Goal: Task Accomplishment & Management: Complete application form

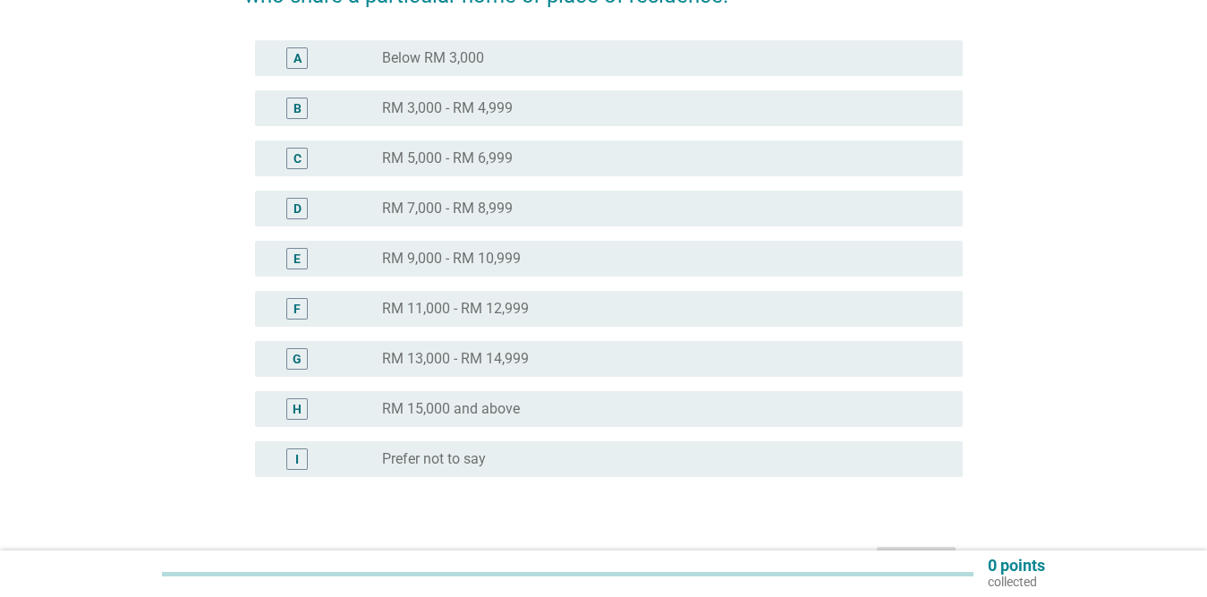
scroll to position [268, 0]
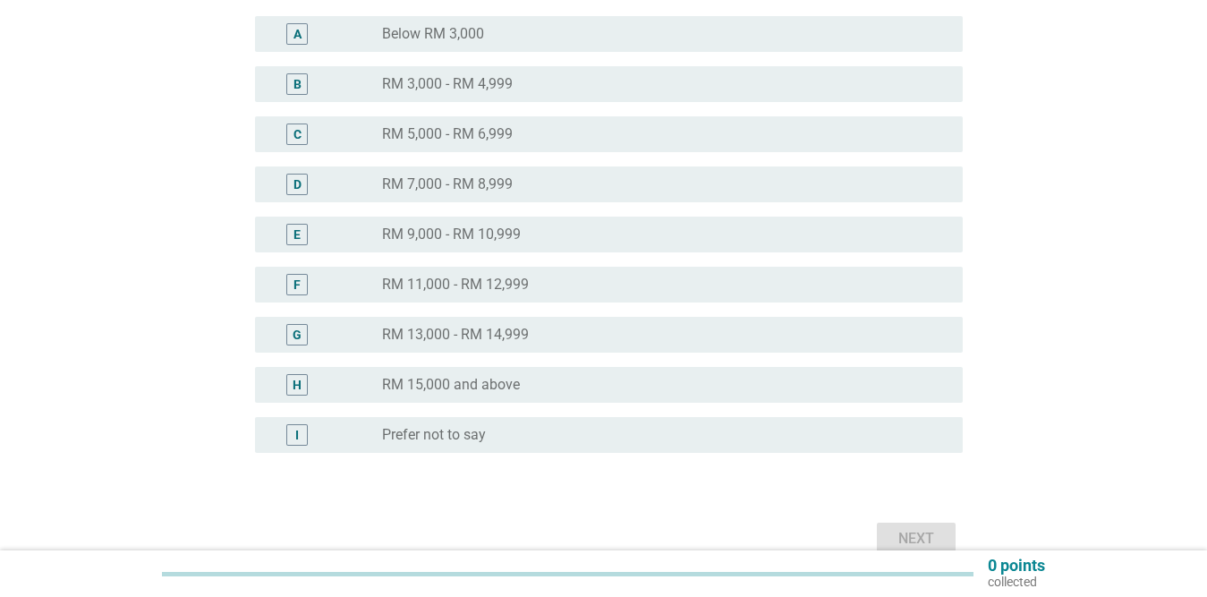
click at [360, 181] on div "D" at bounding box center [326, 184] width 114 height 21
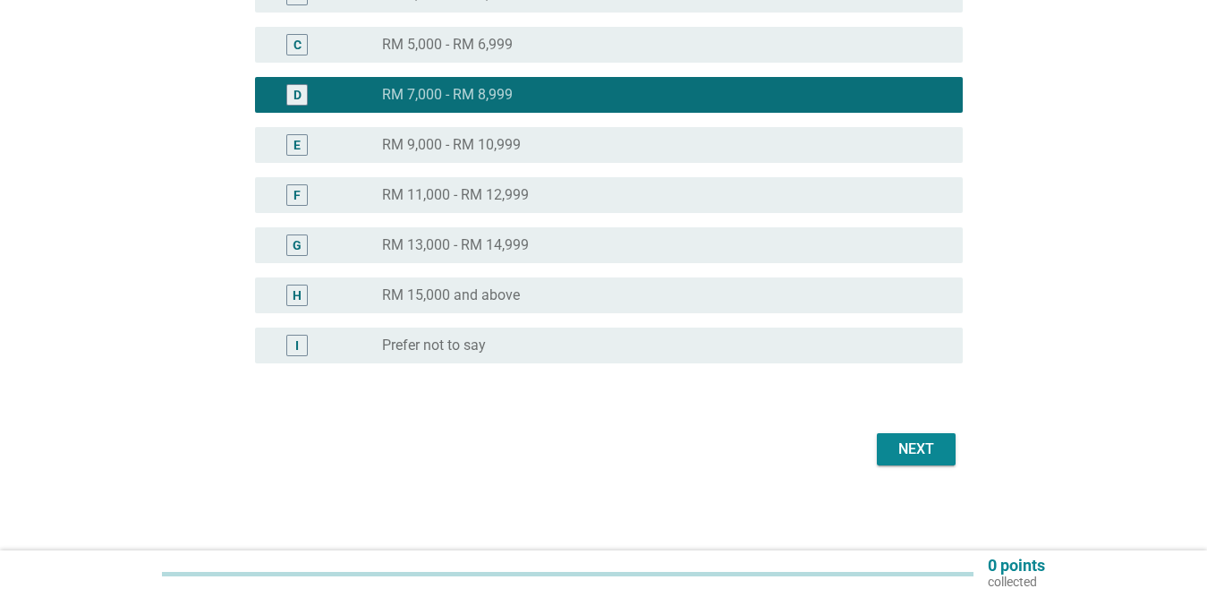
scroll to position [359, 0]
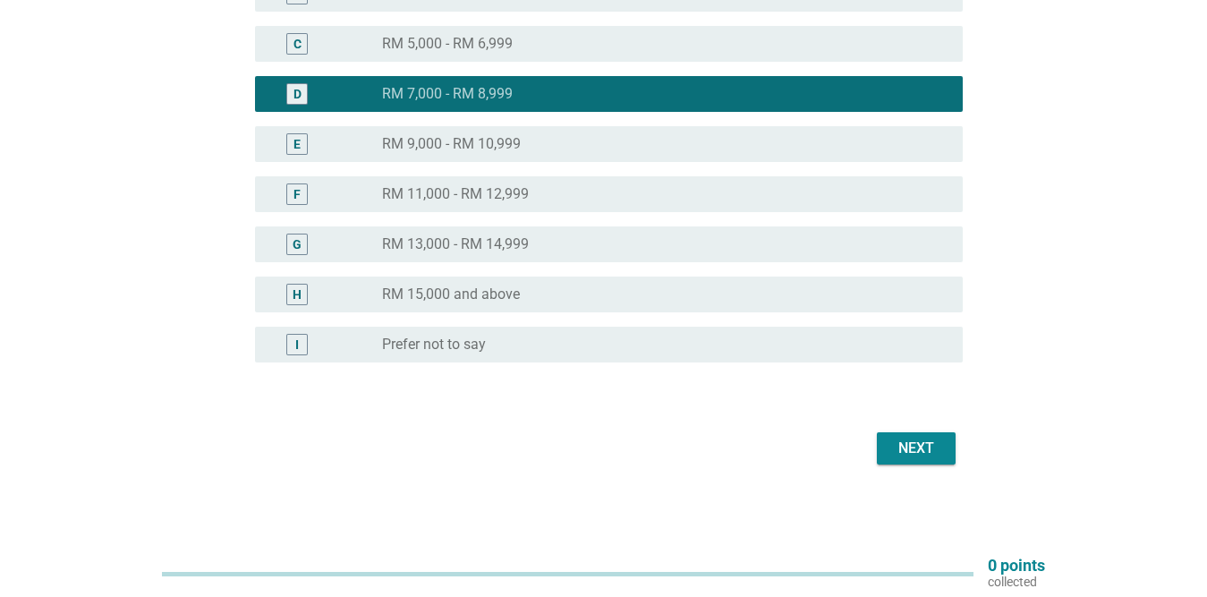
click at [928, 444] on div "Next" at bounding box center [916, 448] width 50 height 21
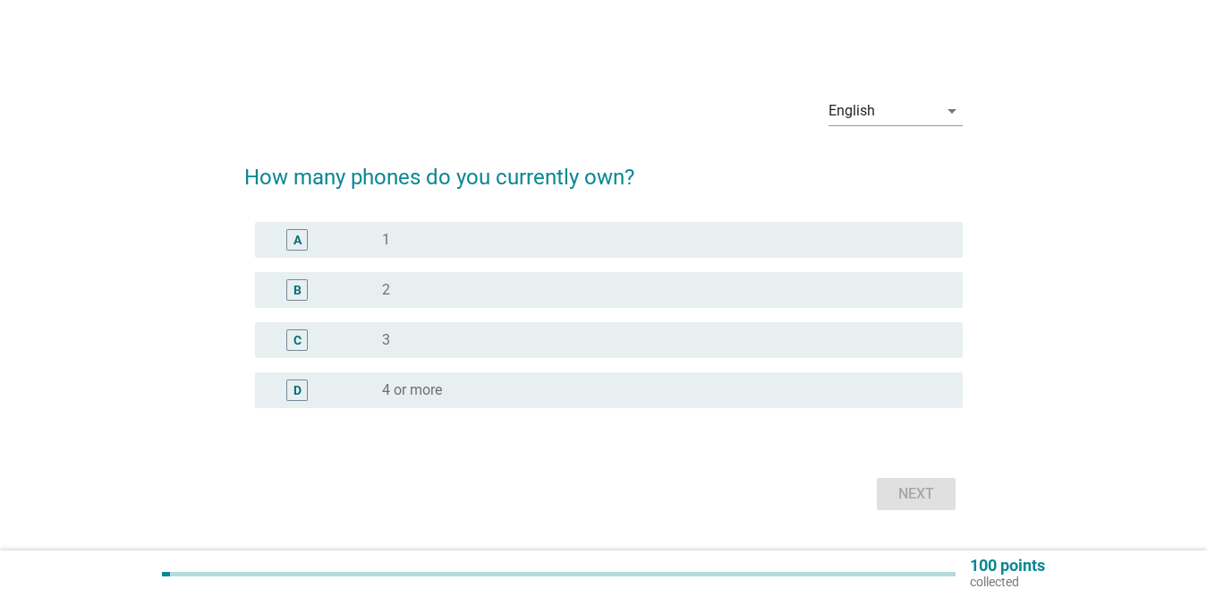
click at [390, 344] on label "3" at bounding box center [386, 340] width 8 height 18
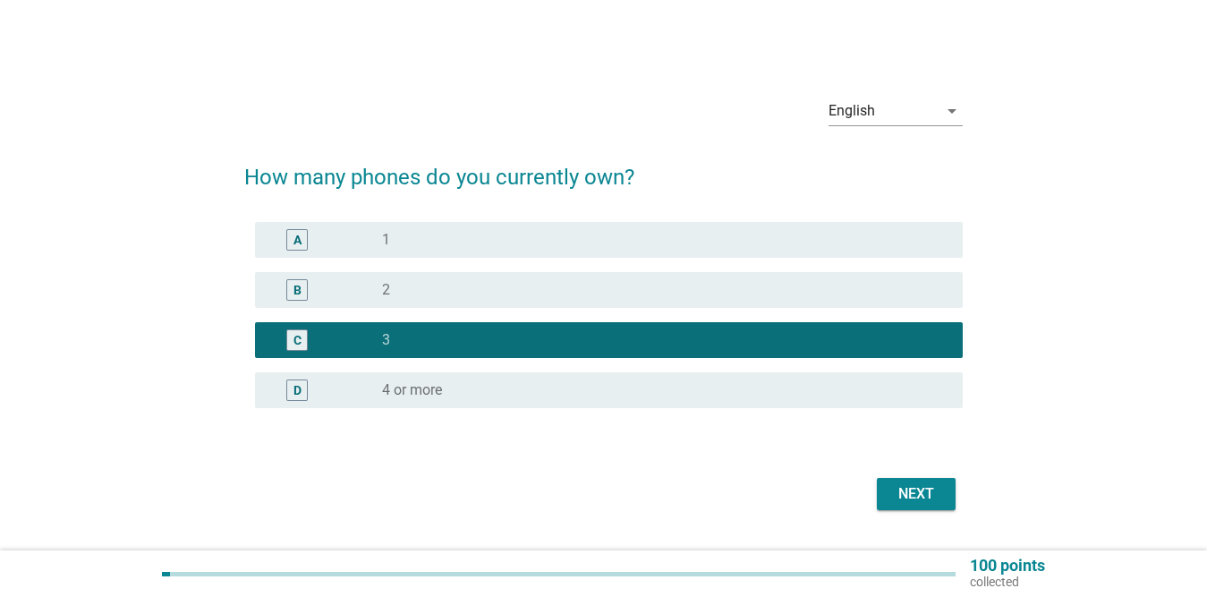
click at [901, 511] on div "Next" at bounding box center [603, 493] width 719 height 43
click at [901, 499] on div "Next" at bounding box center [916, 493] width 50 height 21
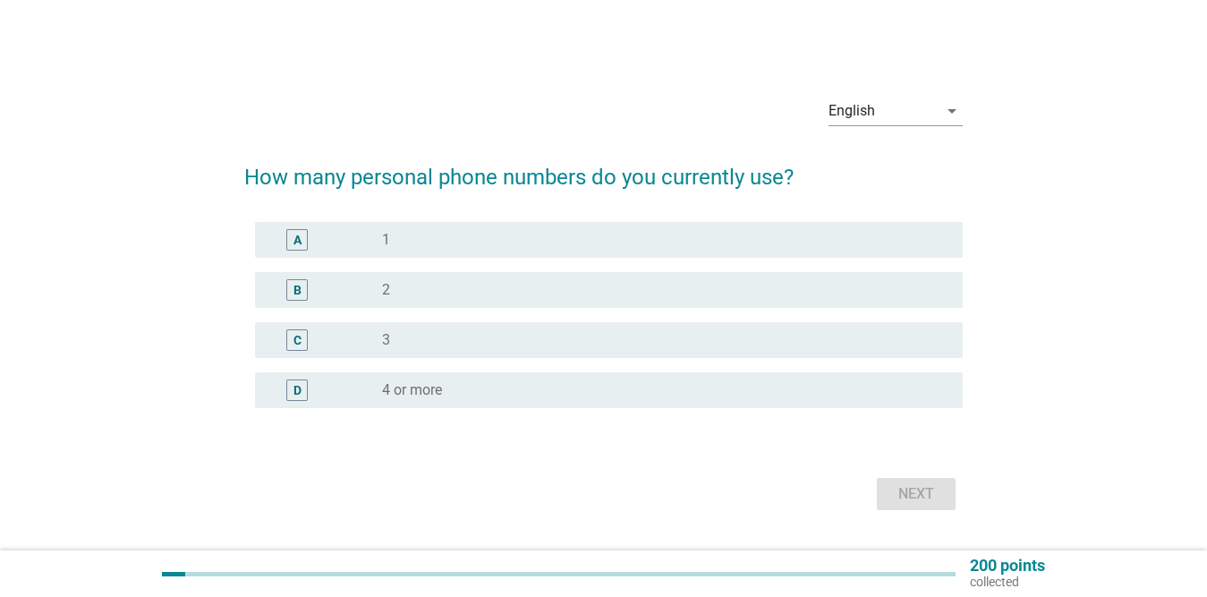
click at [397, 237] on div "radio_button_unchecked 1" at bounding box center [658, 240] width 552 height 18
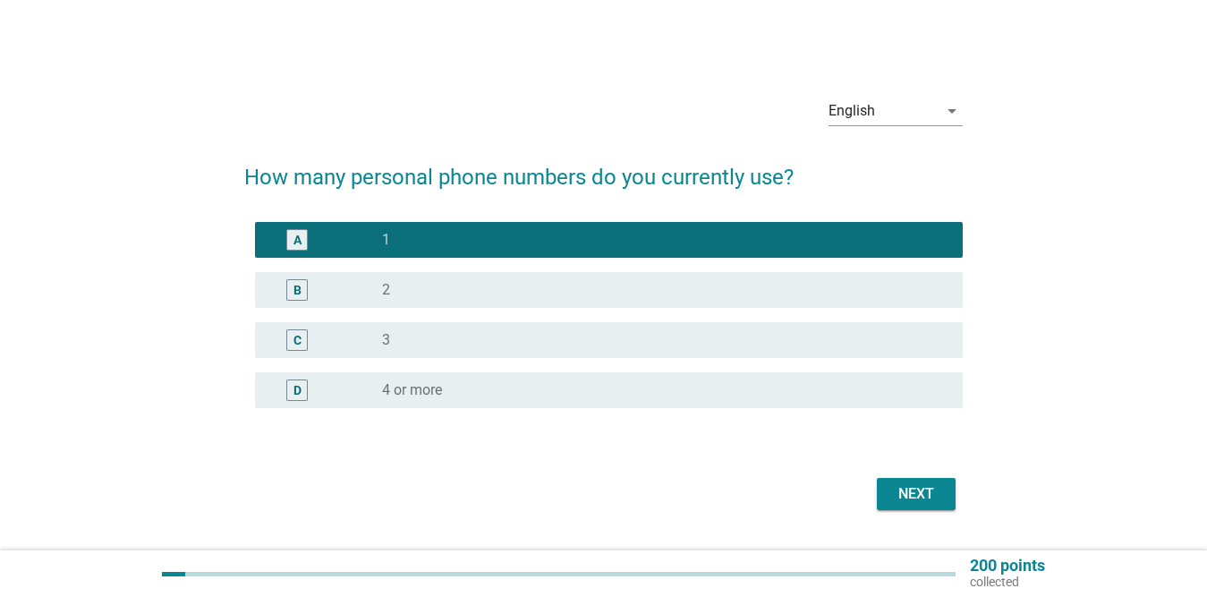
click at [939, 492] on div "Next" at bounding box center [916, 493] width 50 height 21
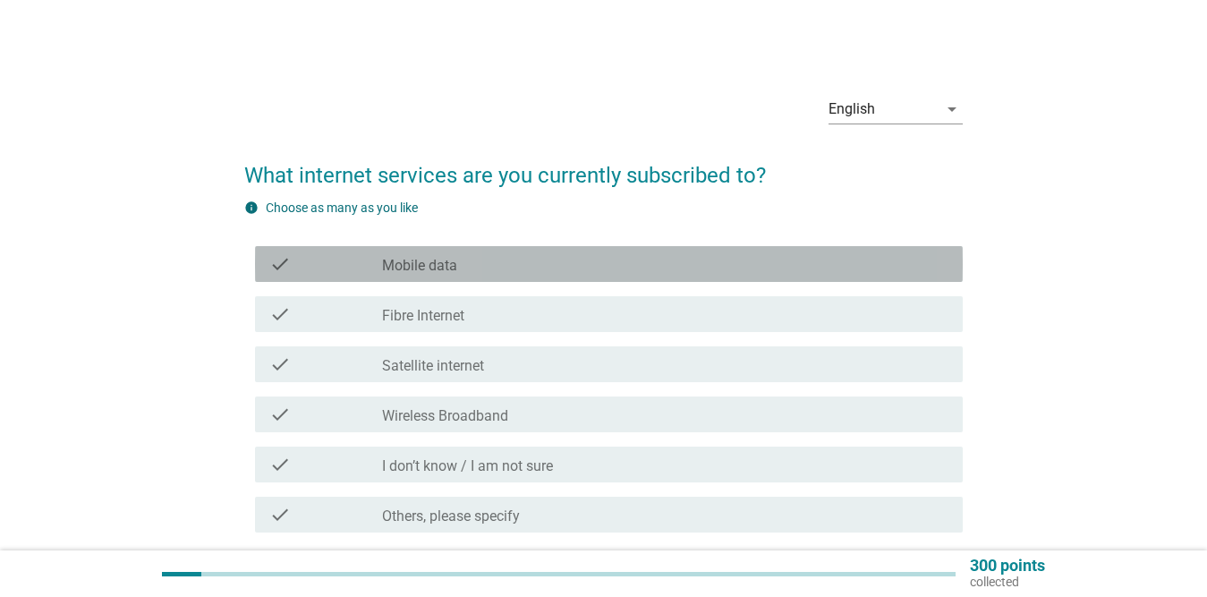
click at [516, 254] on div "check_box_outline_blank Mobile data" at bounding box center [665, 263] width 566 height 21
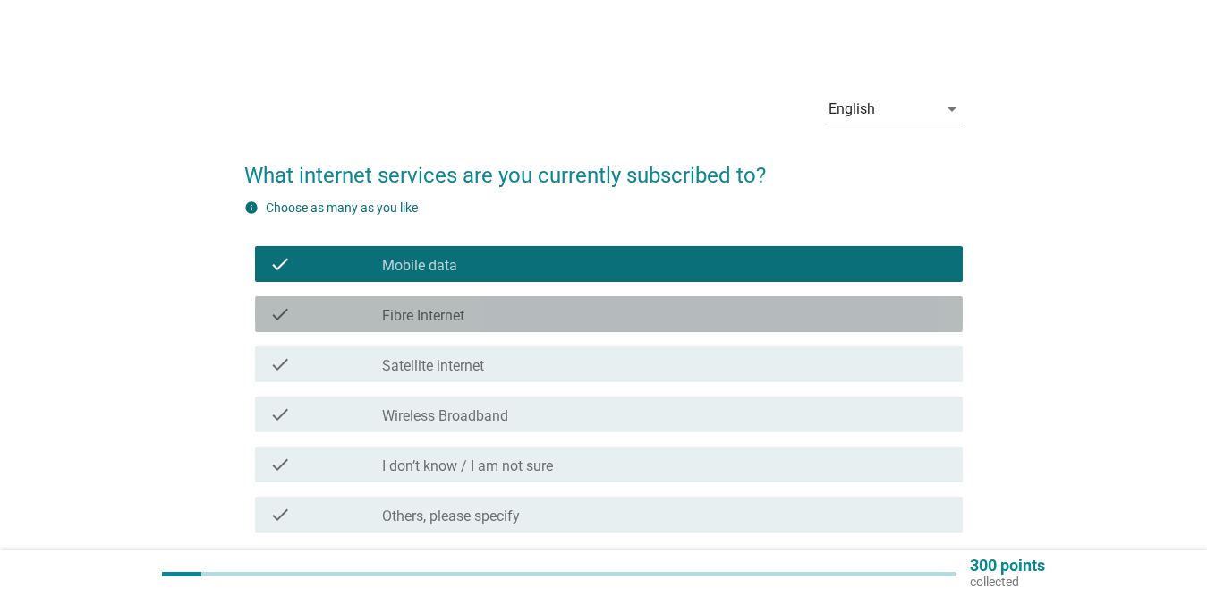
click at [496, 305] on div "check_box_outline_blank Fibre Internet" at bounding box center [665, 313] width 566 height 21
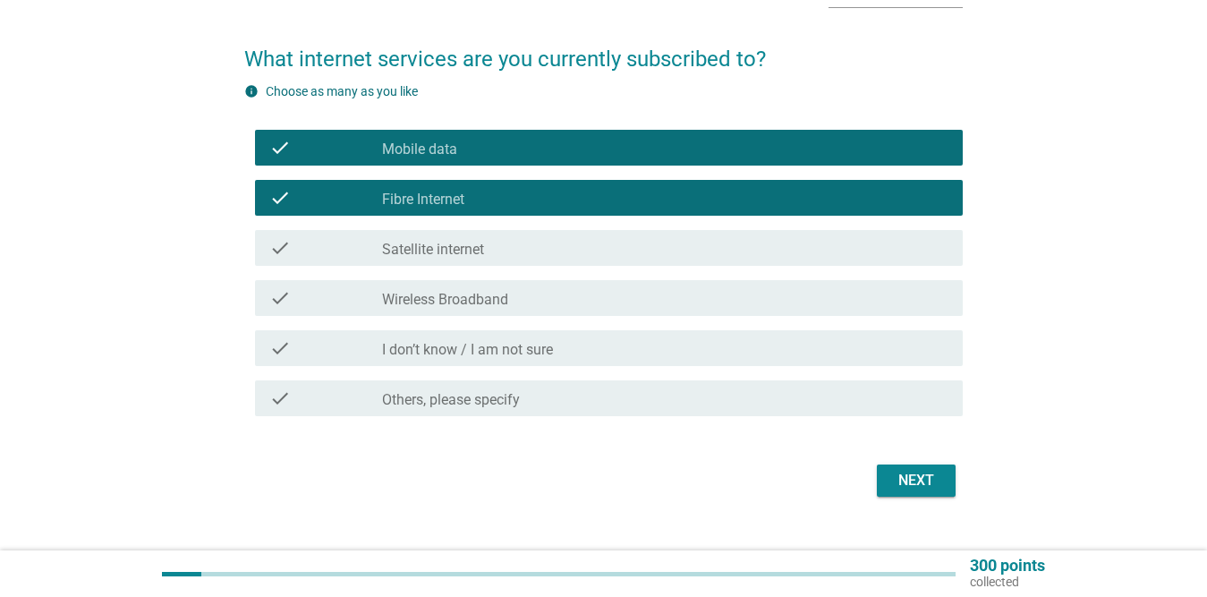
scroll to position [149, 0]
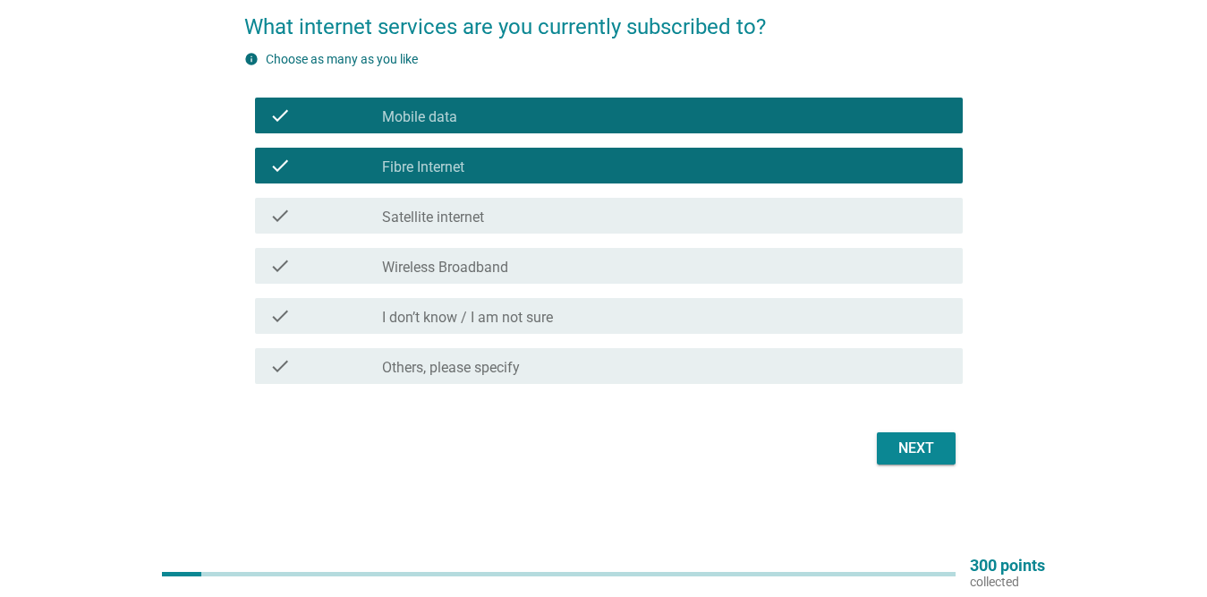
click at [514, 271] on div "check_box_outline_blank Wireless Broadband" at bounding box center [665, 265] width 566 height 21
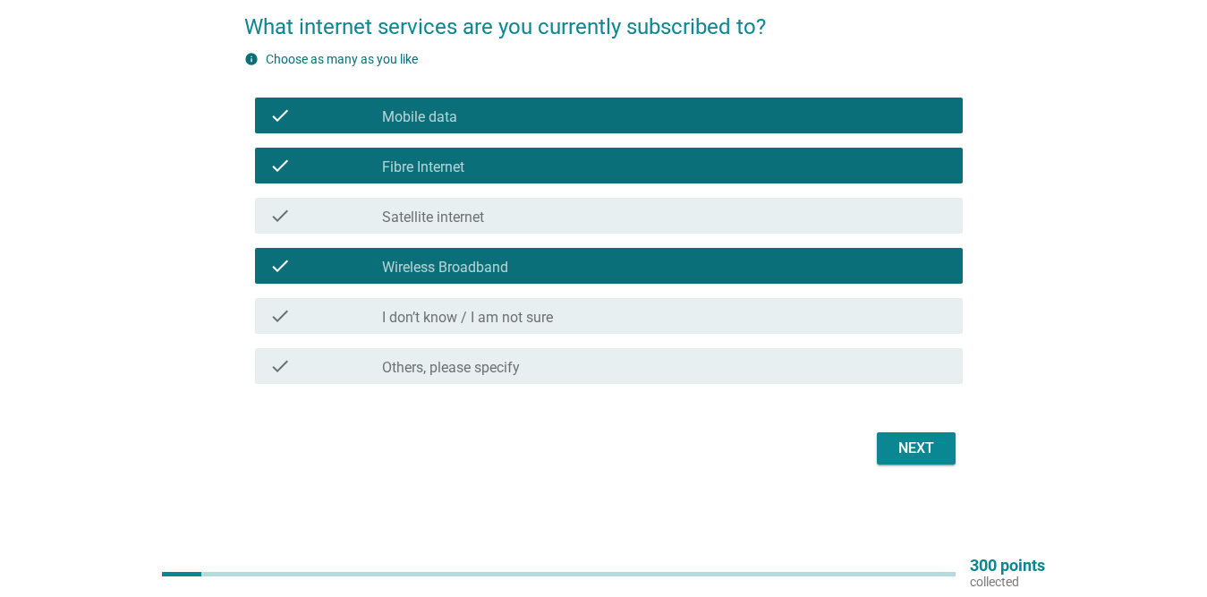
click at [910, 443] on div "Next" at bounding box center [916, 448] width 50 height 21
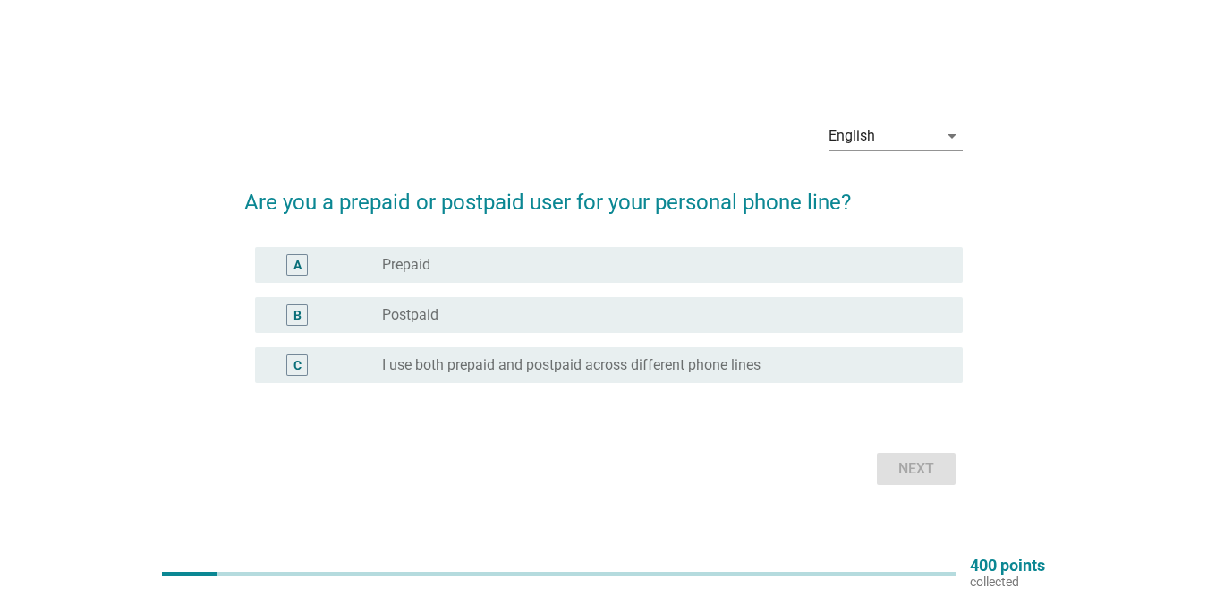
click at [470, 318] on div "radio_button_unchecked Postpaid" at bounding box center [658, 315] width 552 height 18
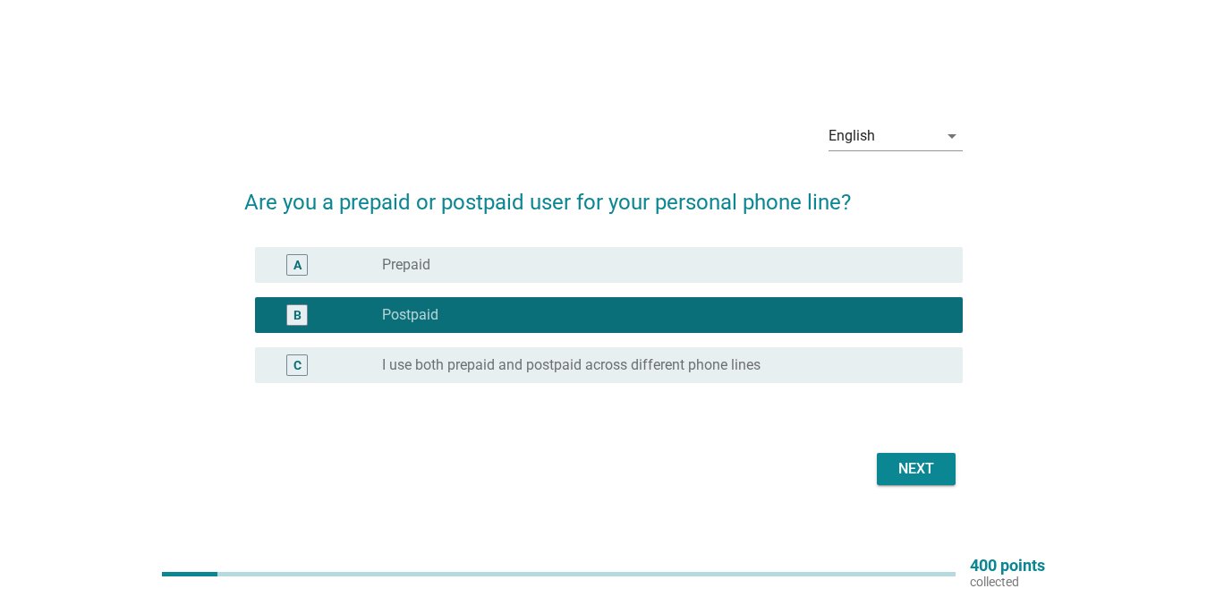
click at [481, 359] on label "I use both prepaid and postpaid across different phone lines" at bounding box center [571, 365] width 379 height 18
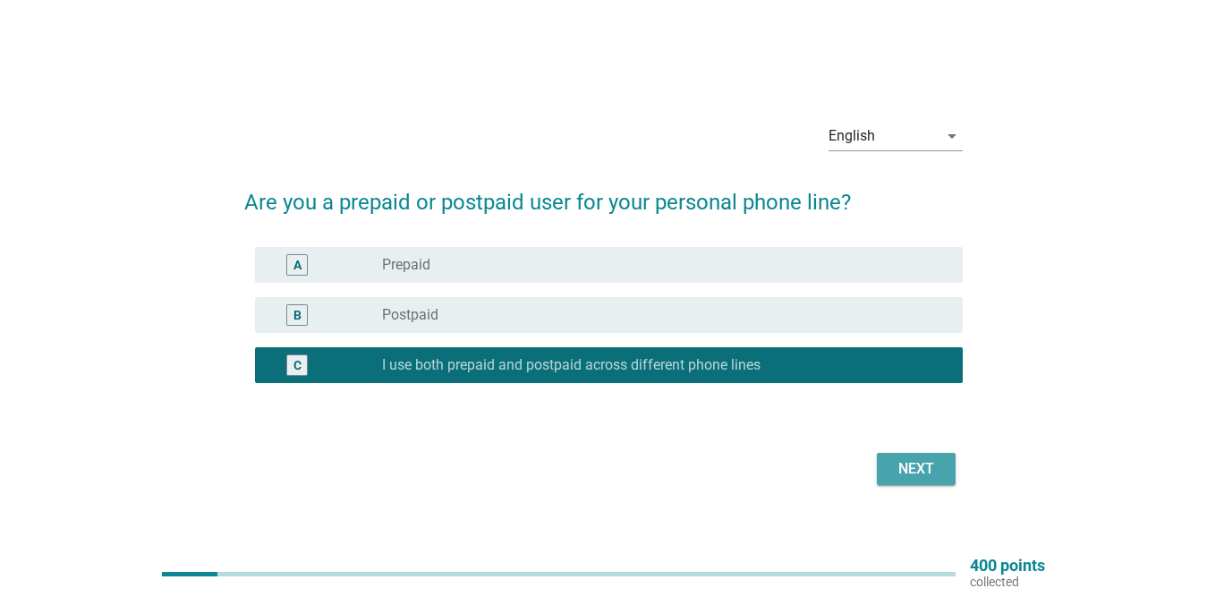
click at [924, 470] on div "Next" at bounding box center [916, 468] width 50 height 21
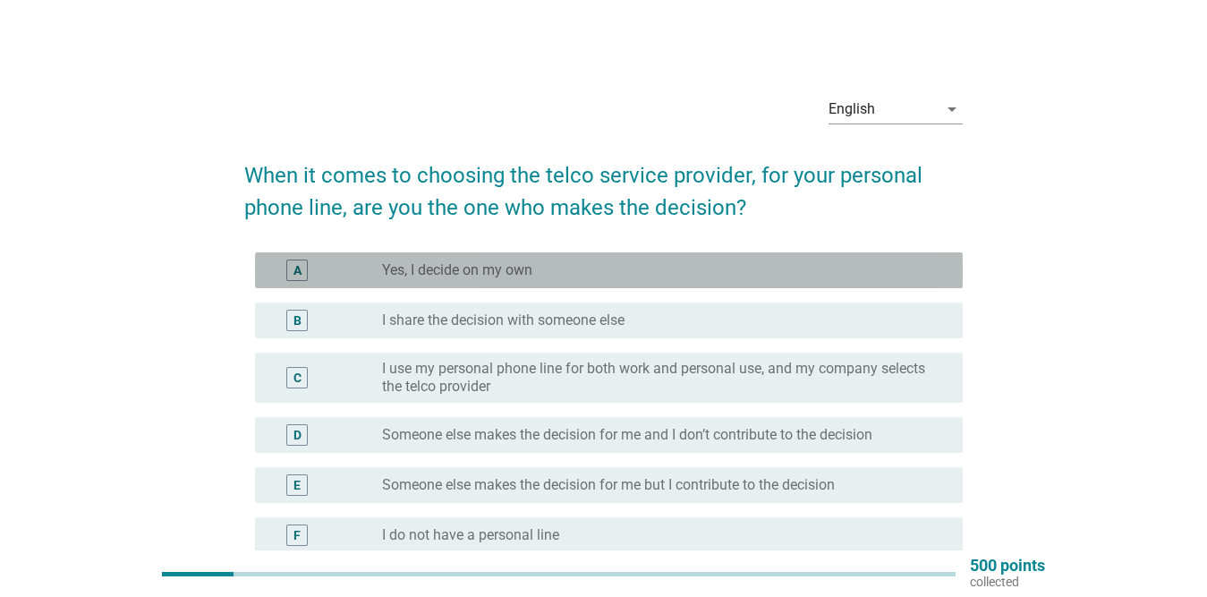
click at [554, 260] on div "radio_button_unchecked Yes, I decide on my own" at bounding box center [665, 270] width 566 height 21
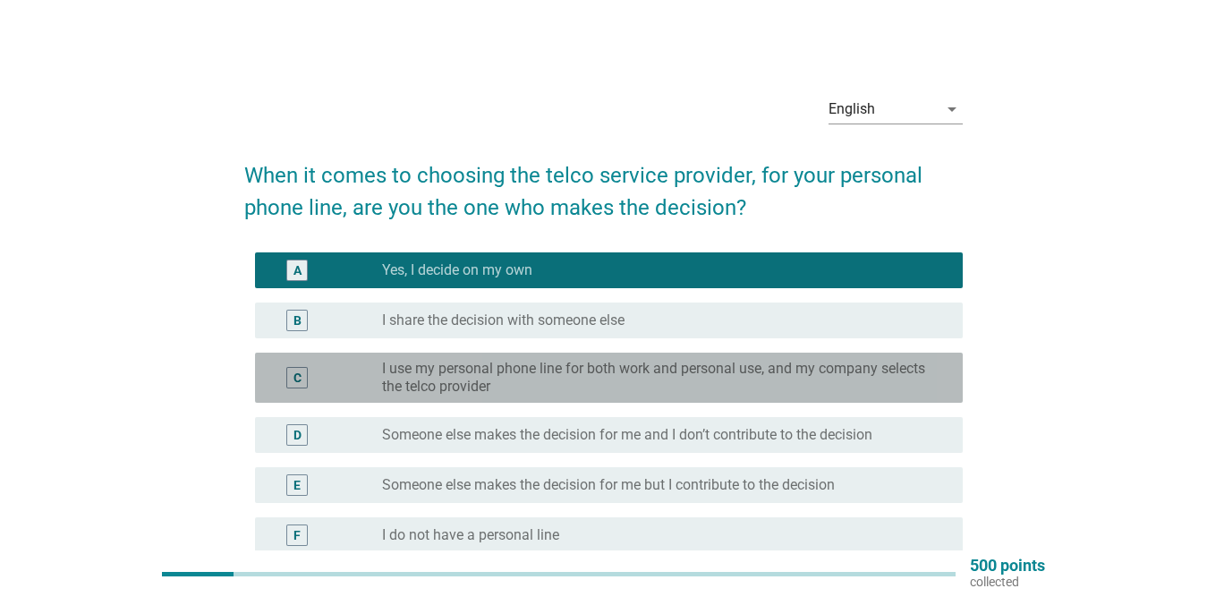
click at [539, 373] on label "I use my personal phone line for both work and personal use, and my company sel…" at bounding box center [658, 378] width 552 height 36
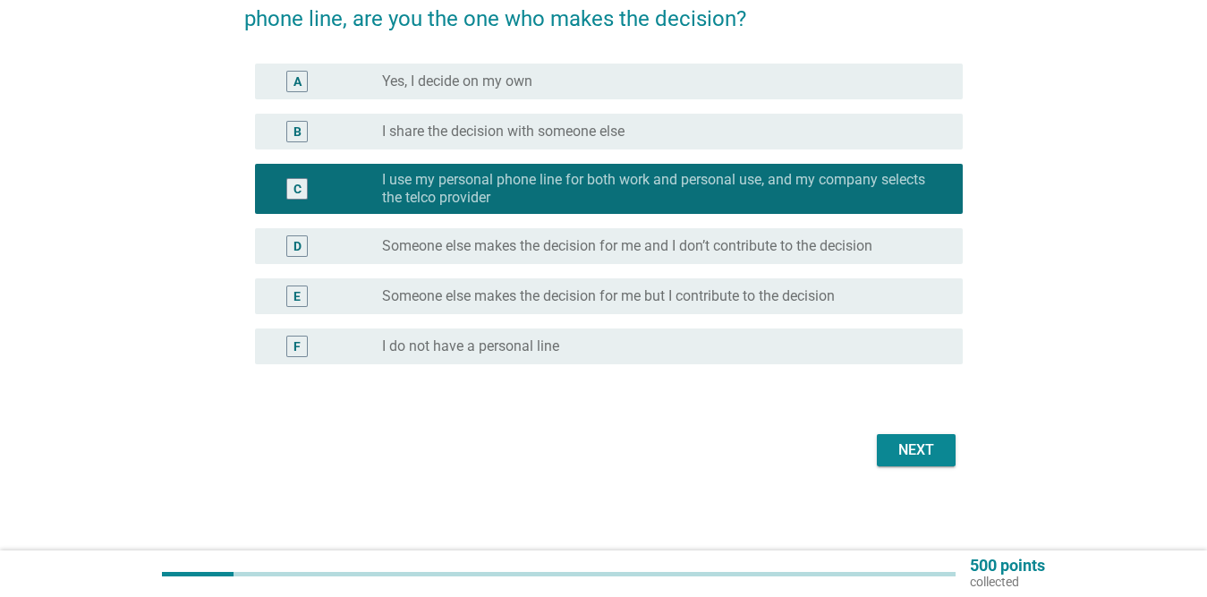
scroll to position [191, 0]
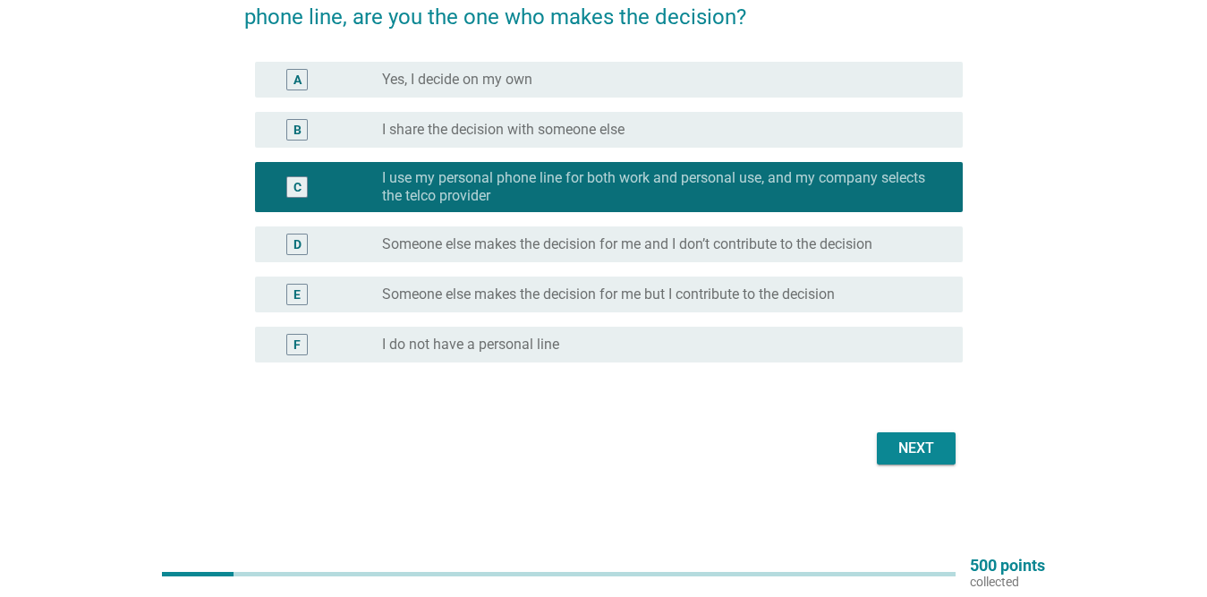
click at [925, 437] on button "Next" at bounding box center [916, 448] width 79 height 32
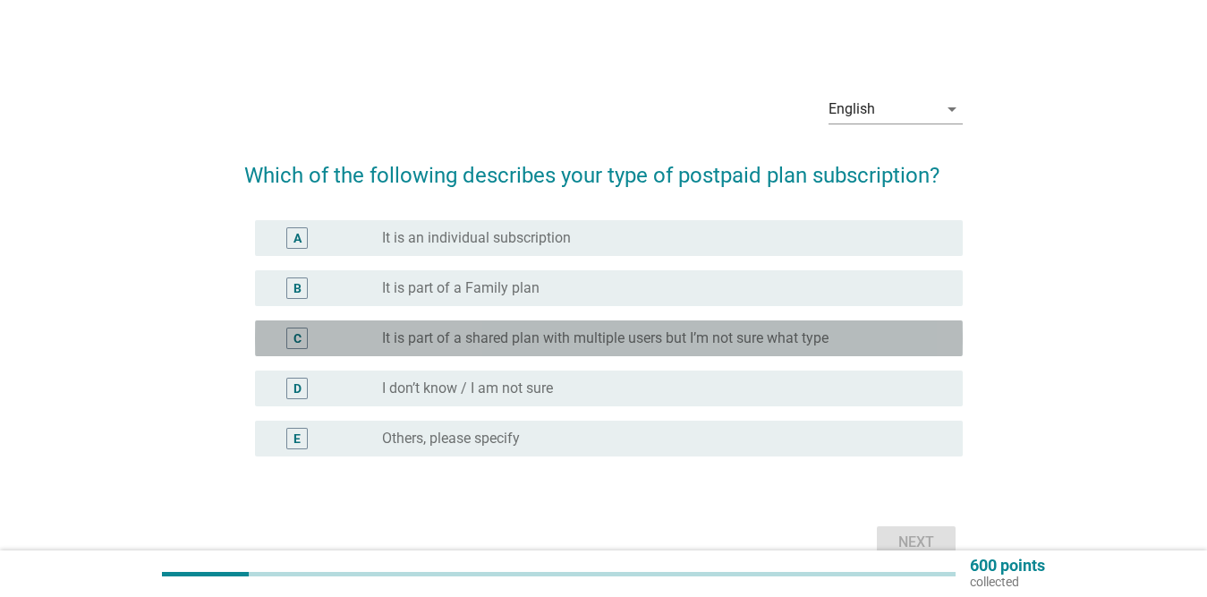
click at [827, 337] on label "It is part of a shared plan with multiple users but I’m not sure what type" at bounding box center [605, 338] width 447 height 18
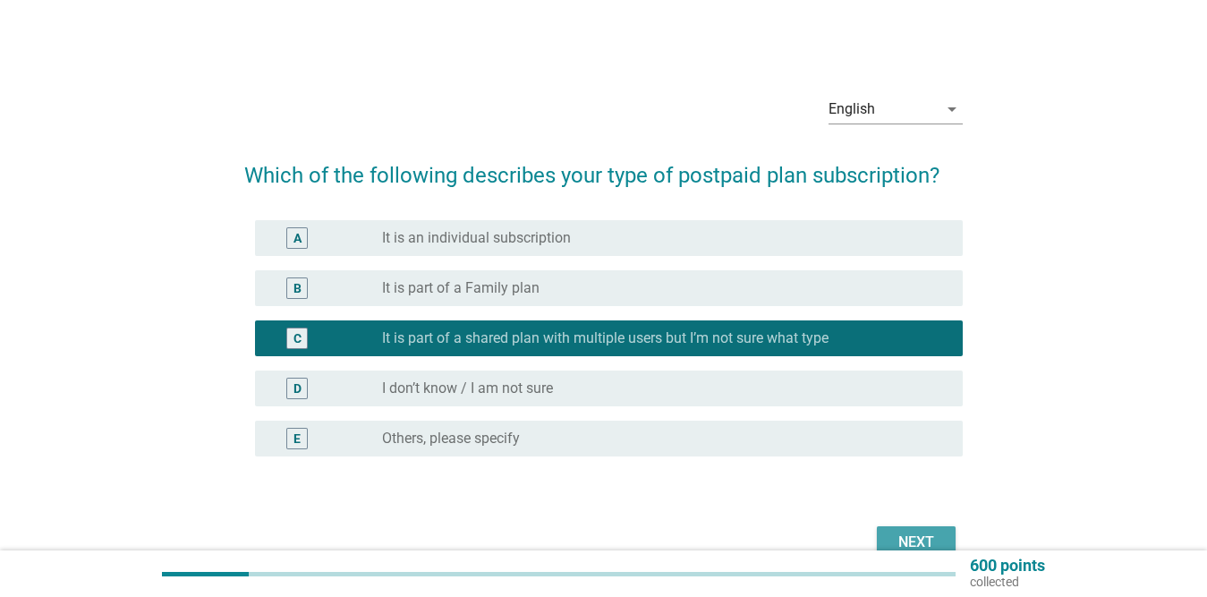
click at [904, 540] on div "Next" at bounding box center [916, 542] width 50 height 21
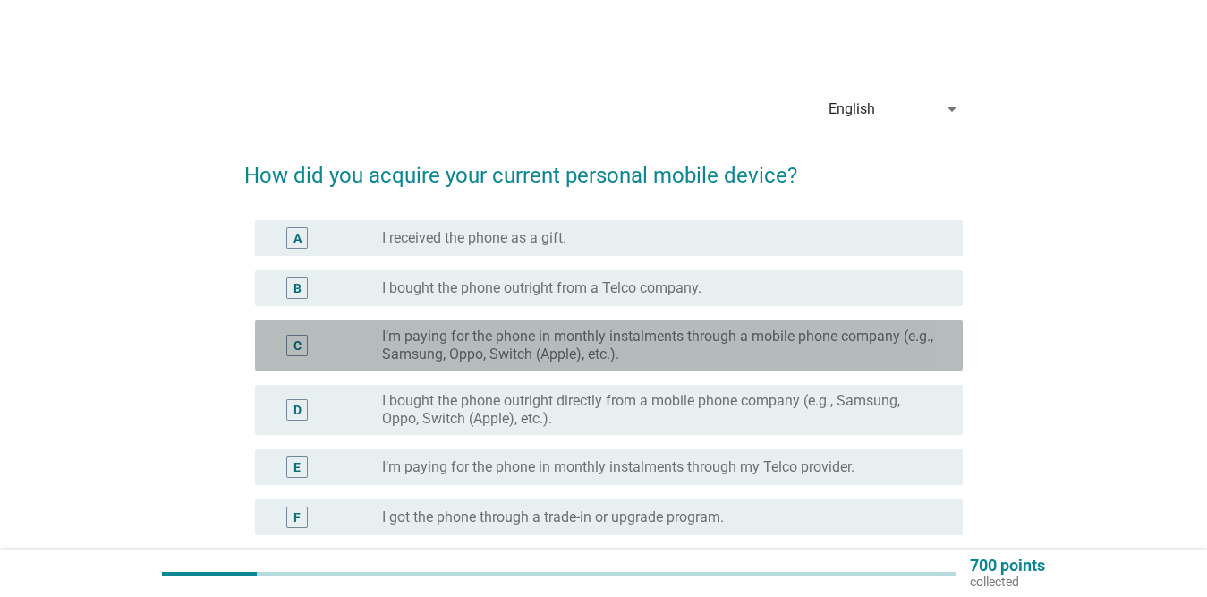
click at [737, 342] on label "I’m paying for the phone in monthly instalments through a mobile phone company …" at bounding box center [658, 346] width 552 height 36
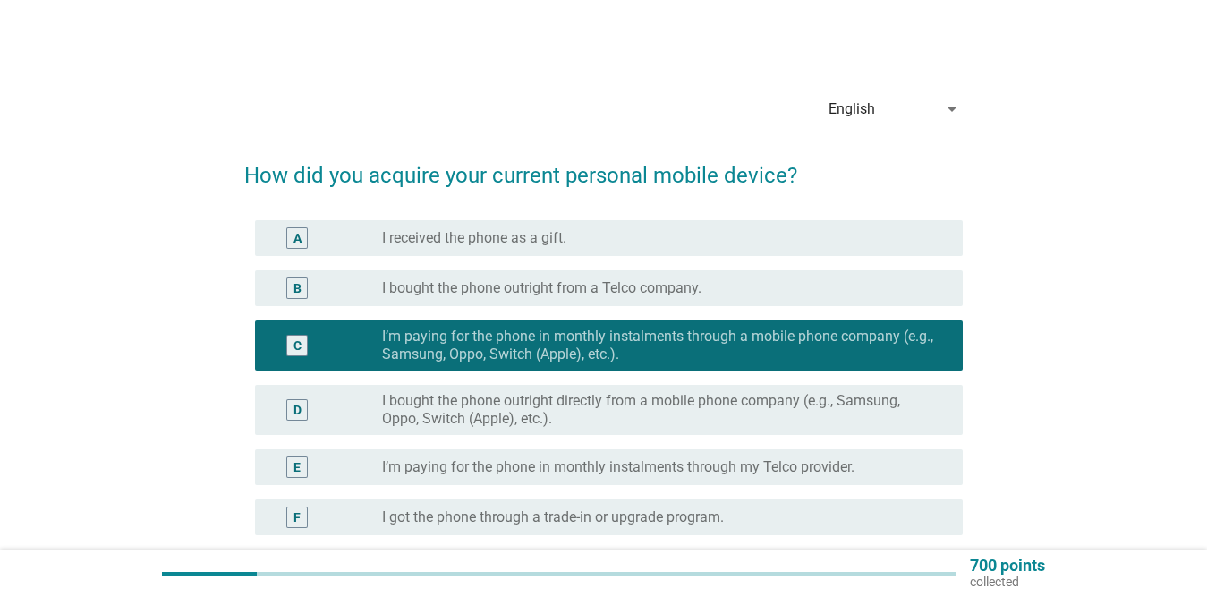
click at [728, 414] on label "I bought the phone outright directly from a mobile phone company (e.g., Samsung…" at bounding box center [658, 410] width 552 height 36
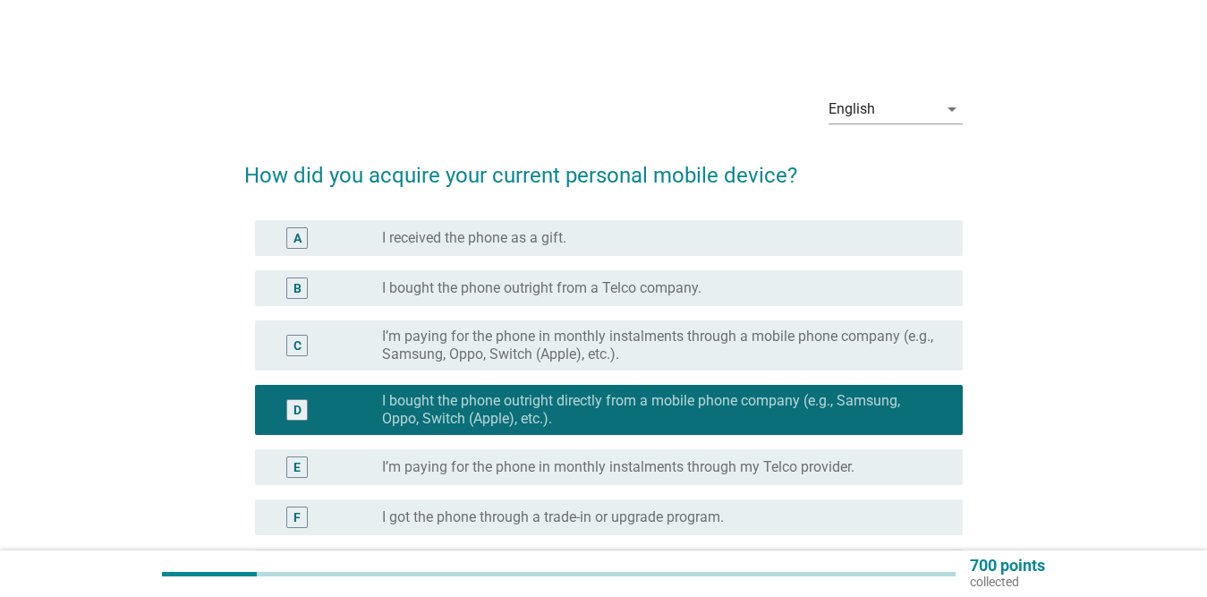
click at [700, 340] on label "I’m paying for the phone in monthly instalments through a mobile phone company …" at bounding box center [658, 346] width 552 height 36
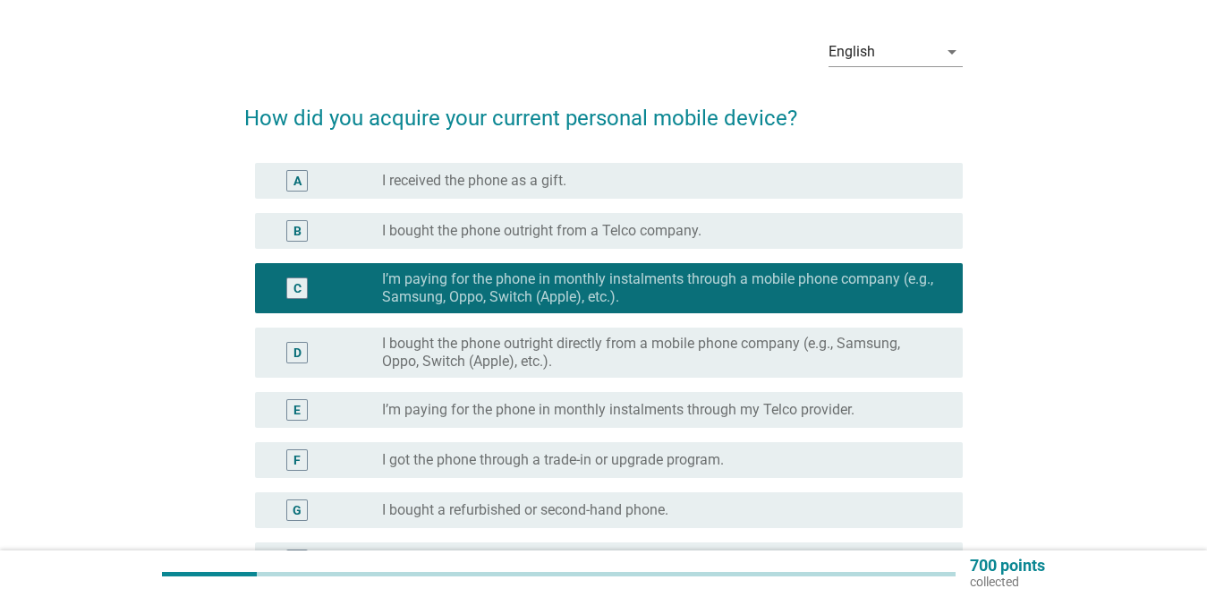
scroll to position [89, 0]
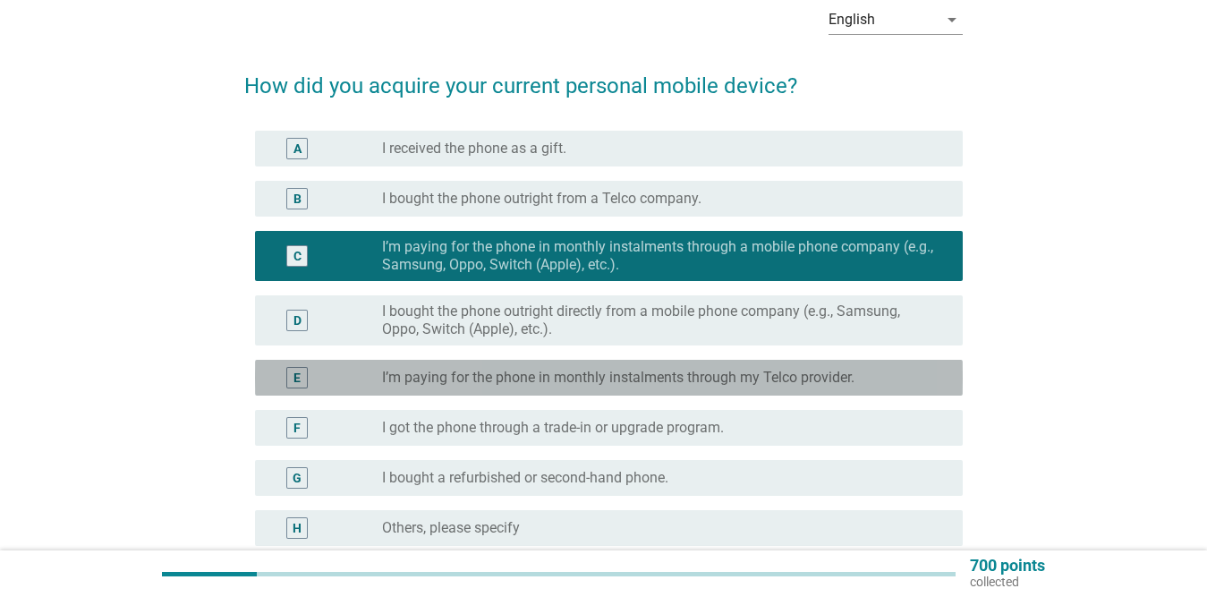
click at [624, 377] on label "I’m paying for the phone in monthly instalments through my Telco provider." at bounding box center [618, 378] width 472 height 18
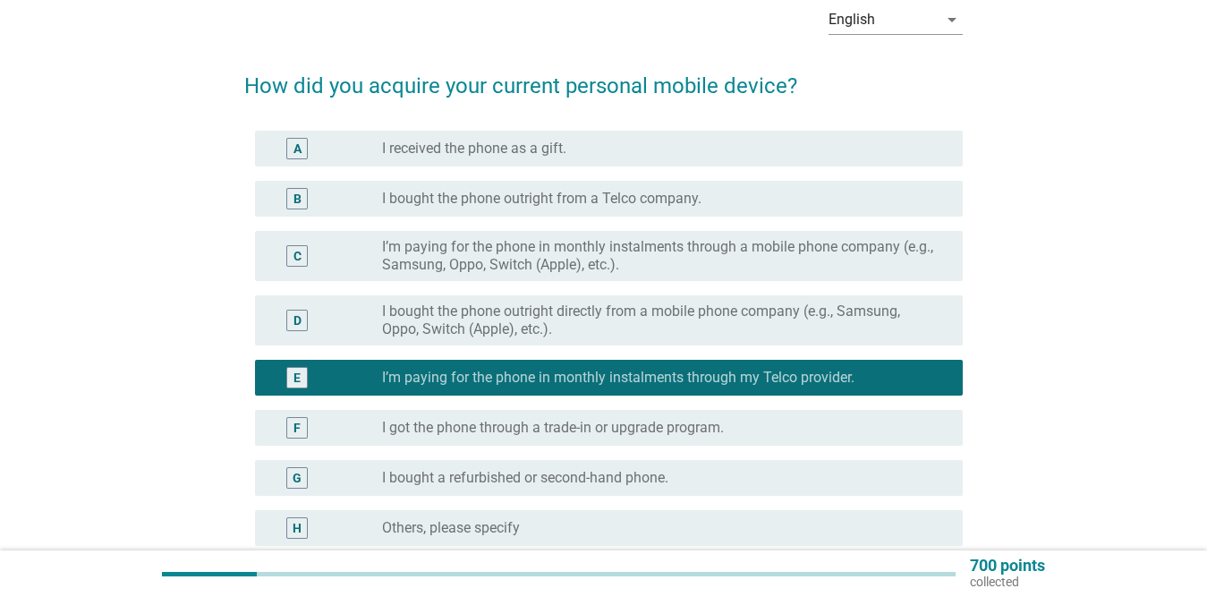
click at [611, 315] on label "I bought the phone outright directly from a mobile phone company (e.g., Samsung…" at bounding box center [658, 320] width 552 height 36
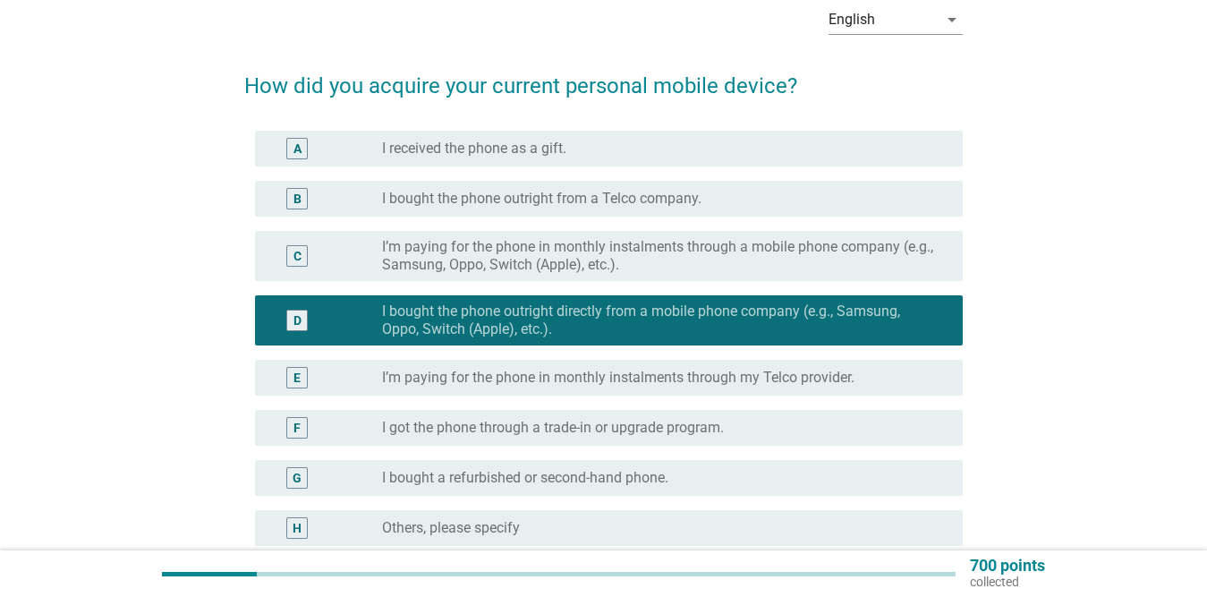
click at [668, 260] on label "I’m paying for the phone in monthly instalments through a mobile phone company …" at bounding box center [658, 256] width 552 height 36
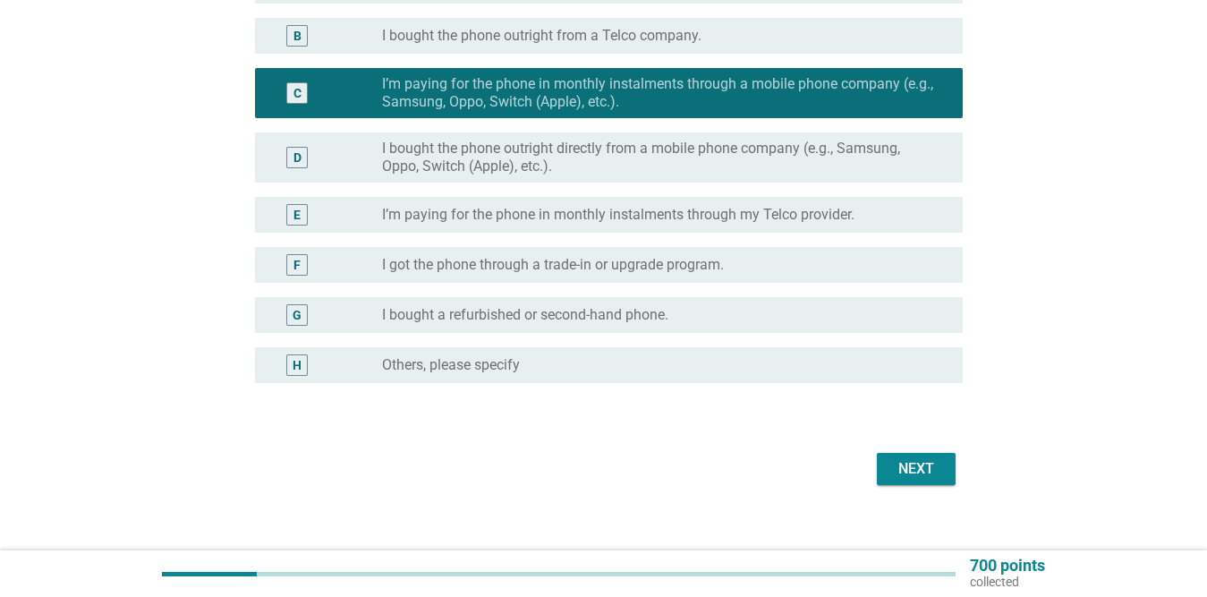
scroll to position [273, 0]
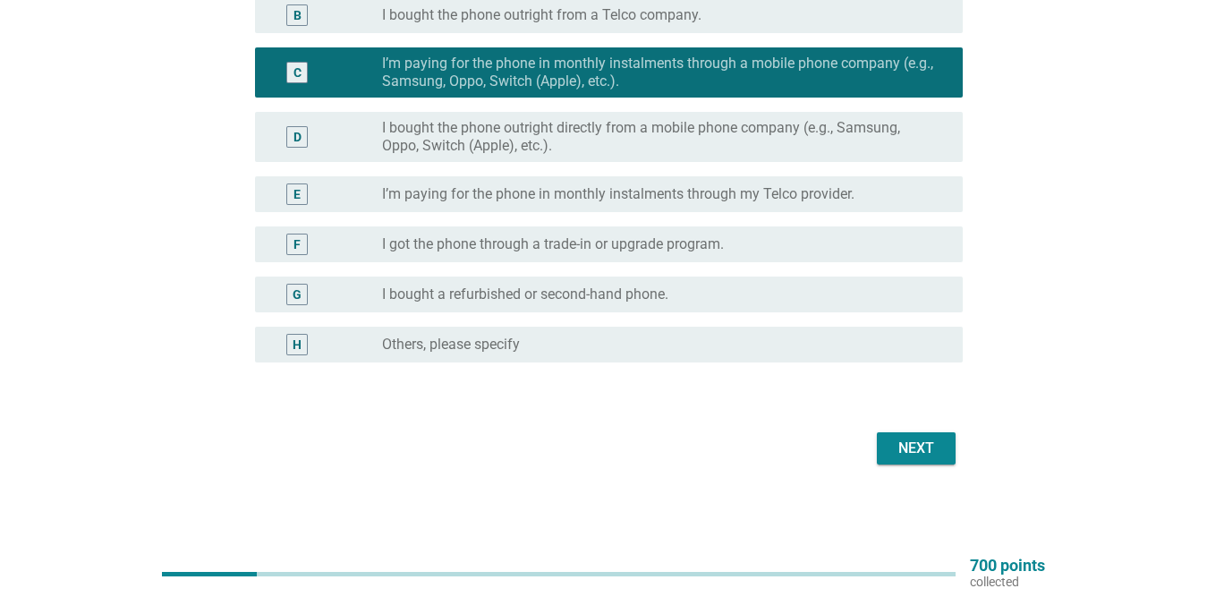
click at [922, 441] on div "Next" at bounding box center [916, 448] width 50 height 21
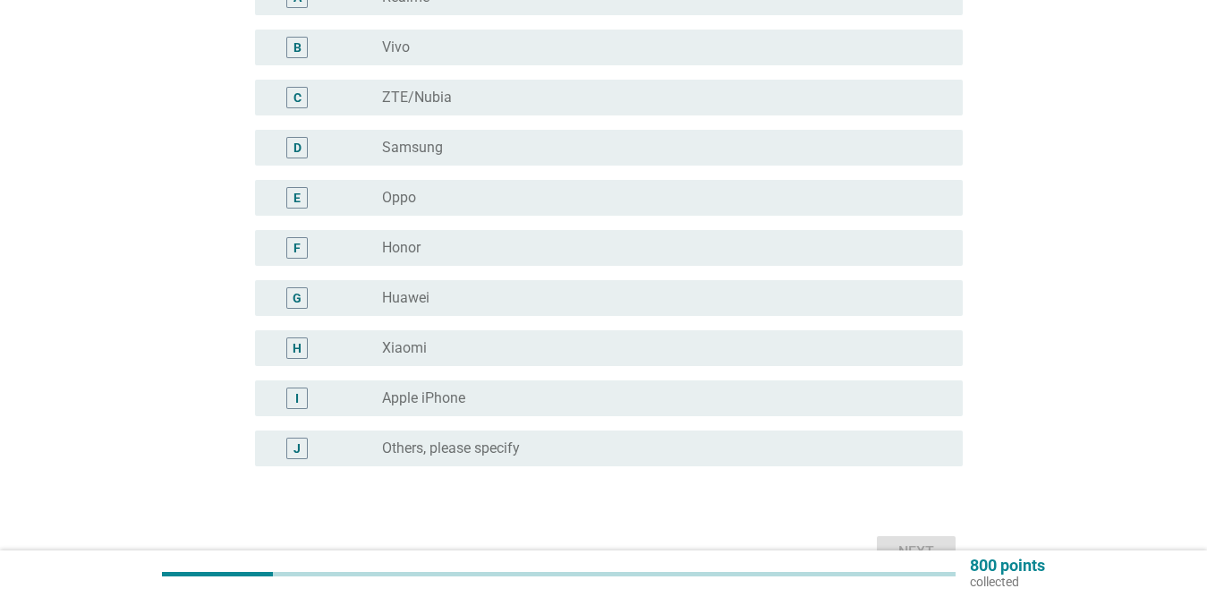
scroll to position [268, 0]
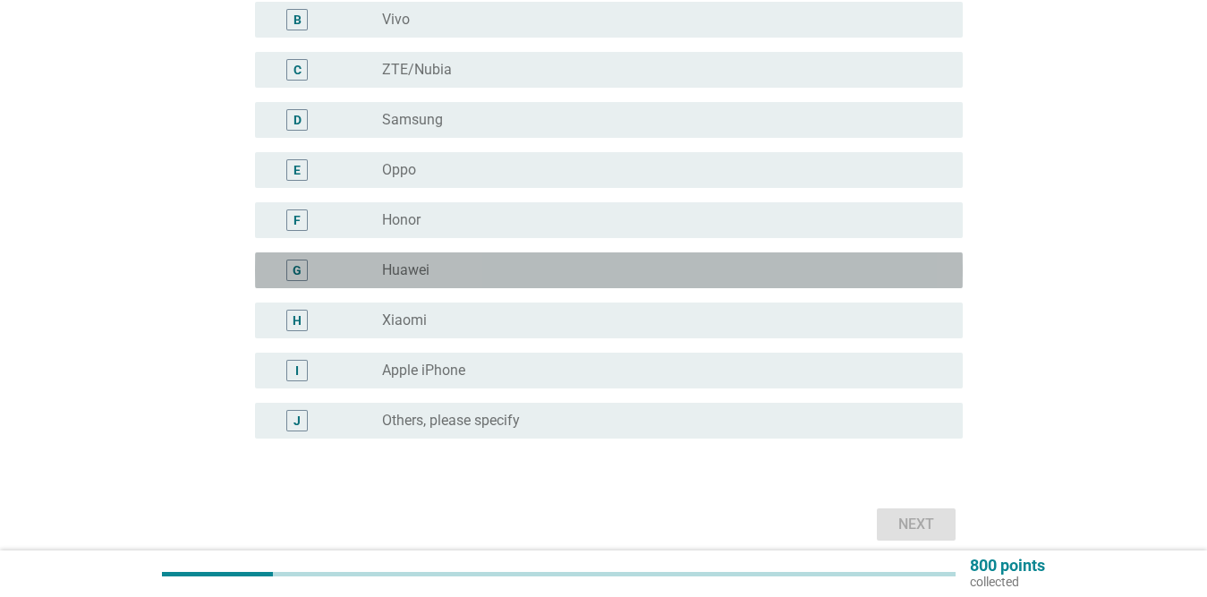
click at [498, 275] on div "radio_button_unchecked Huawei" at bounding box center [658, 270] width 552 height 18
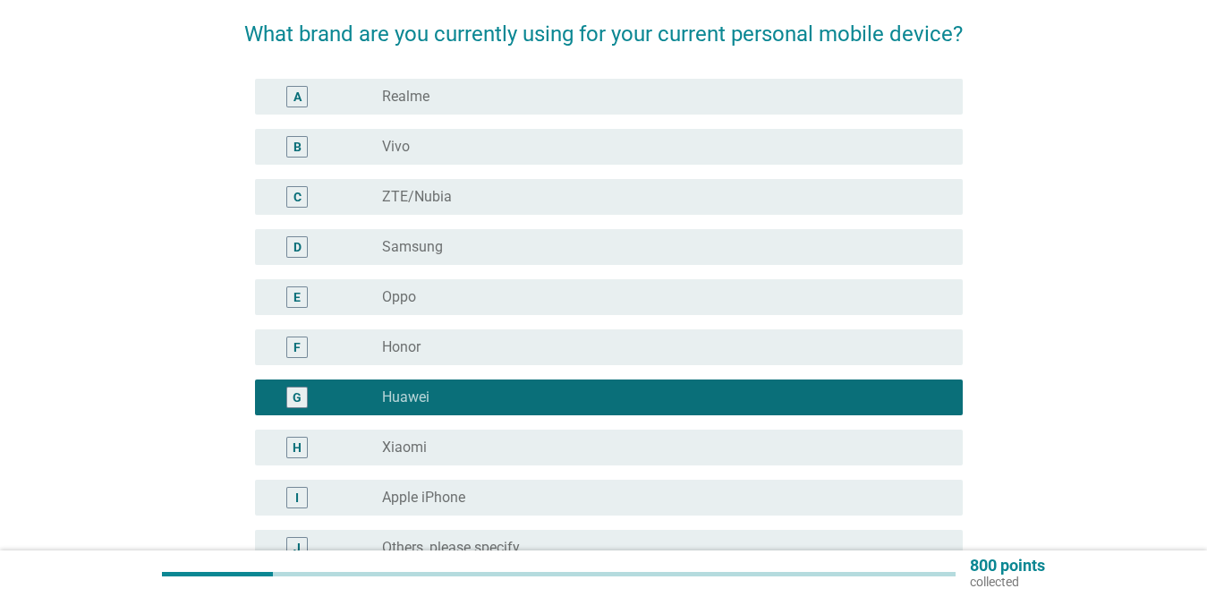
scroll to position [89, 0]
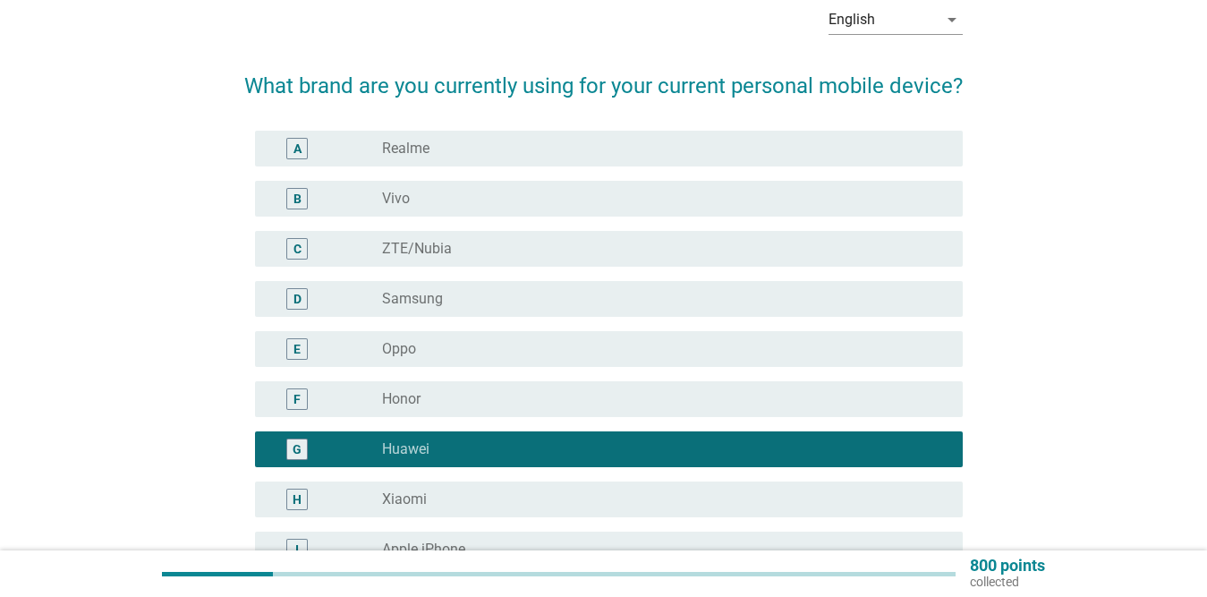
click at [498, 285] on div "D radio_button_unchecked Samsung" at bounding box center [609, 299] width 708 height 36
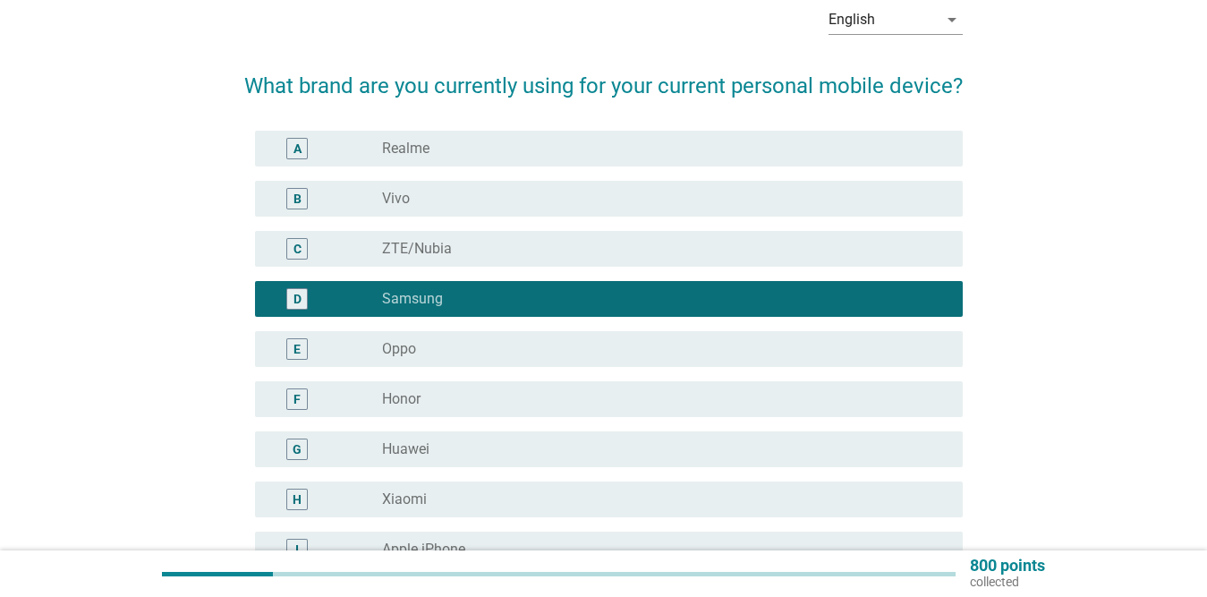
click at [457, 205] on div "radio_button_unchecked Vivo" at bounding box center [658, 199] width 552 height 18
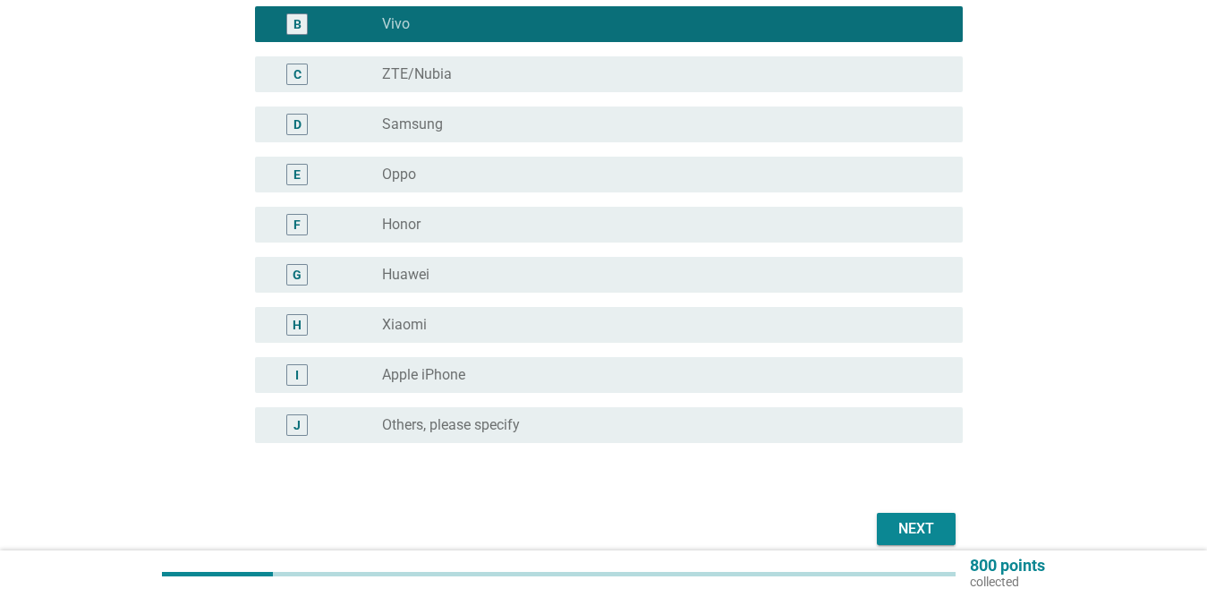
scroll to position [268, 0]
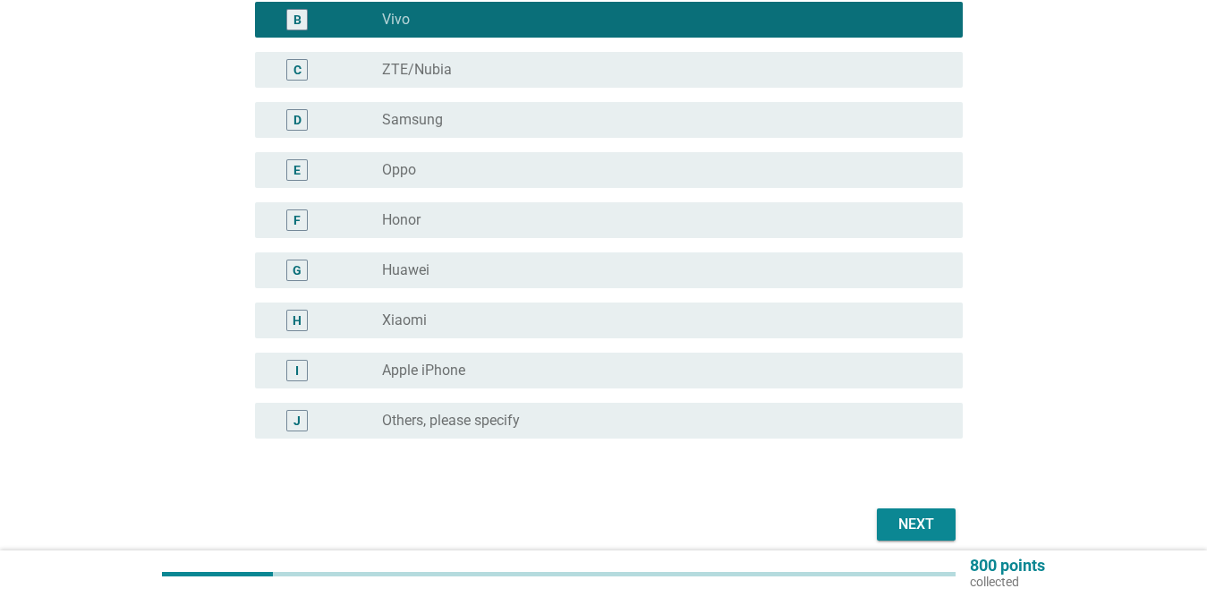
click at [499, 269] on div "radio_button_unchecked Huawei" at bounding box center [658, 270] width 552 height 18
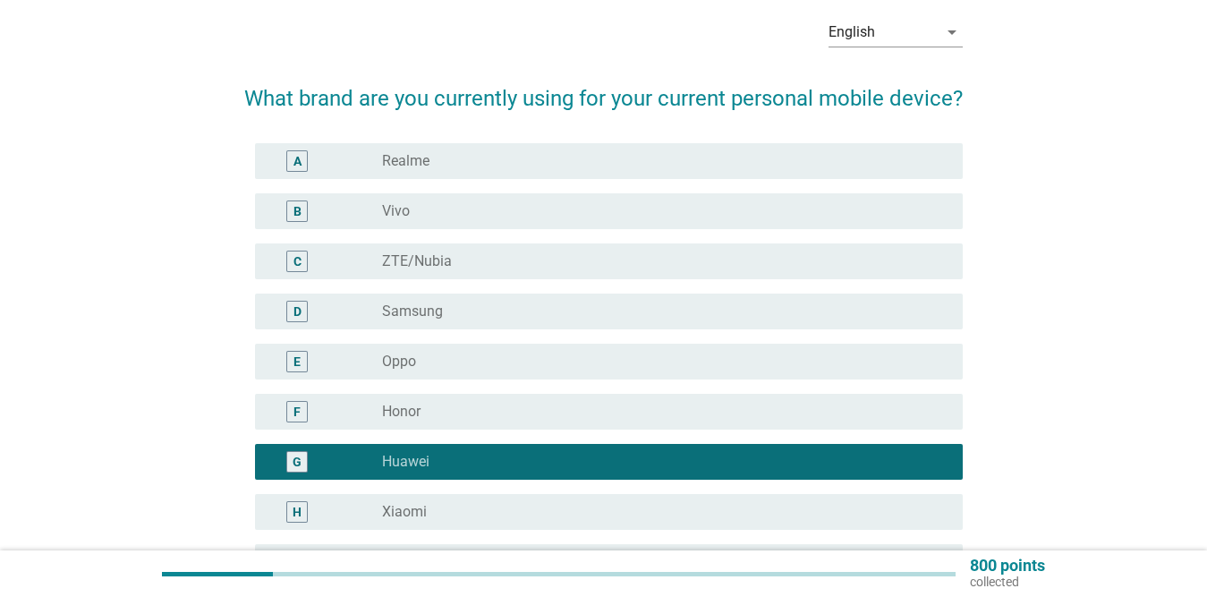
scroll to position [0, 0]
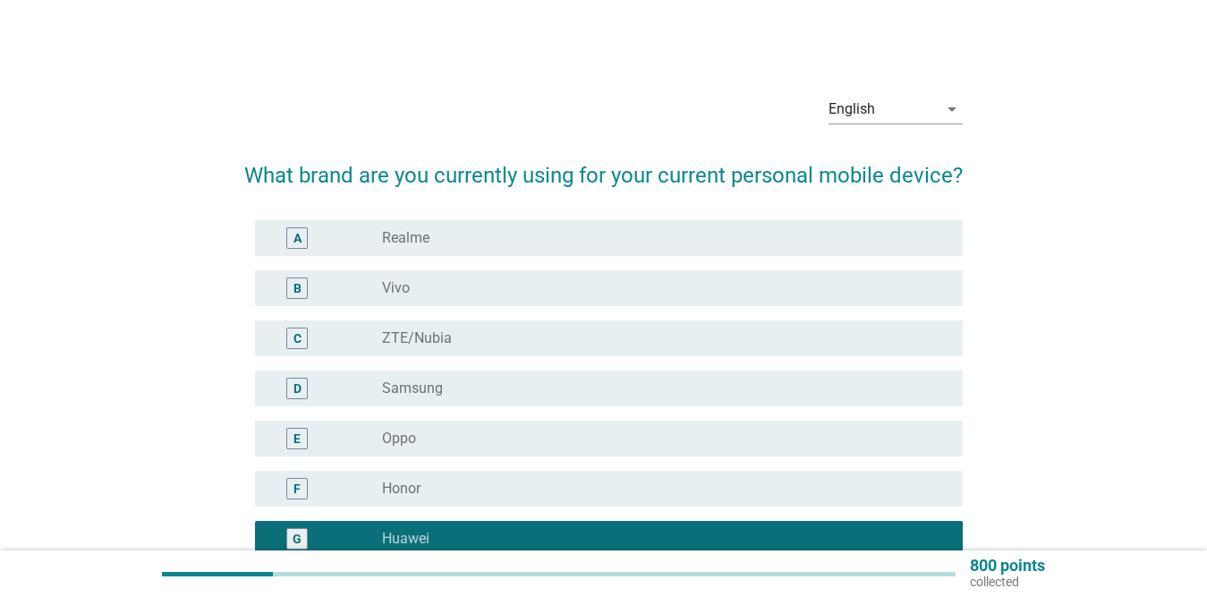
click at [518, 285] on div "radio_button_unchecked Vivo" at bounding box center [658, 288] width 552 height 18
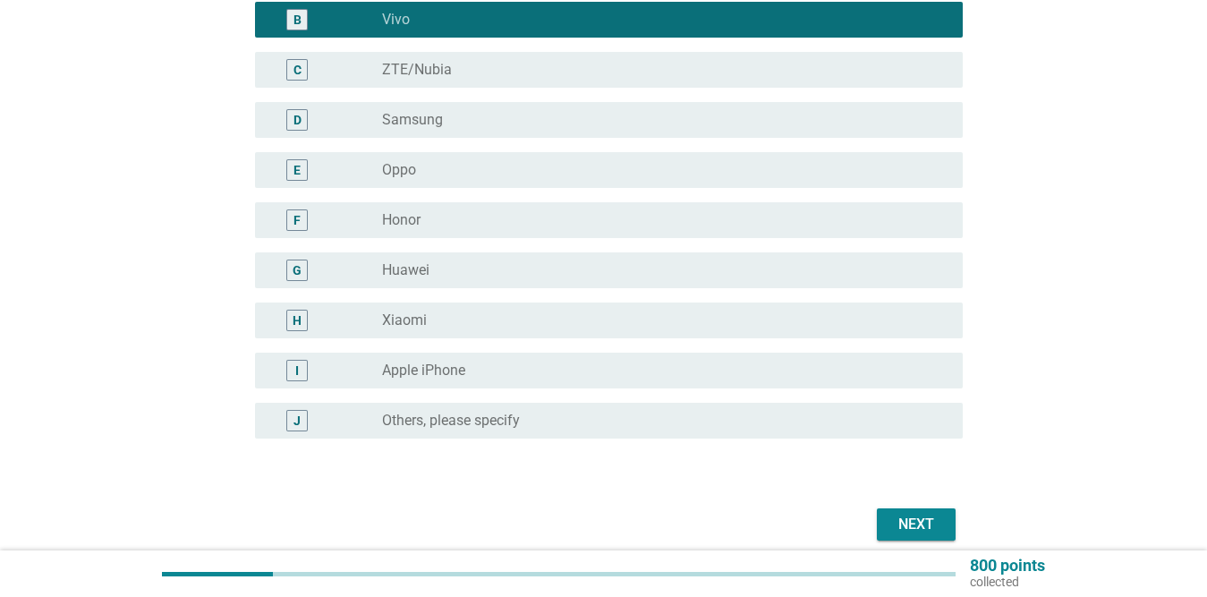
scroll to position [345, 0]
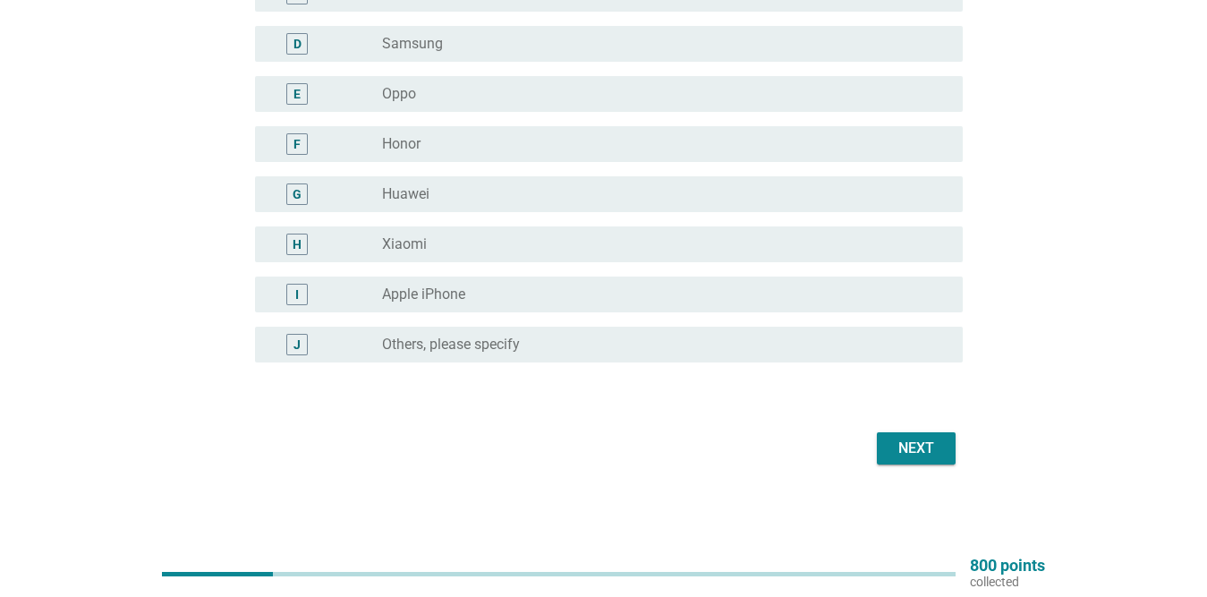
click at [909, 447] on div "Next" at bounding box center [916, 448] width 50 height 21
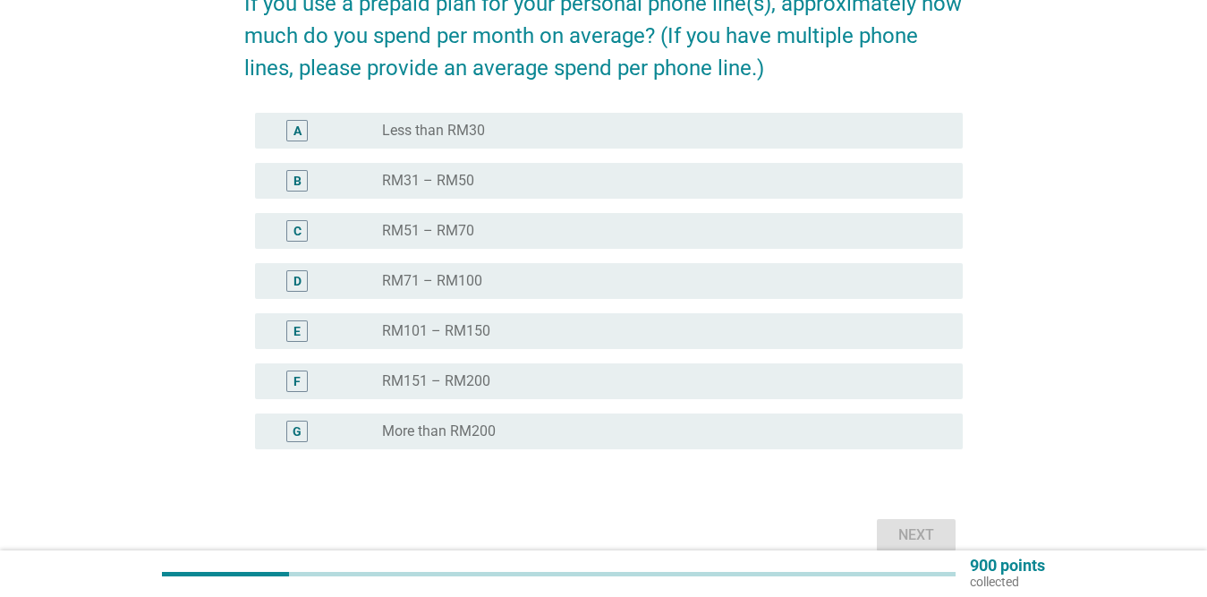
scroll to position [179, 0]
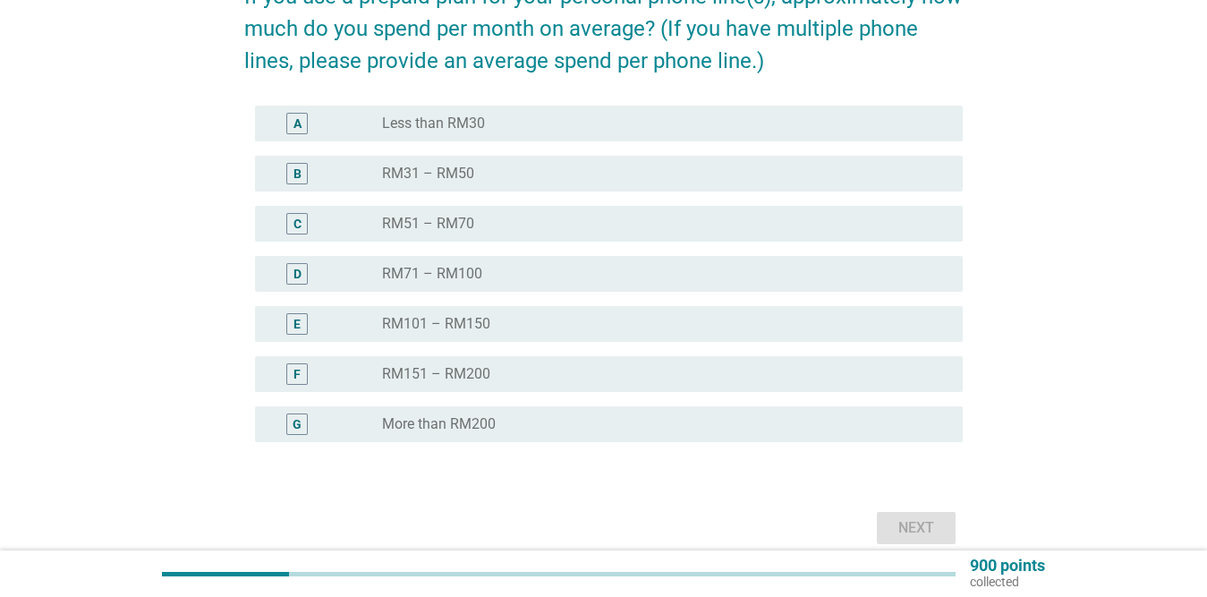
click at [501, 315] on div "radio_button_unchecked RM101 – RM150" at bounding box center [658, 324] width 552 height 18
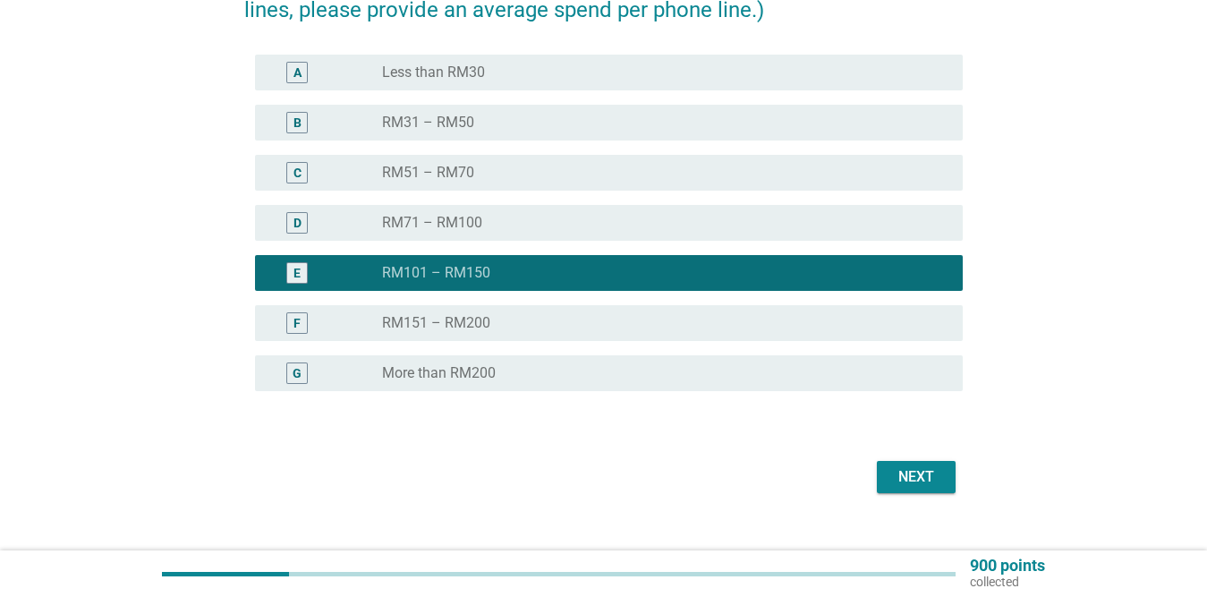
scroll to position [259, 0]
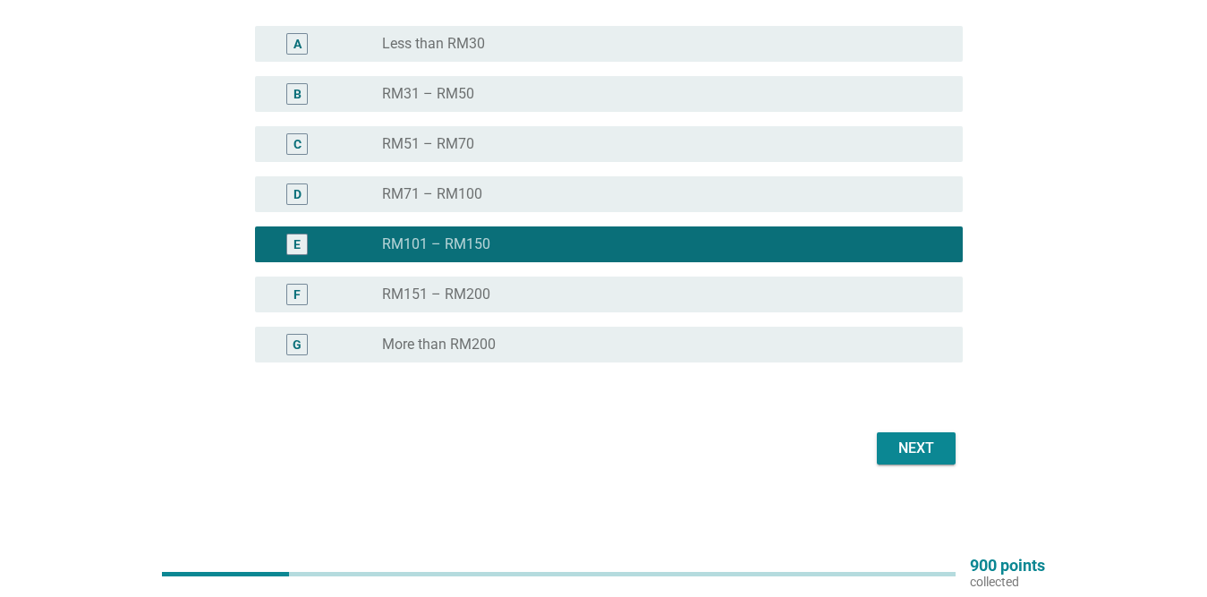
click at [924, 450] on div "Next" at bounding box center [916, 448] width 50 height 21
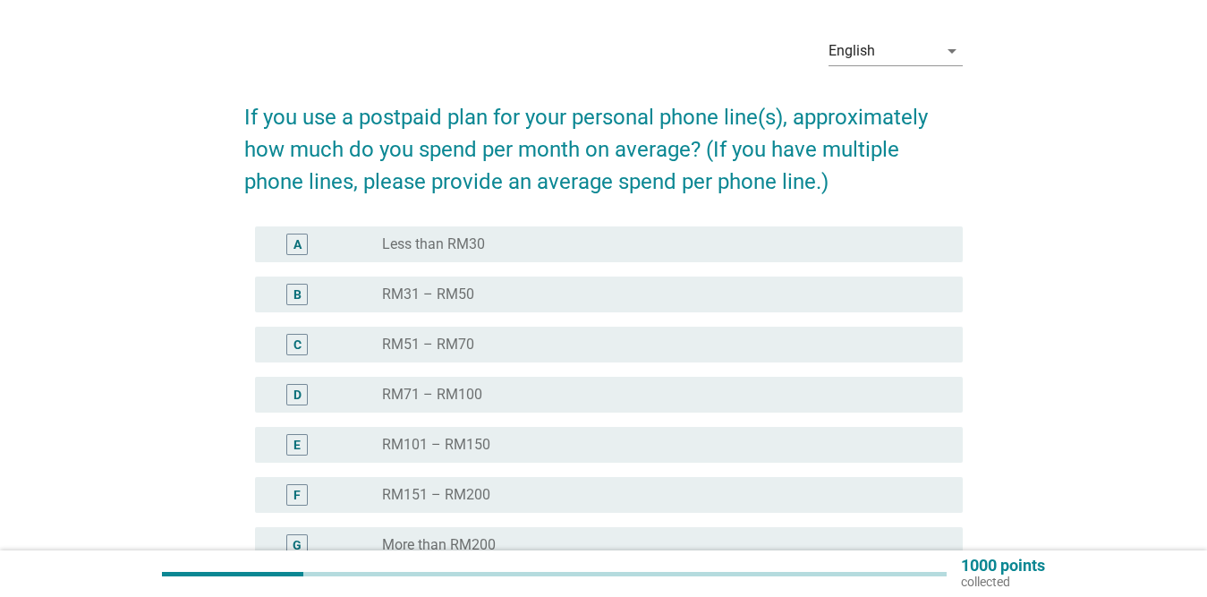
scroll to position [89, 0]
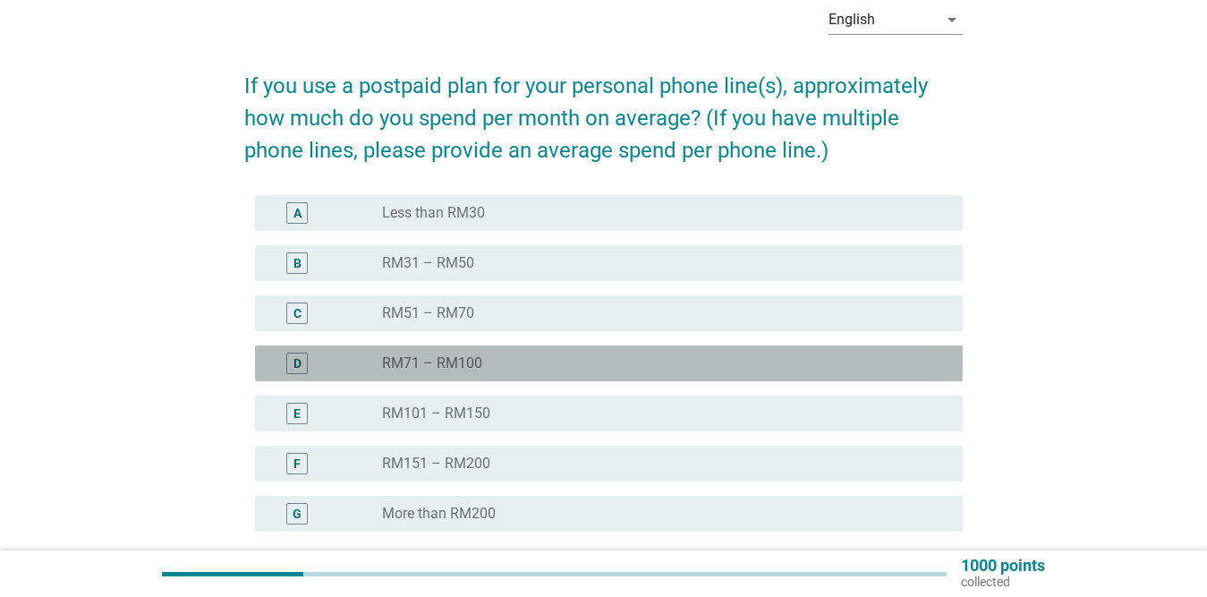
click at [490, 353] on div "radio_button_unchecked RM71 – RM100" at bounding box center [665, 363] width 566 height 21
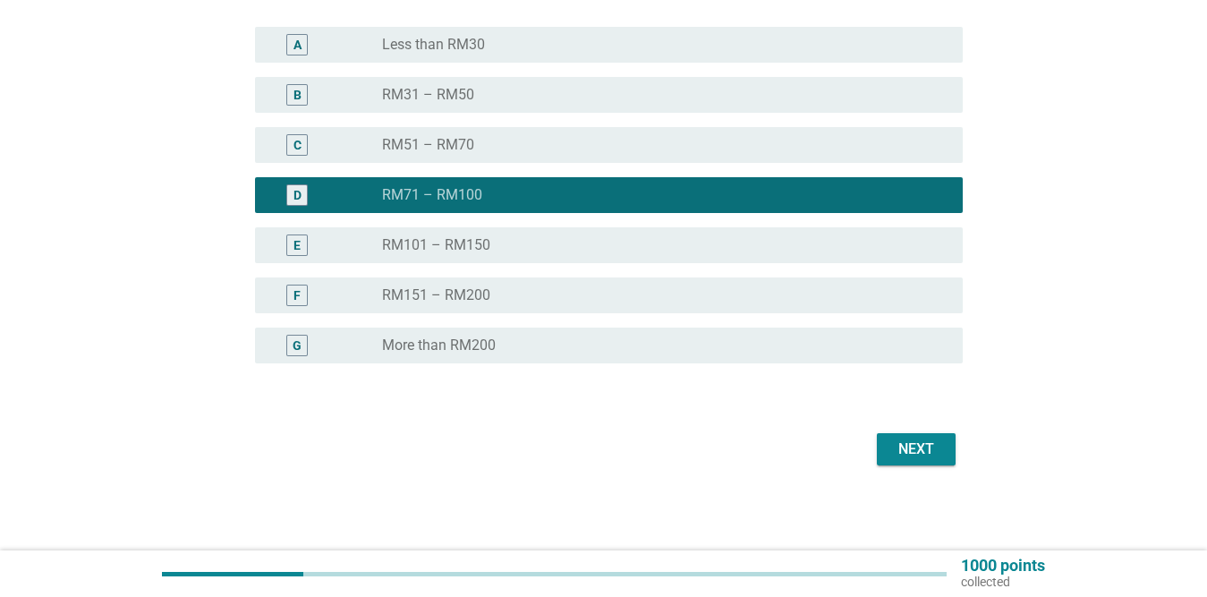
scroll to position [259, 0]
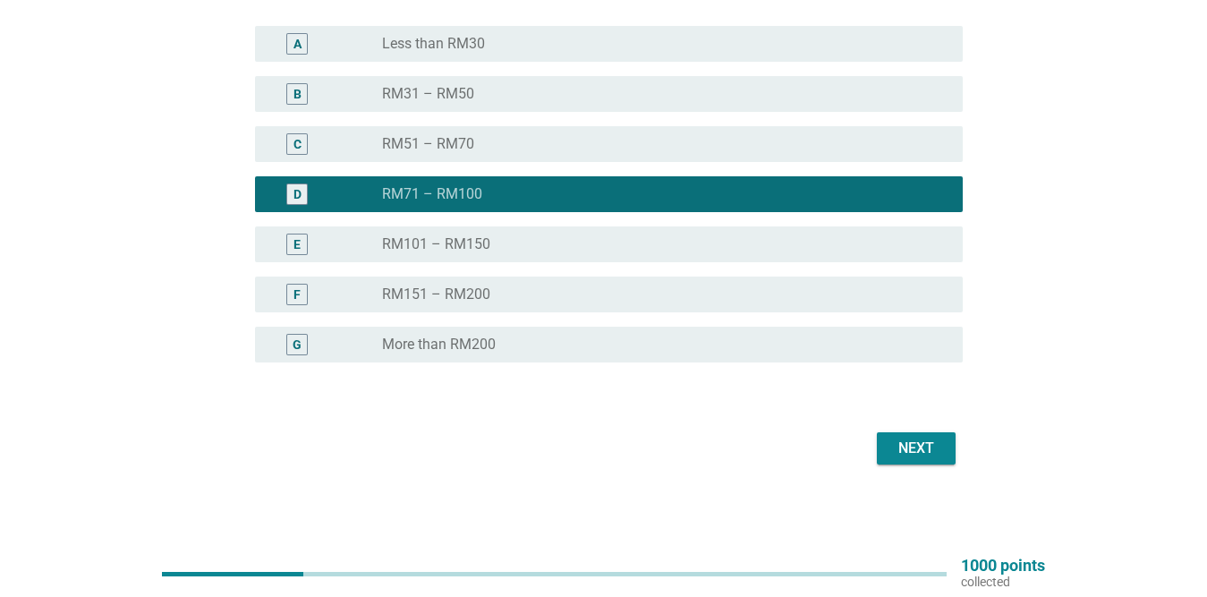
click at [916, 438] on div "Next" at bounding box center [916, 448] width 50 height 21
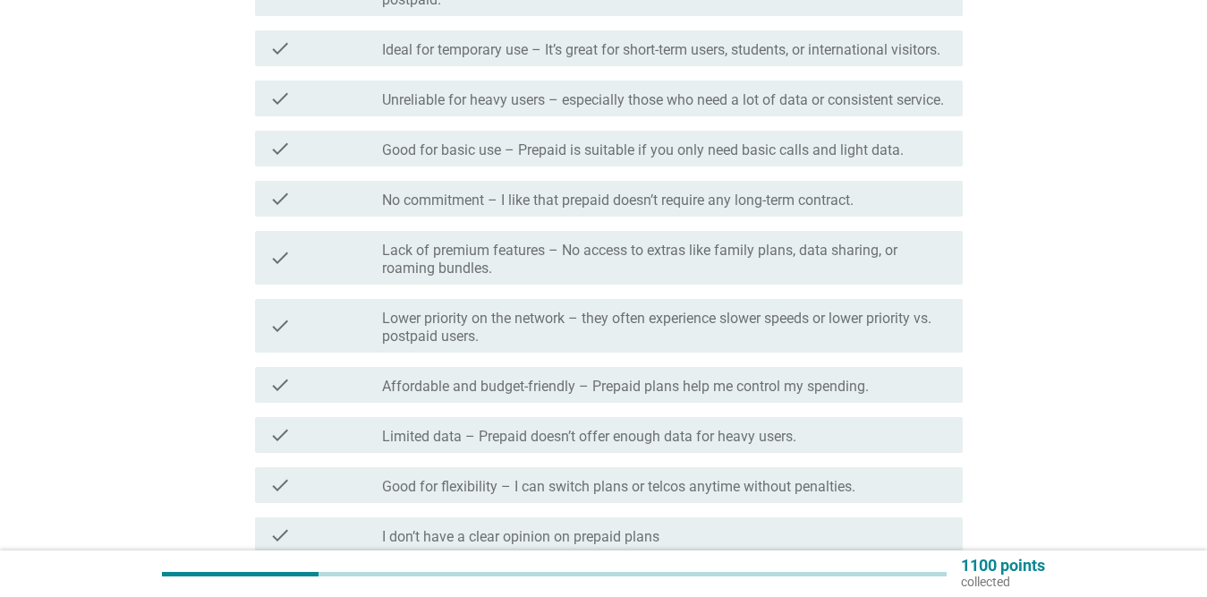
scroll to position [537, 0]
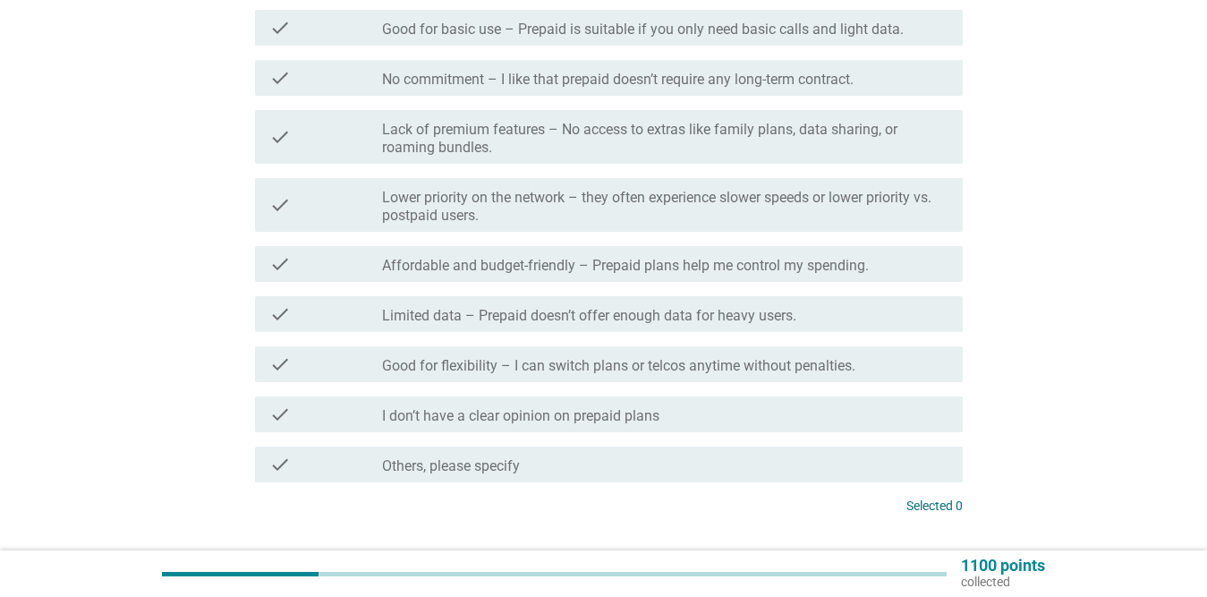
click at [537, 364] on label "Good for flexibility – I can switch plans or telcos anytime without penalties." at bounding box center [618, 366] width 473 height 18
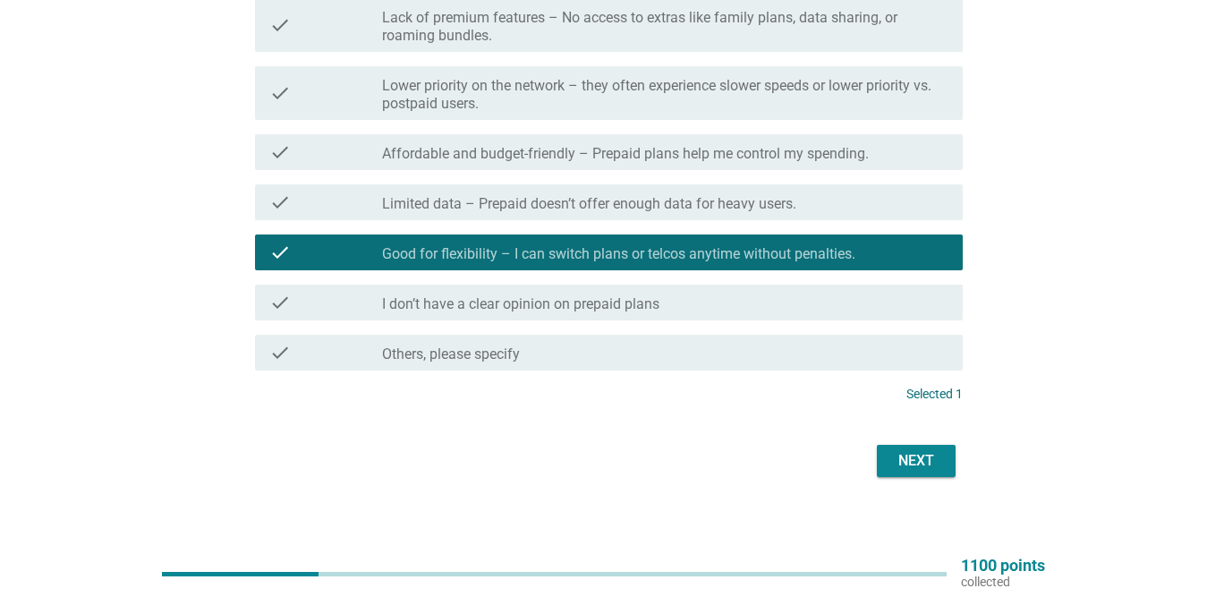
scroll to position [661, 0]
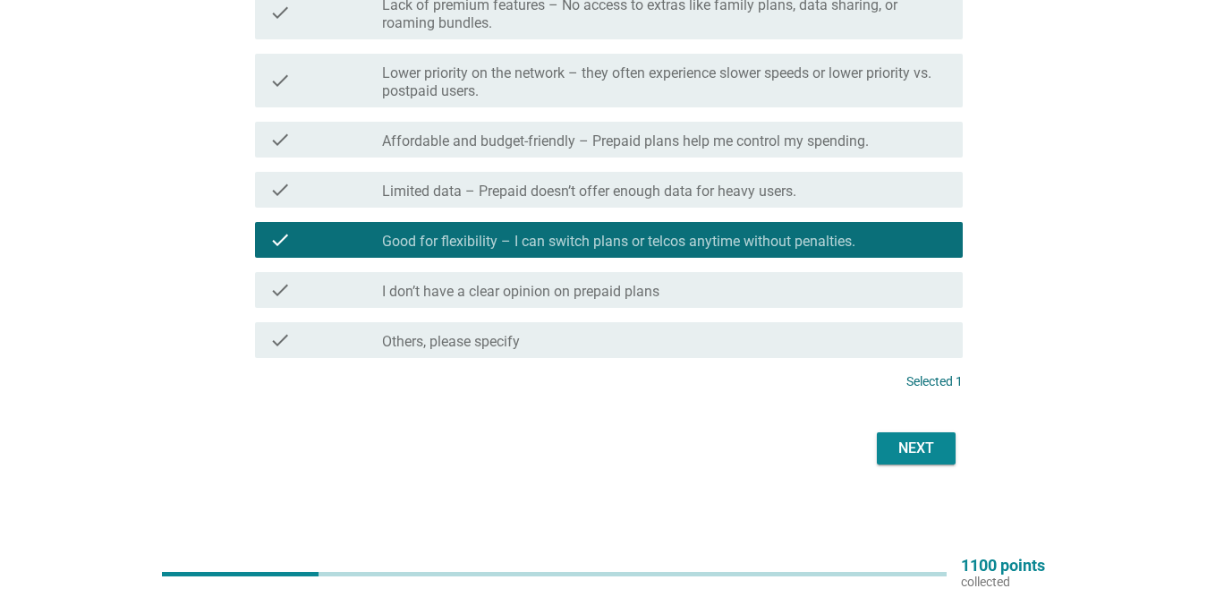
click at [924, 441] on div "Next" at bounding box center [916, 448] width 50 height 21
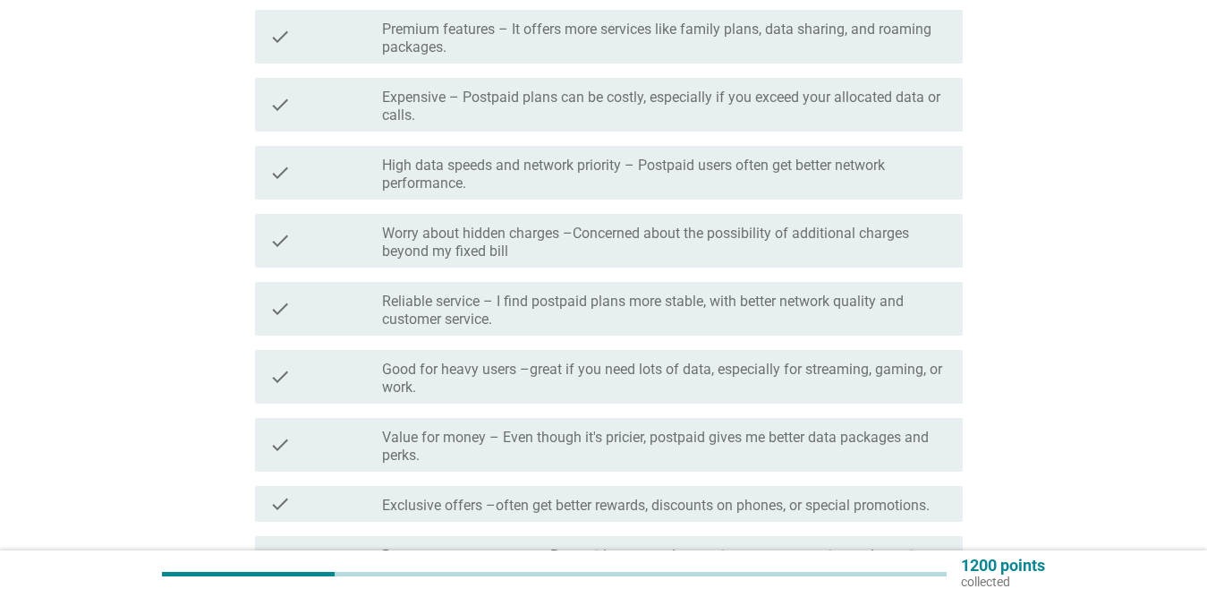
scroll to position [358, 0]
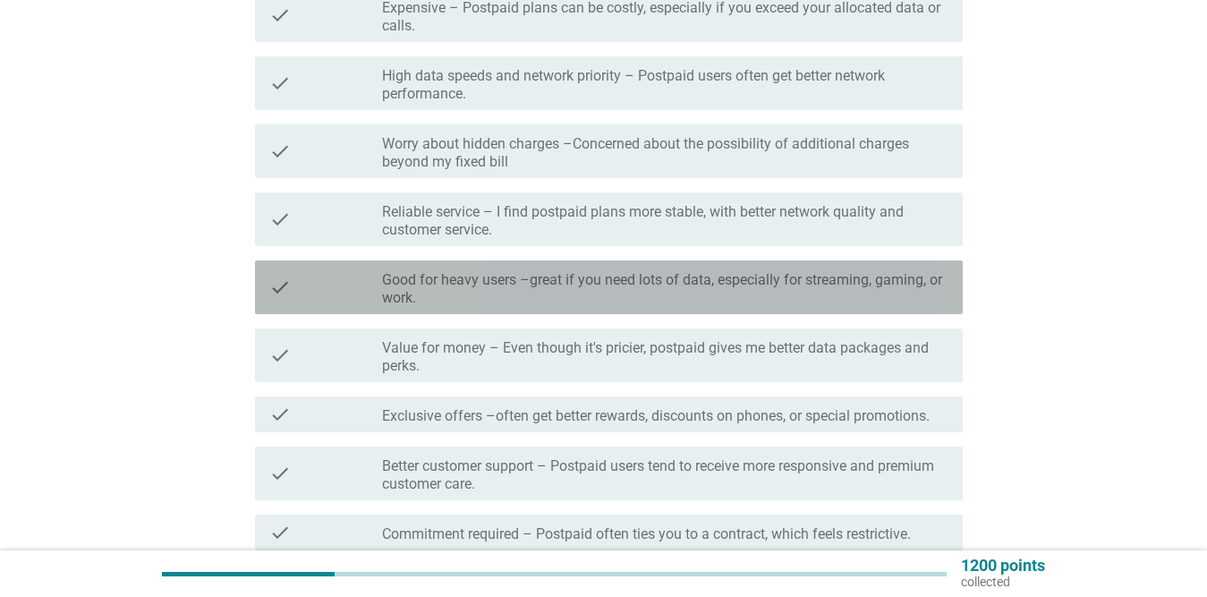
click at [774, 296] on label "Good for heavy users –great if you need lots of data, especially for streaming,…" at bounding box center [665, 289] width 566 height 36
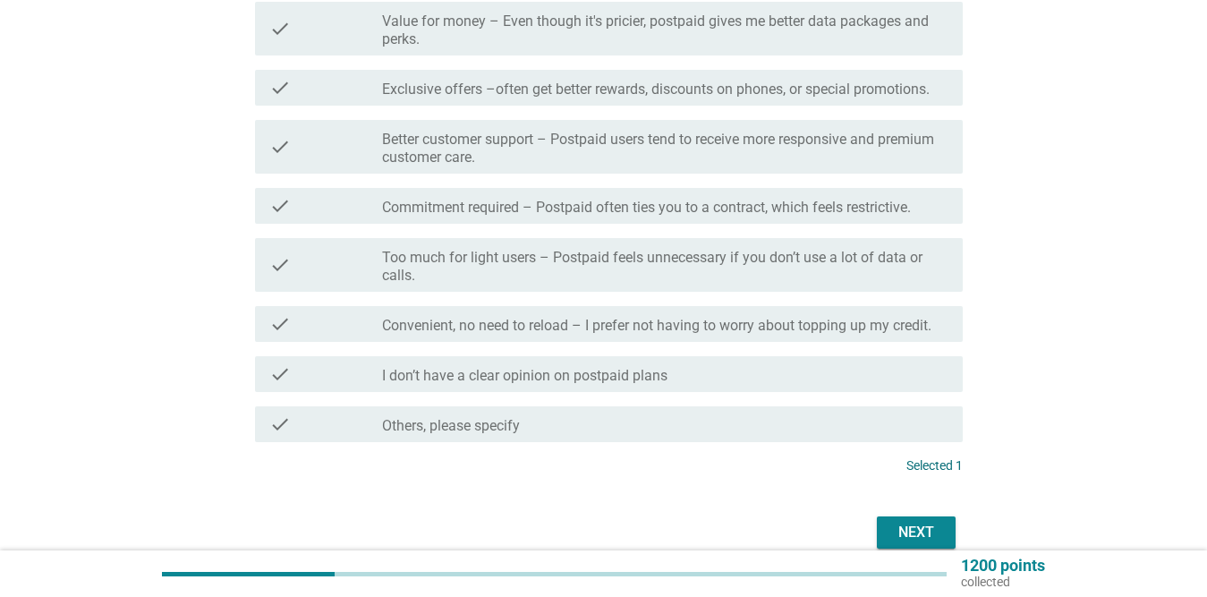
scroll to position [716, 0]
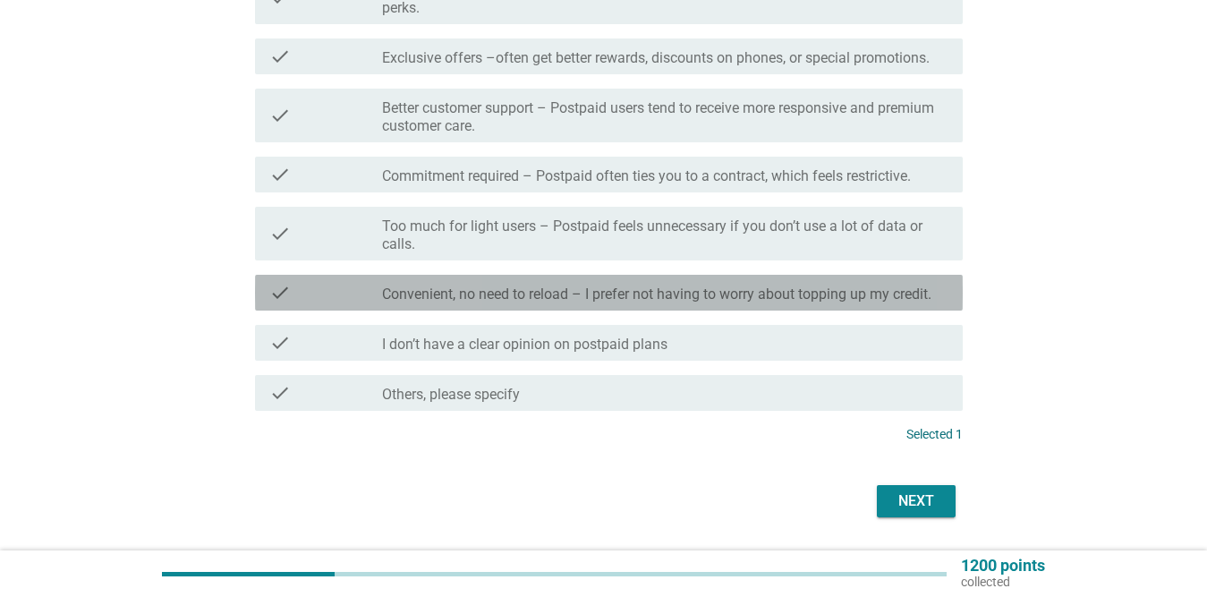
click at [707, 302] on label "Convenient, no need to reload – I prefer not having to worry about topping up m…" at bounding box center [656, 294] width 549 height 18
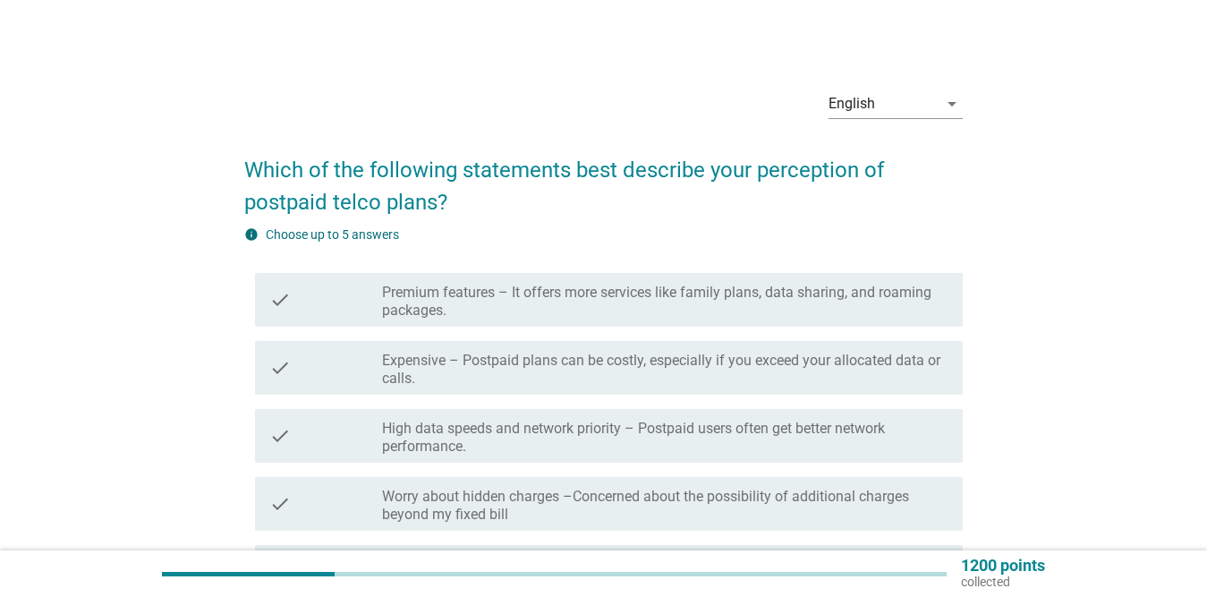
scroll to position [0, 0]
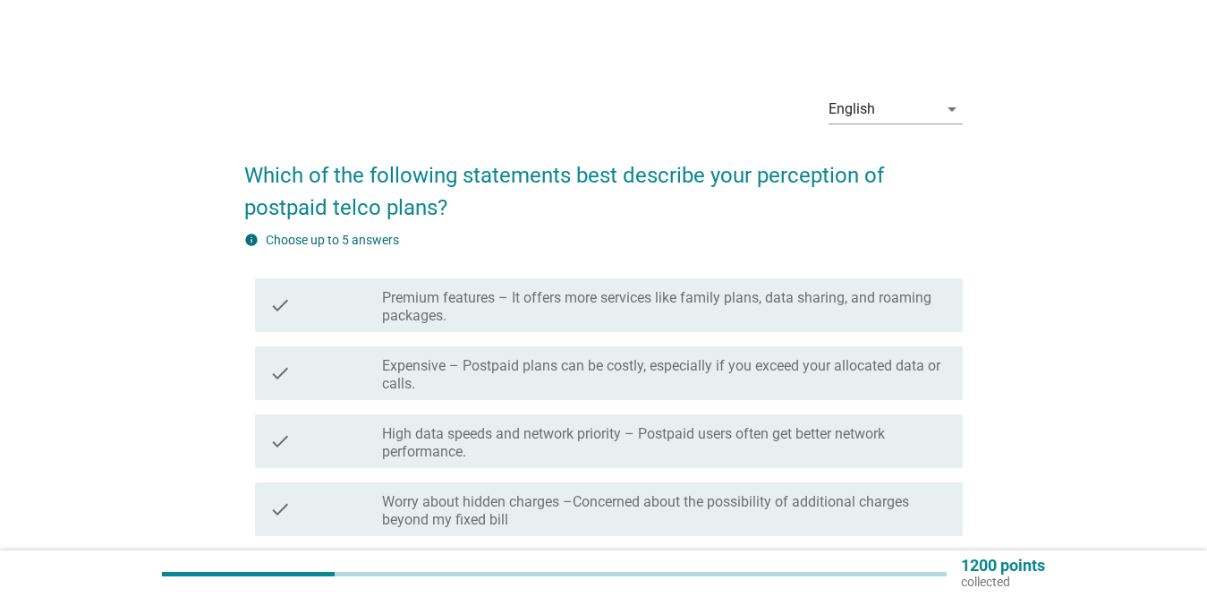
click at [707, 299] on label "Premium features – It offers more services like family plans, data sharing, and…" at bounding box center [665, 307] width 566 height 36
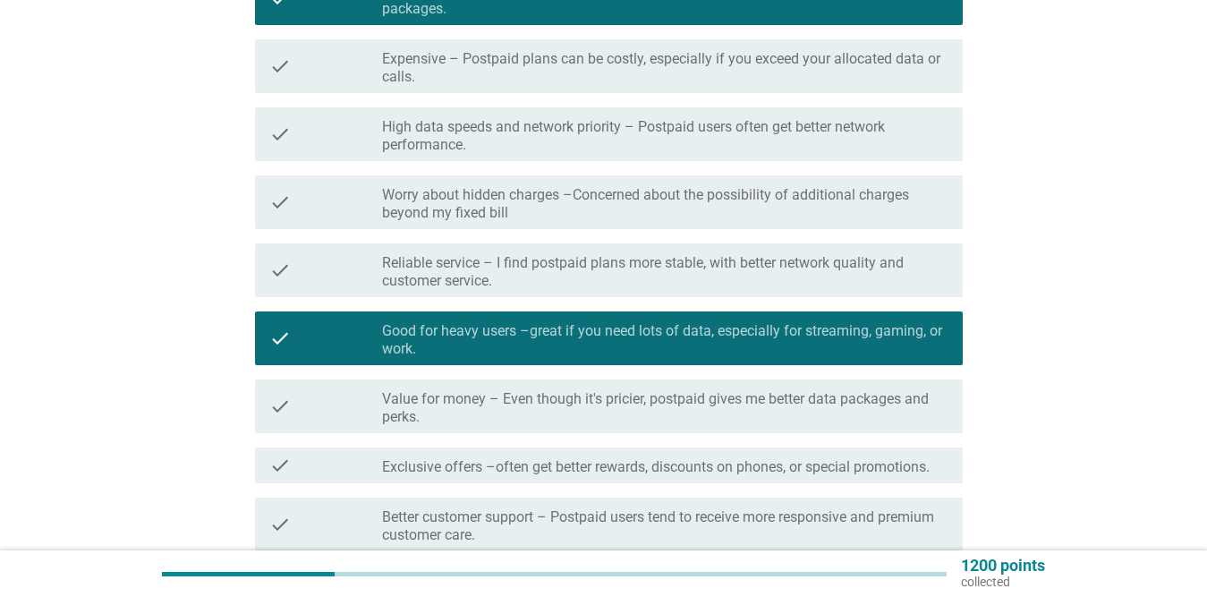
scroll to position [358, 0]
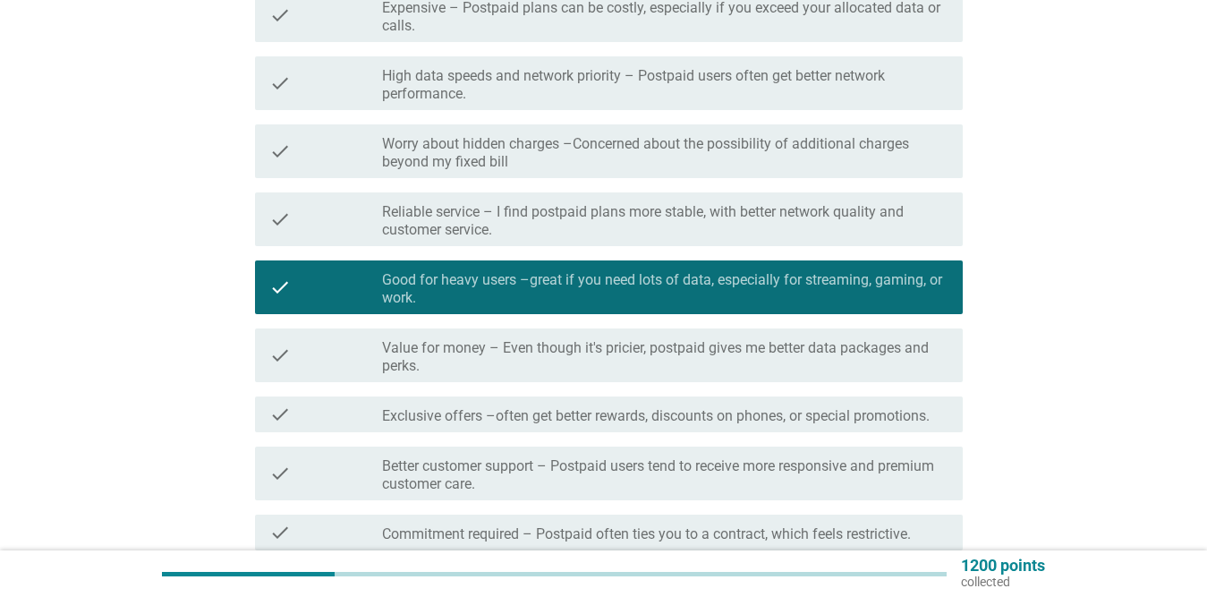
click at [609, 355] on label "Value for money – Even though it's pricier, postpaid gives me better data packa…" at bounding box center [665, 357] width 566 height 36
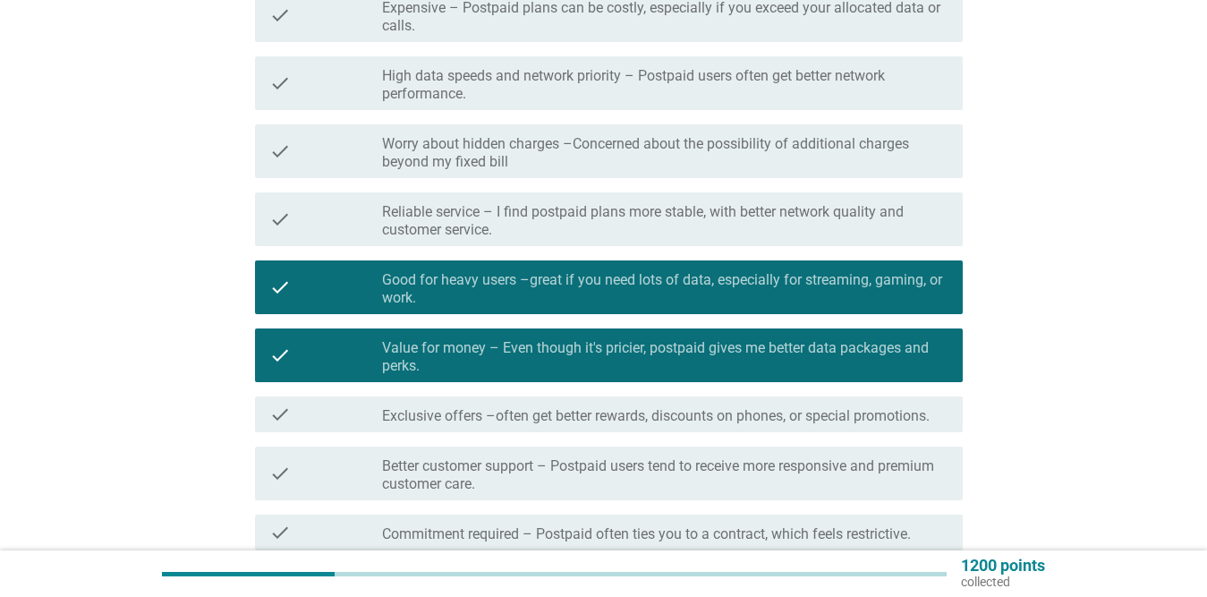
scroll to position [537, 0]
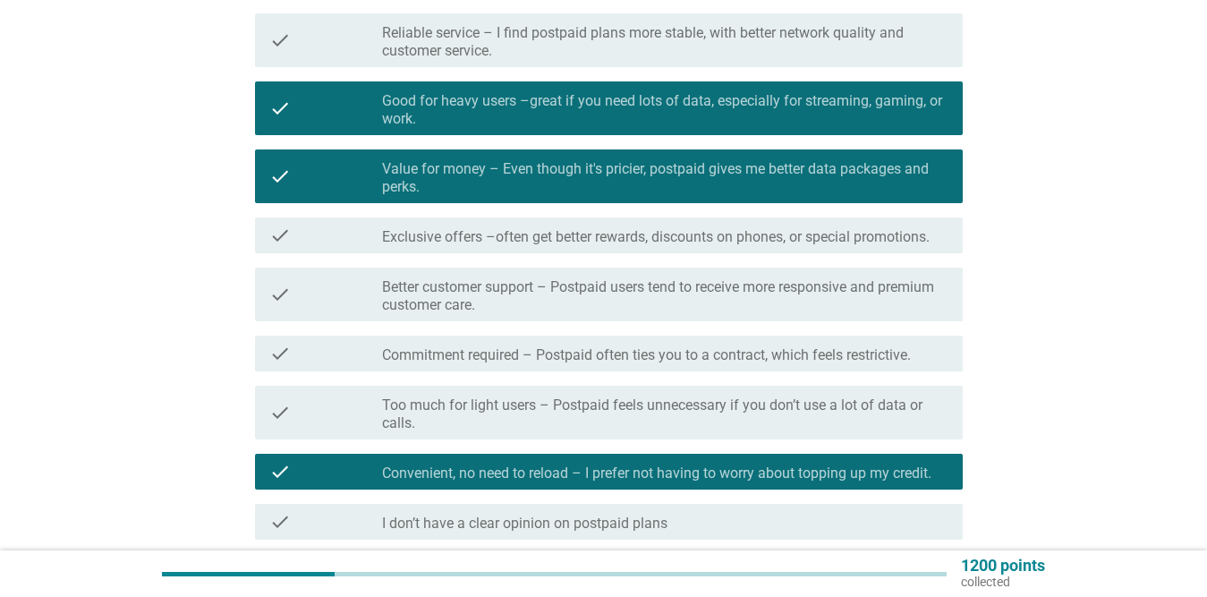
click at [712, 295] on label "Better customer support – Postpaid users tend to receive more responsive and pr…" at bounding box center [665, 296] width 566 height 36
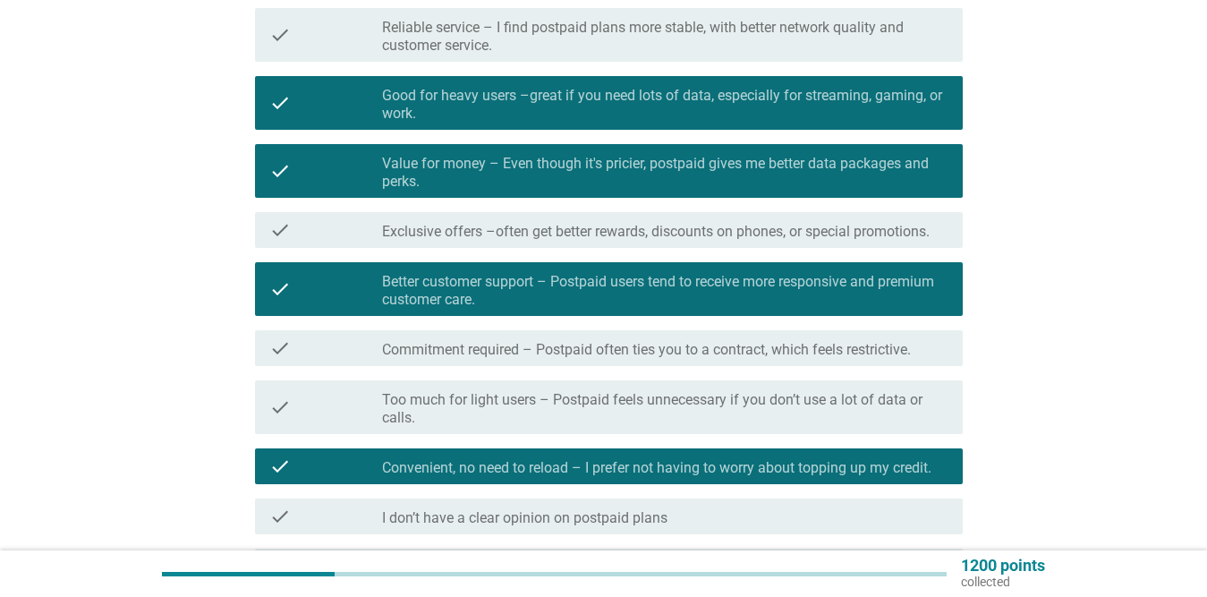
scroll to position [769, 0]
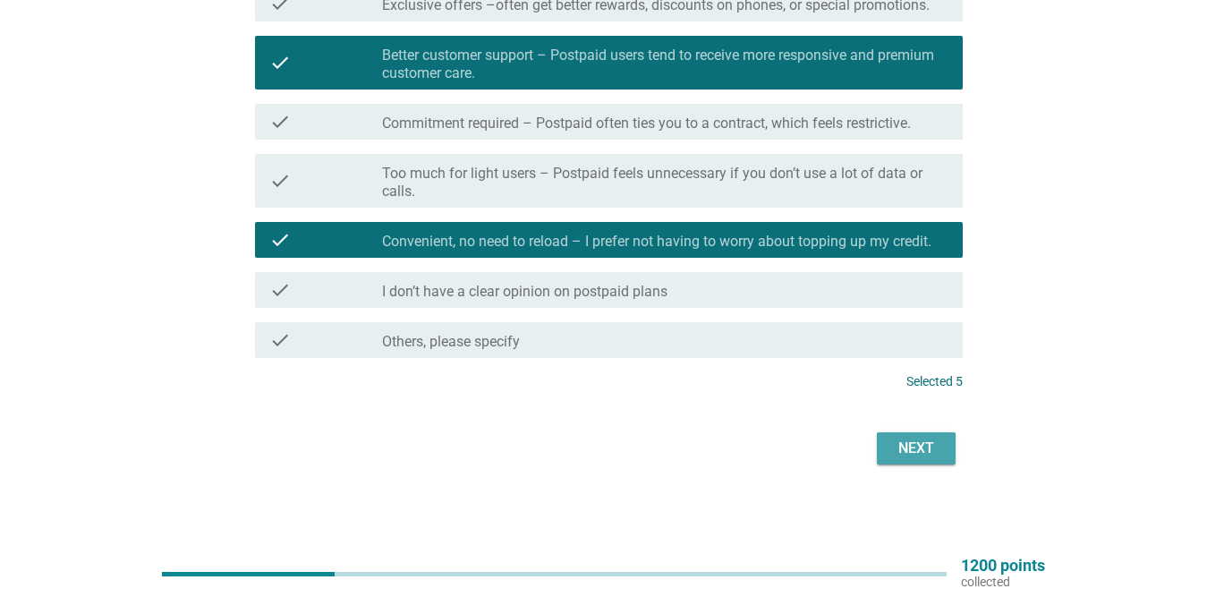
click at [924, 439] on div "Next" at bounding box center [916, 448] width 50 height 21
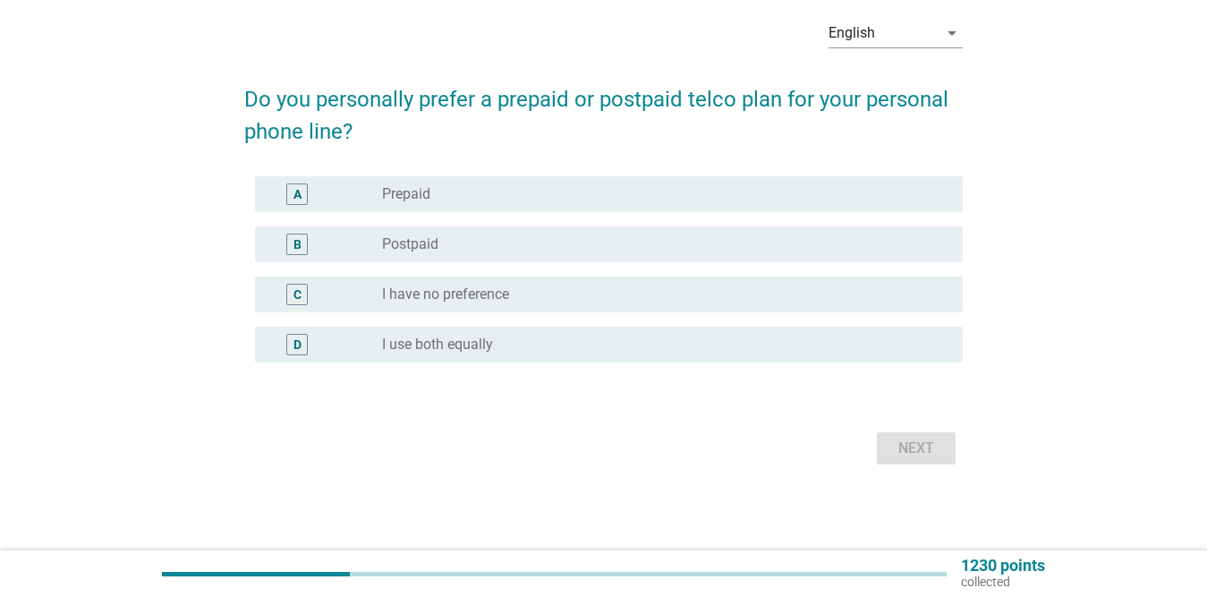
scroll to position [0, 0]
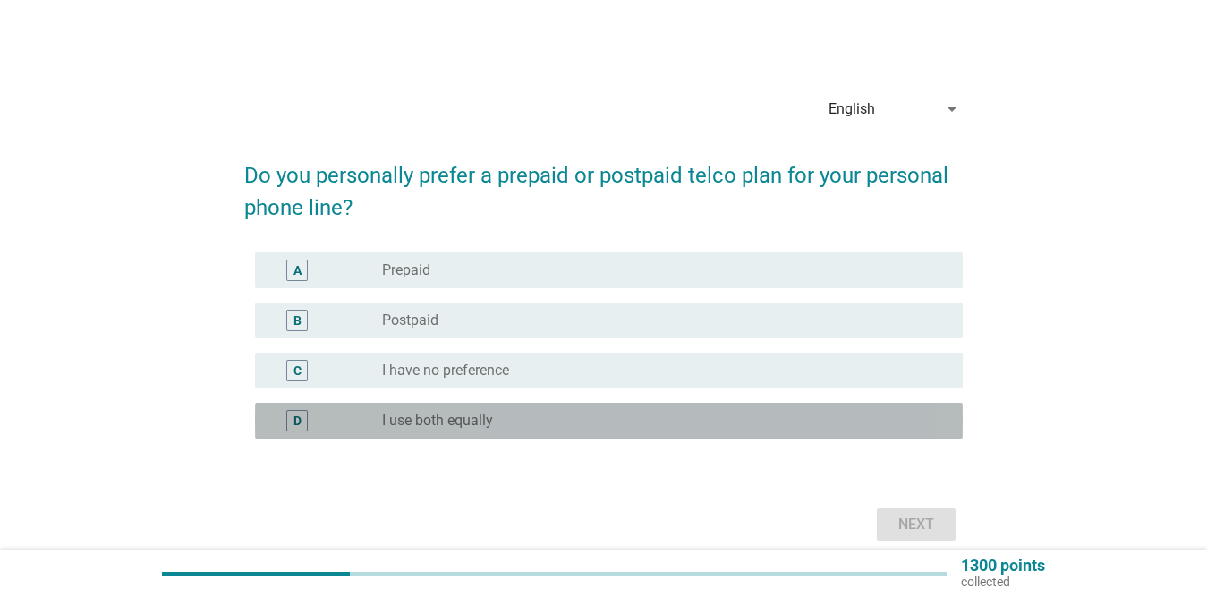
click at [519, 416] on div "radio_button_unchecked I use both equally" at bounding box center [658, 421] width 552 height 18
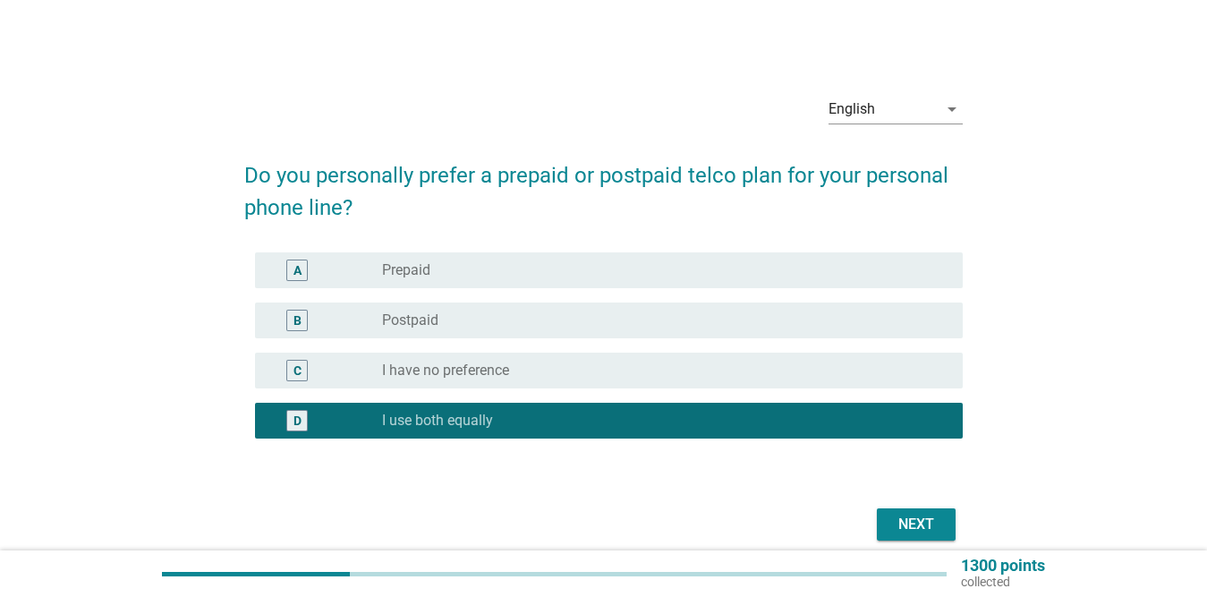
scroll to position [76, 0]
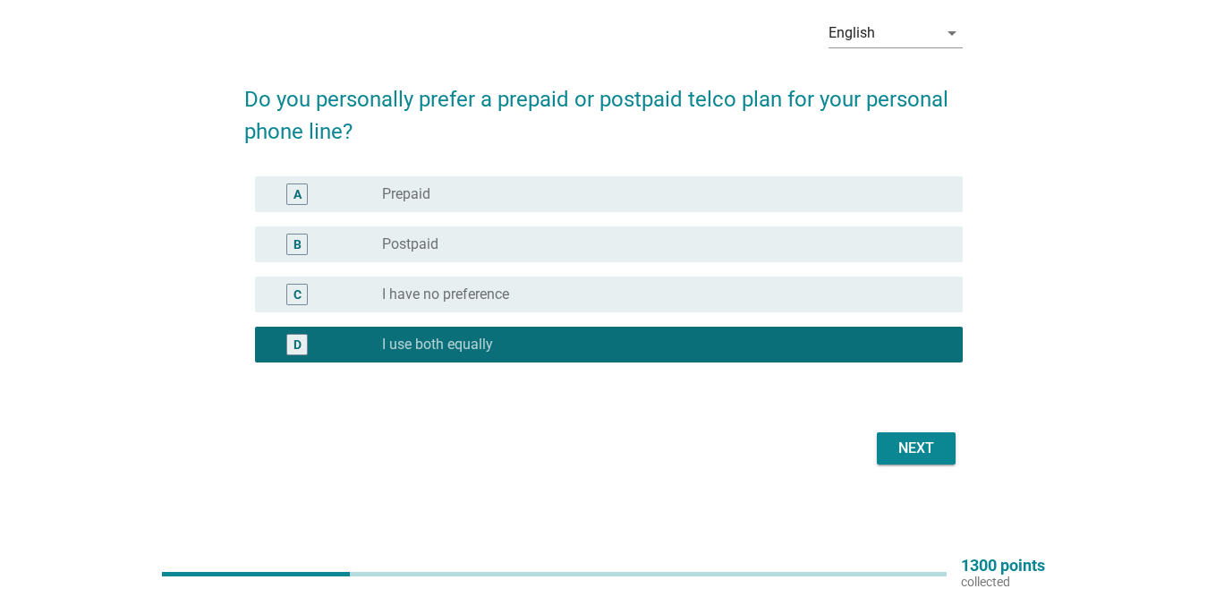
click at [923, 432] on button "Next" at bounding box center [916, 448] width 79 height 32
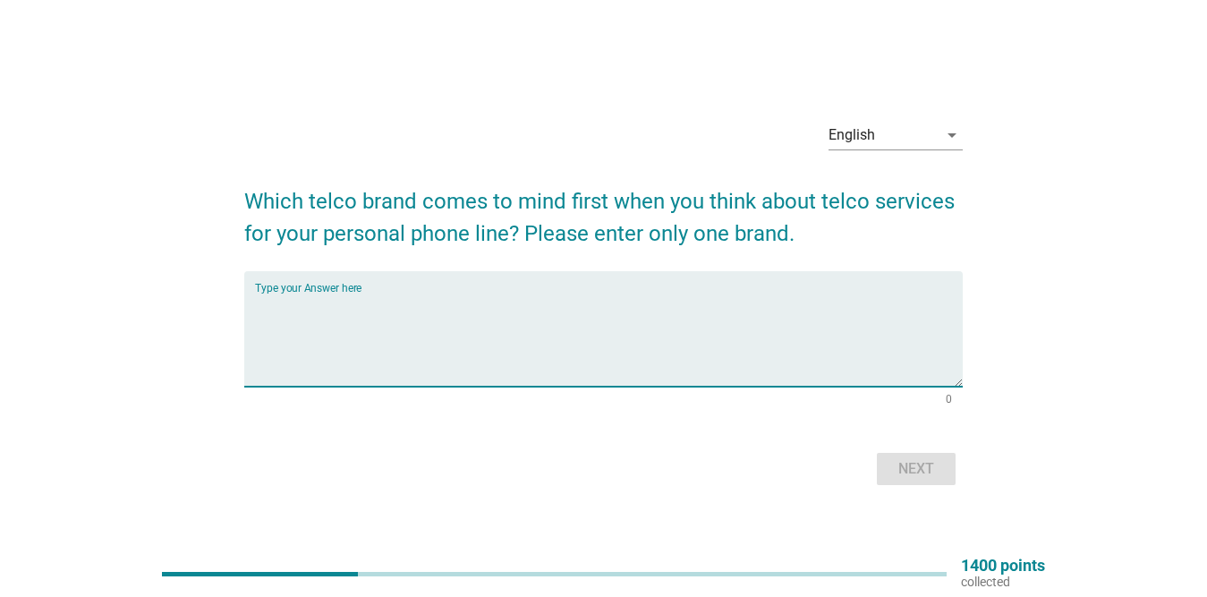
click at [336, 299] on textarea "Type your Answer here" at bounding box center [609, 340] width 708 height 94
click at [294, 297] on textarea "Type your Answer here" at bounding box center [609, 340] width 708 height 94
click at [308, 322] on textarea "Type your Answer here" at bounding box center [609, 340] width 708 height 94
click at [253, 300] on div "Type your Answer here" at bounding box center [603, 328] width 719 height 115
type textarea "celcom"
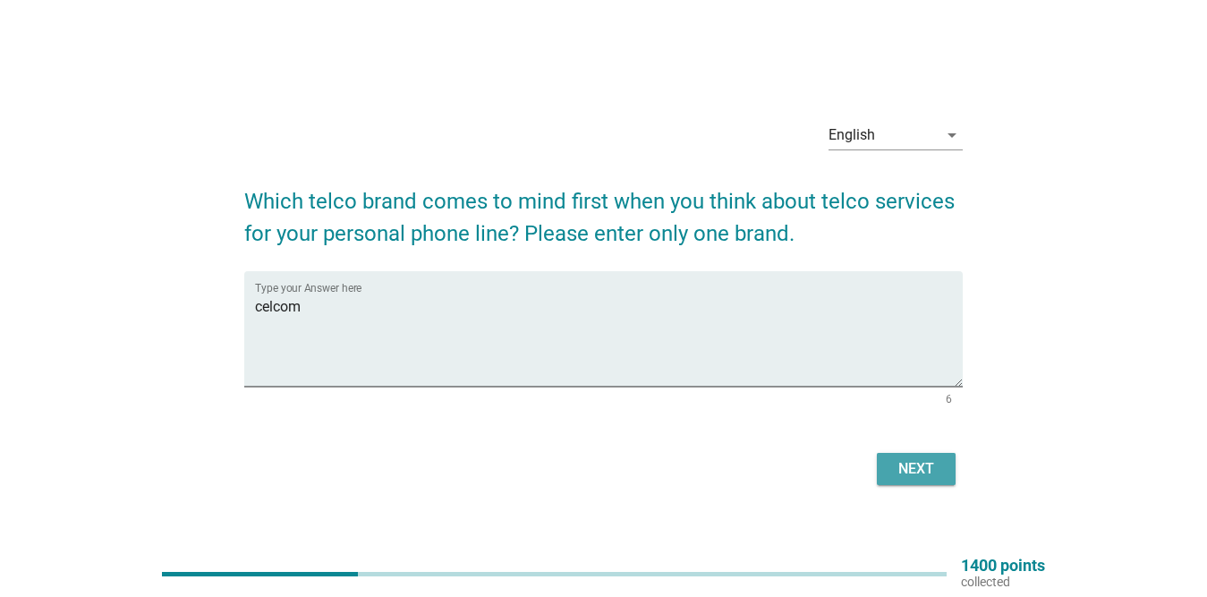
click at [935, 468] on div "Next" at bounding box center [916, 468] width 50 height 21
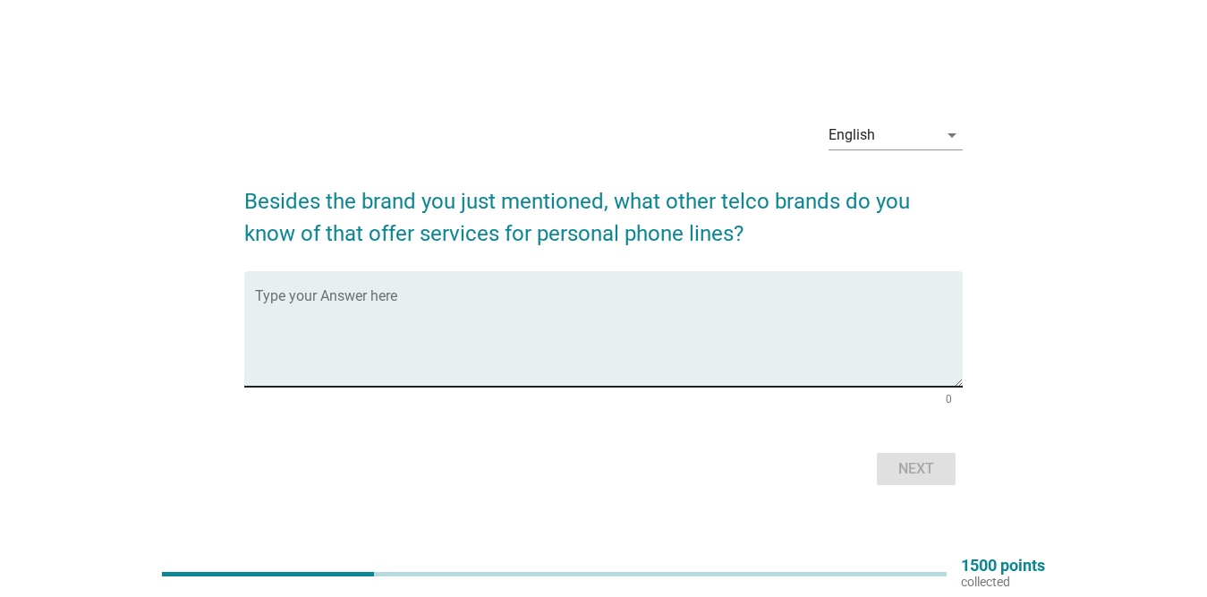
click at [285, 299] on textarea "Type your Answer here" at bounding box center [609, 340] width 708 height 94
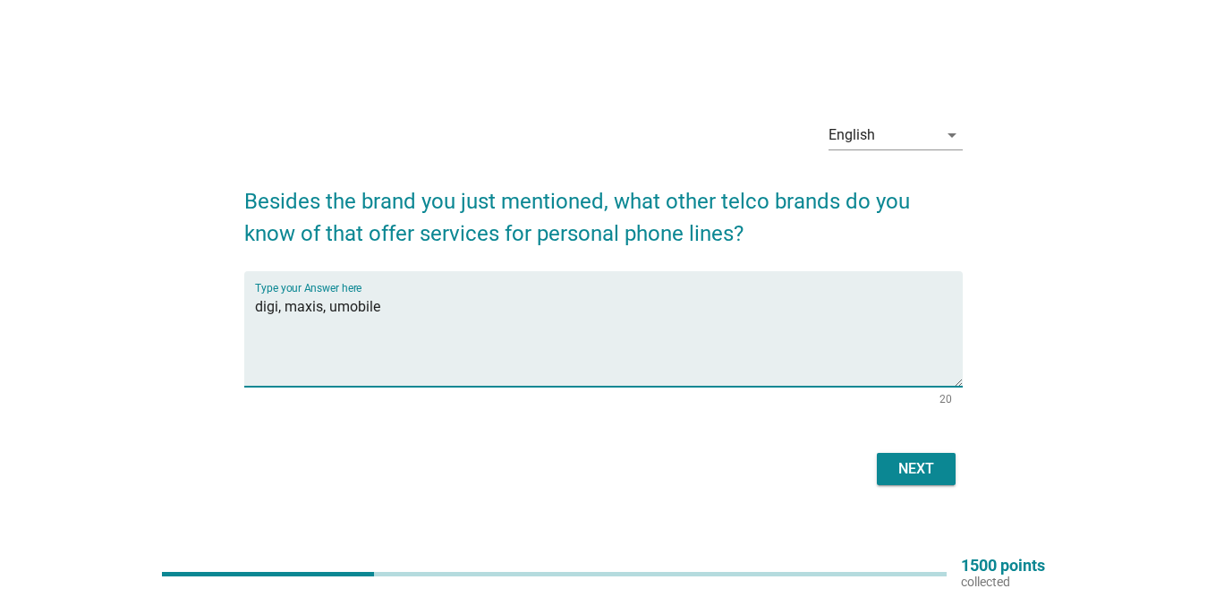
type textarea "digi, maxis, umobile"
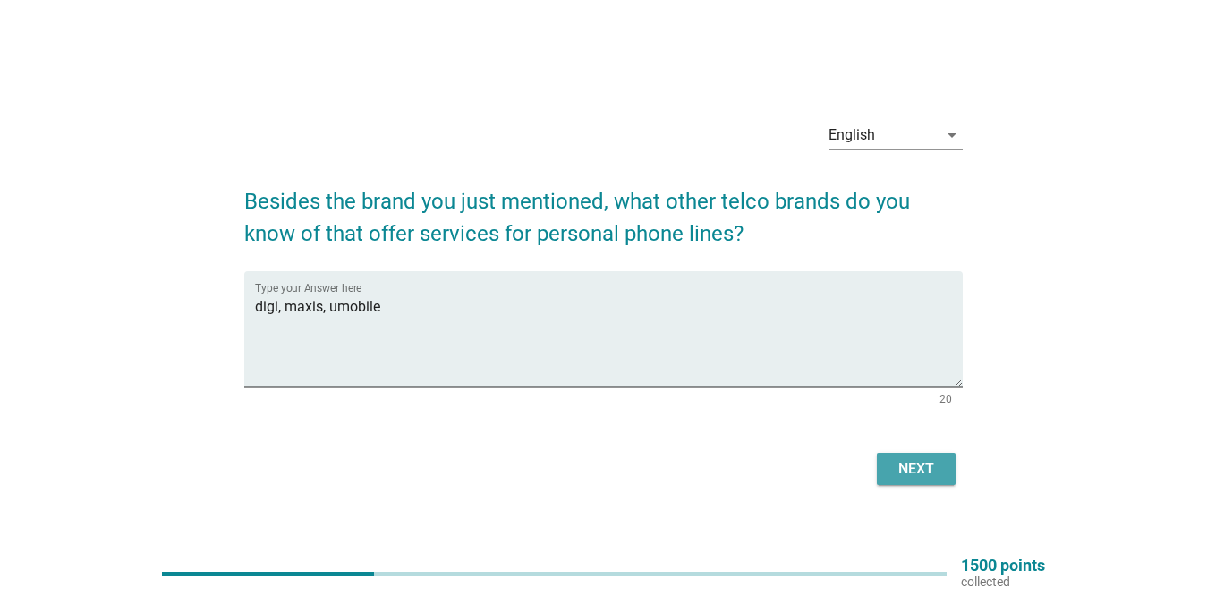
click at [892, 467] on div "Next" at bounding box center [916, 468] width 50 height 21
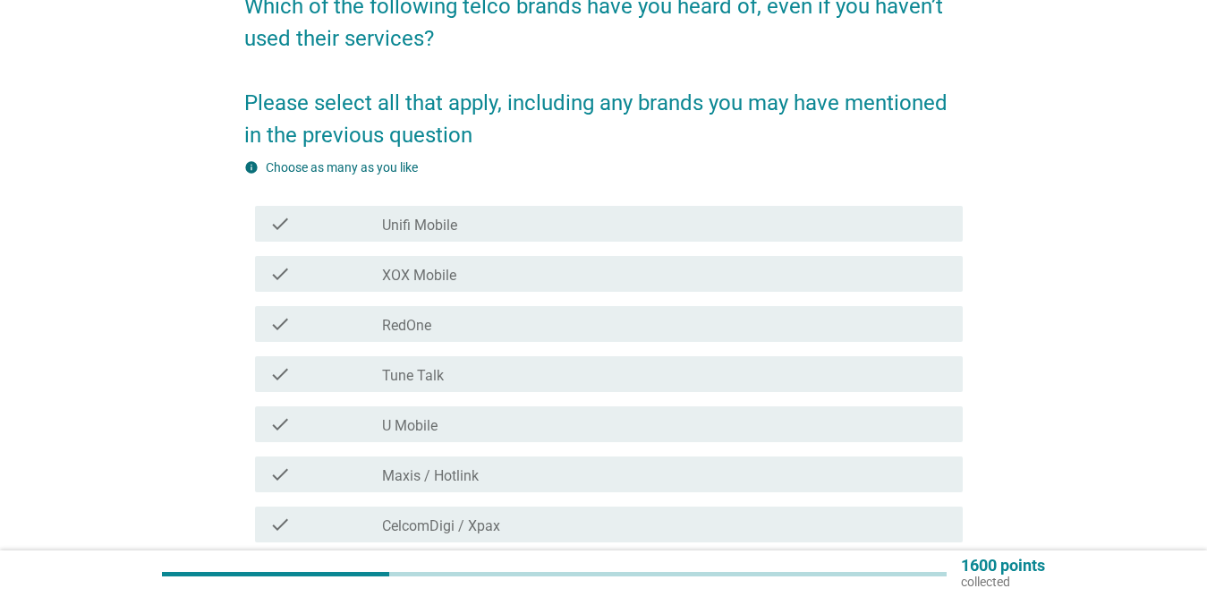
scroll to position [179, 0]
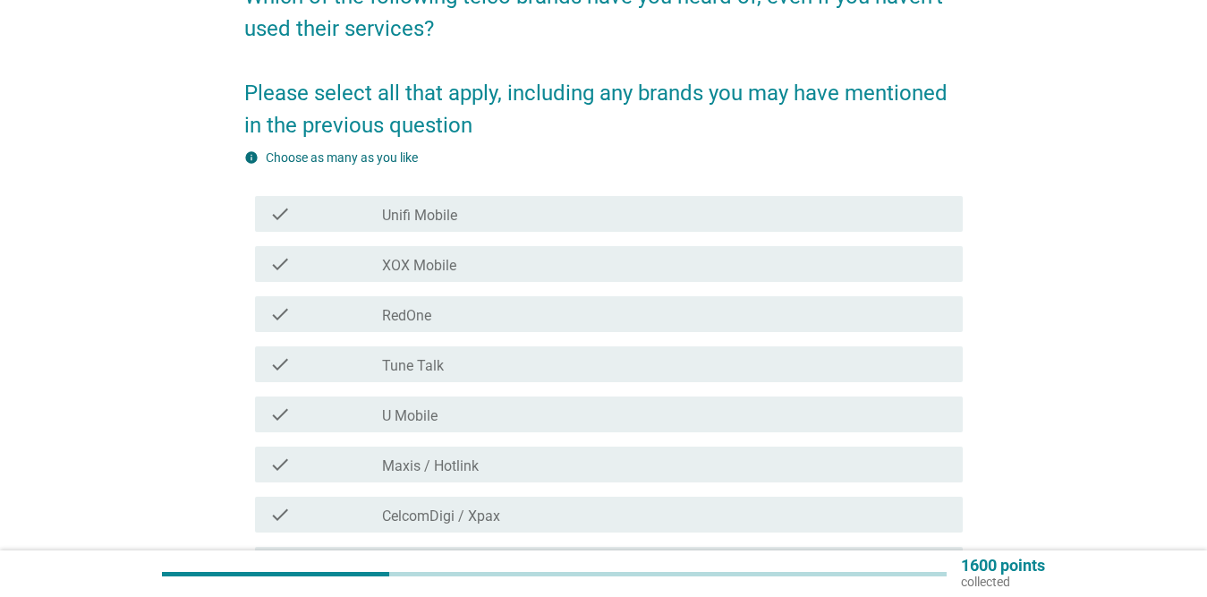
click at [513, 460] on div "check_box_outline_blank Maxis / Hotlink" at bounding box center [665, 464] width 566 height 21
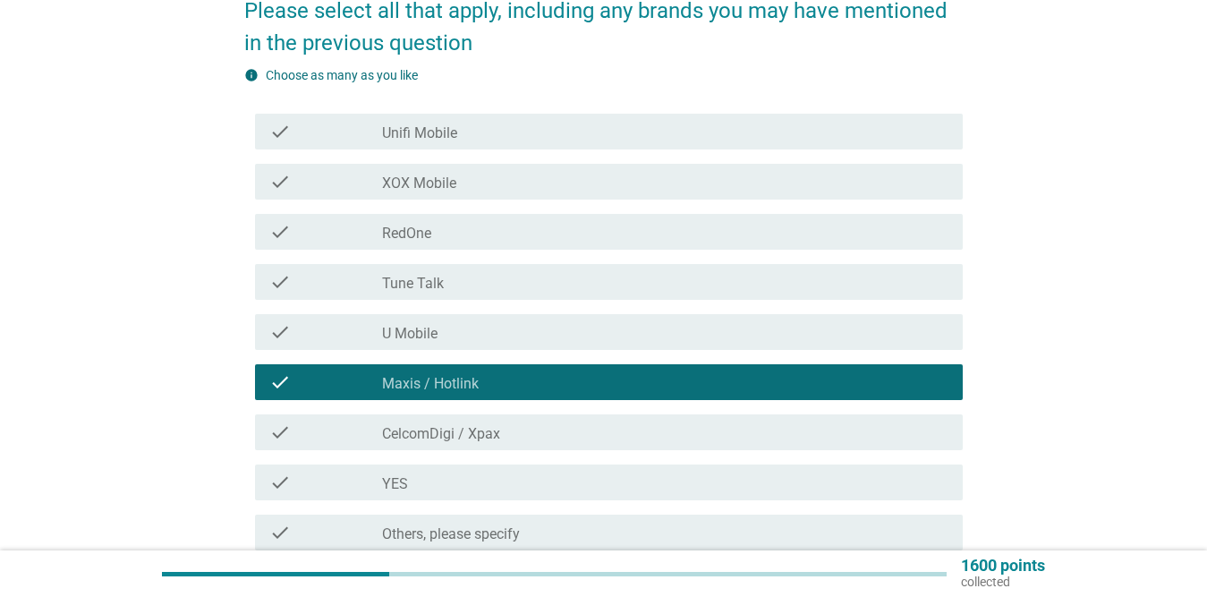
scroll to position [358, 0]
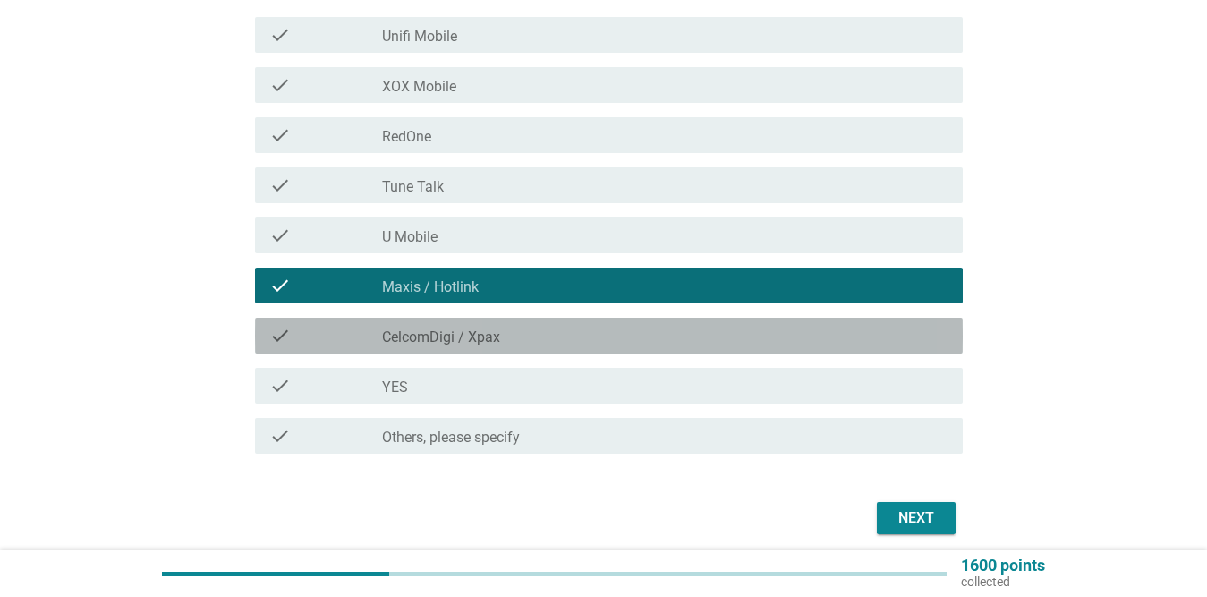
click at [520, 330] on div "check_box_outline_blank CelcomDigi / Xpax" at bounding box center [665, 335] width 566 height 21
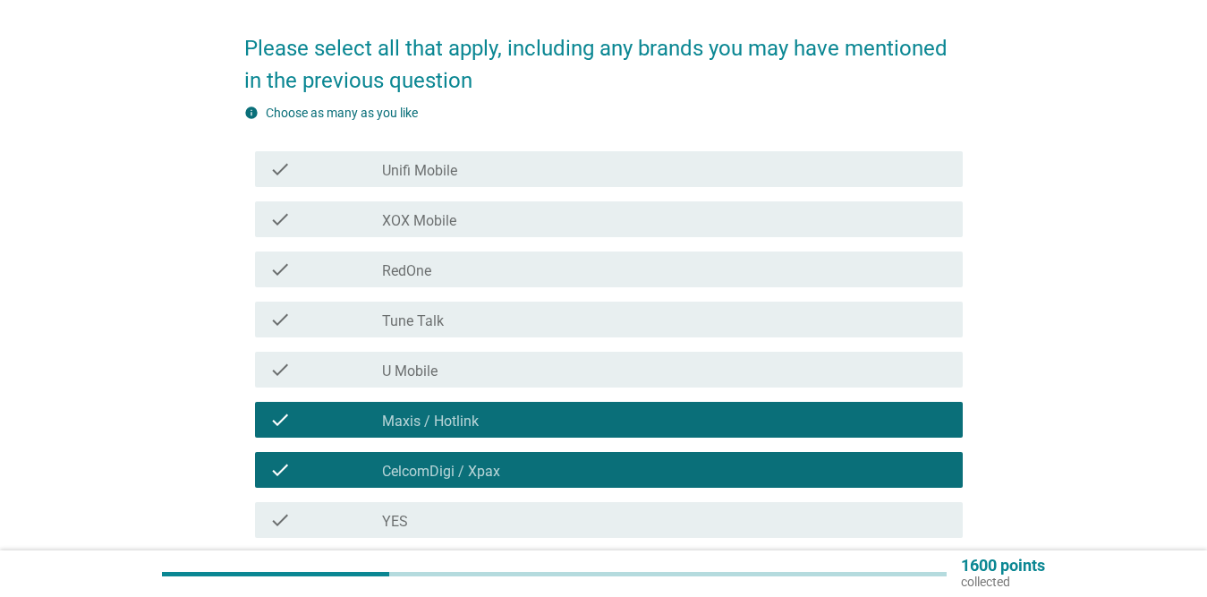
scroll to position [179, 0]
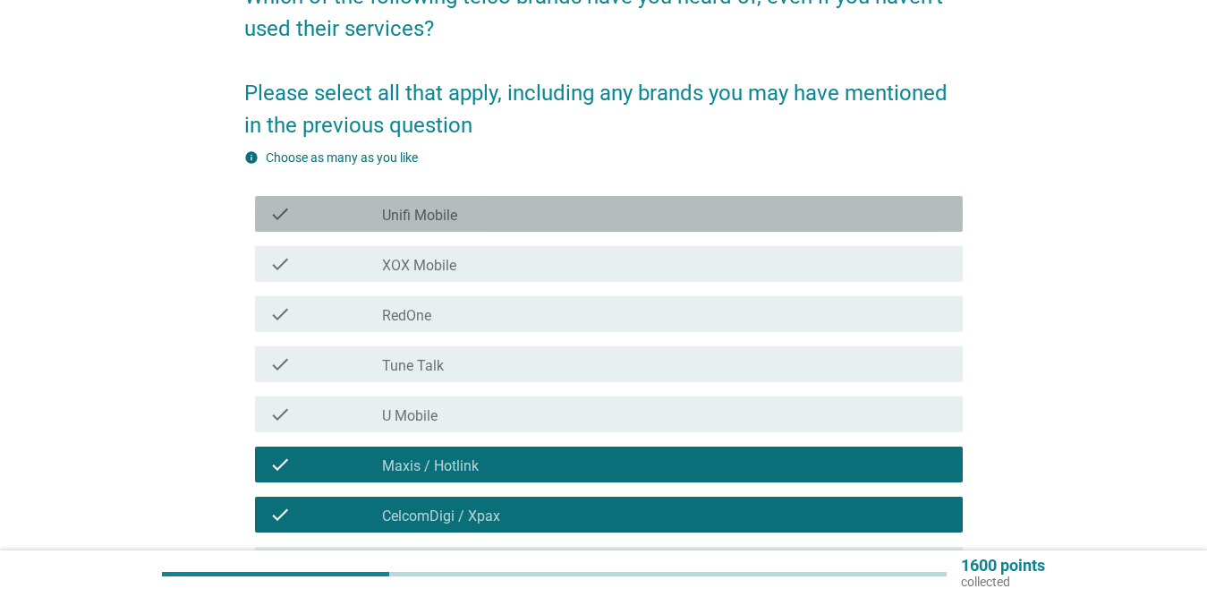
click at [474, 207] on div "check_box_outline_blank Unifi Mobile" at bounding box center [665, 213] width 566 height 21
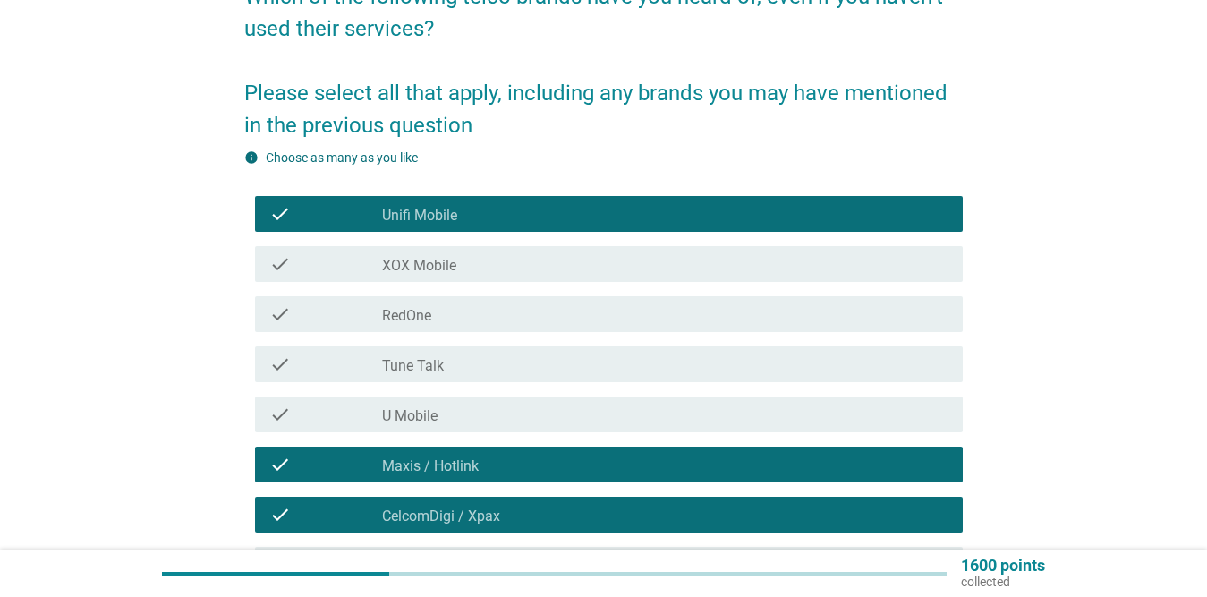
click at [472, 410] on div "check_box_outline_blank U Mobile" at bounding box center [665, 414] width 566 height 21
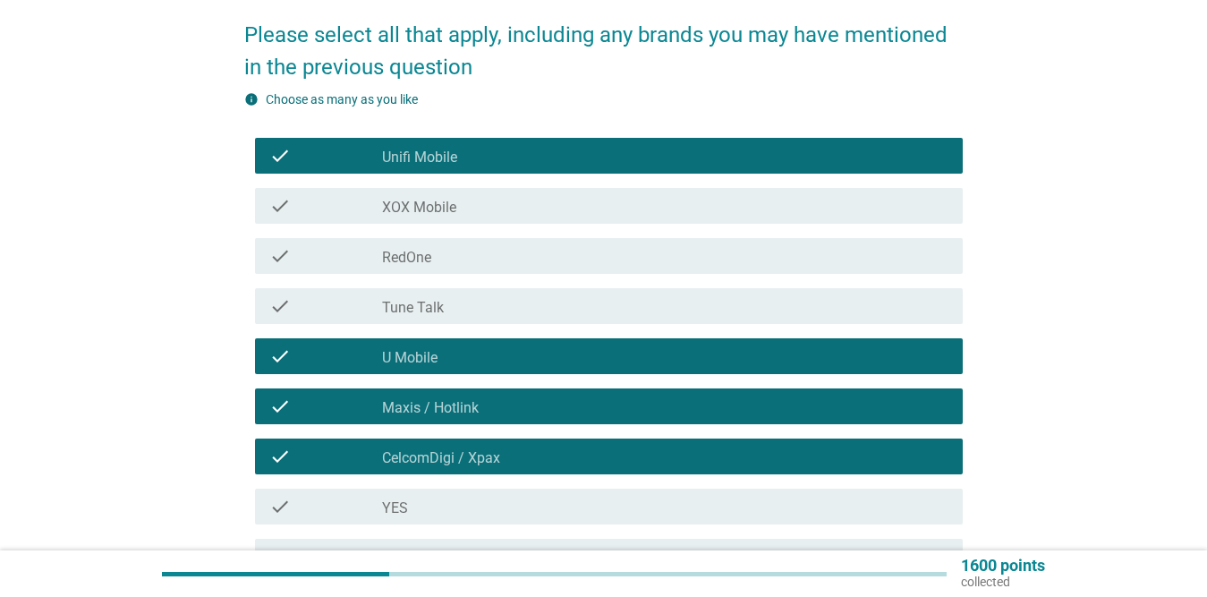
scroll to position [358, 0]
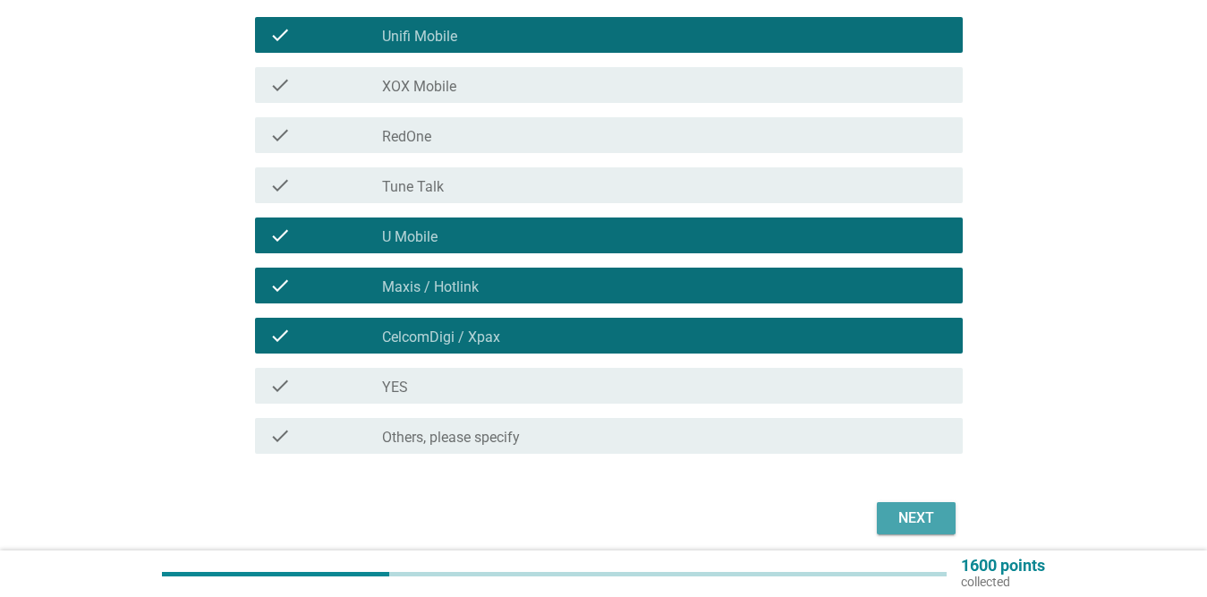
click at [932, 515] on div "Next" at bounding box center [916, 517] width 50 height 21
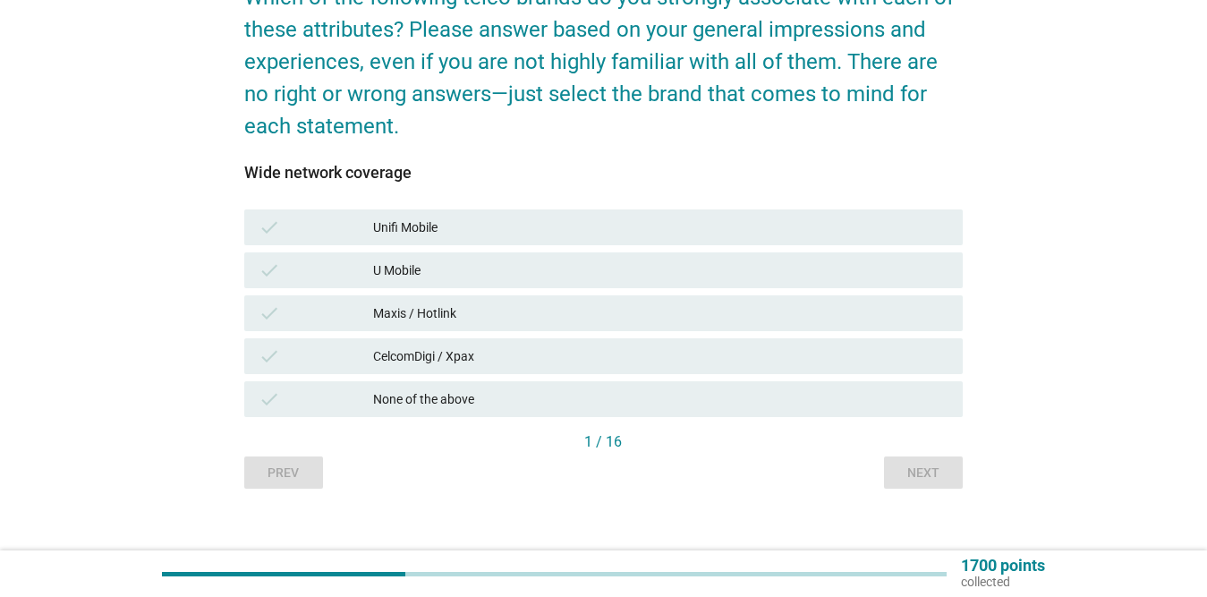
scroll to position [179, 0]
click at [417, 351] on div "CelcomDigi / Xpax" at bounding box center [660, 355] width 575 height 21
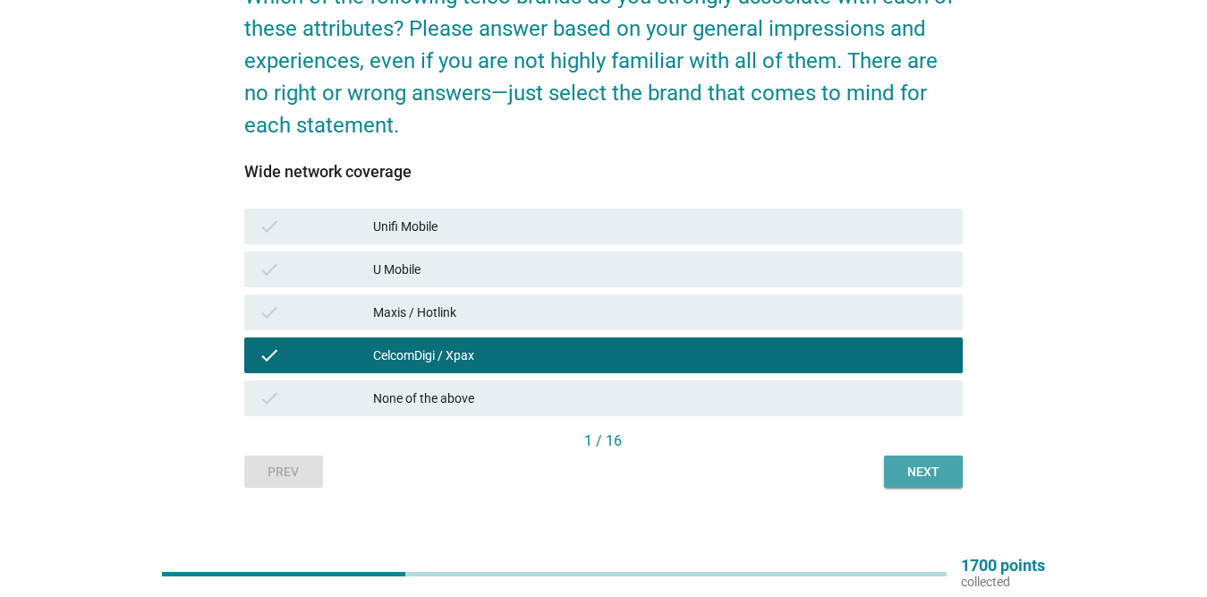
click at [922, 464] on div "Next" at bounding box center [923, 472] width 50 height 19
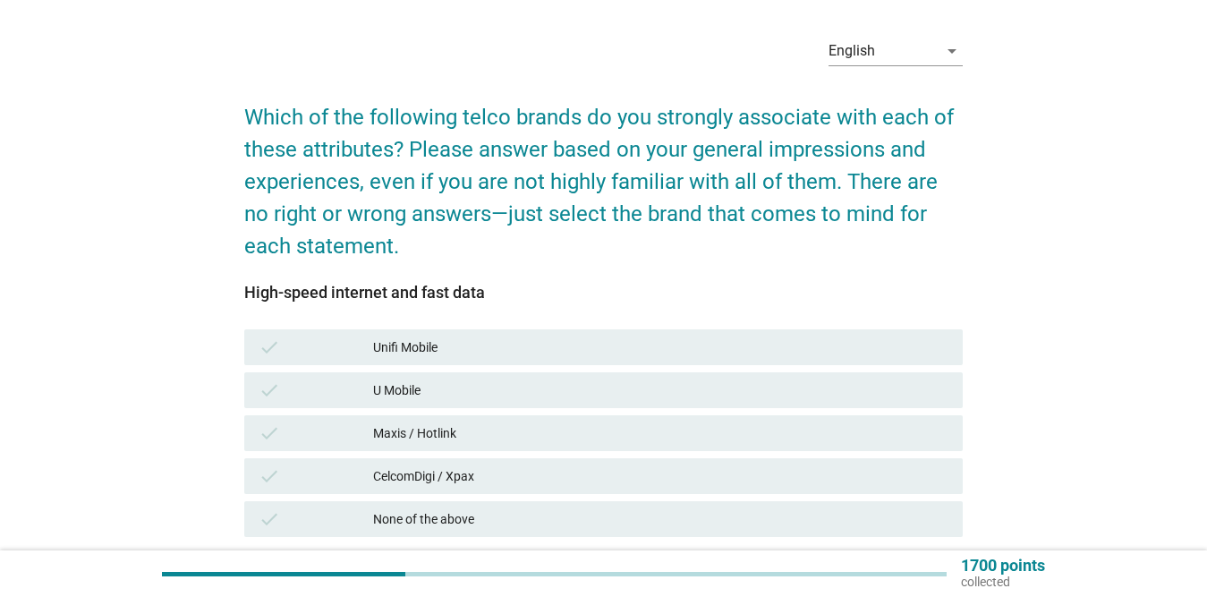
scroll to position [89, 0]
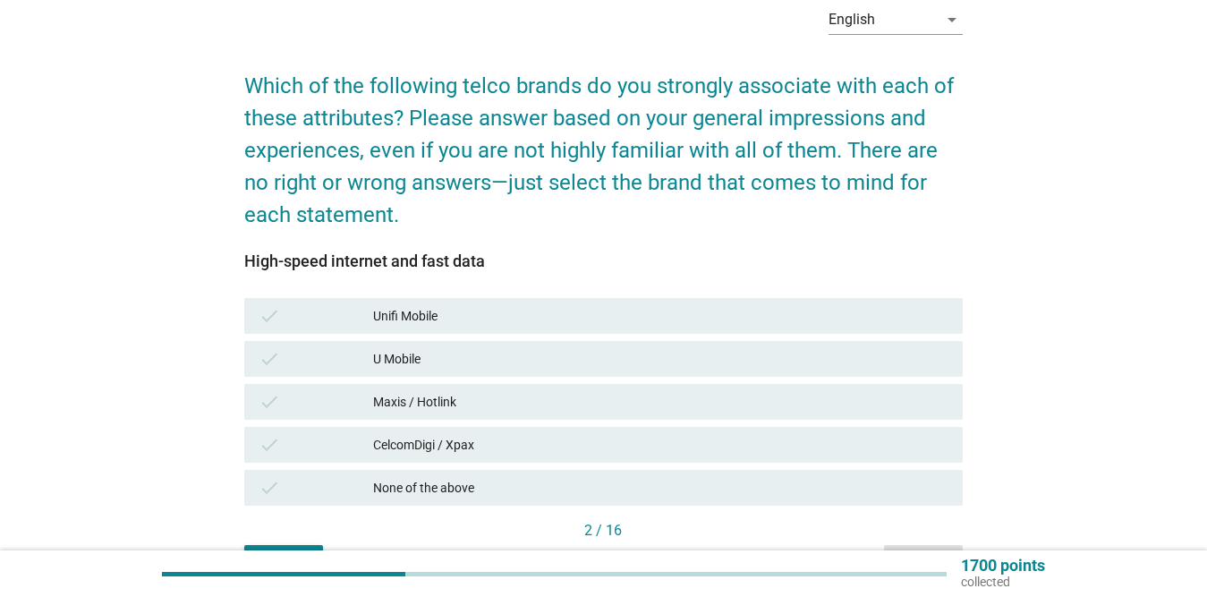
click at [454, 443] on div "CelcomDigi / Xpax" at bounding box center [660, 444] width 575 height 21
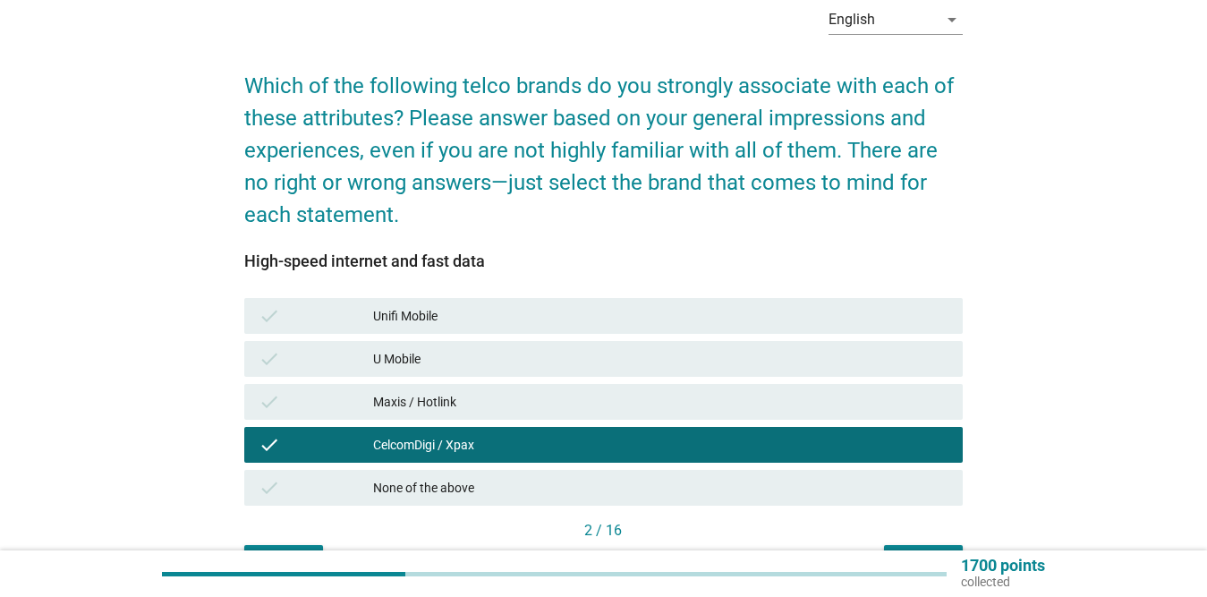
scroll to position [197, 0]
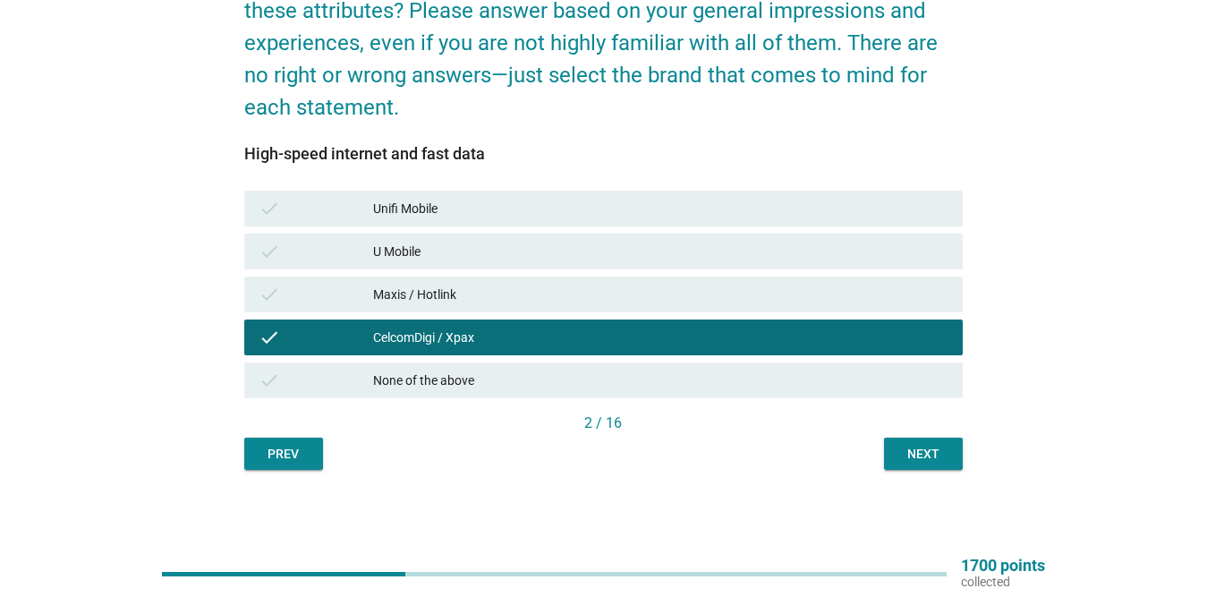
click at [916, 448] on div "Next" at bounding box center [923, 454] width 50 height 19
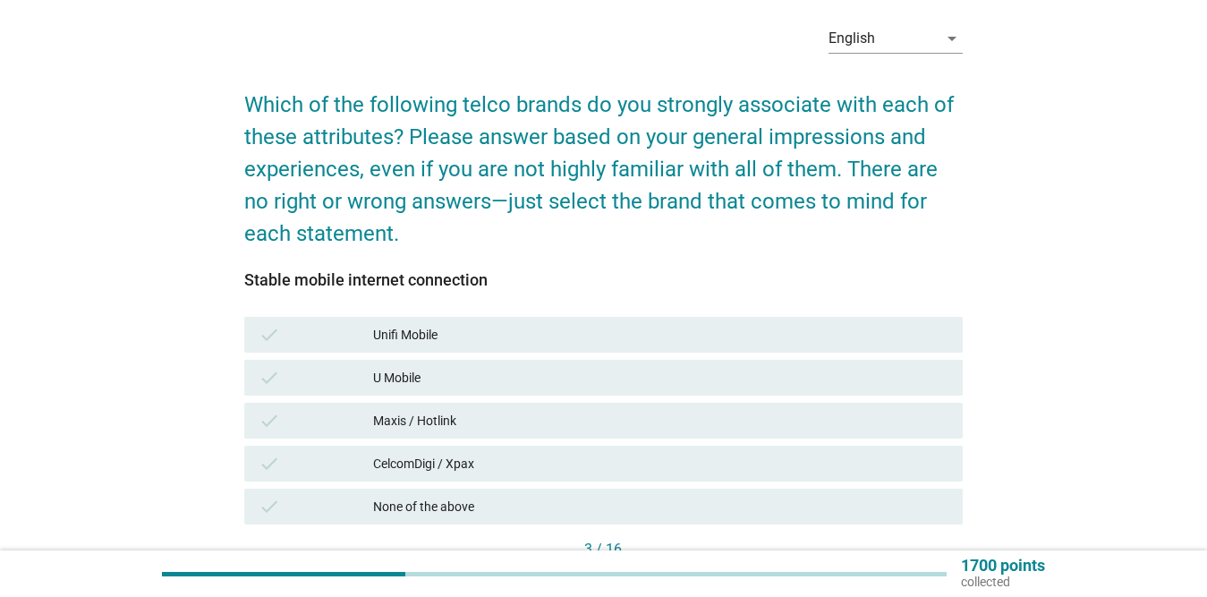
scroll to position [179, 0]
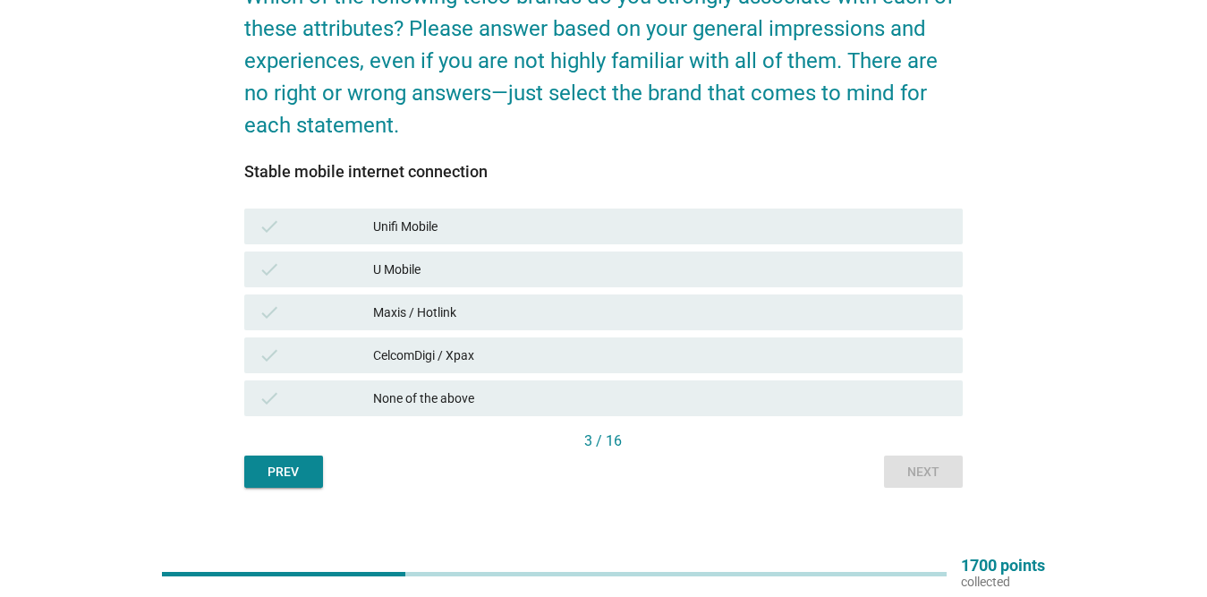
click at [575, 348] on div "CelcomDigi / Xpax" at bounding box center [660, 355] width 575 height 21
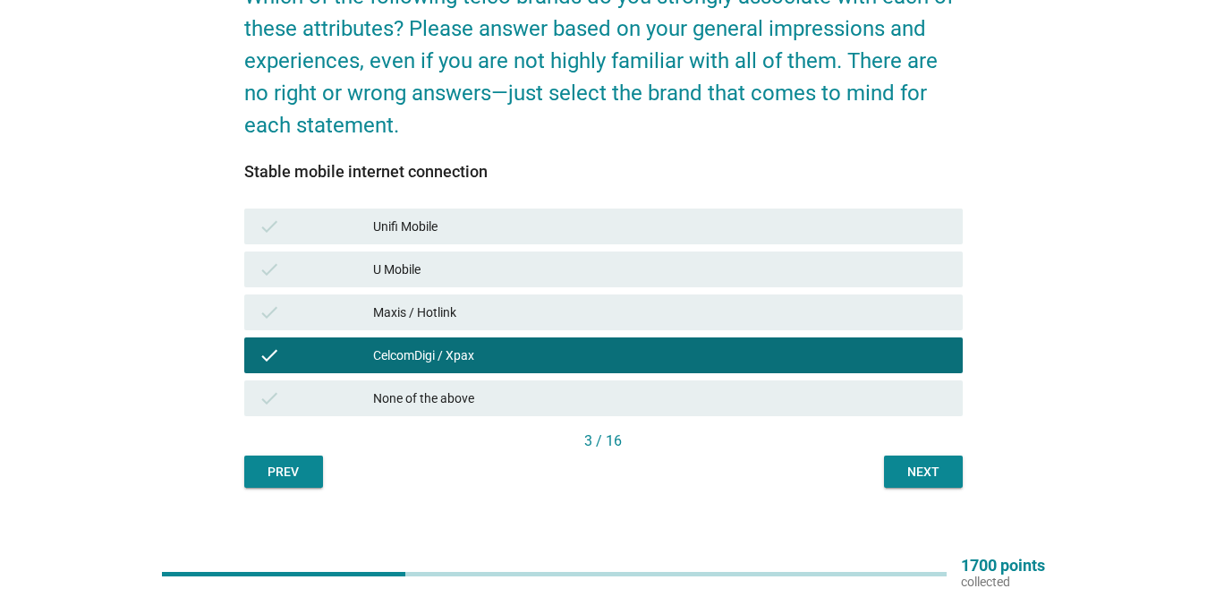
click at [932, 468] on div "Next" at bounding box center [923, 472] width 50 height 19
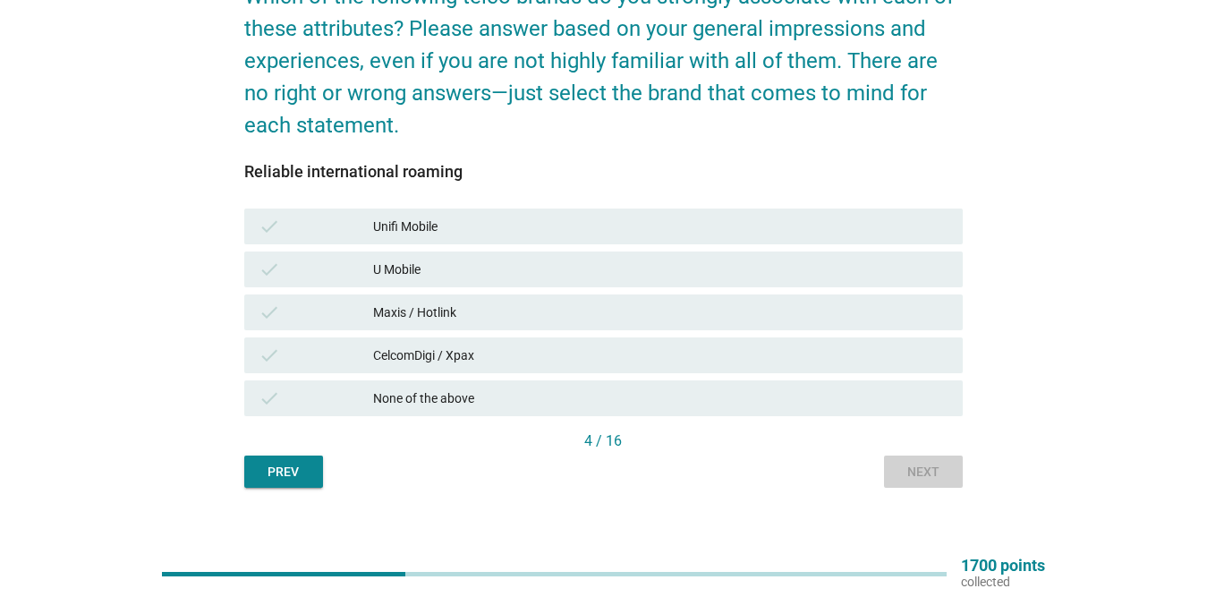
scroll to position [0, 0]
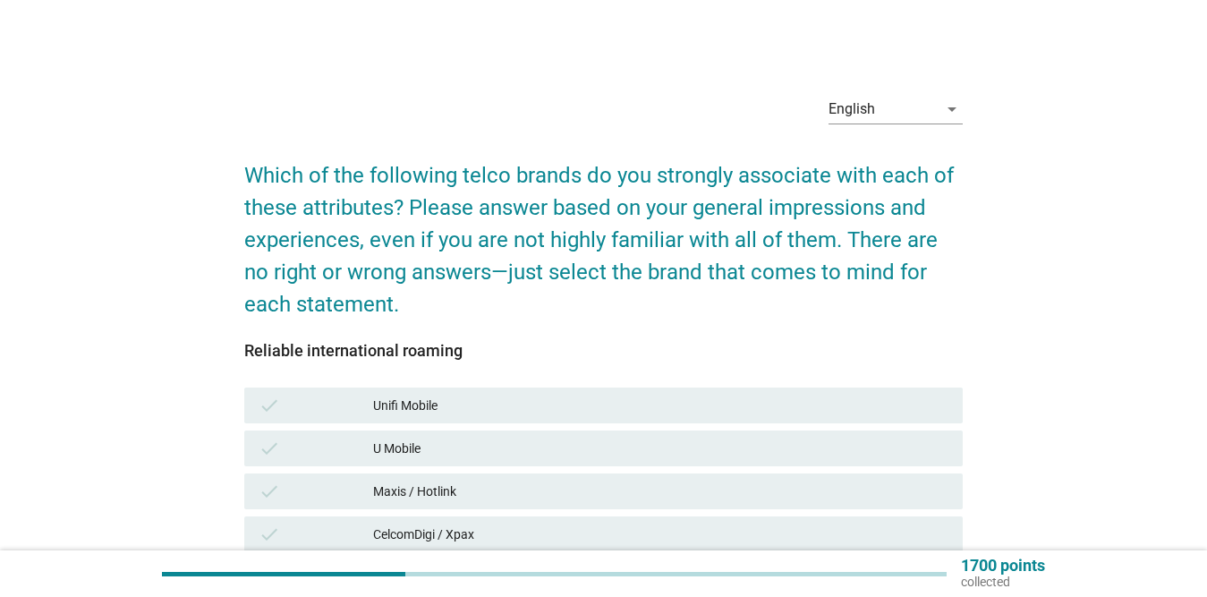
drag, startPoint x: 438, startPoint y: 529, endPoint x: 539, endPoint y: 525, distance: 100.3
click at [439, 530] on div "CelcomDigi / Xpax" at bounding box center [660, 534] width 575 height 21
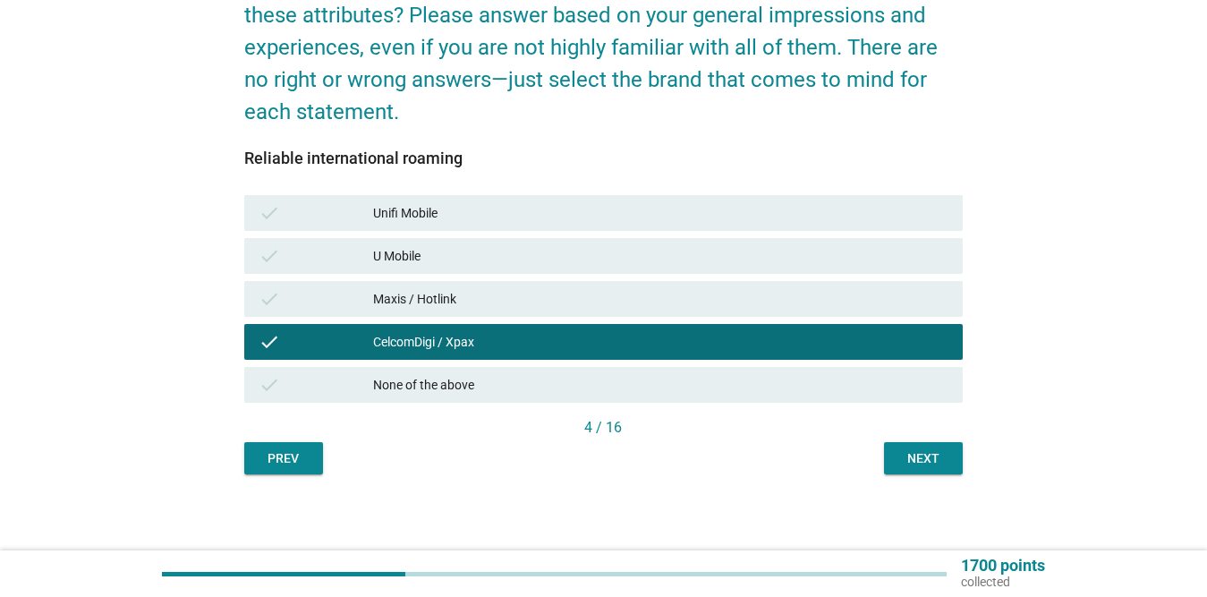
scroll to position [197, 0]
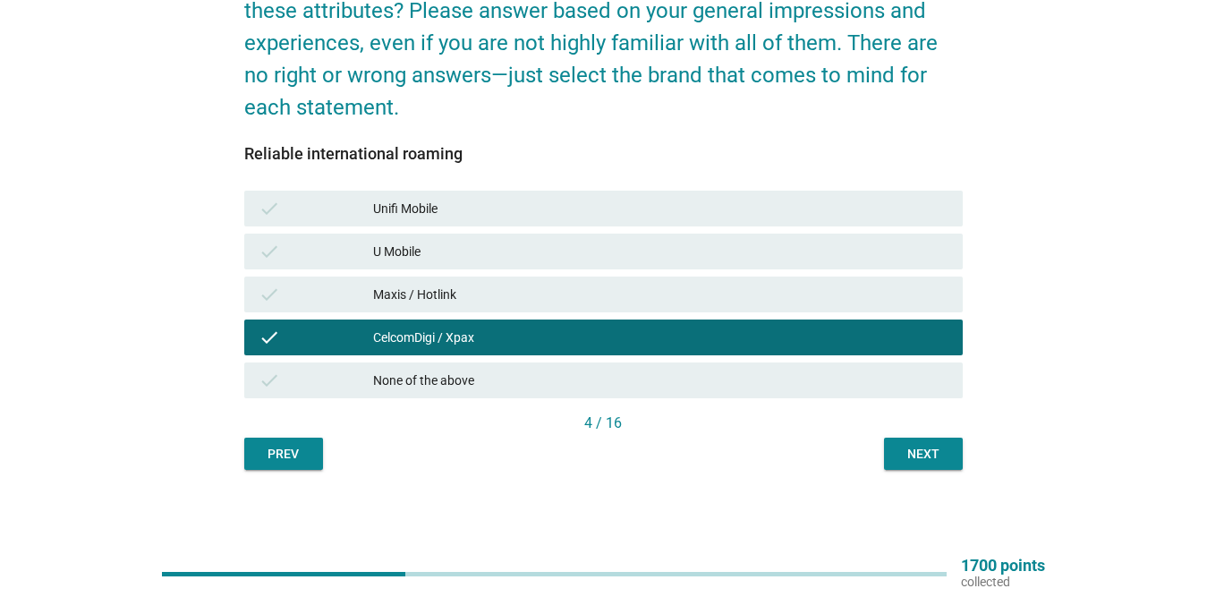
click at [915, 449] on div "Next" at bounding box center [923, 454] width 50 height 19
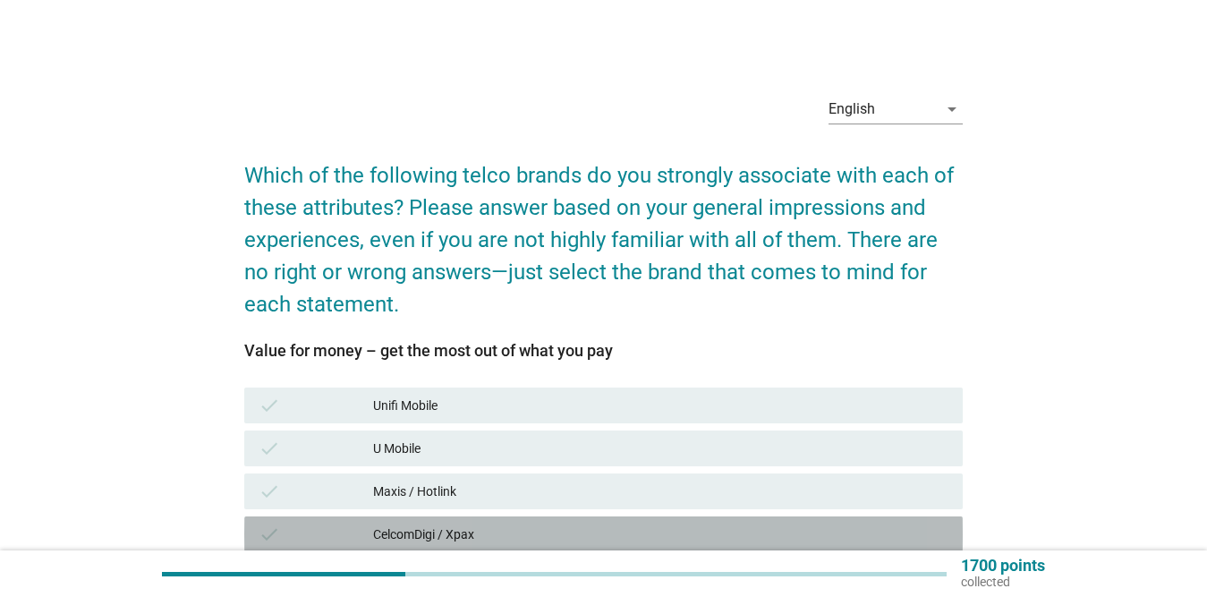
click at [532, 517] on div "check CelcomDigi / Xpax" at bounding box center [603, 534] width 719 height 36
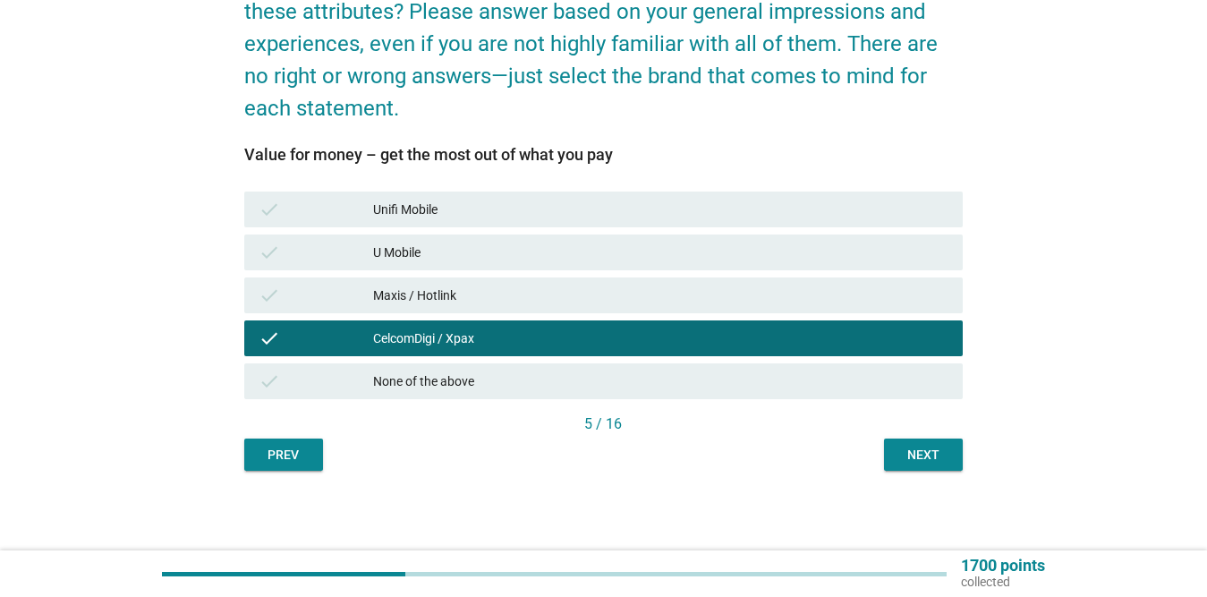
scroll to position [197, 0]
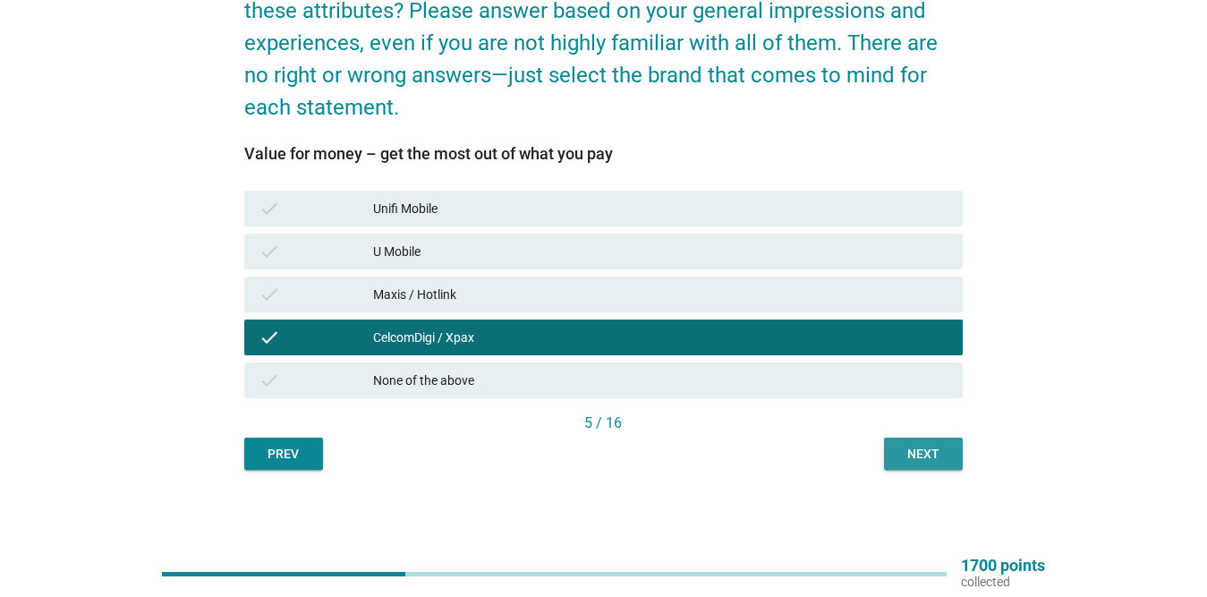
click at [937, 449] on div "Next" at bounding box center [923, 454] width 50 height 19
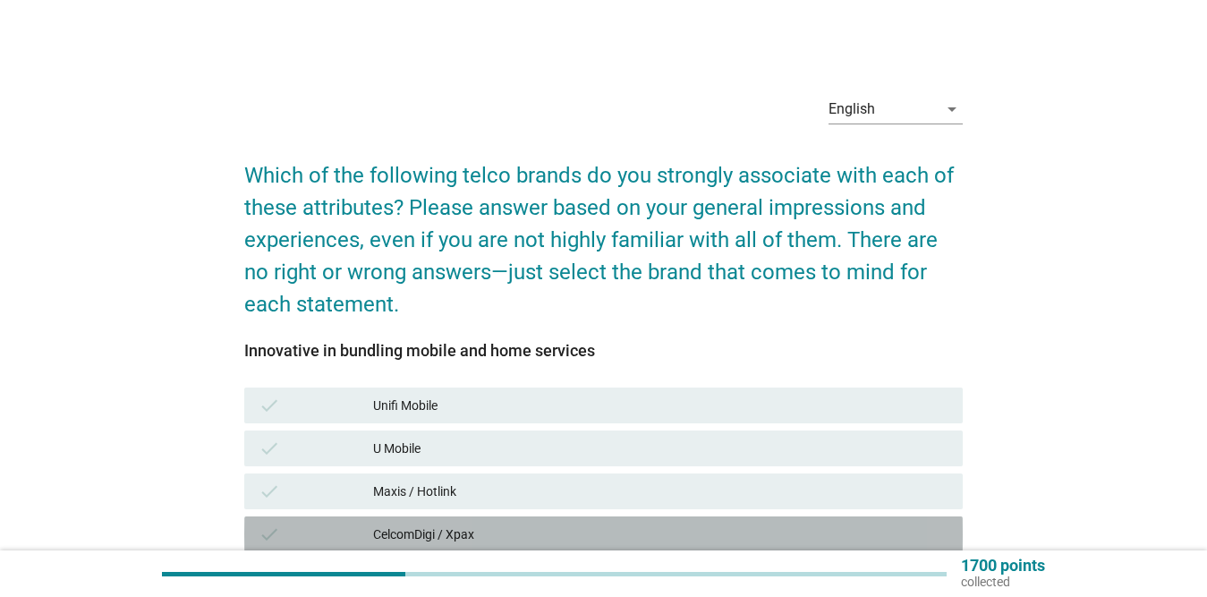
click at [454, 532] on div "CelcomDigi / Xpax" at bounding box center [660, 534] width 575 height 21
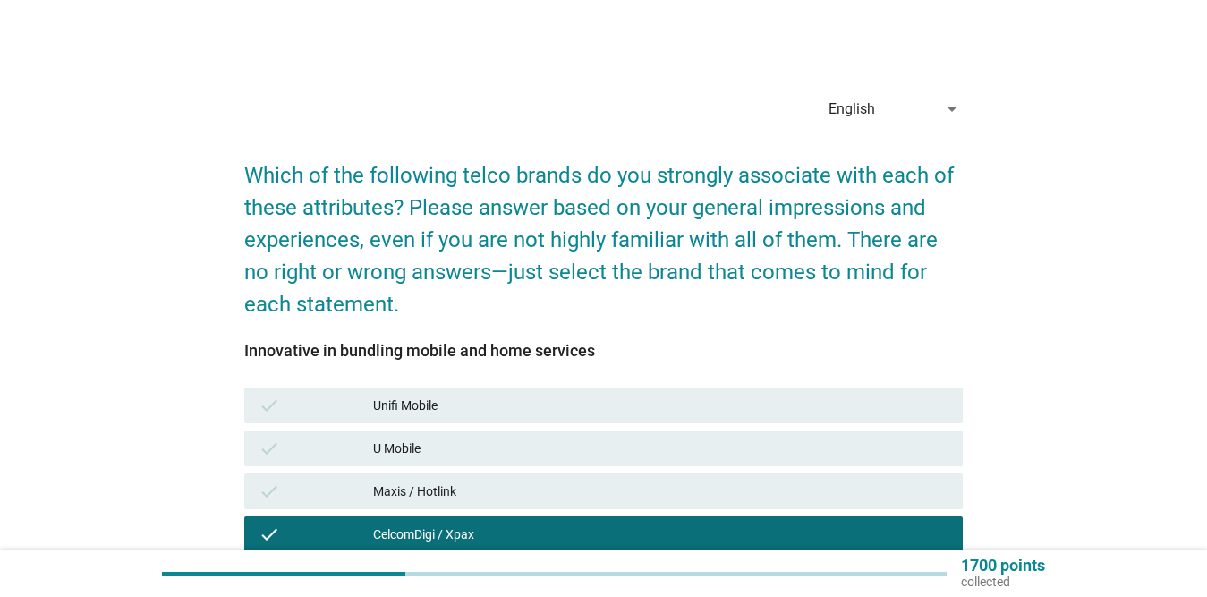
scroll to position [197, 0]
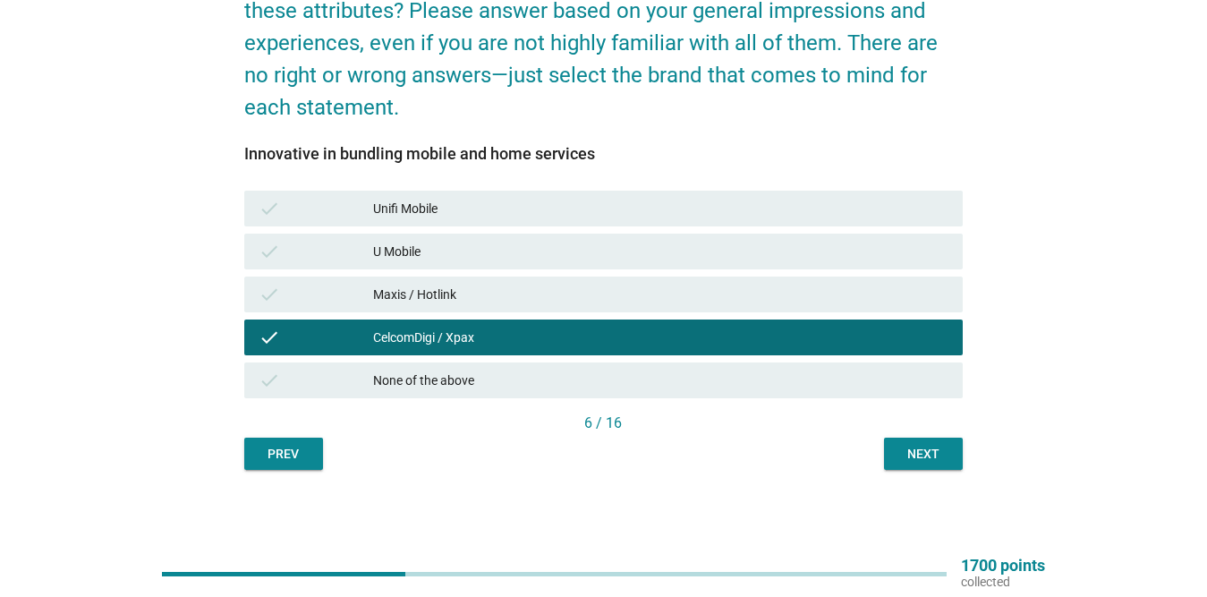
click at [928, 443] on button "Next" at bounding box center [923, 454] width 79 height 32
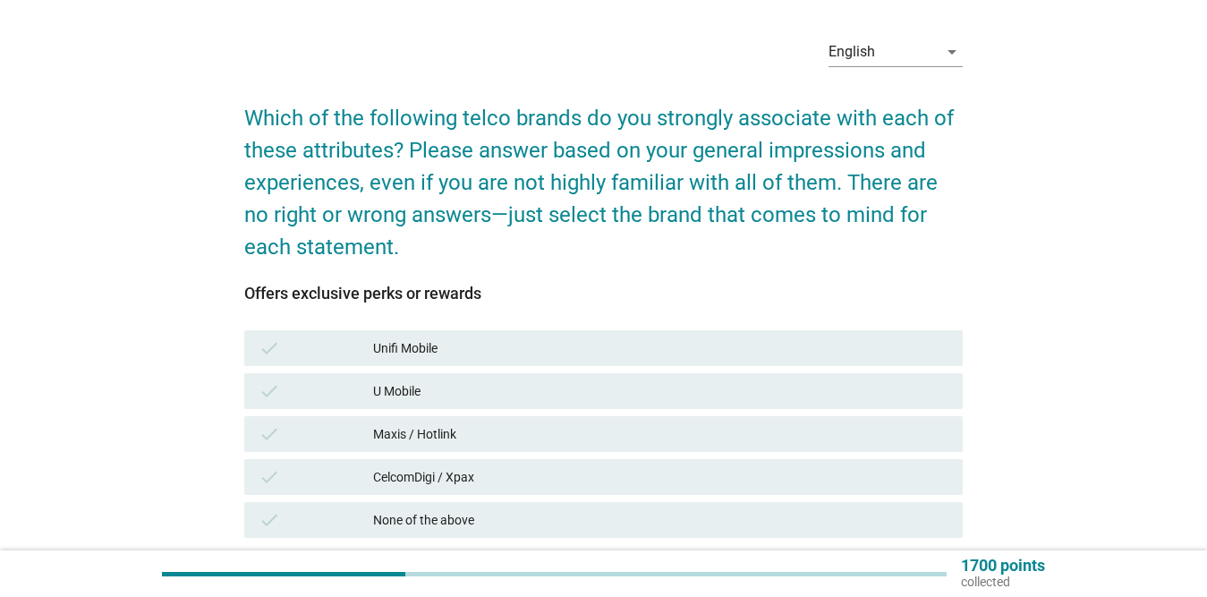
scroll to position [89, 0]
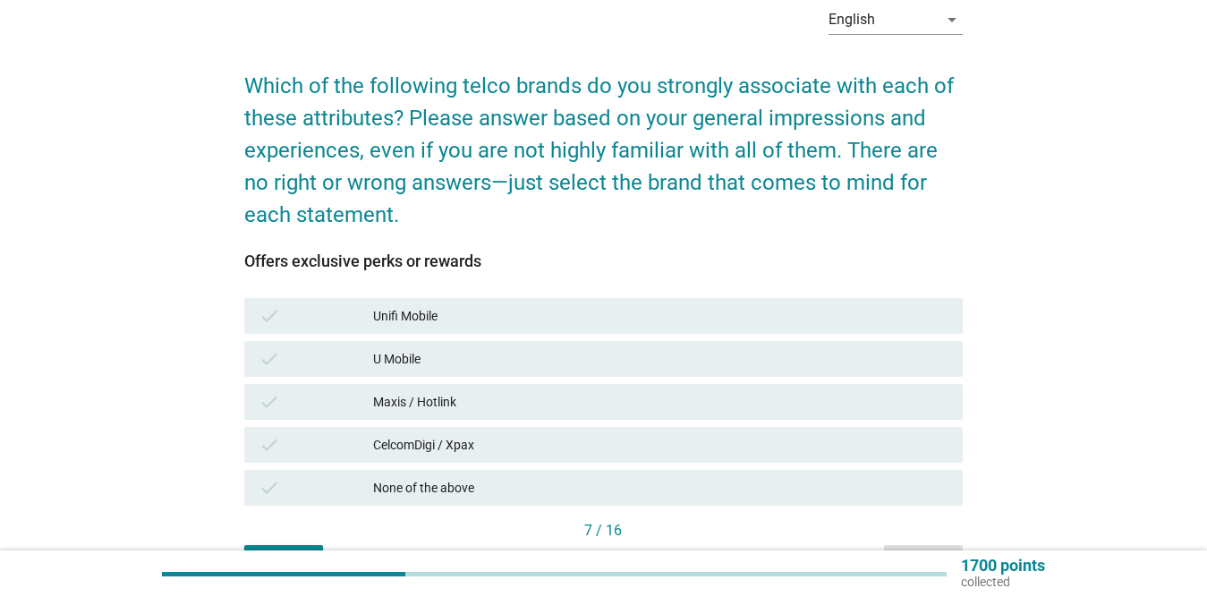
click at [489, 448] on div "CelcomDigi / Xpax" at bounding box center [660, 444] width 575 height 21
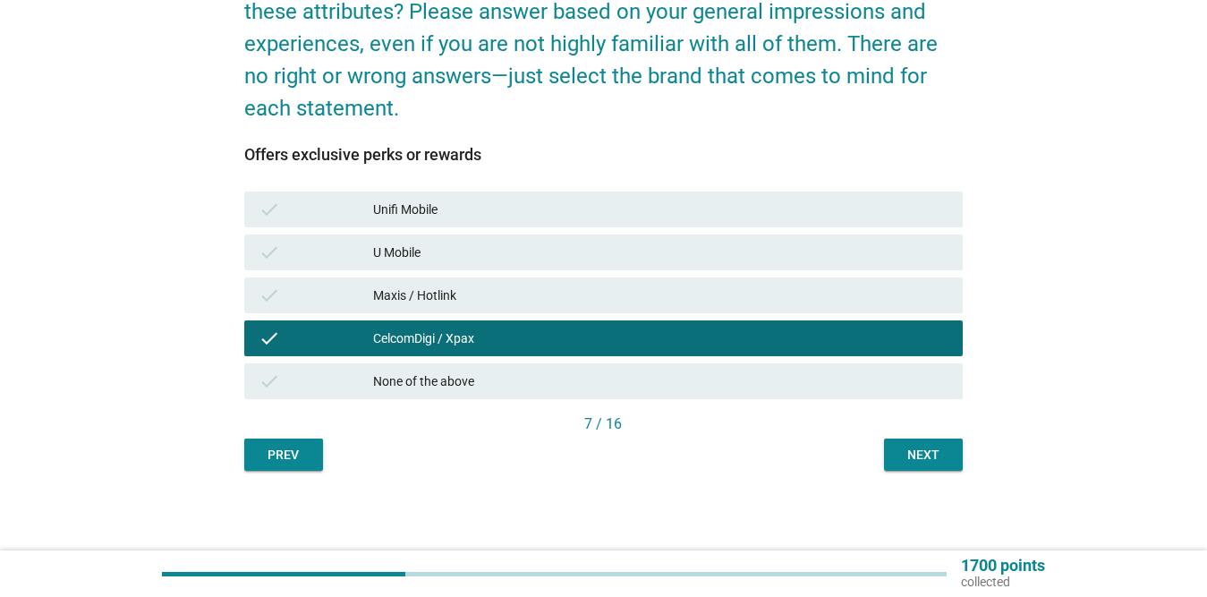
scroll to position [197, 0]
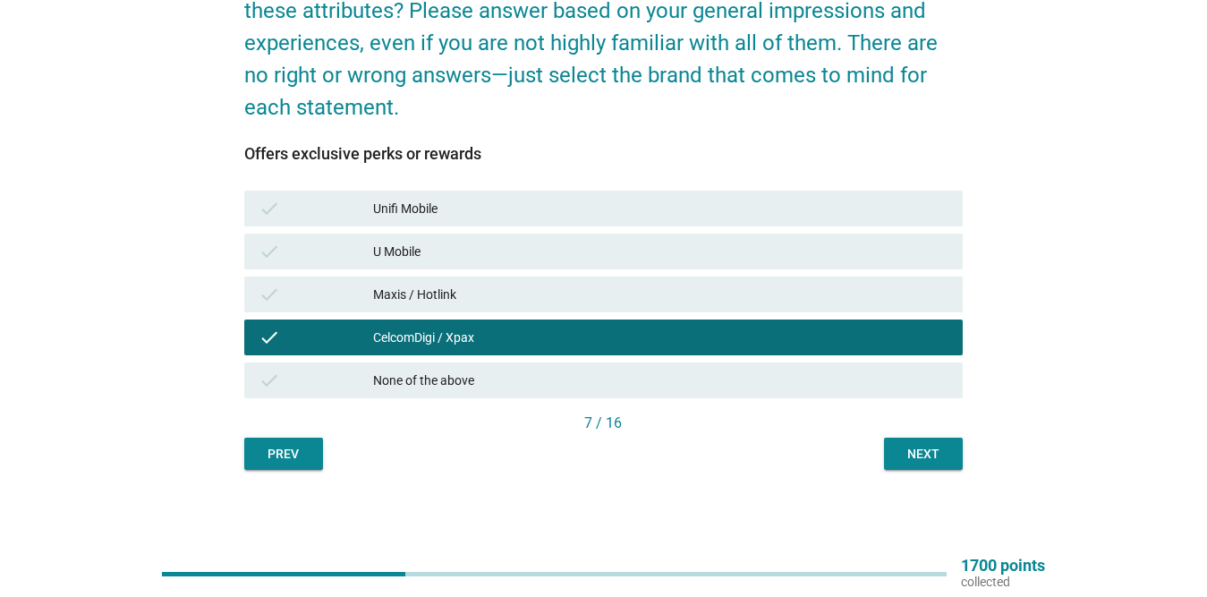
click at [932, 454] on div "Next" at bounding box center [923, 454] width 50 height 19
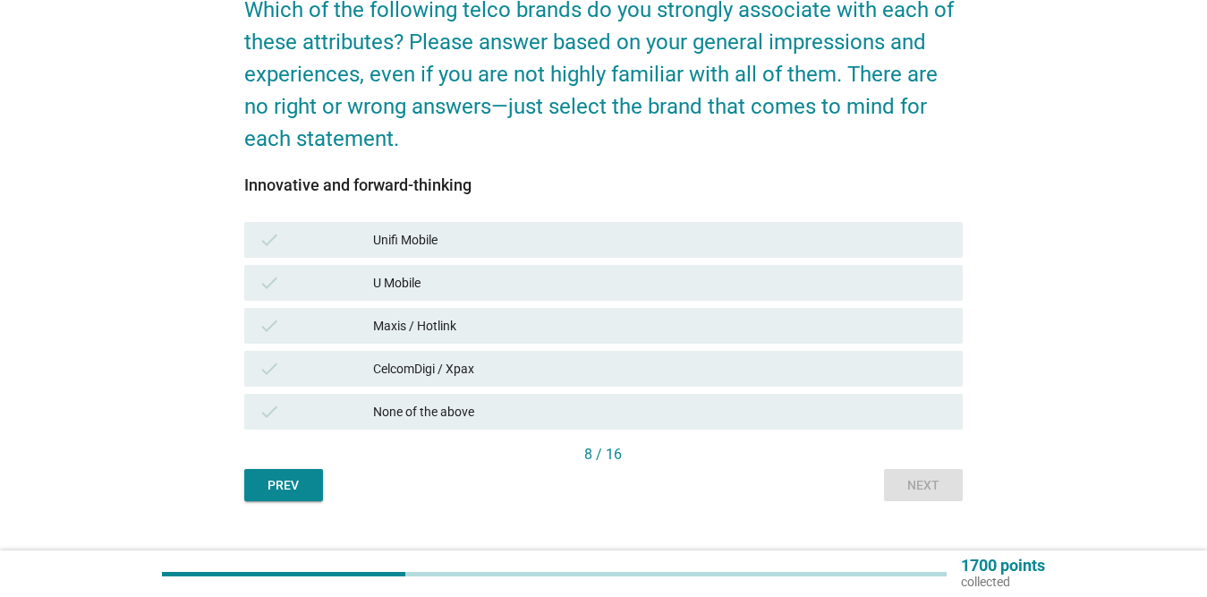
scroll to position [179, 0]
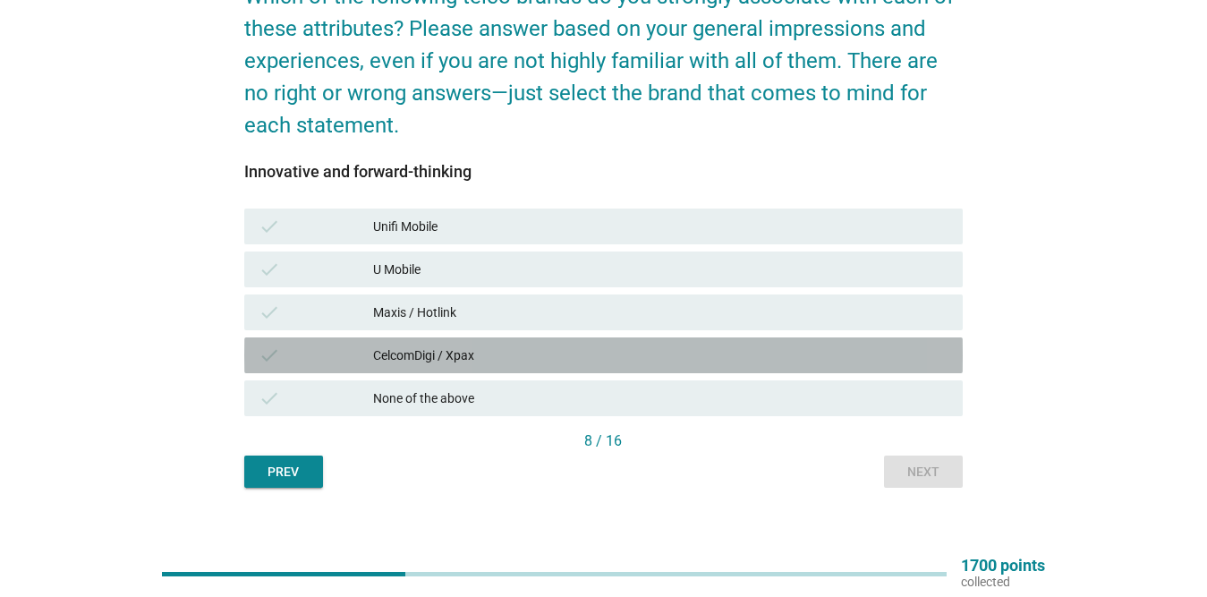
click at [490, 359] on div "CelcomDigi / Xpax" at bounding box center [660, 355] width 575 height 21
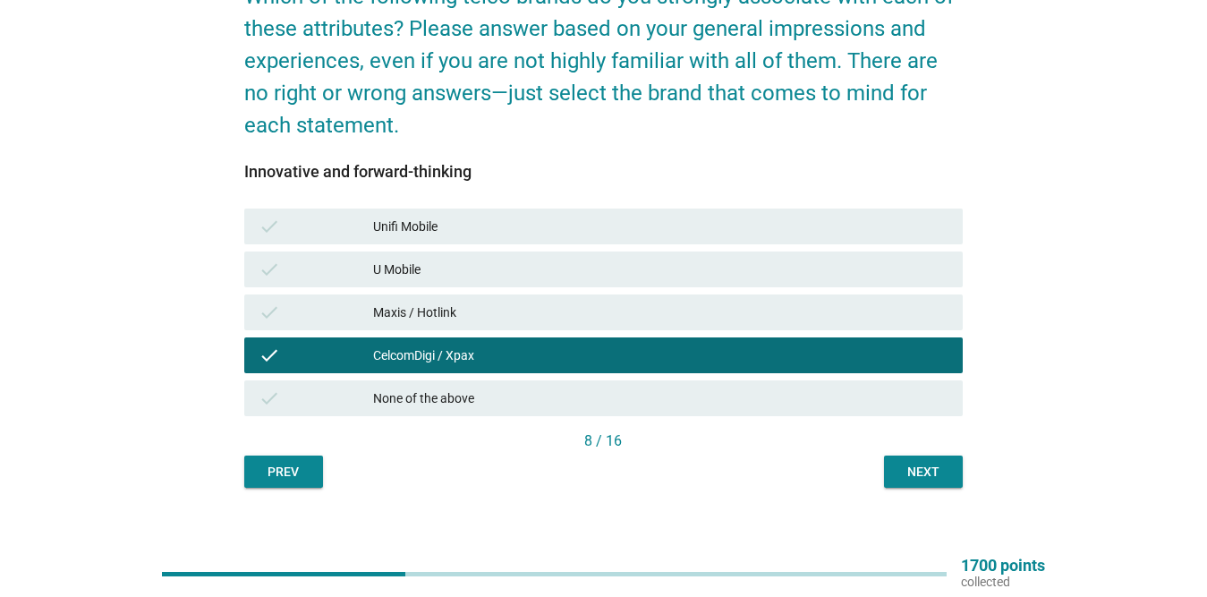
click at [913, 464] on div "Next" at bounding box center [923, 472] width 50 height 19
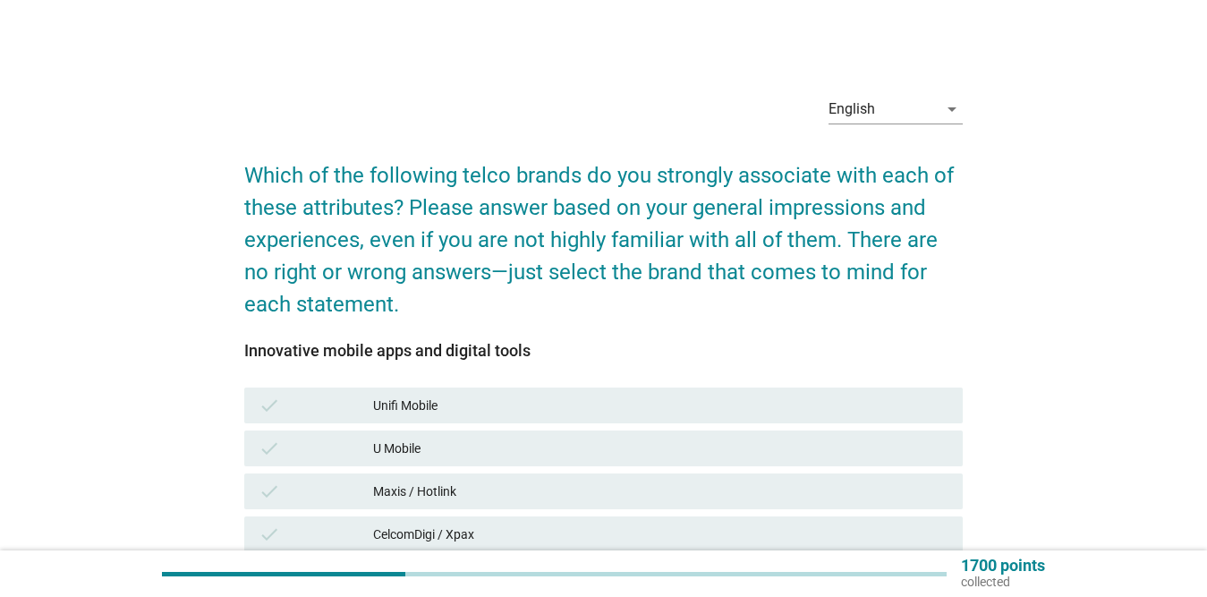
scroll to position [89, 0]
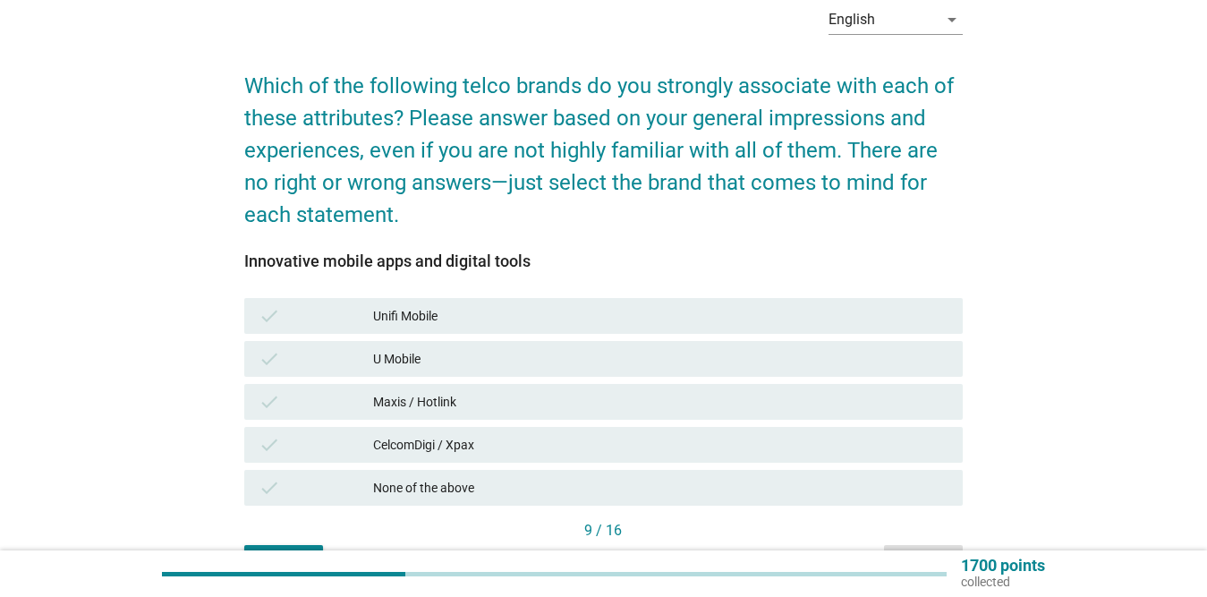
click at [506, 438] on div "CelcomDigi / Xpax" at bounding box center [660, 444] width 575 height 21
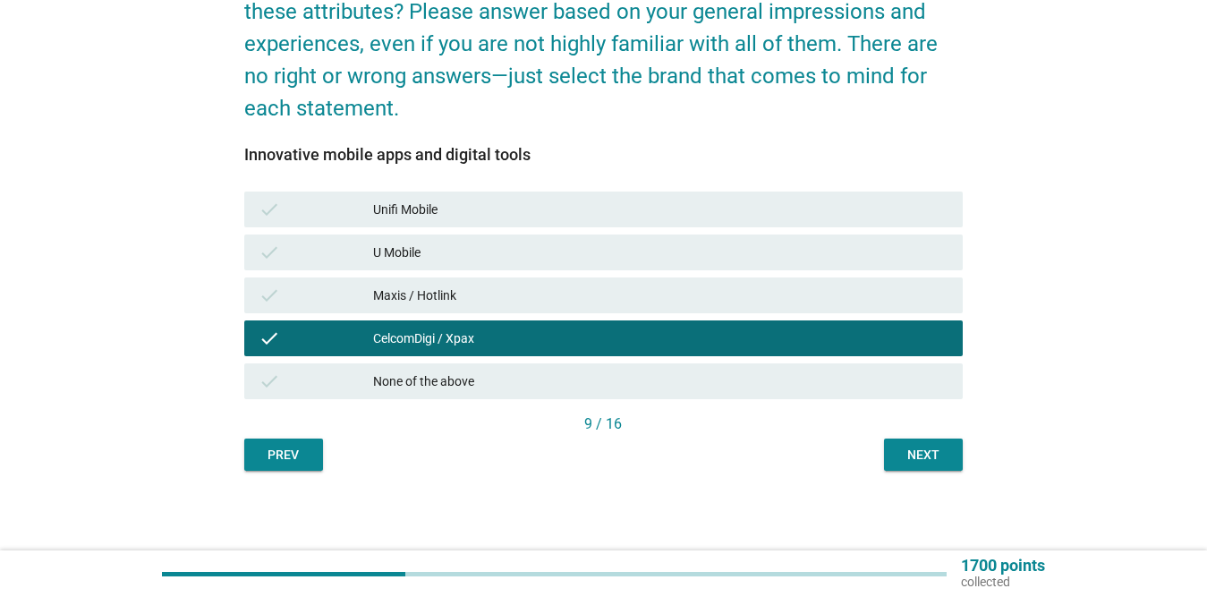
scroll to position [197, 0]
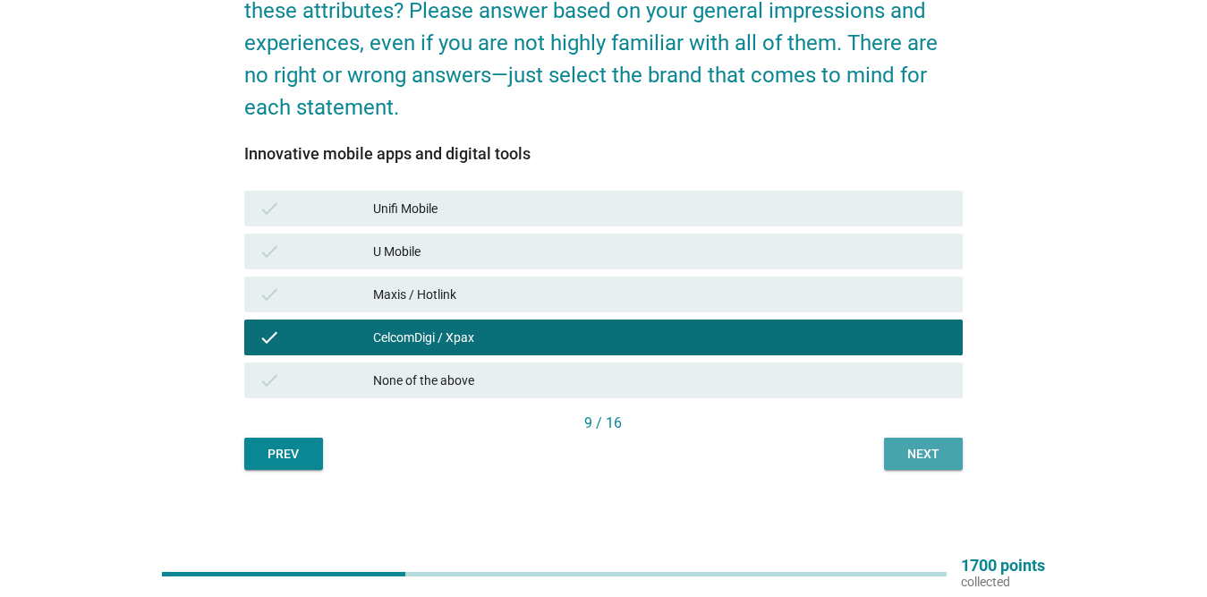
click at [944, 456] on div "Next" at bounding box center [923, 454] width 50 height 19
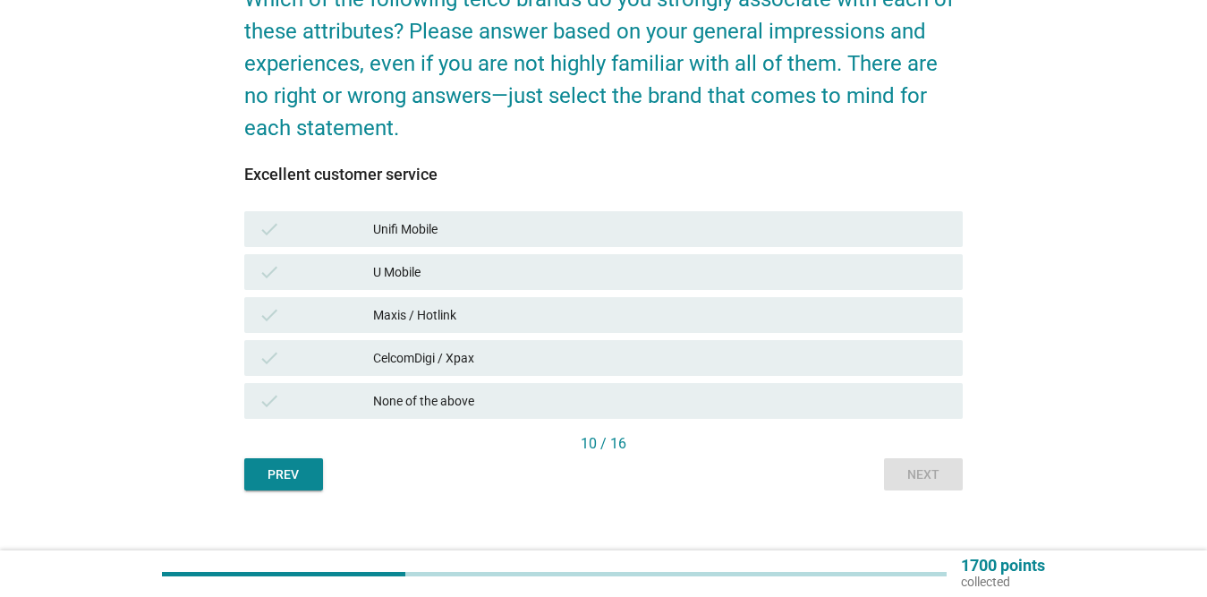
scroll to position [179, 0]
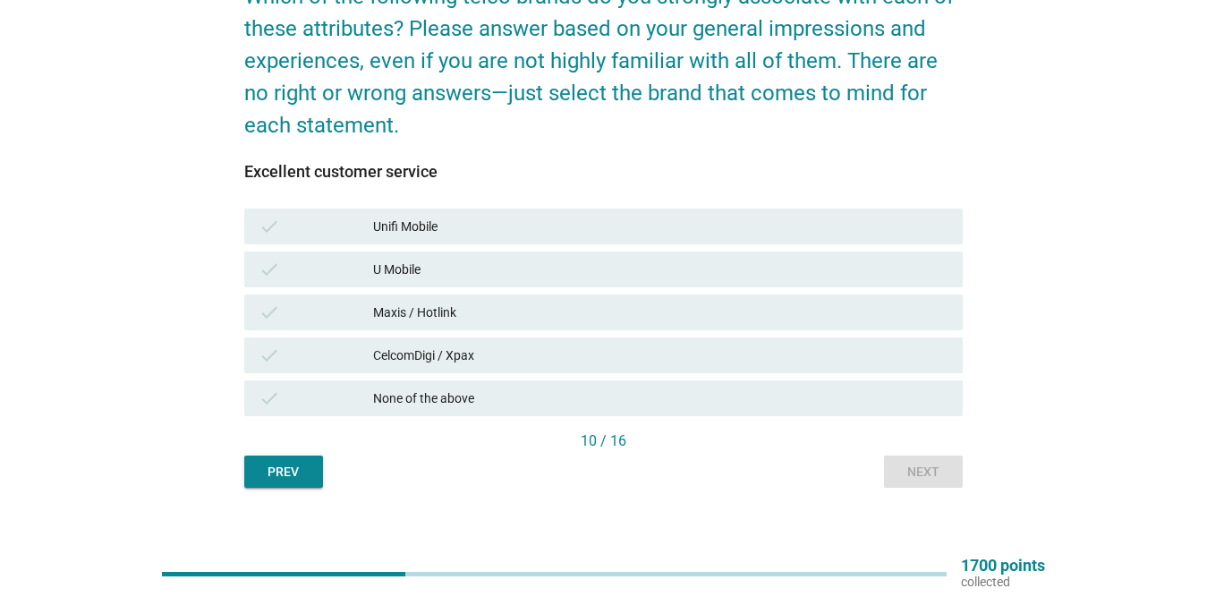
click at [552, 341] on div "check CelcomDigi / Xpax" at bounding box center [603, 355] width 719 height 36
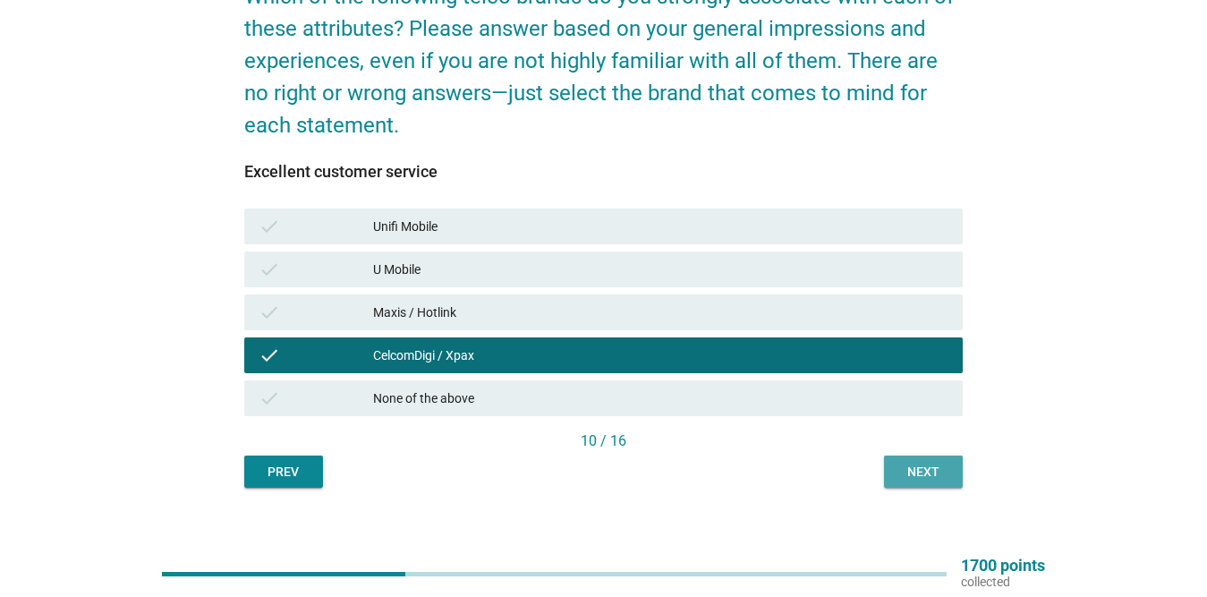
click at [908, 466] on div "Next" at bounding box center [923, 472] width 50 height 19
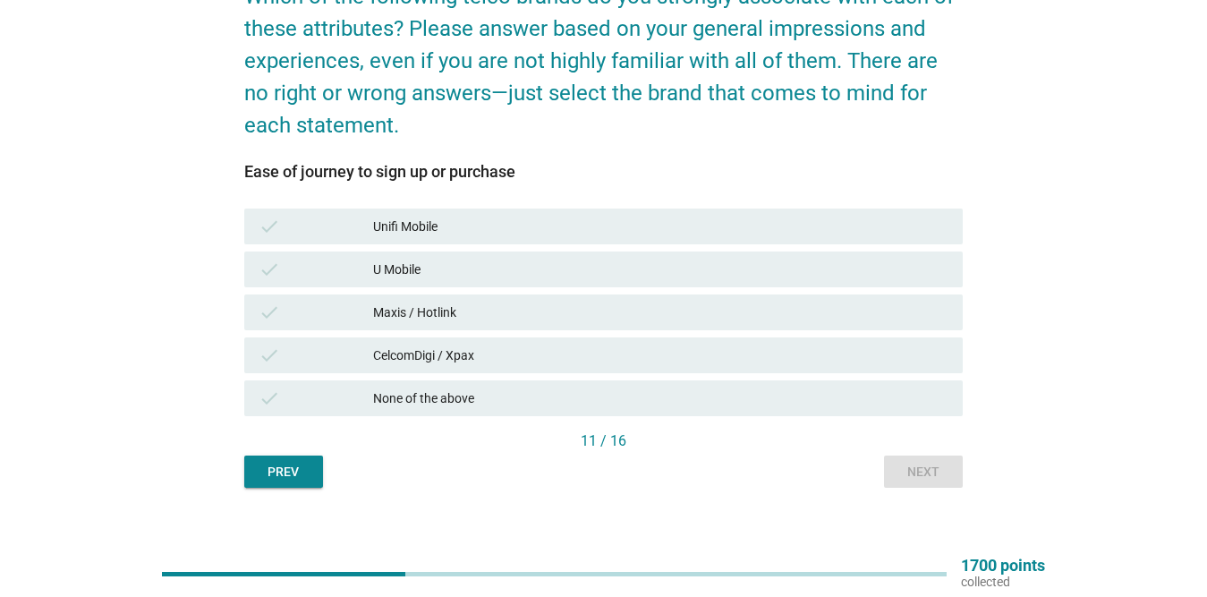
click at [533, 350] on div "CelcomDigi / Xpax" at bounding box center [660, 355] width 575 height 21
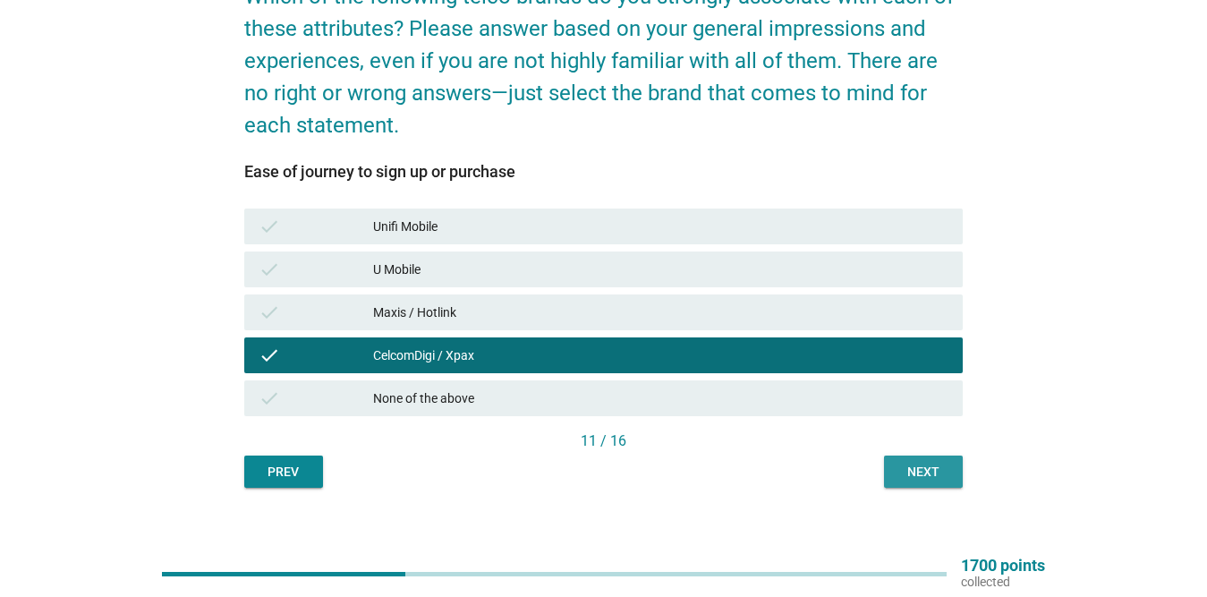
click at [932, 472] on div "Next" at bounding box center [923, 472] width 50 height 19
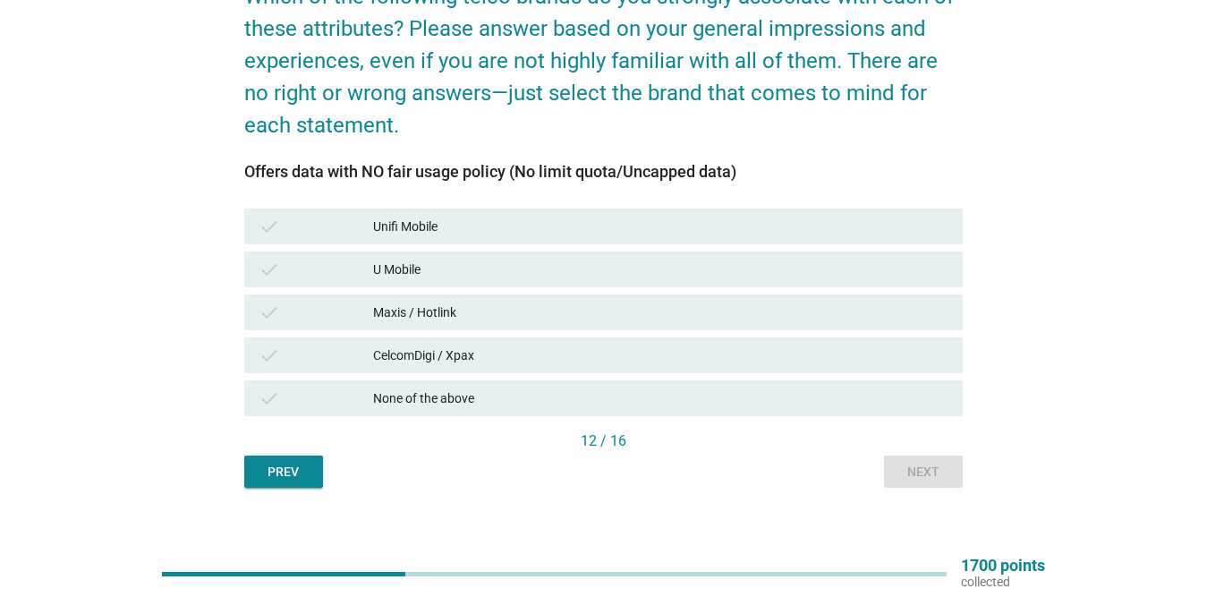
click at [461, 351] on div "CelcomDigi / Xpax" at bounding box center [660, 355] width 575 height 21
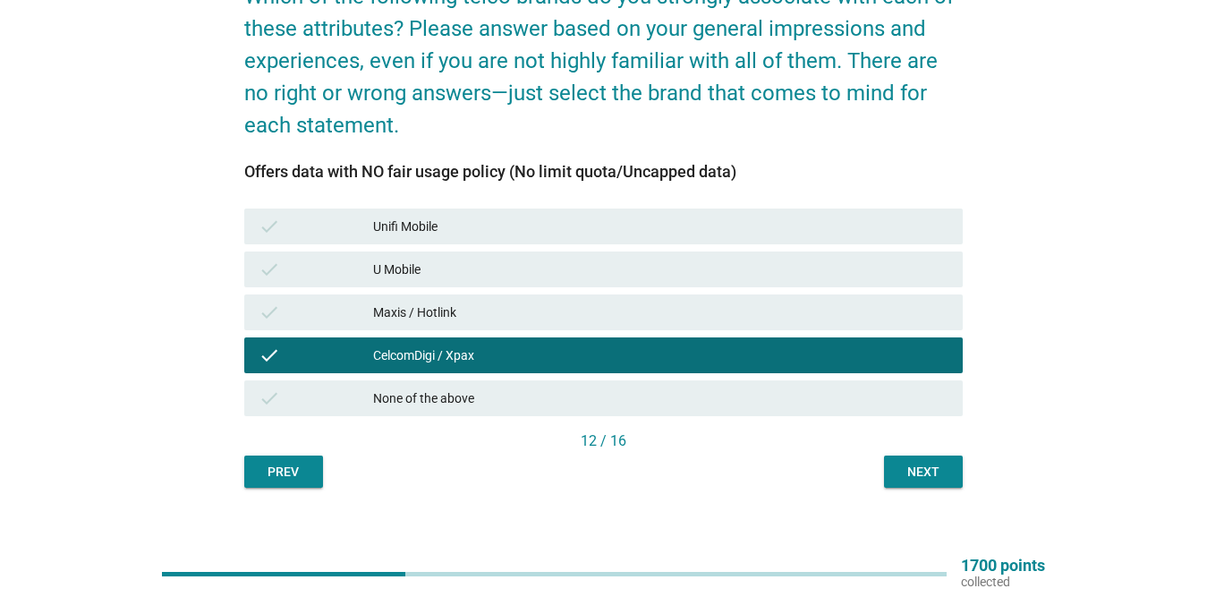
click at [946, 479] on div "Next" at bounding box center [923, 472] width 50 height 19
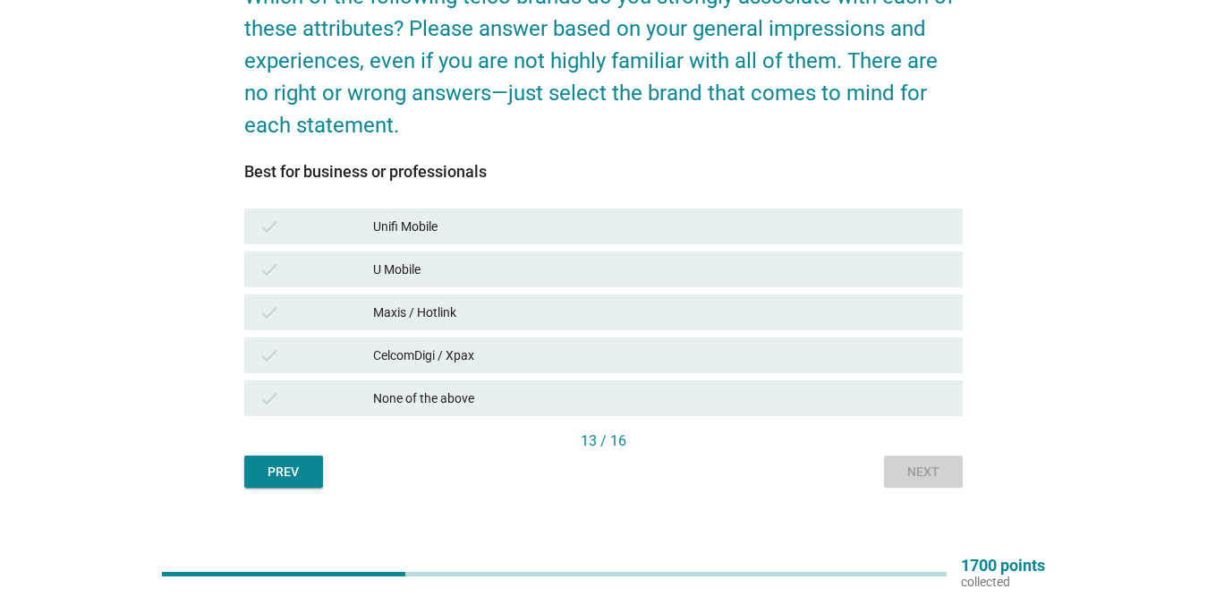
scroll to position [0, 0]
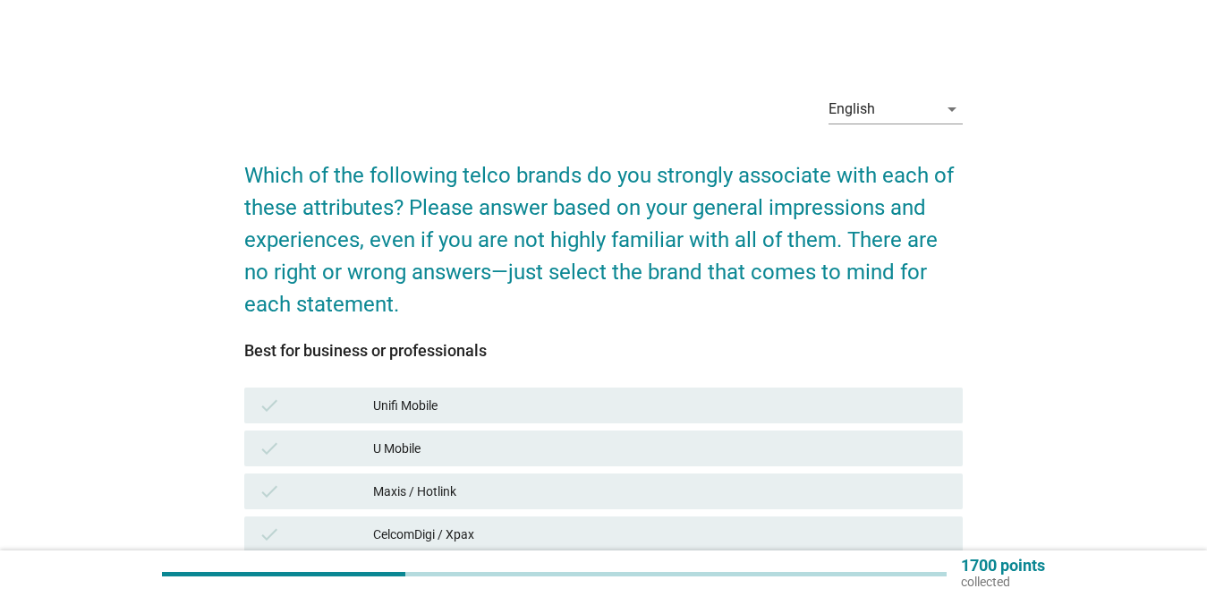
click at [514, 520] on div "check CelcomDigi / Xpax" at bounding box center [603, 534] width 719 height 36
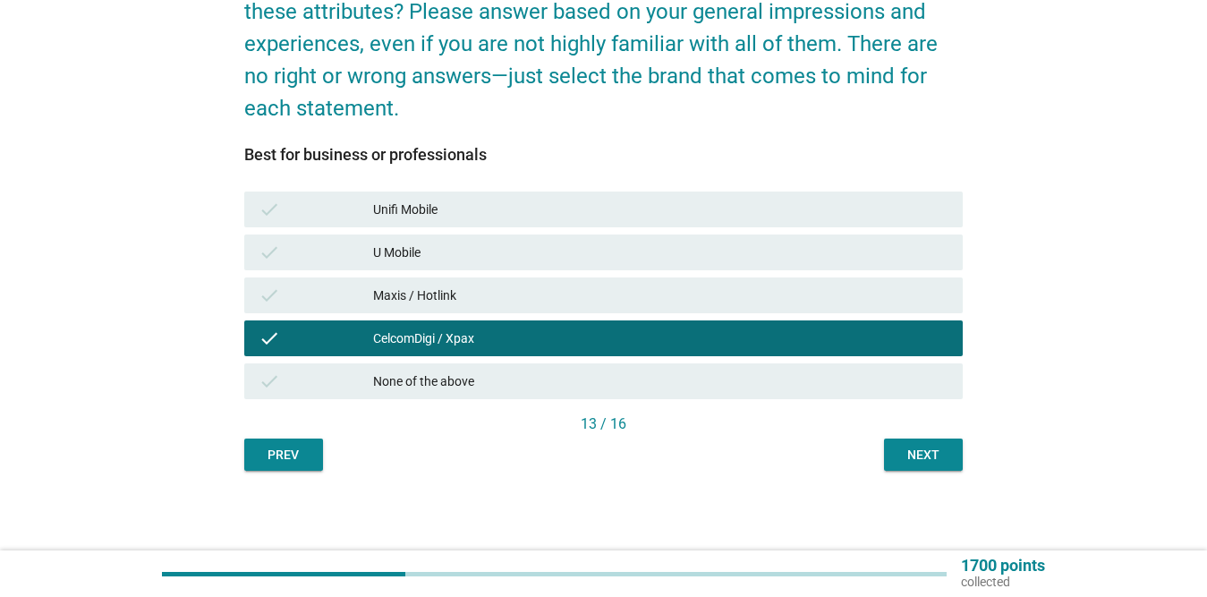
scroll to position [197, 0]
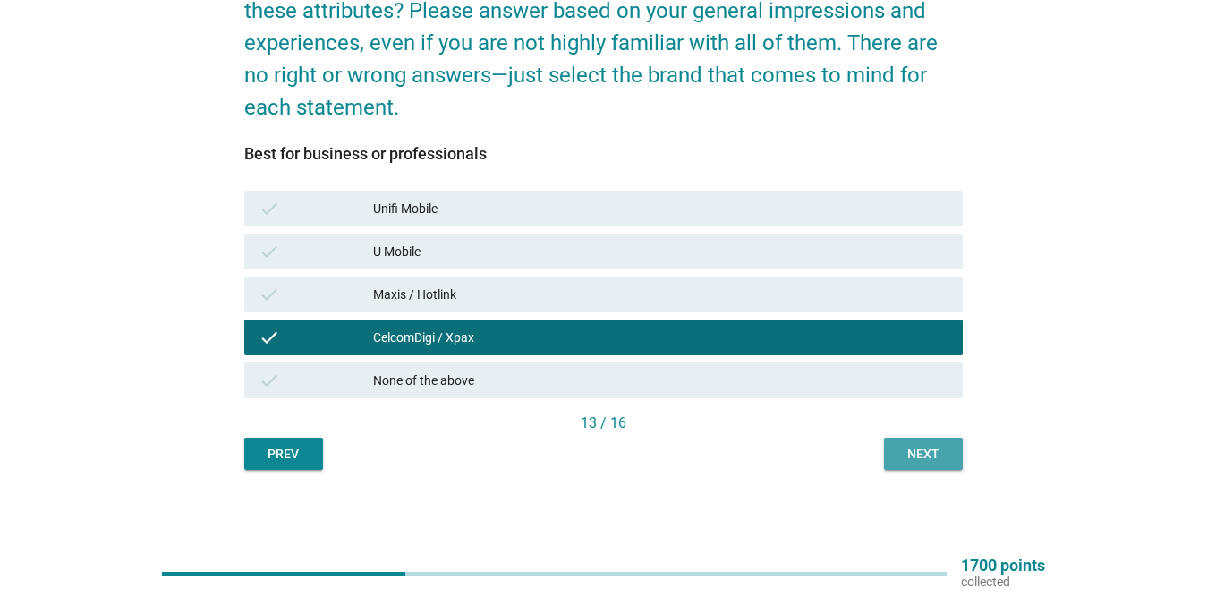
click at [943, 451] on div "Next" at bounding box center [923, 454] width 50 height 19
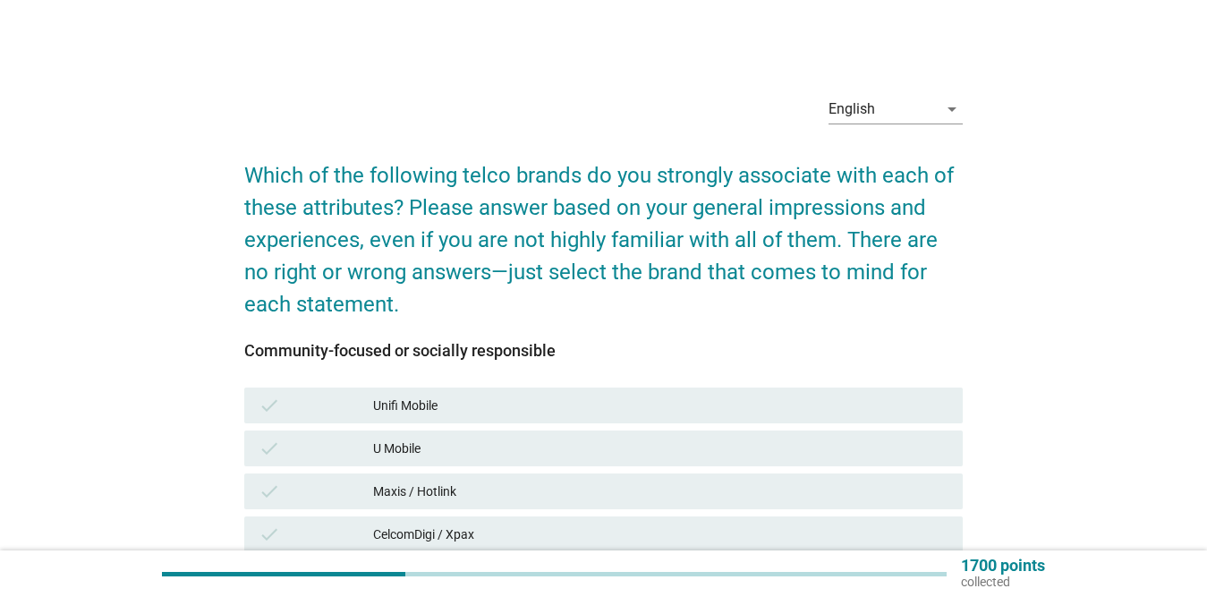
scroll to position [179, 0]
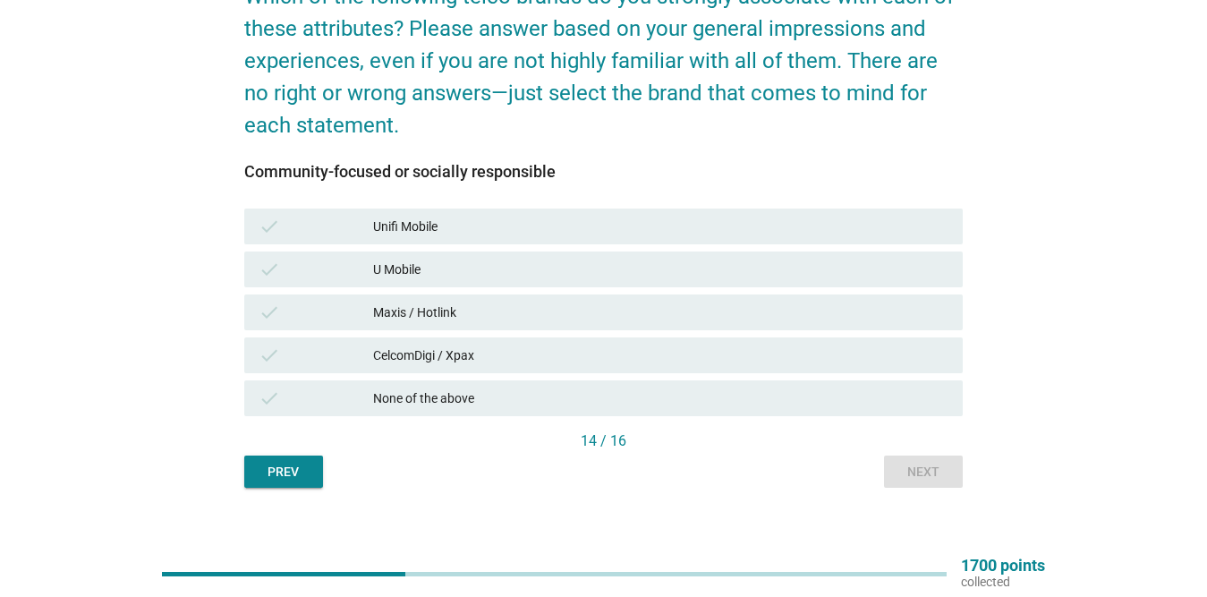
click at [493, 356] on div "CelcomDigi / Xpax" at bounding box center [660, 355] width 575 height 21
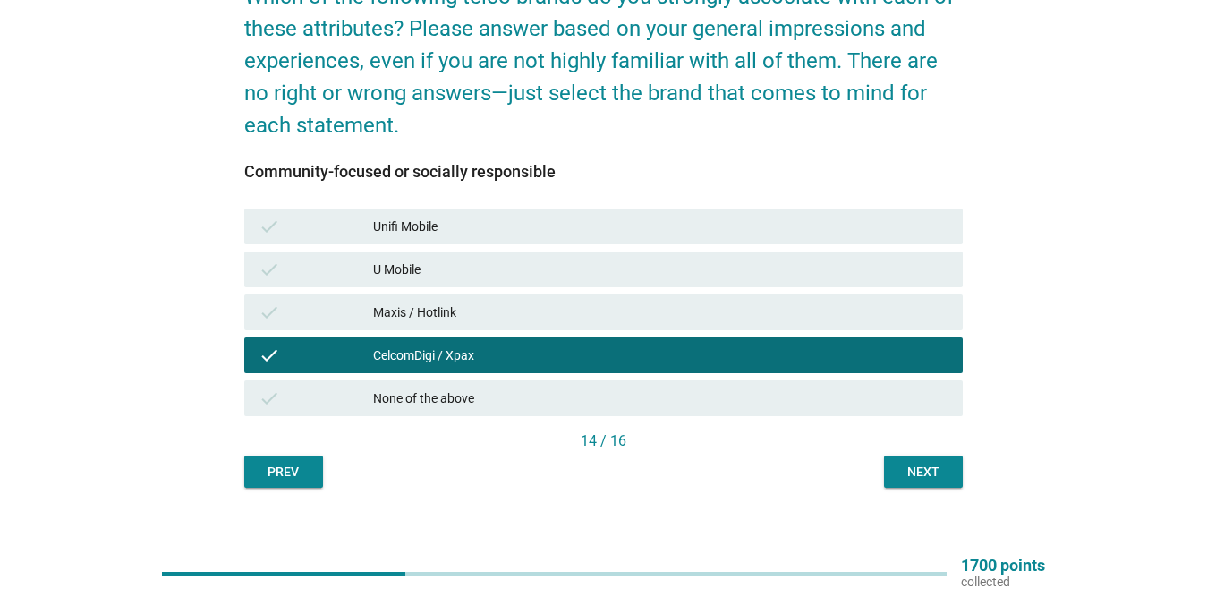
click at [921, 472] on div "Next" at bounding box center [923, 472] width 50 height 19
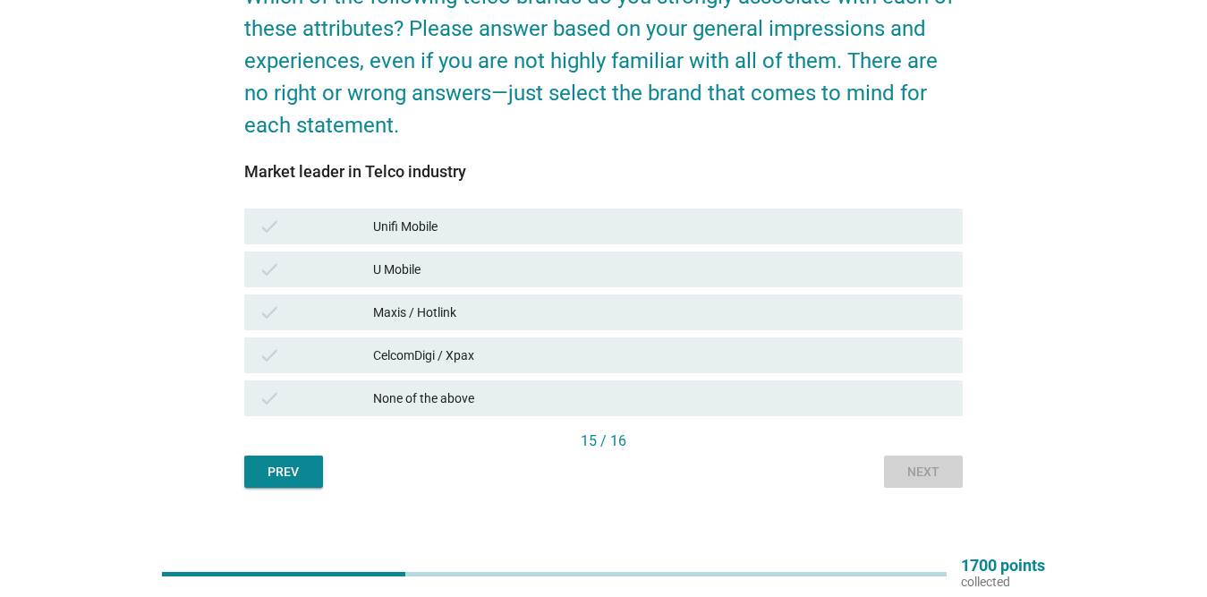
scroll to position [0, 0]
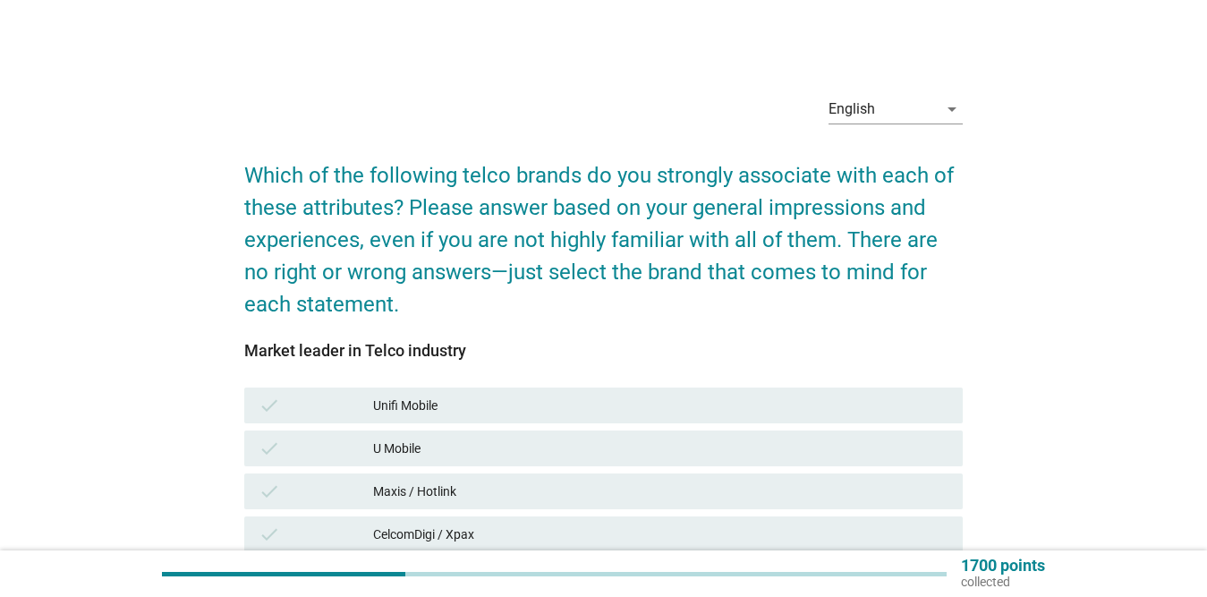
click at [469, 536] on div "CelcomDigi / Xpax" at bounding box center [660, 534] width 575 height 21
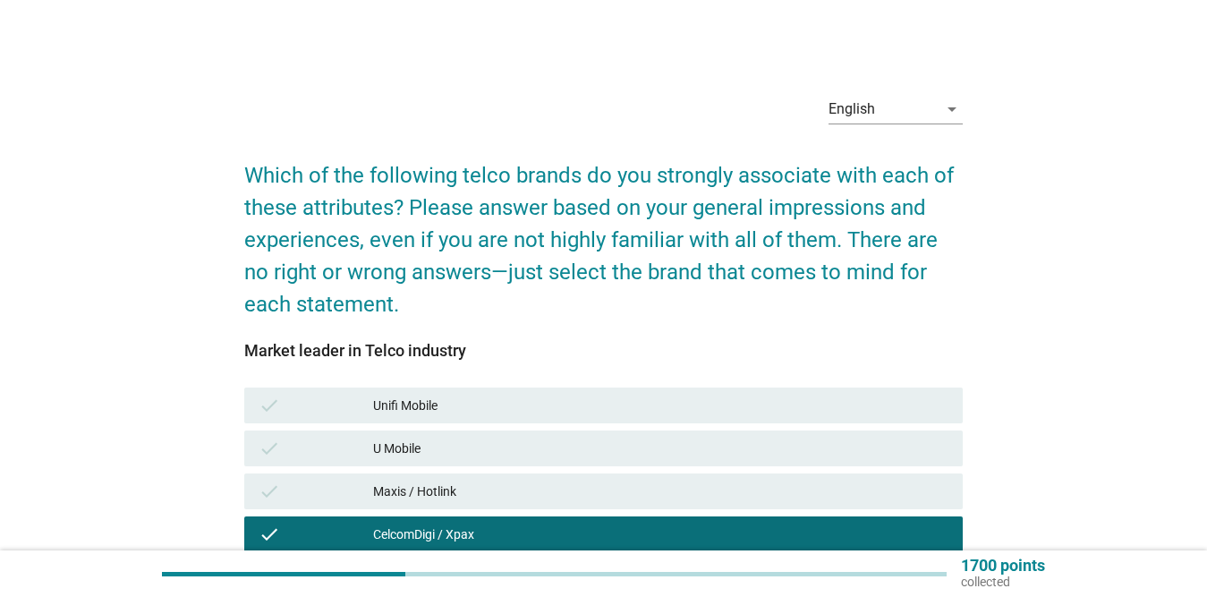
scroll to position [197, 0]
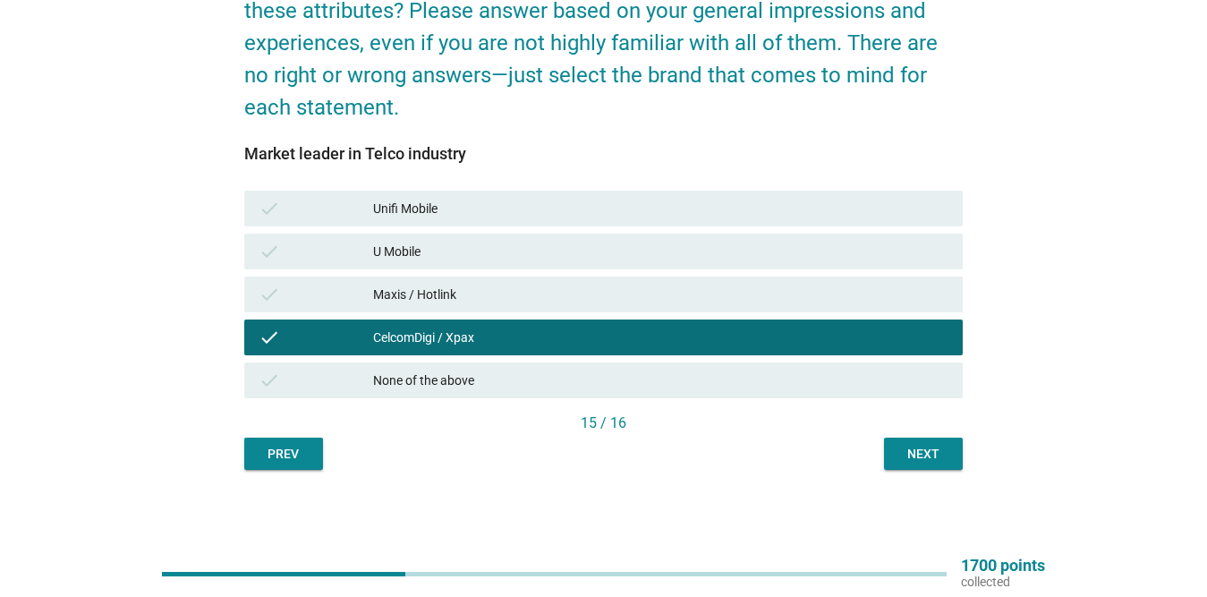
click at [944, 455] on div "Next" at bounding box center [923, 454] width 50 height 19
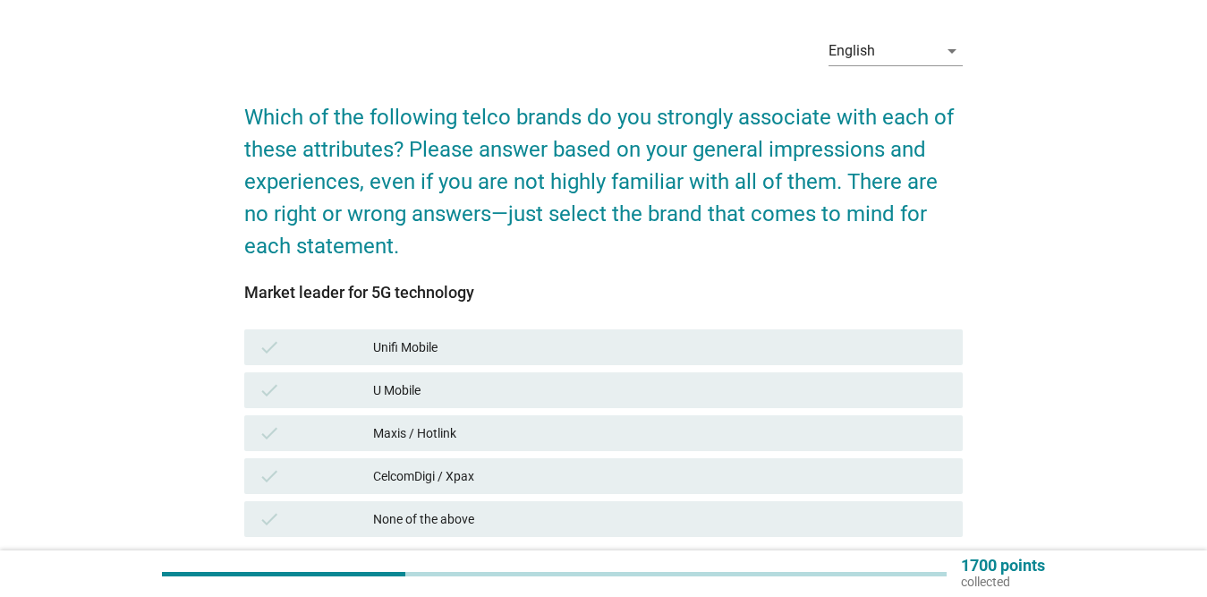
scroll to position [89, 0]
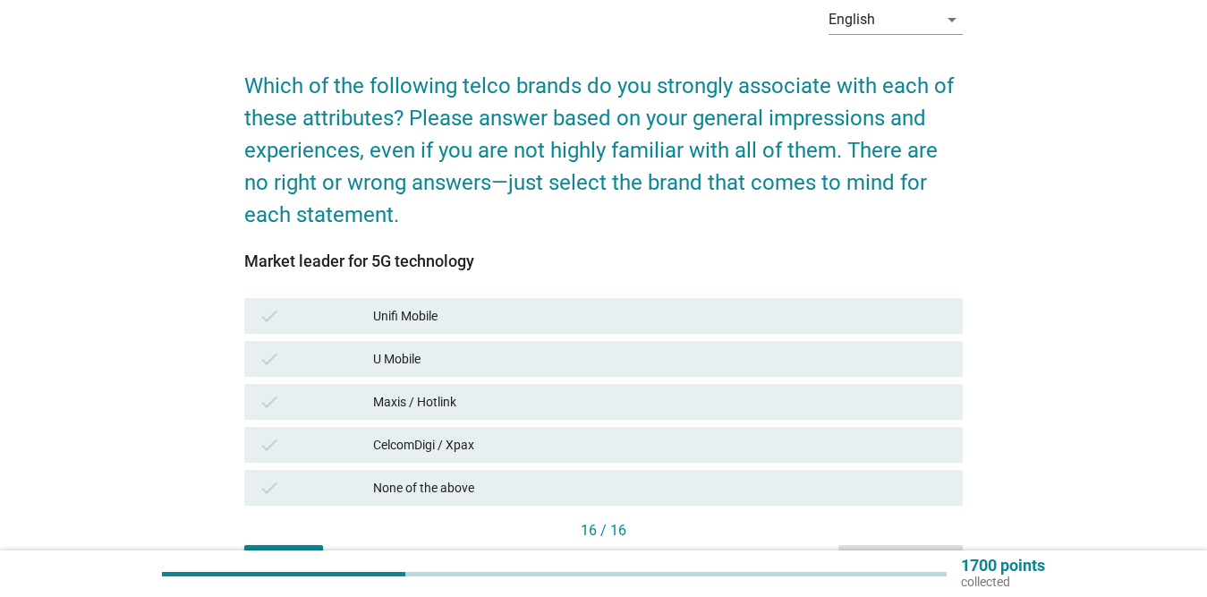
click at [549, 439] on div "CelcomDigi / Xpax" at bounding box center [660, 444] width 575 height 21
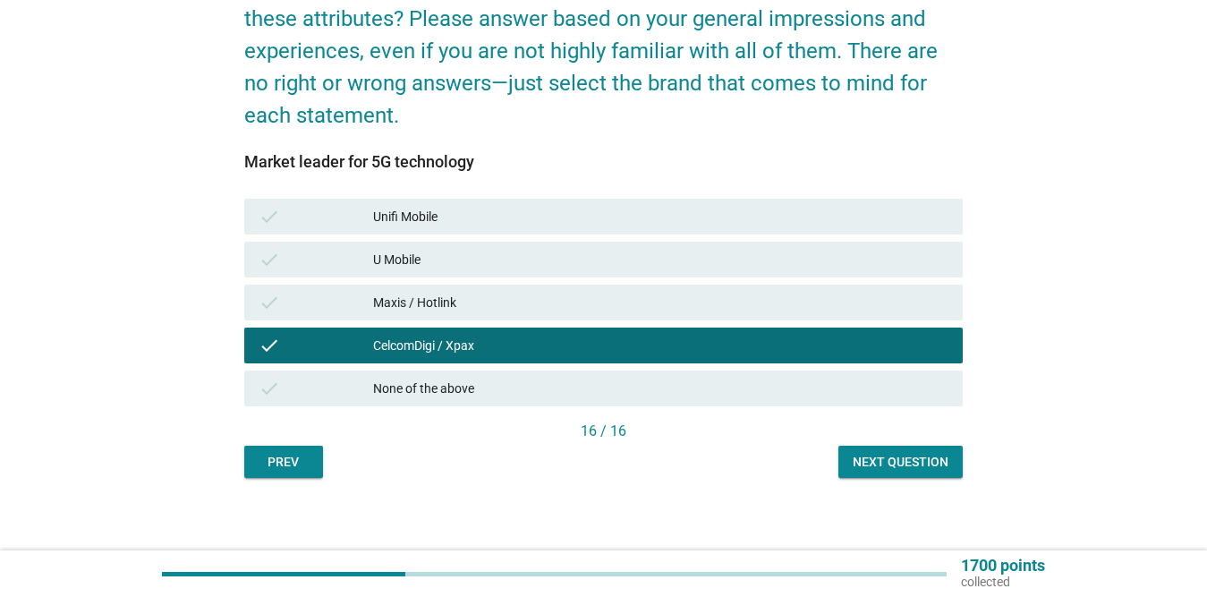
scroll to position [197, 0]
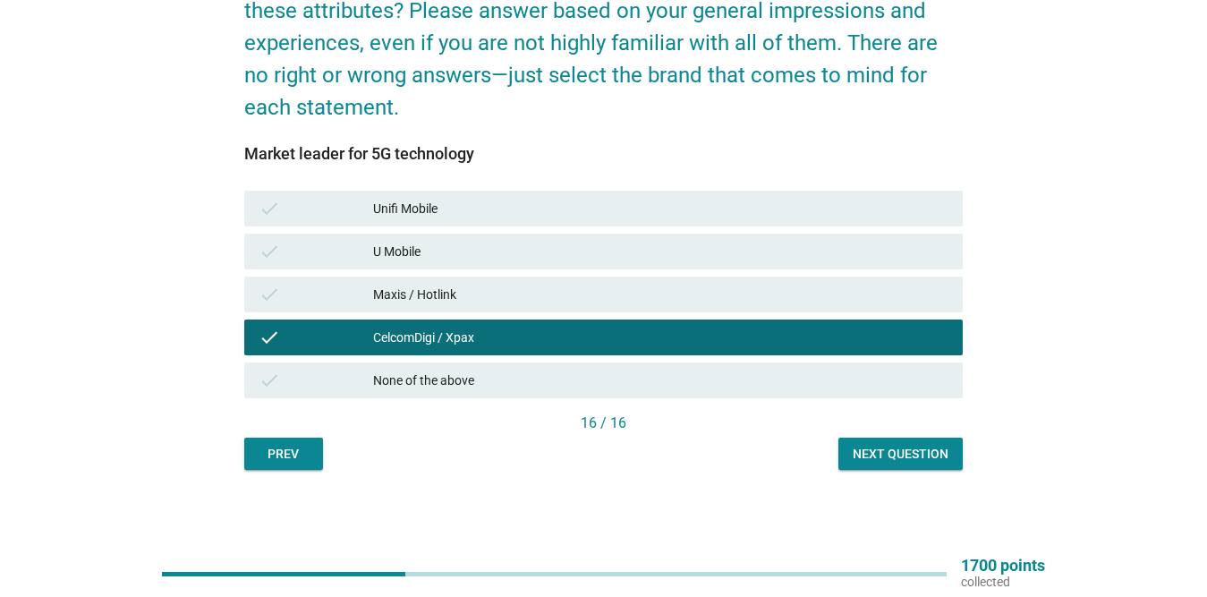
click at [905, 453] on div "Next question" at bounding box center [901, 454] width 96 height 19
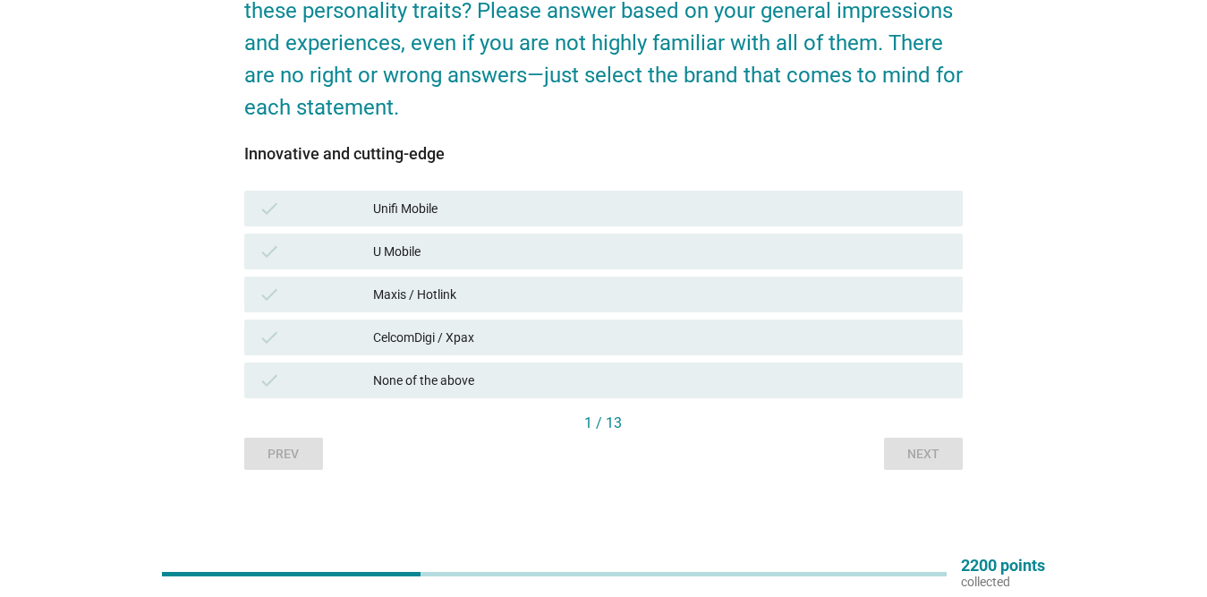
click at [568, 205] on div "Unifi Mobile" at bounding box center [660, 208] width 575 height 21
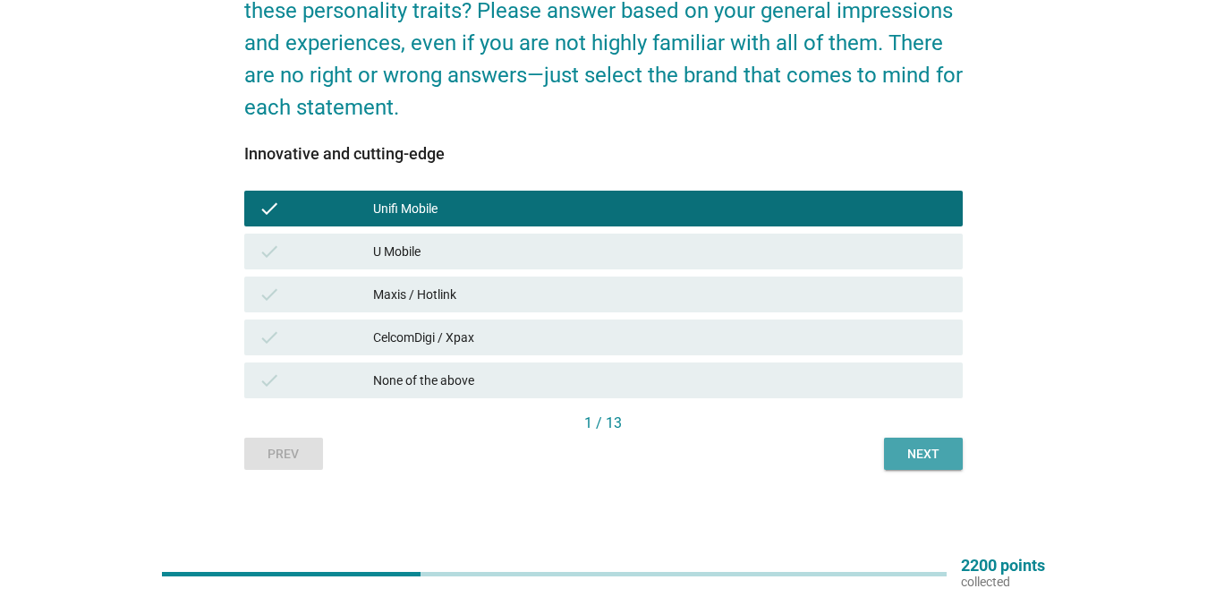
click at [930, 464] on button "Next" at bounding box center [923, 454] width 79 height 32
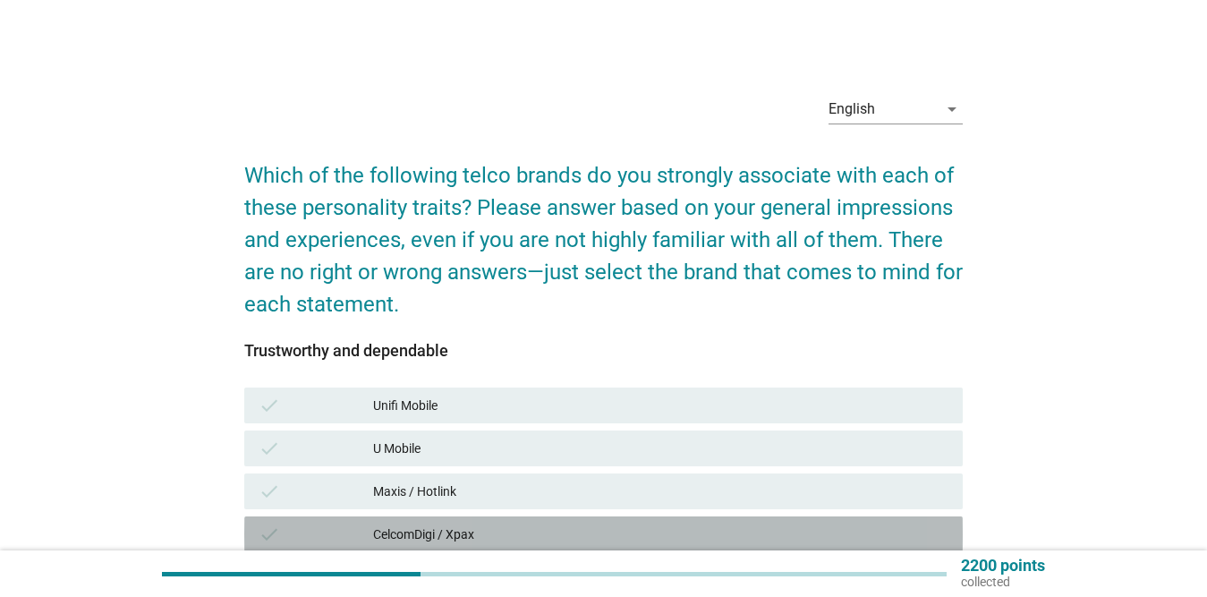
click at [494, 532] on div "CelcomDigi / Xpax" at bounding box center [660, 534] width 575 height 21
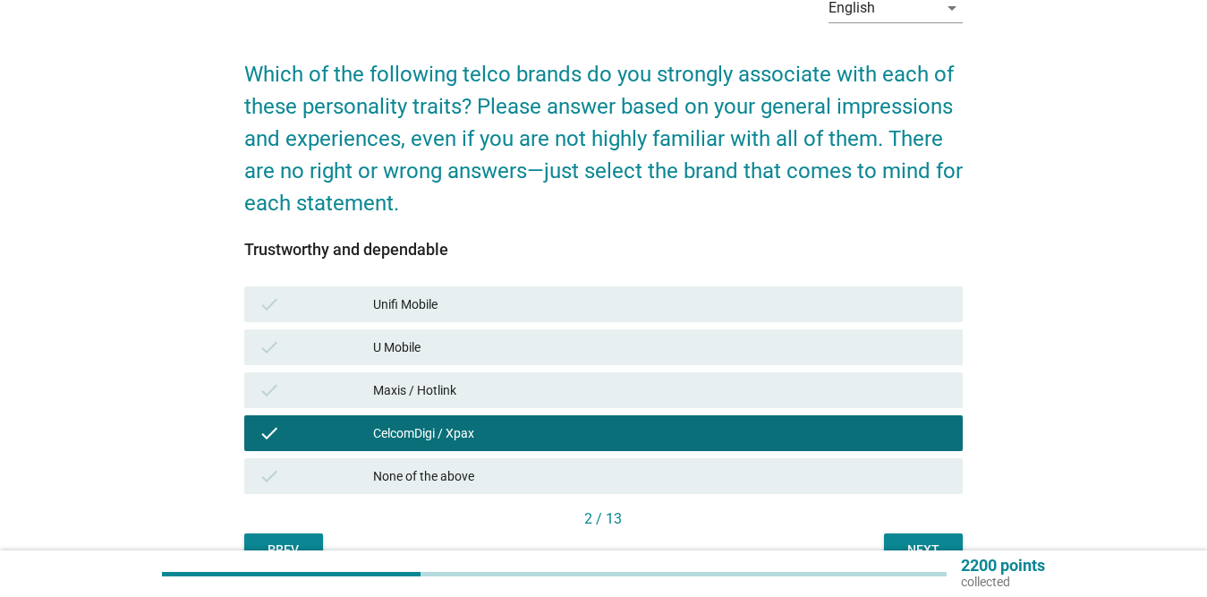
scroll to position [197, 0]
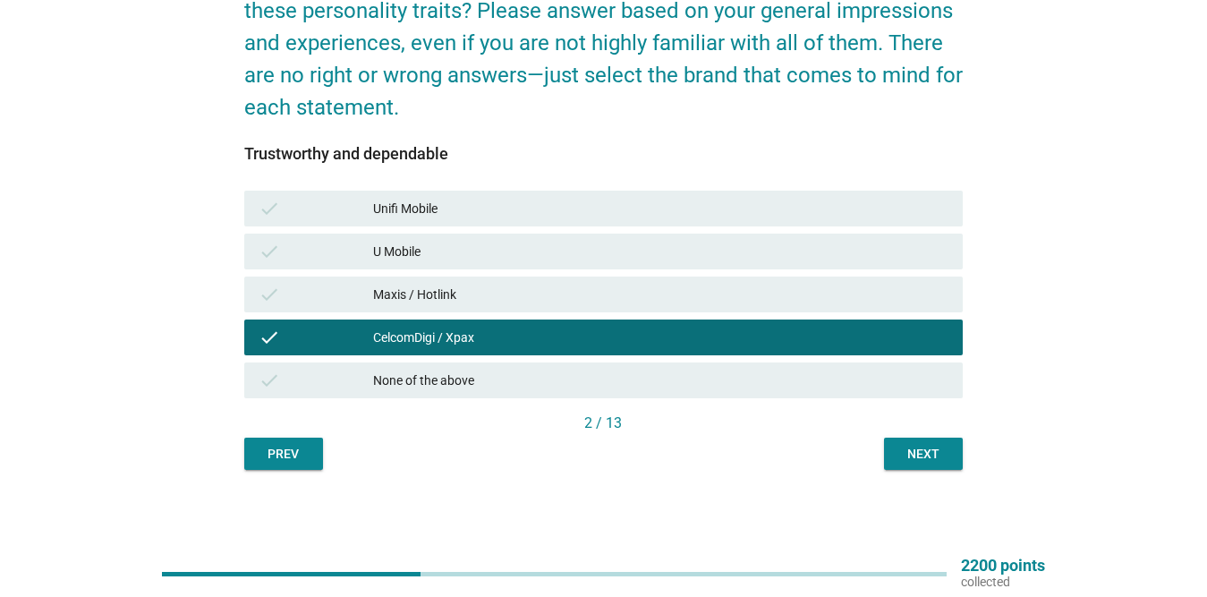
click at [951, 455] on button "Next" at bounding box center [923, 454] width 79 height 32
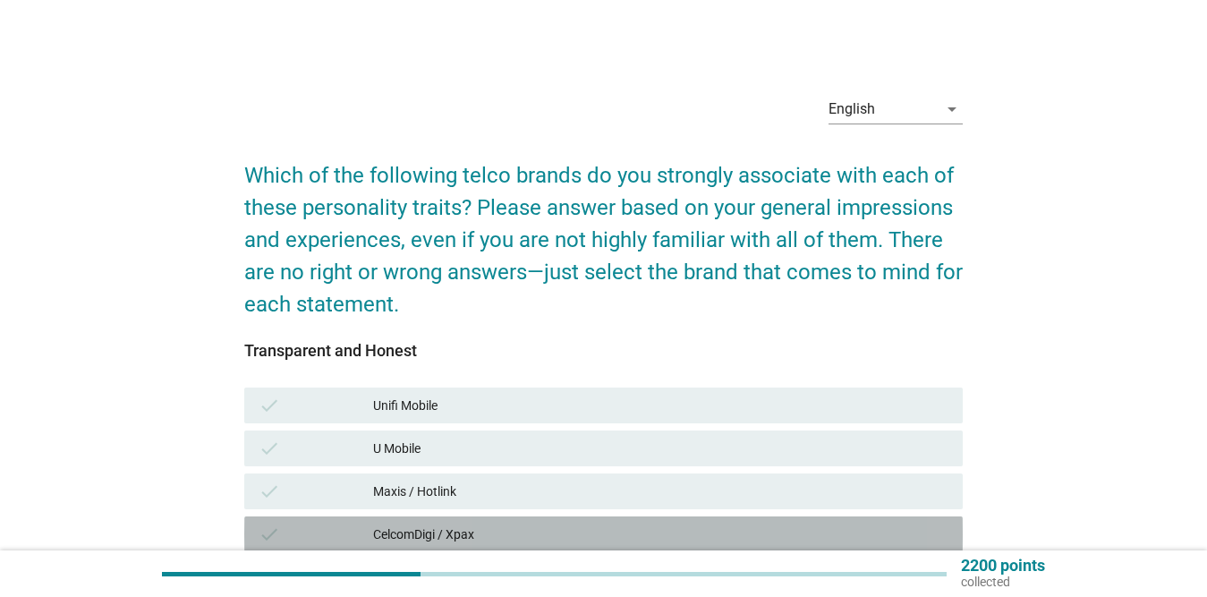
click at [457, 528] on div "CelcomDigi / Xpax" at bounding box center [660, 534] width 575 height 21
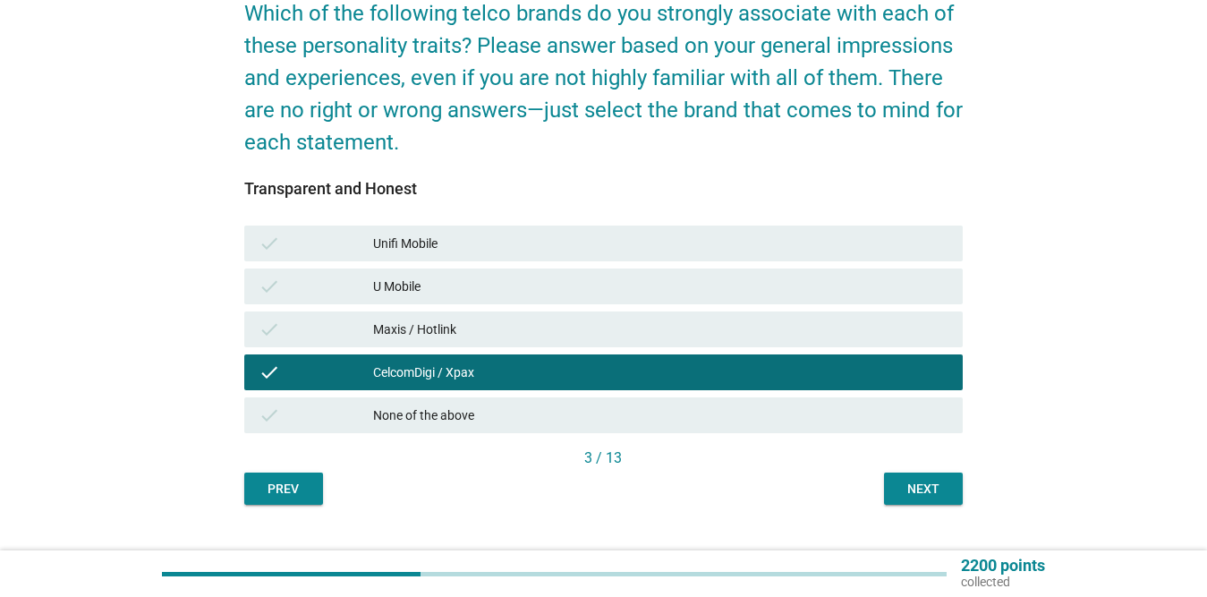
scroll to position [197, 0]
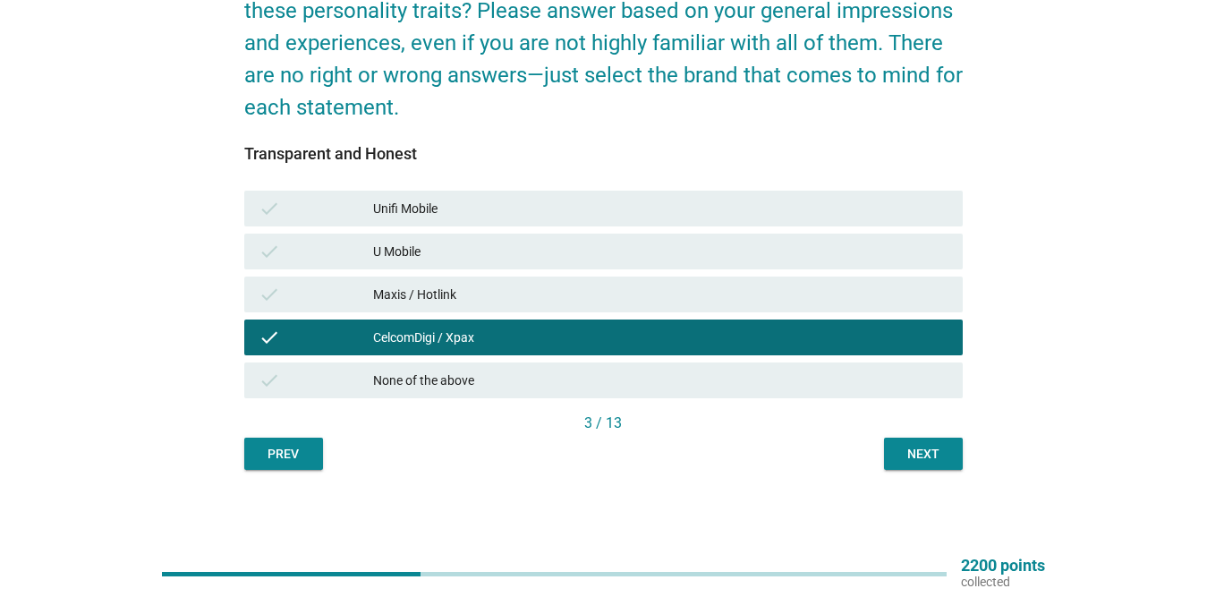
click at [941, 454] on div "Next" at bounding box center [923, 454] width 50 height 19
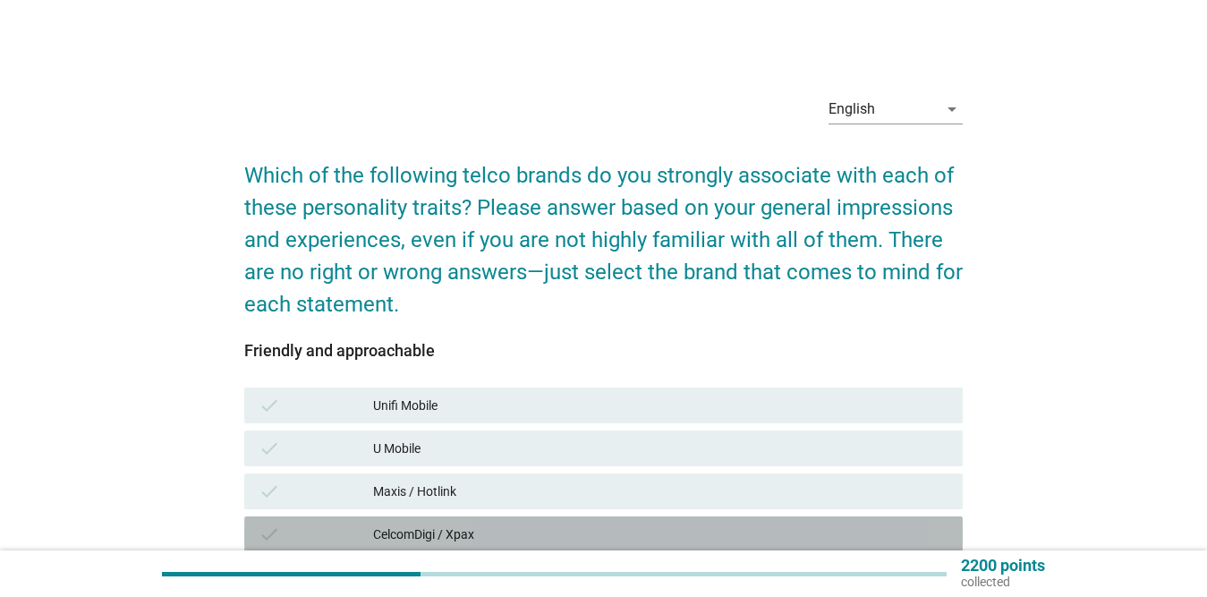
click at [556, 519] on div "check CelcomDigi / Xpax" at bounding box center [603, 534] width 719 height 36
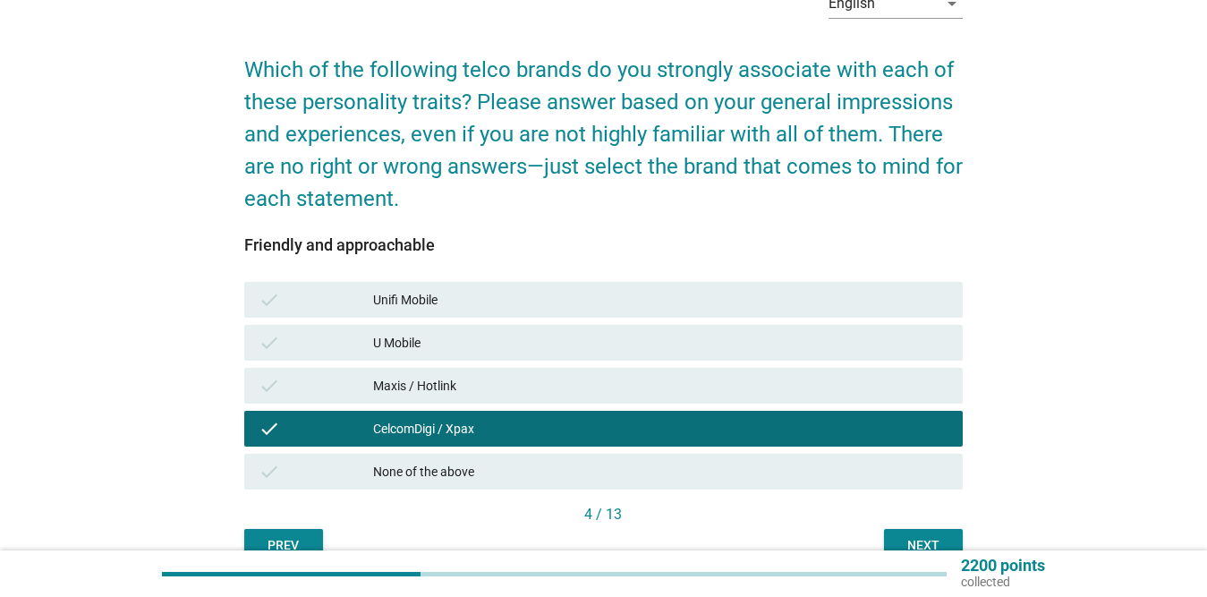
scroll to position [197, 0]
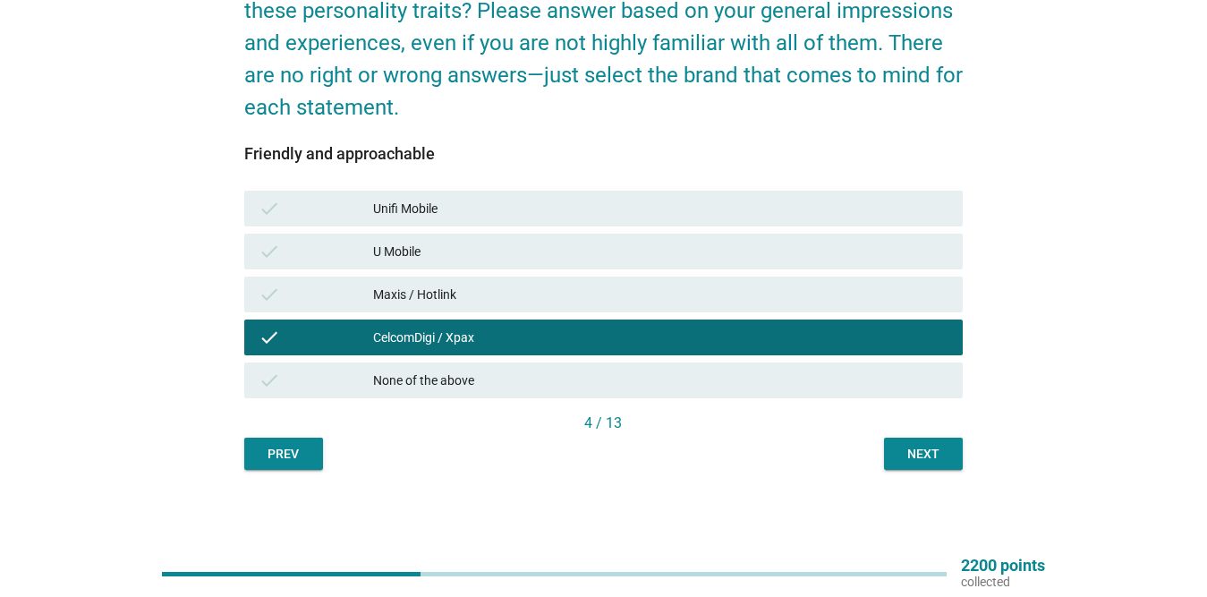
click at [924, 455] on div "Next" at bounding box center [923, 454] width 50 height 19
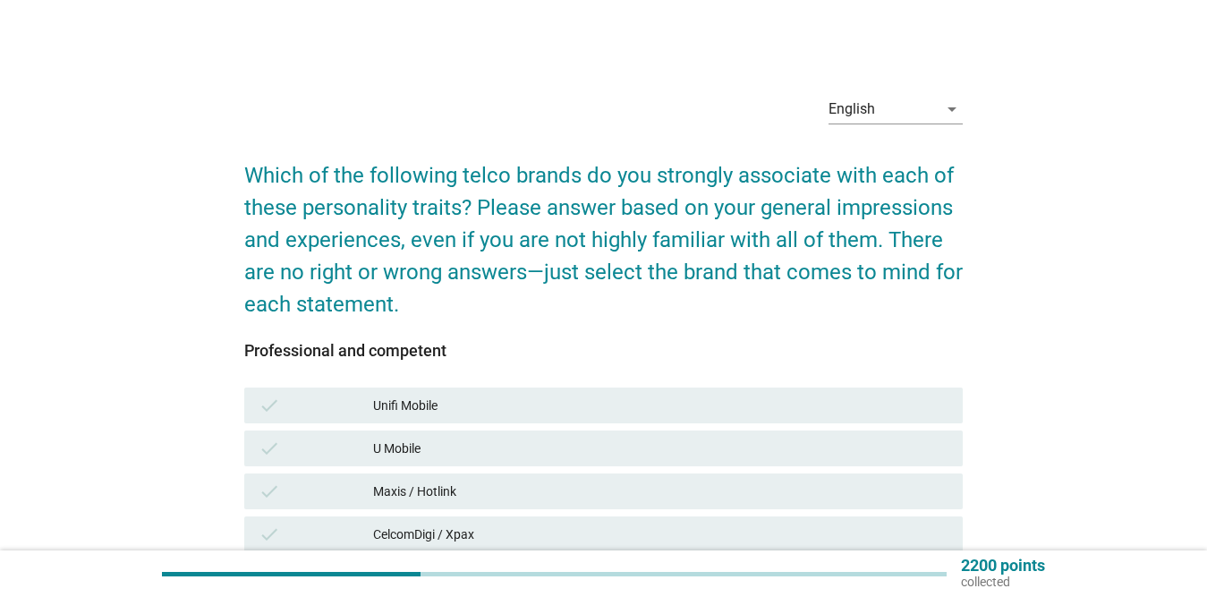
click at [439, 539] on div "CelcomDigi / Xpax" at bounding box center [660, 534] width 575 height 21
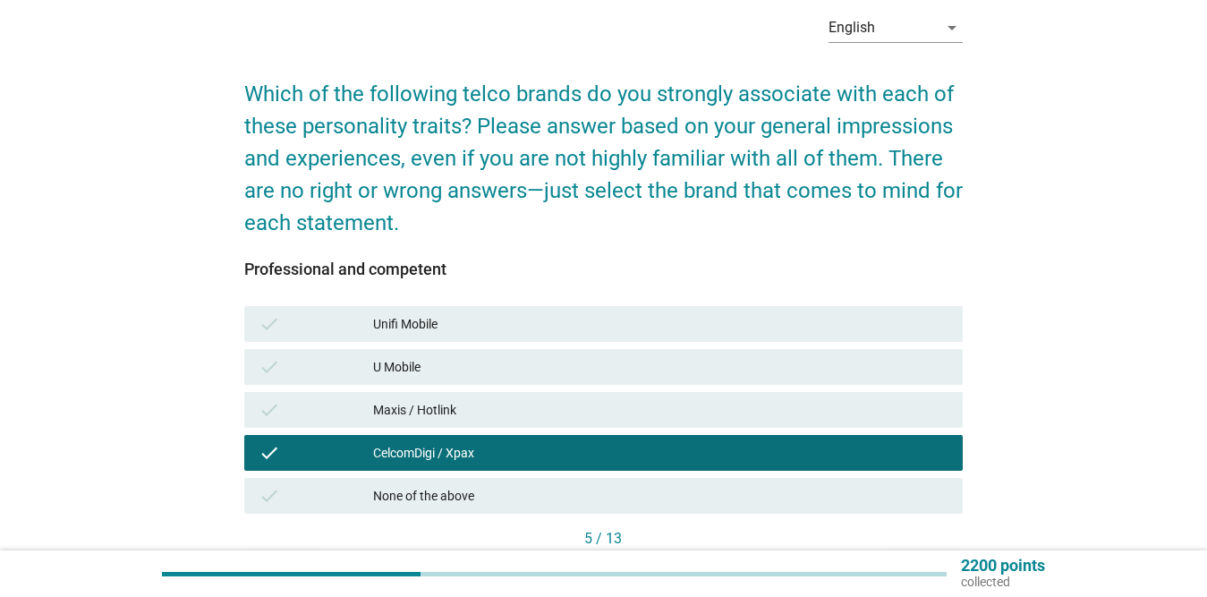
scroll to position [197, 0]
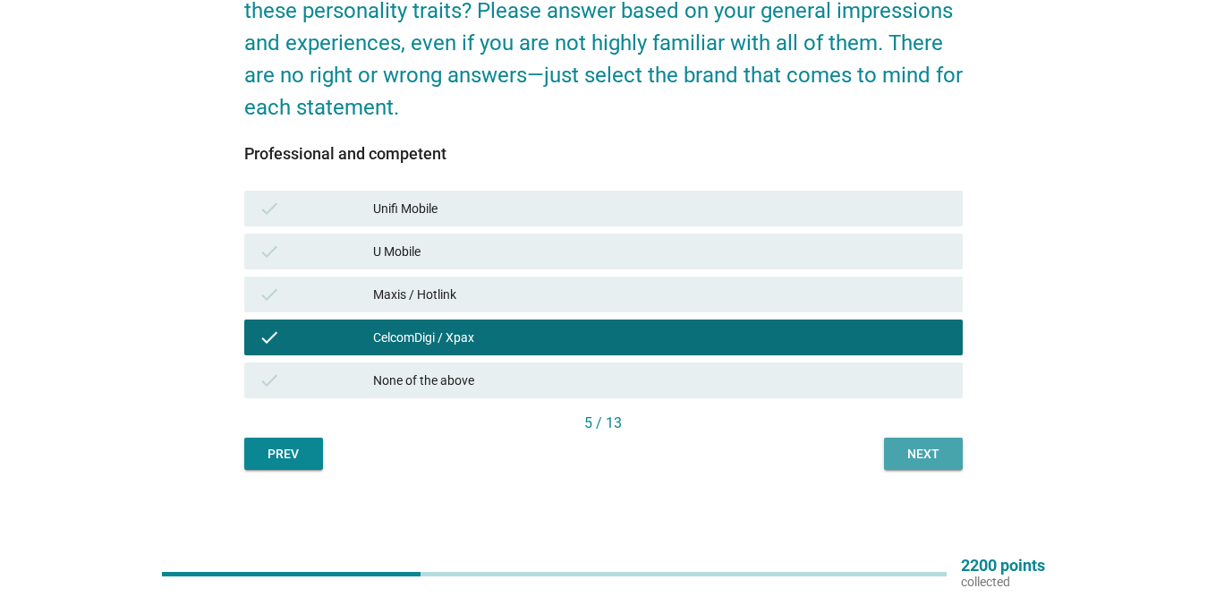
click at [947, 454] on div "Next" at bounding box center [923, 454] width 50 height 19
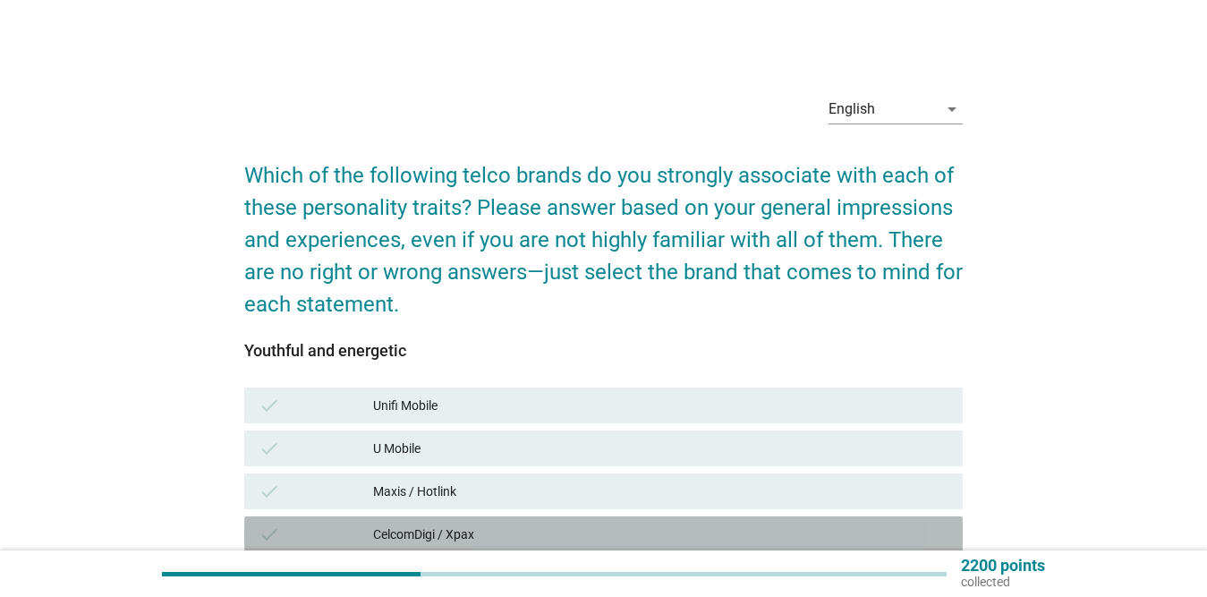
click at [515, 530] on div "CelcomDigi / Xpax" at bounding box center [660, 534] width 575 height 21
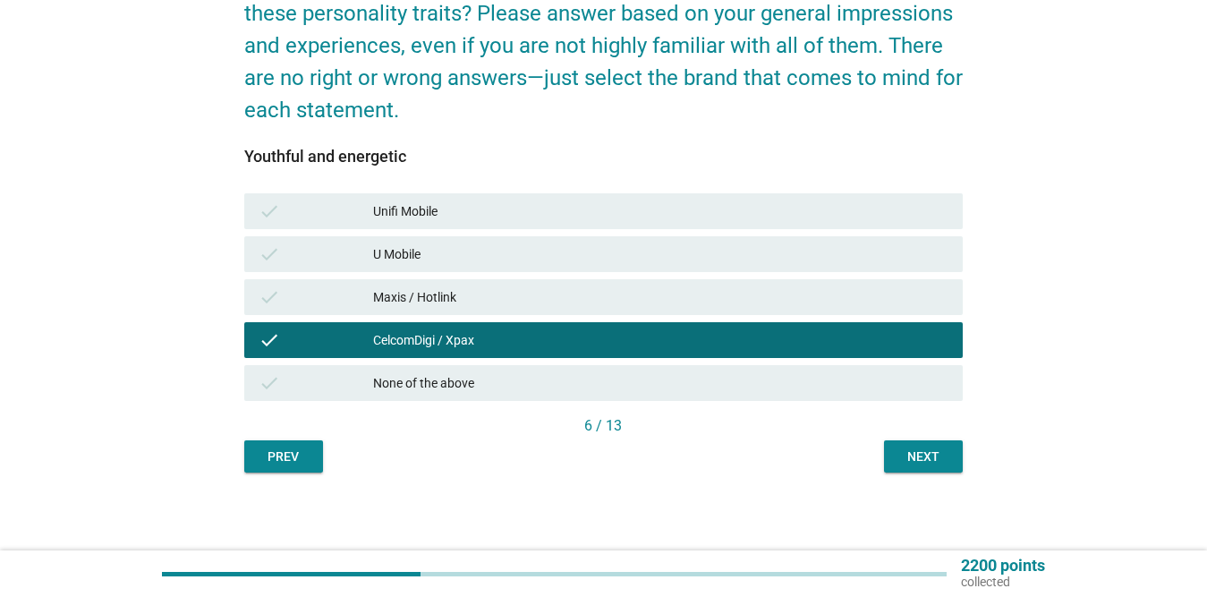
scroll to position [197, 0]
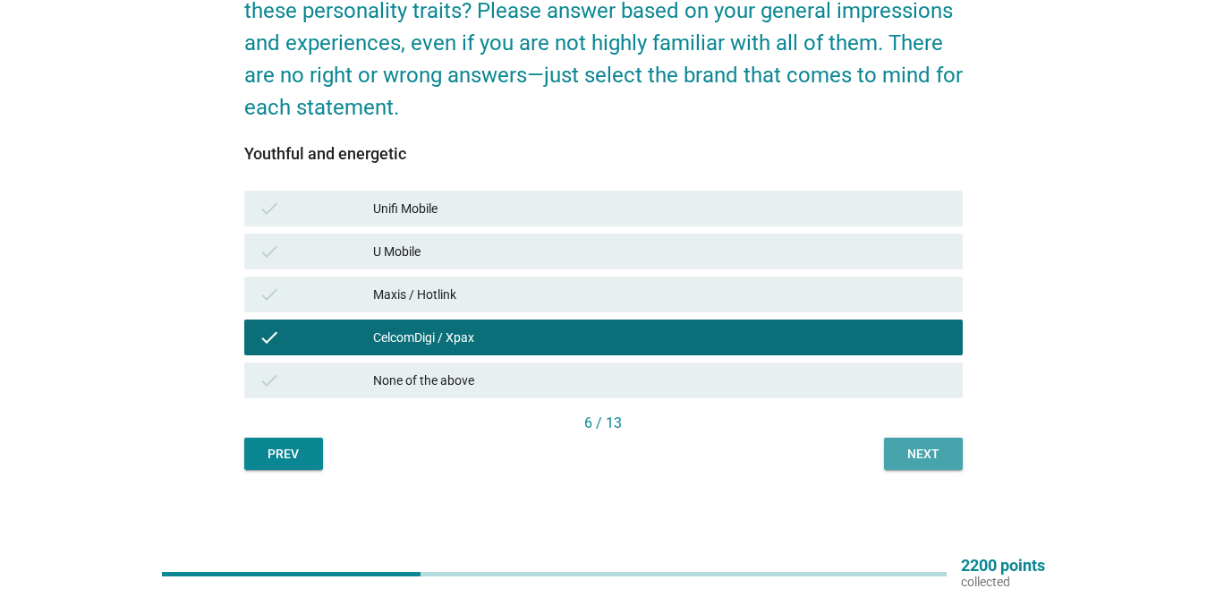
click at [914, 452] on div "Next" at bounding box center [923, 454] width 50 height 19
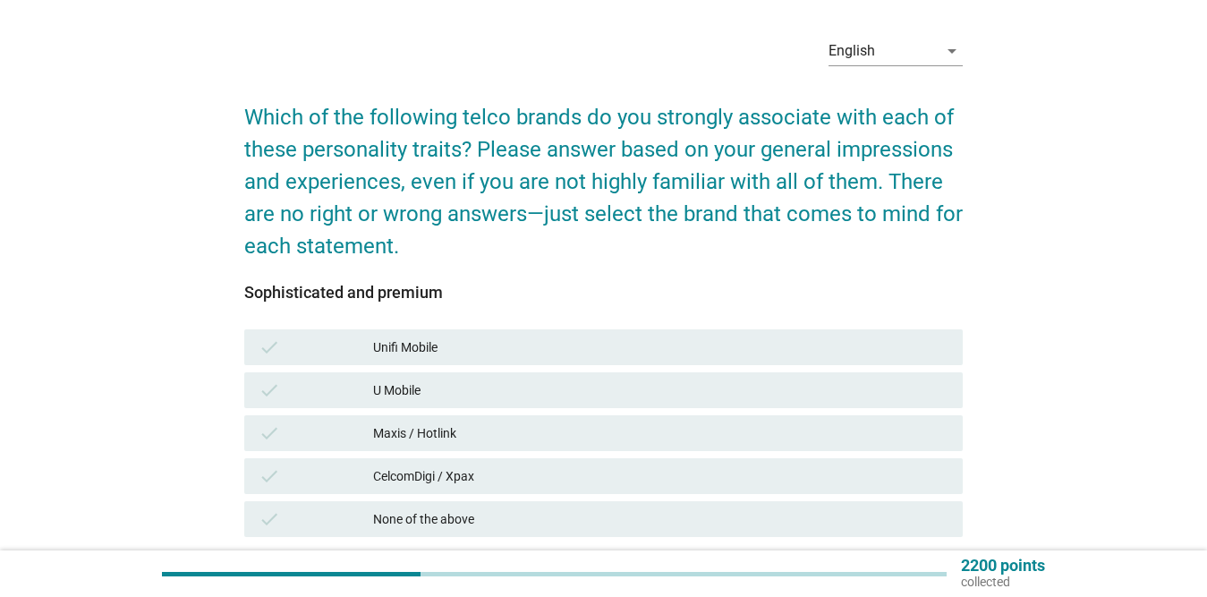
scroll to position [89, 0]
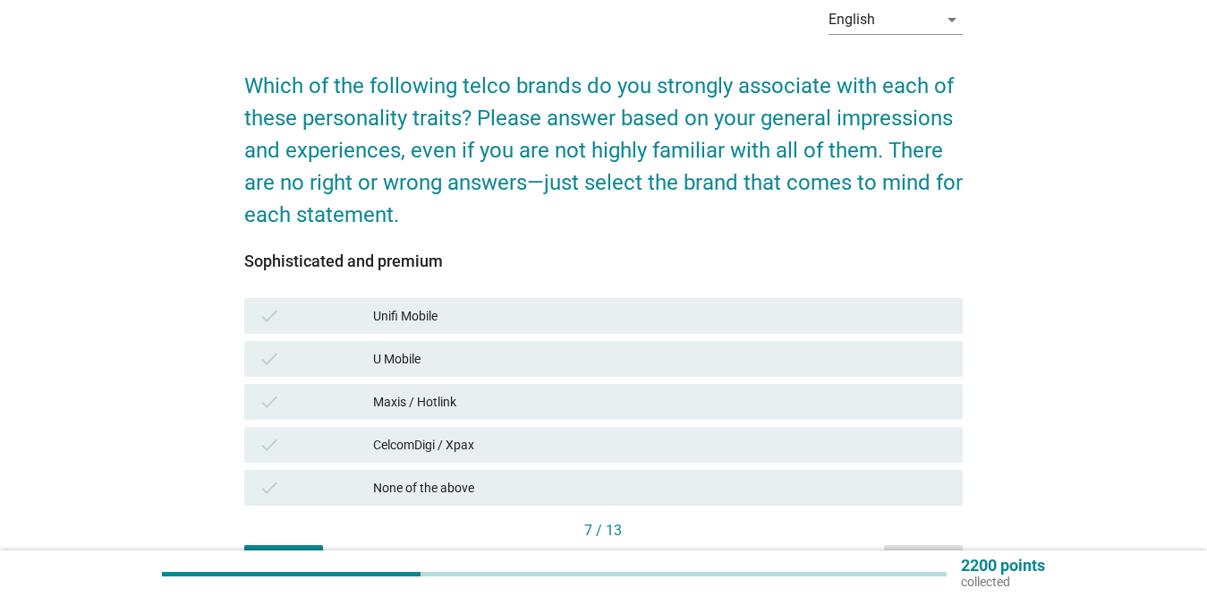
click at [532, 438] on div "CelcomDigi / Xpax" at bounding box center [660, 444] width 575 height 21
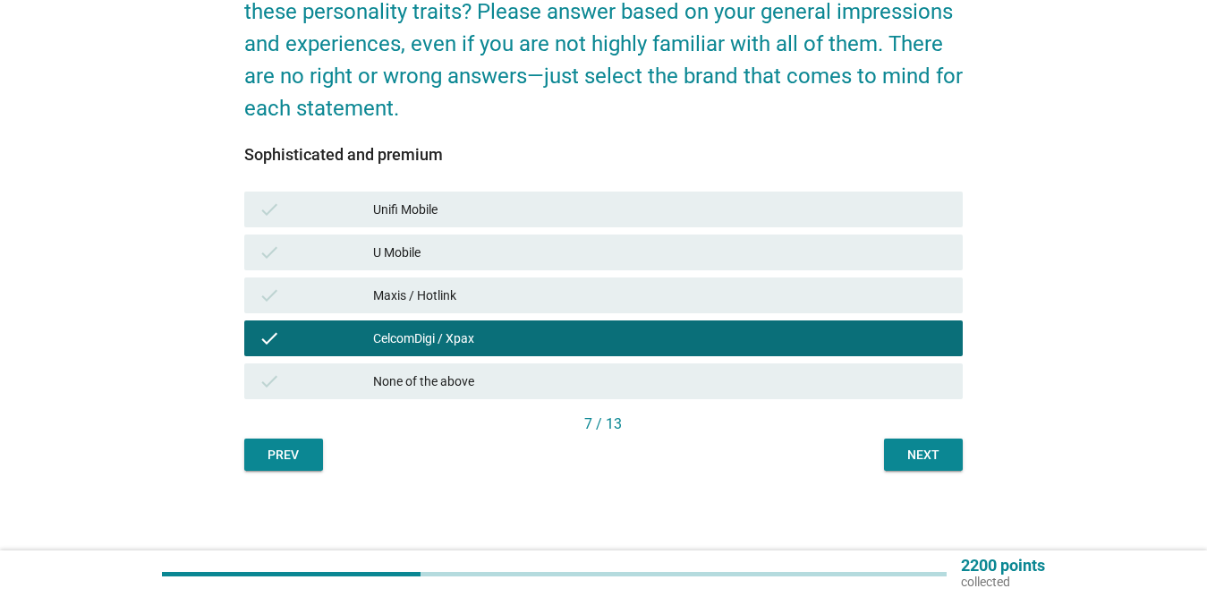
scroll to position [197, 0]
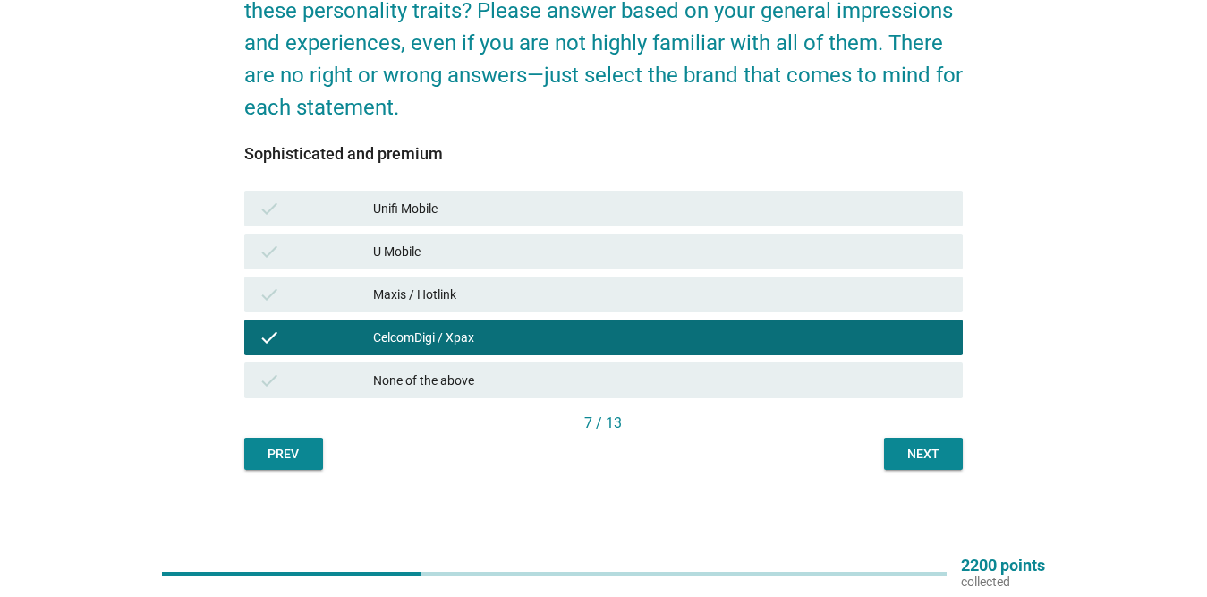
click at [907, 452] on div "Next" at bounding box center [923, 454] width 50 height 19
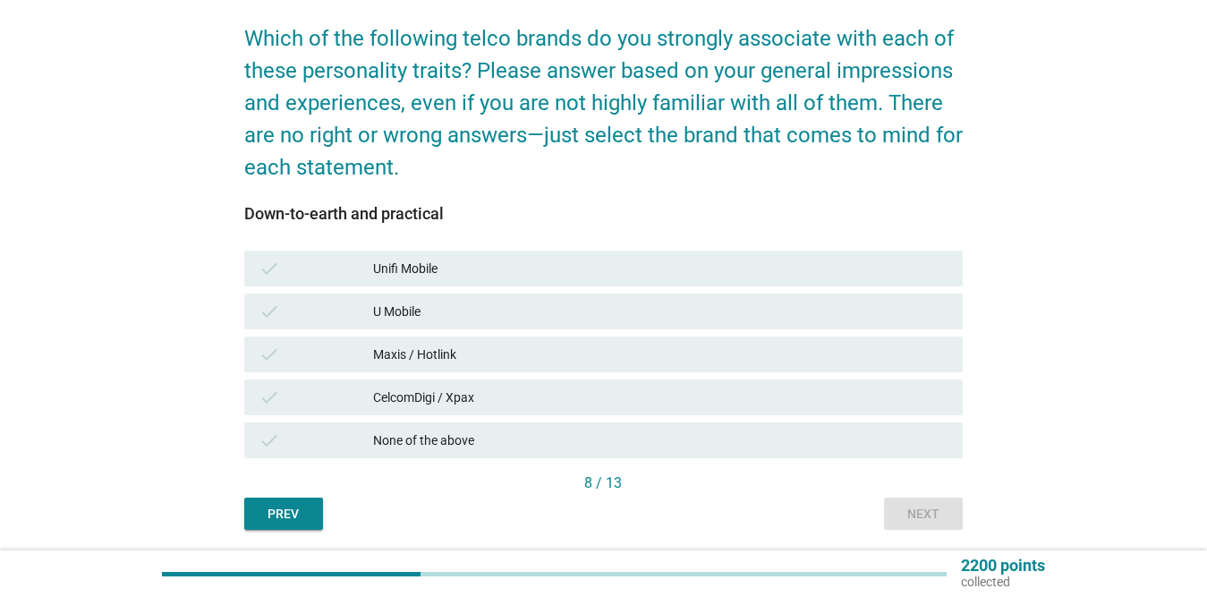
scroll to position [179, 0]
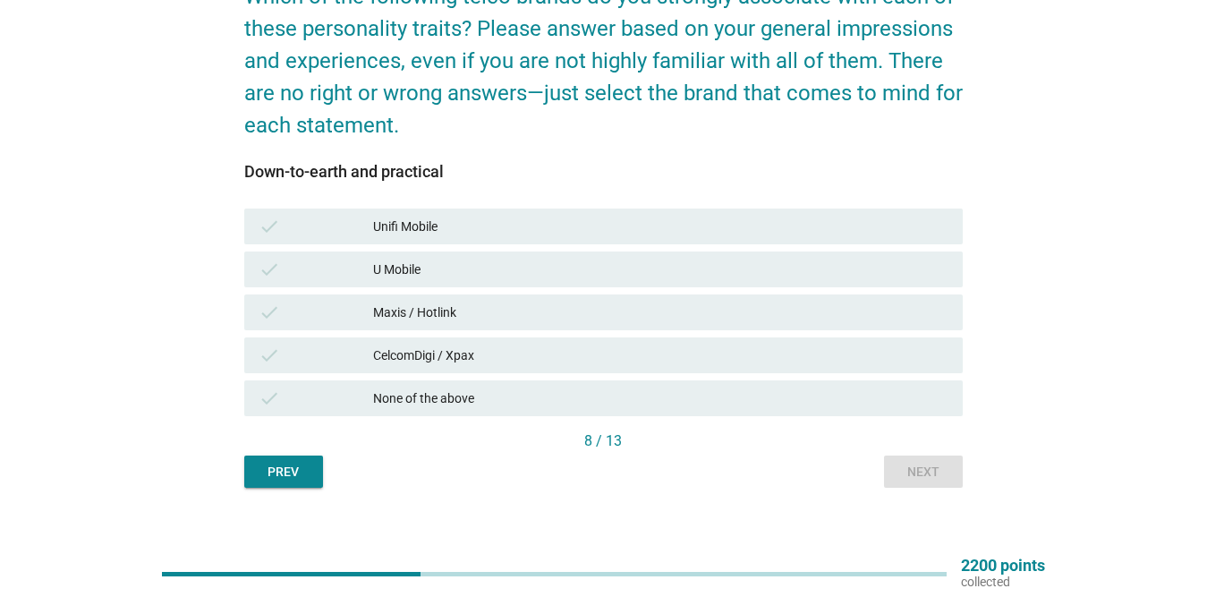
click at [519, 347] on div "CelcomDigi / Xpax" at bounding box center [660, 355] width 575 height 21
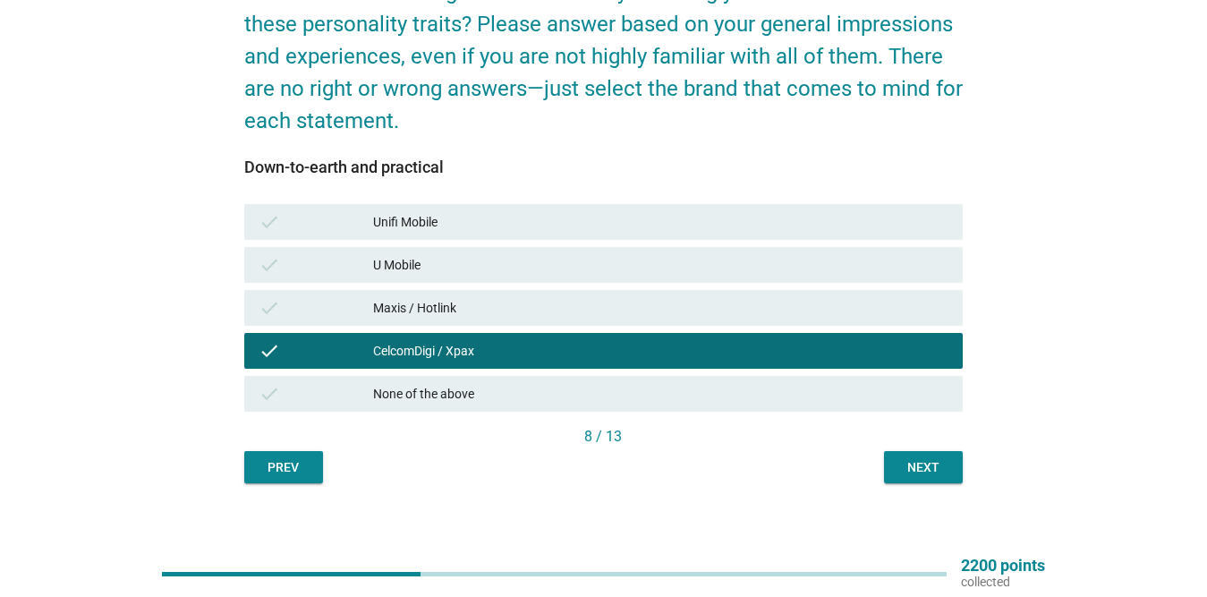
scroll to position [197, 0]
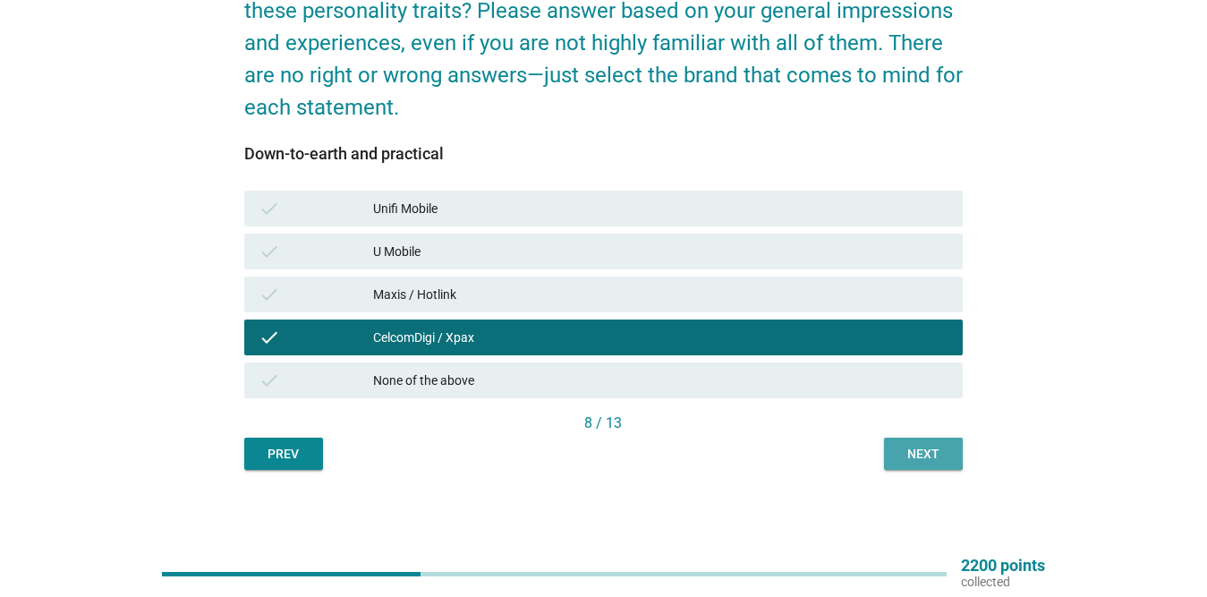
click at [924, 451] on div "Next" at bounding box center [923, 454] width 50 height 19
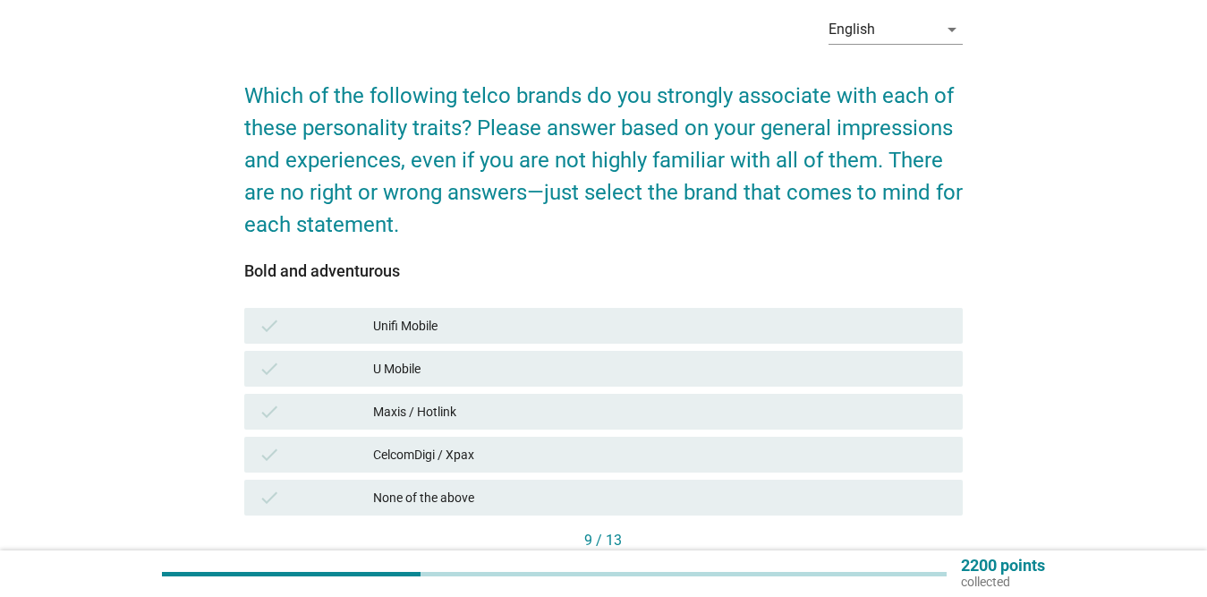
scroll to position [179, 0]
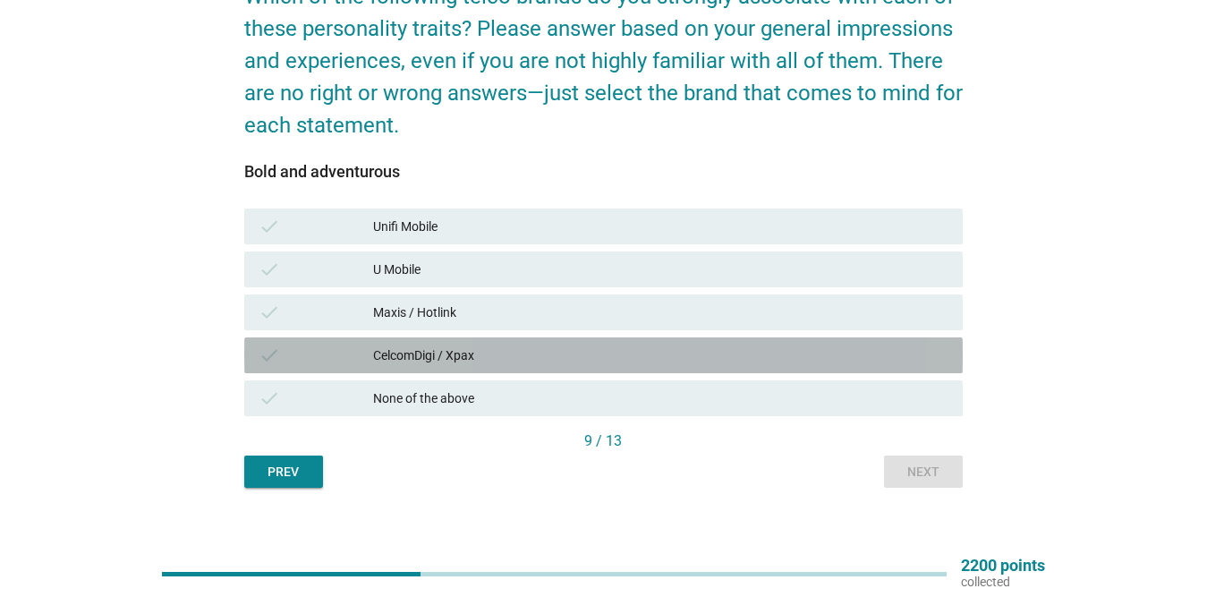
click at [572, 353] on div "CelcomDigi / Xpax" at bounding box center [660, 355] width 575 height 21
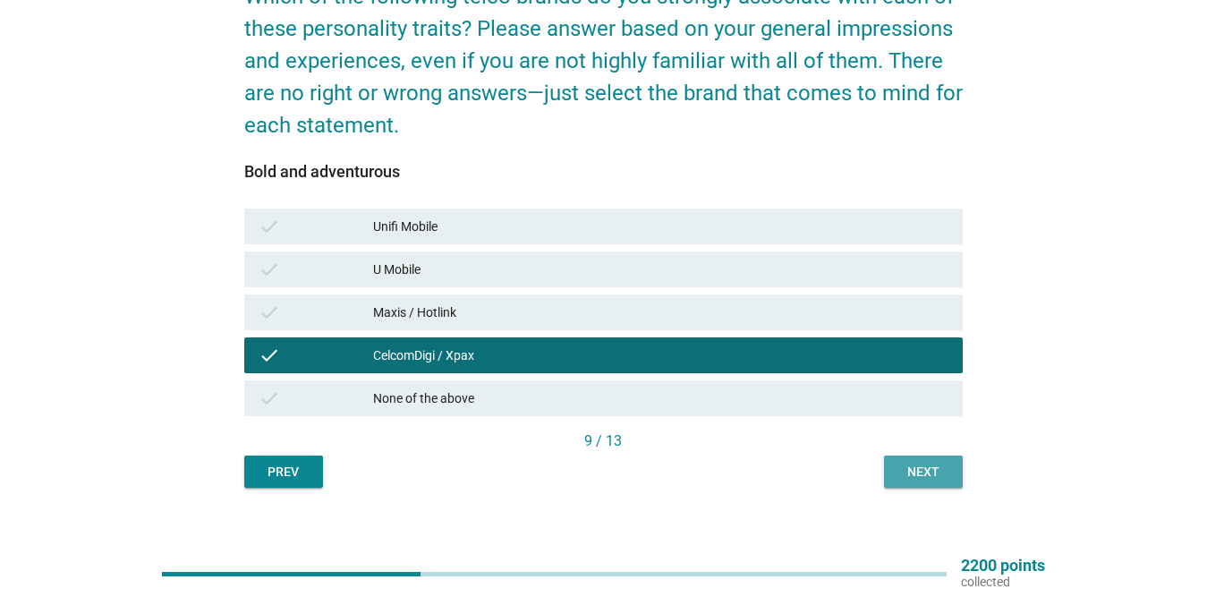
click at [908, 464] on div "Next" at bounding box center [923, 472] width 50 height 19
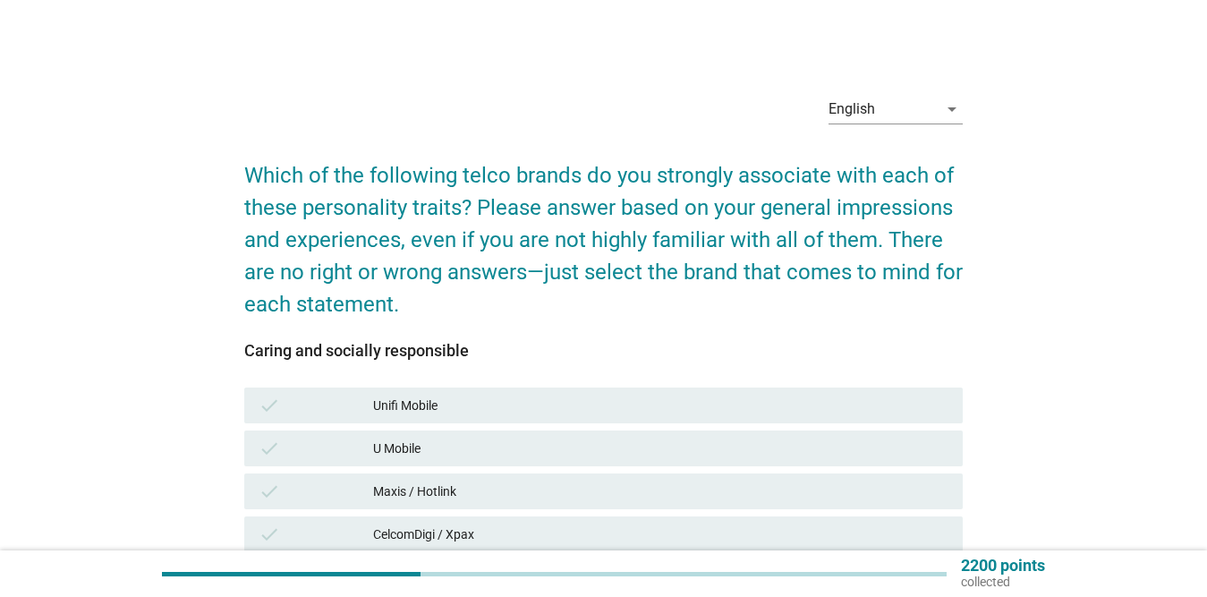
scroll to position [89, 0]
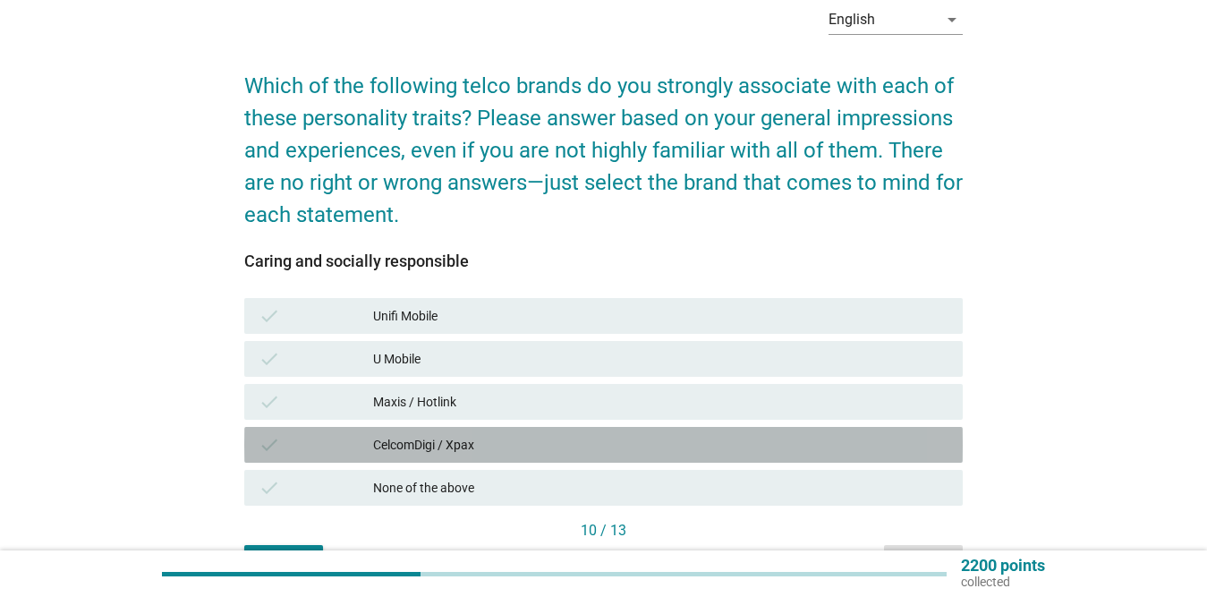
click at [491, 451] on div "CelcomDigi / Xpax" at bounding box center [660, 444] width 575 height 21
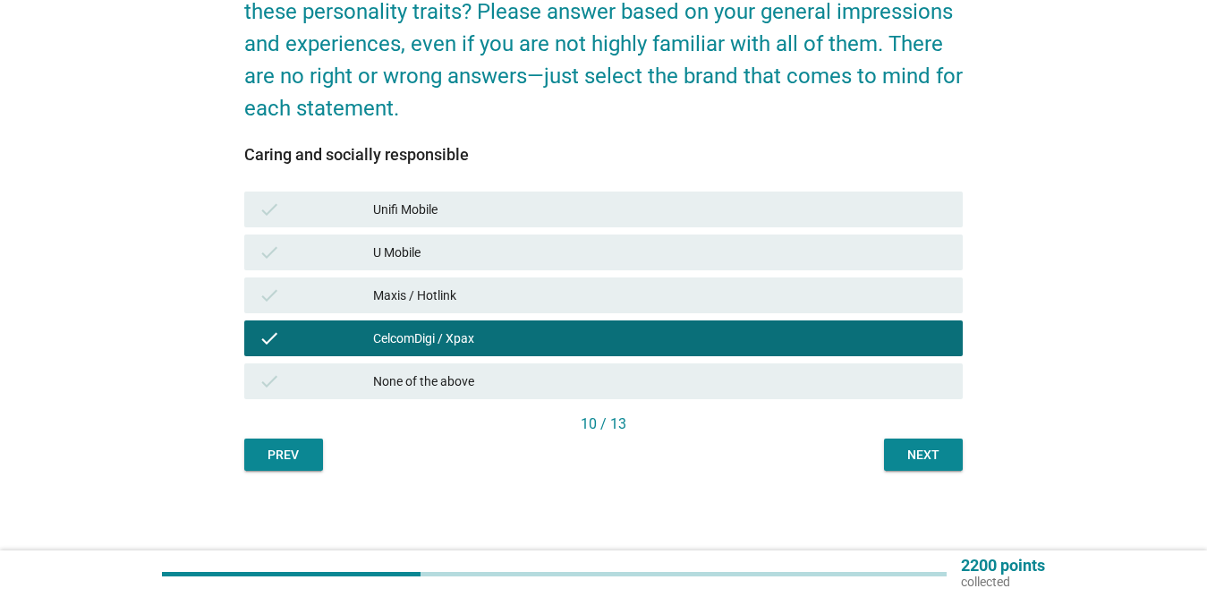
scroll to position [197, 0]
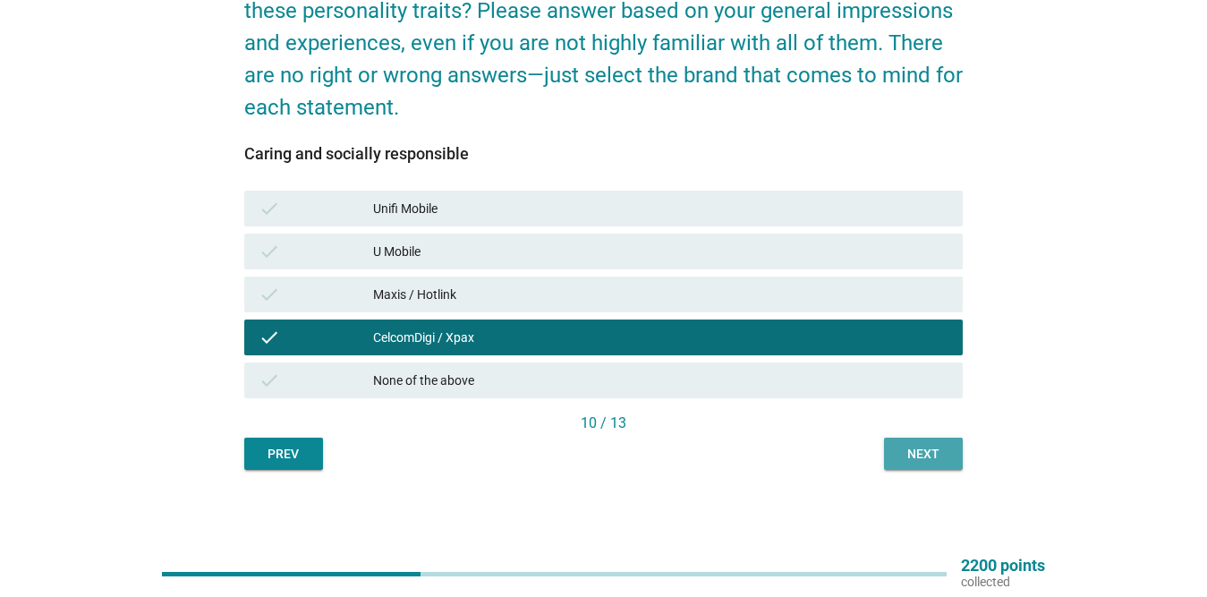
click at [929, 447] on div "Next" at bounding box center [923, 454] width 50 height 19
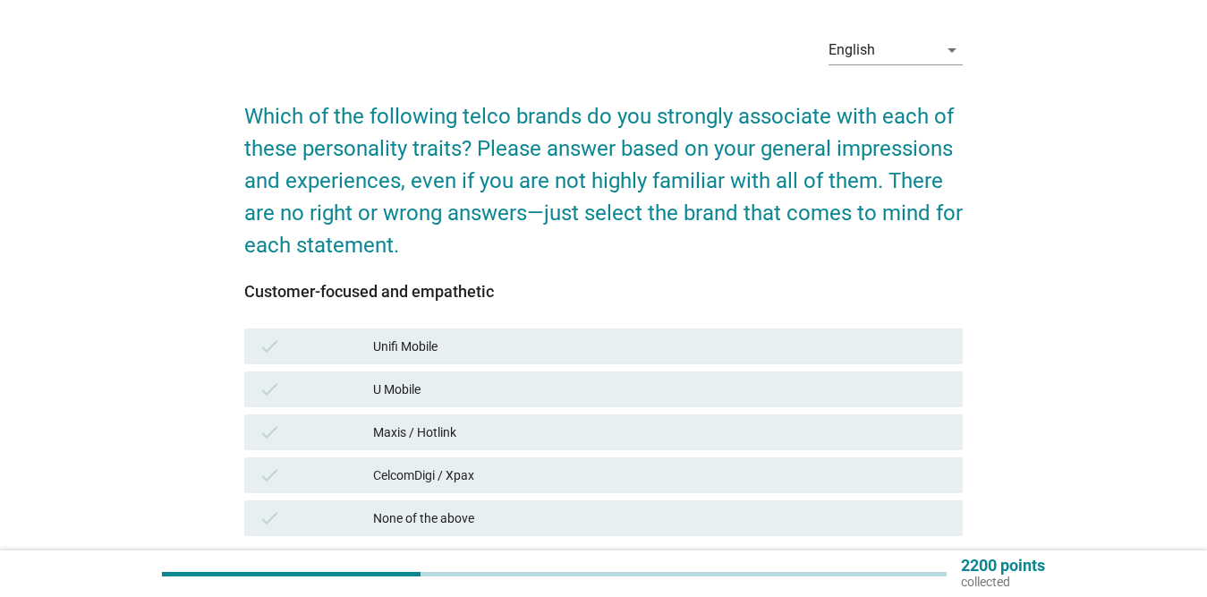
scroll to position [179, 0]
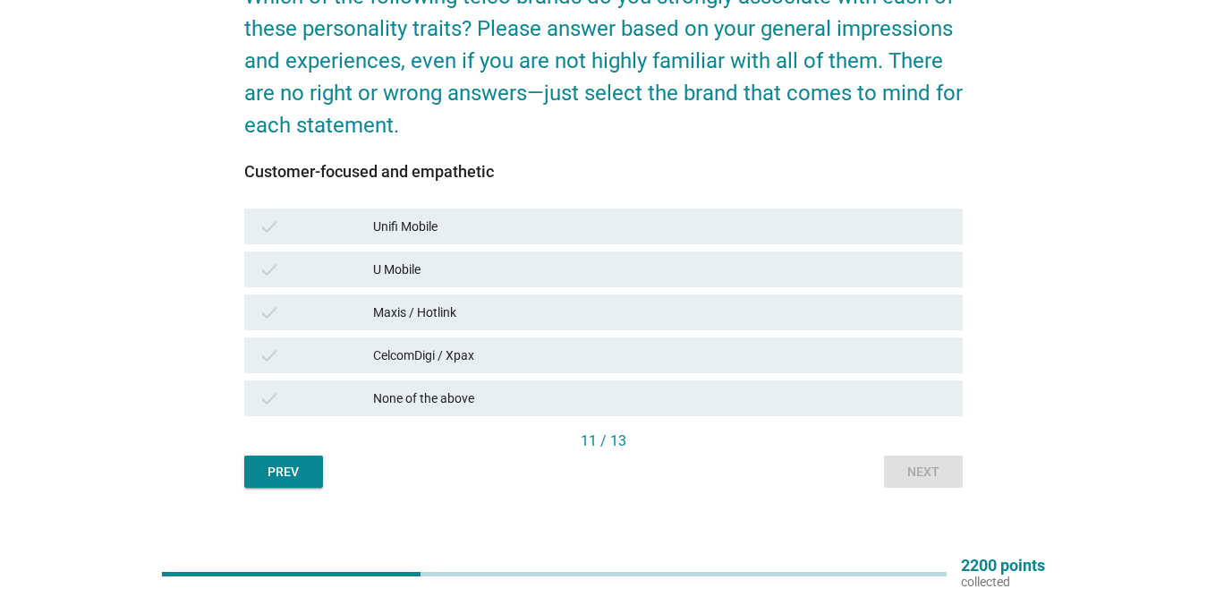
click at [567, 356] on div "CelcomDigi / Xpax" at bounding box center [660, 355] width 575 height 21
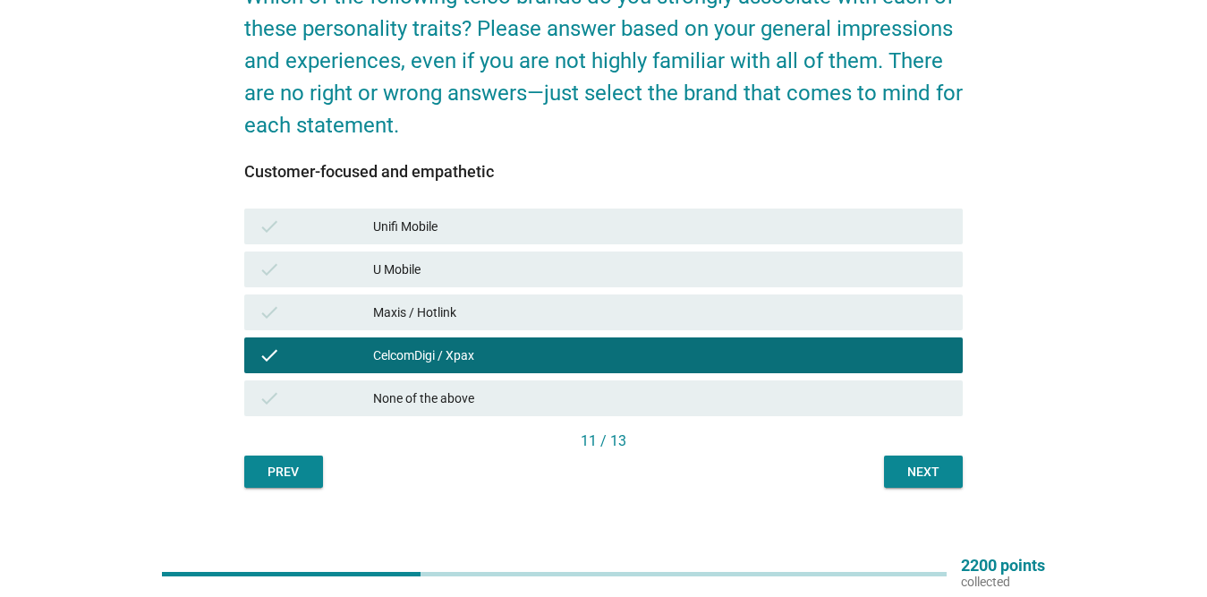
click at [942, 472] on div "Next" at bounding box center [923, 472] width 50 height 19
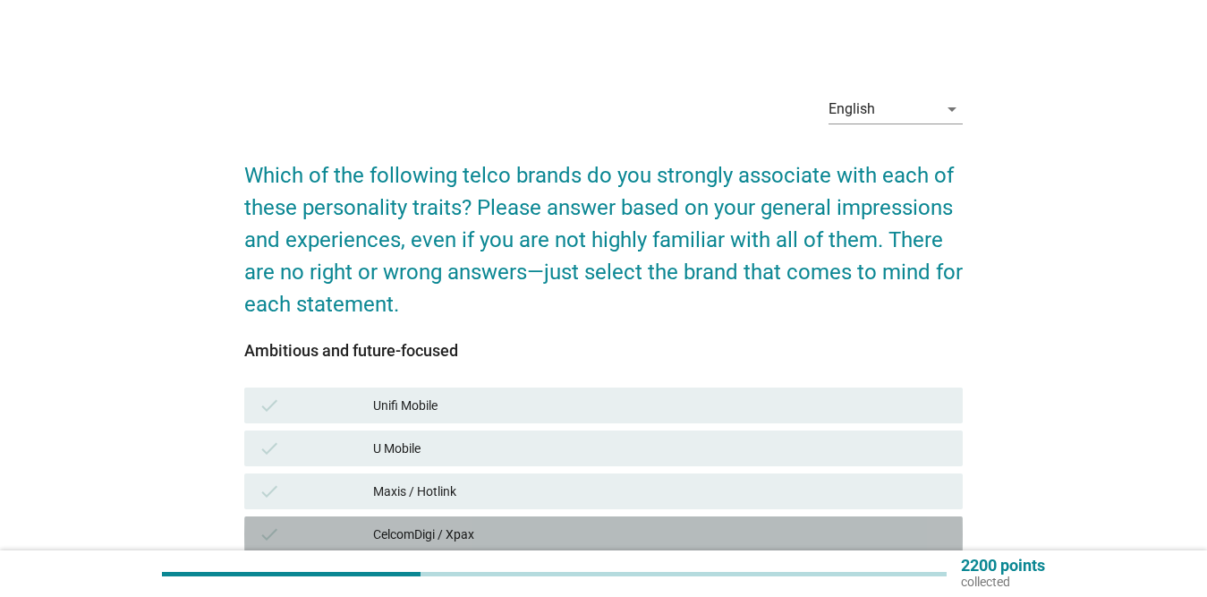
click at [506, 524] on div "CelcomDigi / Xpax" at bounding box center [660, 534] width 575 height 21
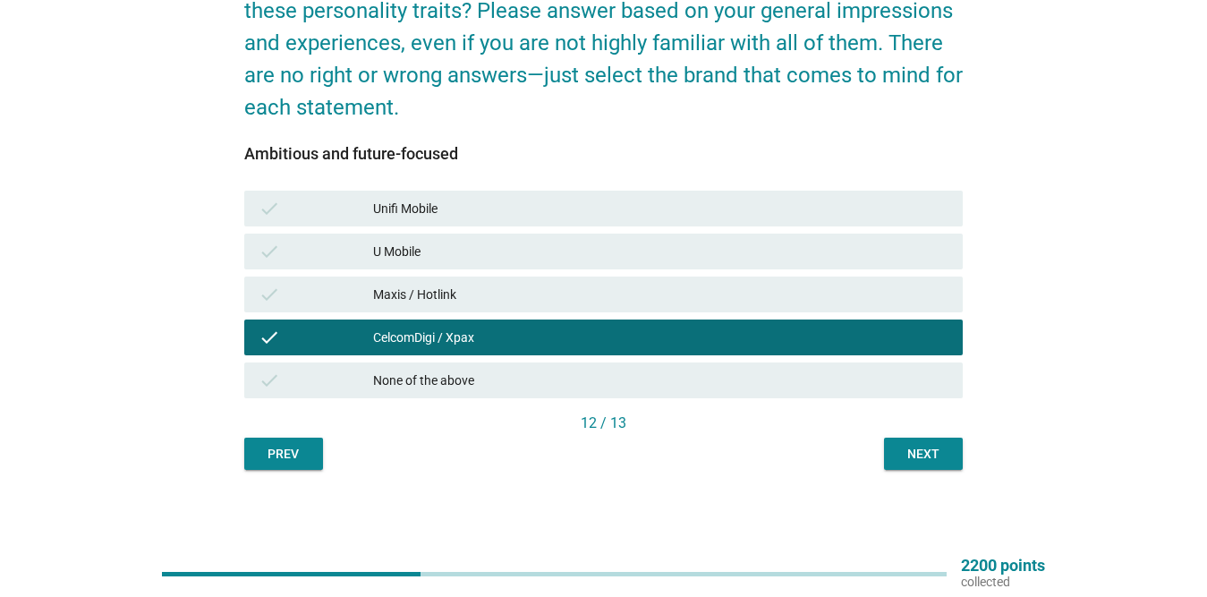
click at [932, 455] on div "Next" at bounding box center [923, 454] width 50 height 19
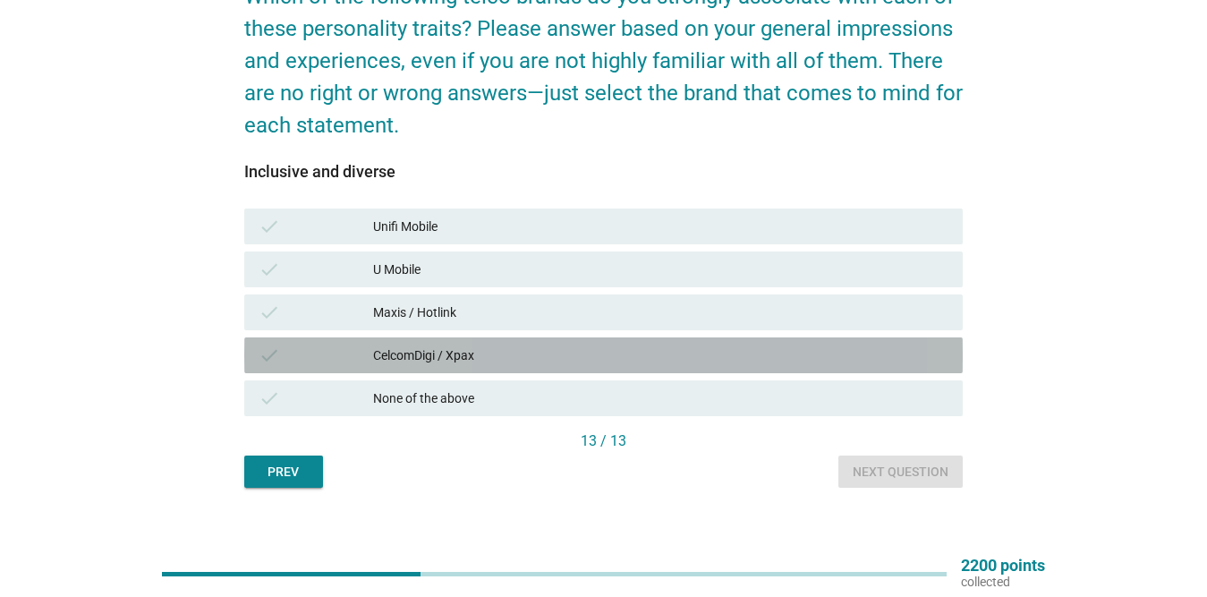
click at [566, 353] on div "CelcomDigi / Xpax" at bounding box center [660, 355] width 575 height 21
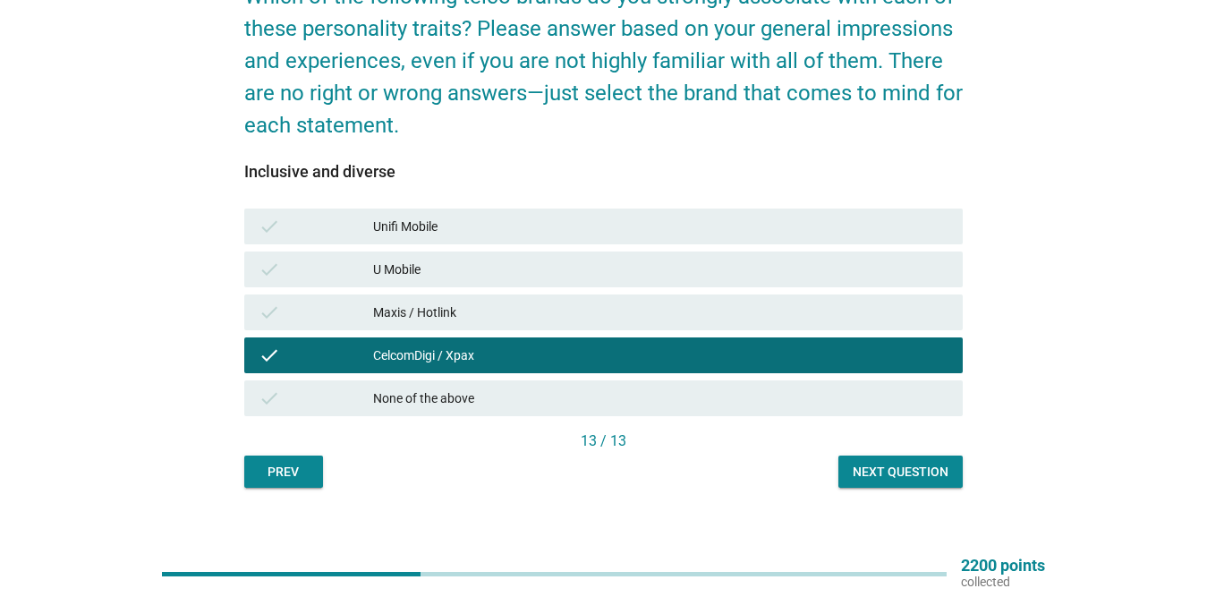
click at [932, 467] on div "Next question" at bounding box center [901, 472] width 96 height 19
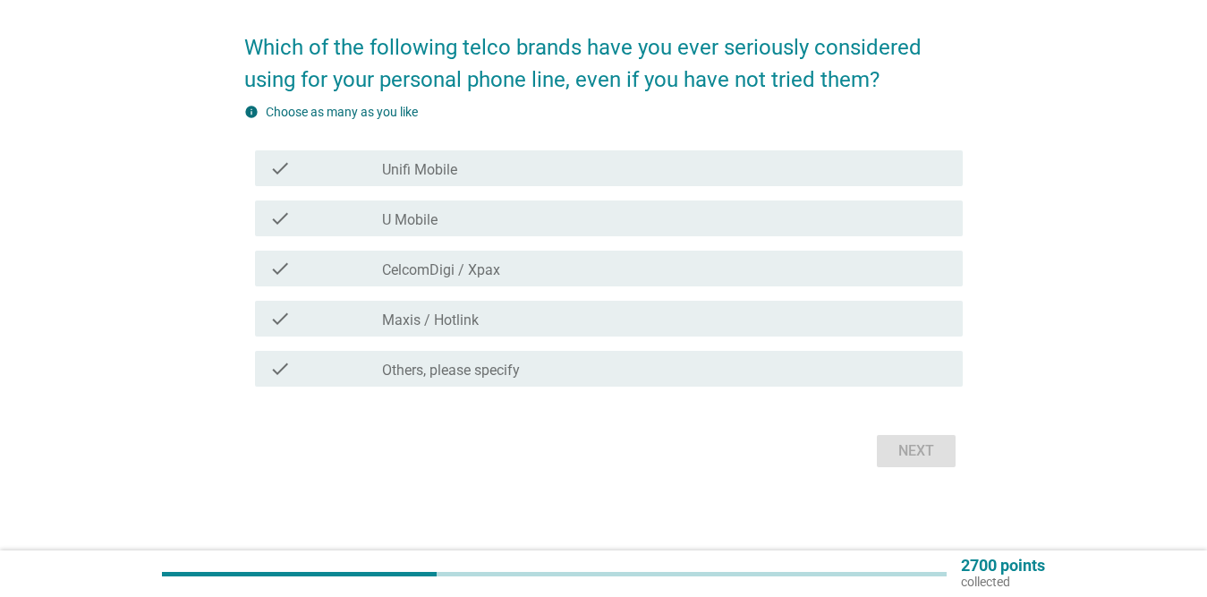
scroll to position [131, 0]
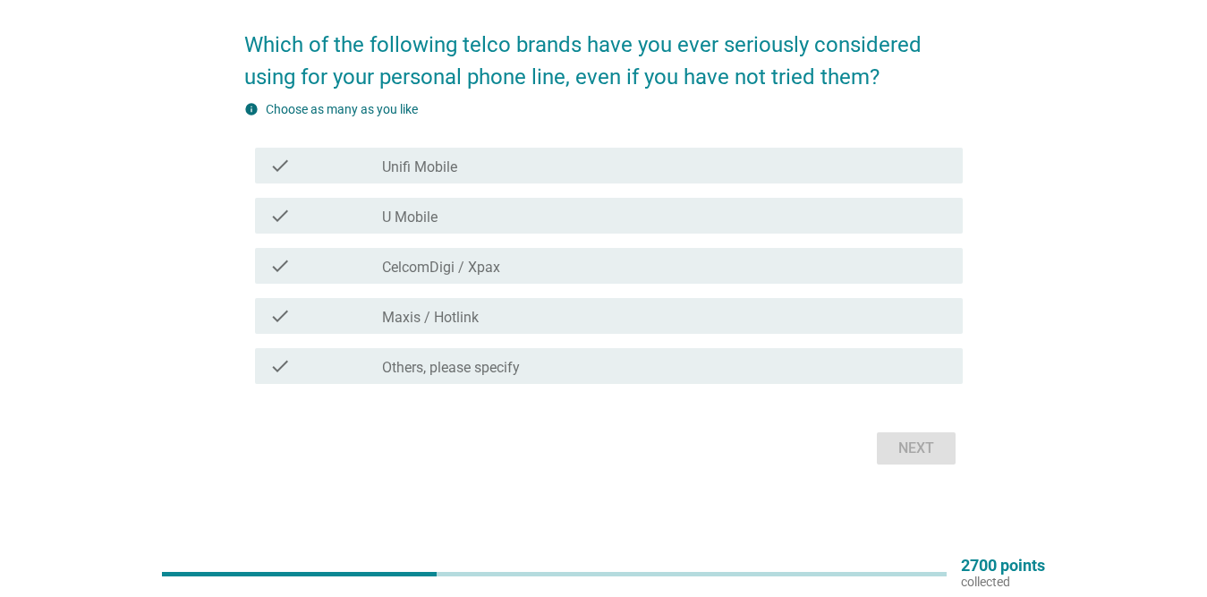
click at [529, 164] on div "check_box_outline_blank Unifi Mobile" at bounding box center [665, 165] width 566 height 21
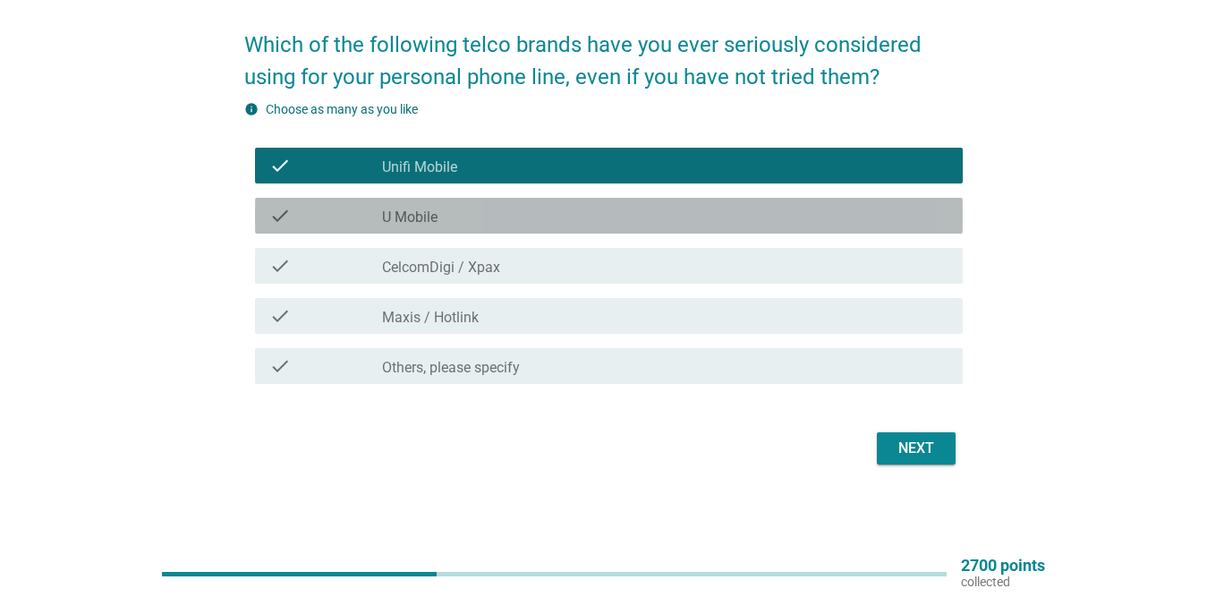
click at [520, 219] on div "check_box_outline_blank U Mobile" at bounding box center [665, 215] width 566 height 21
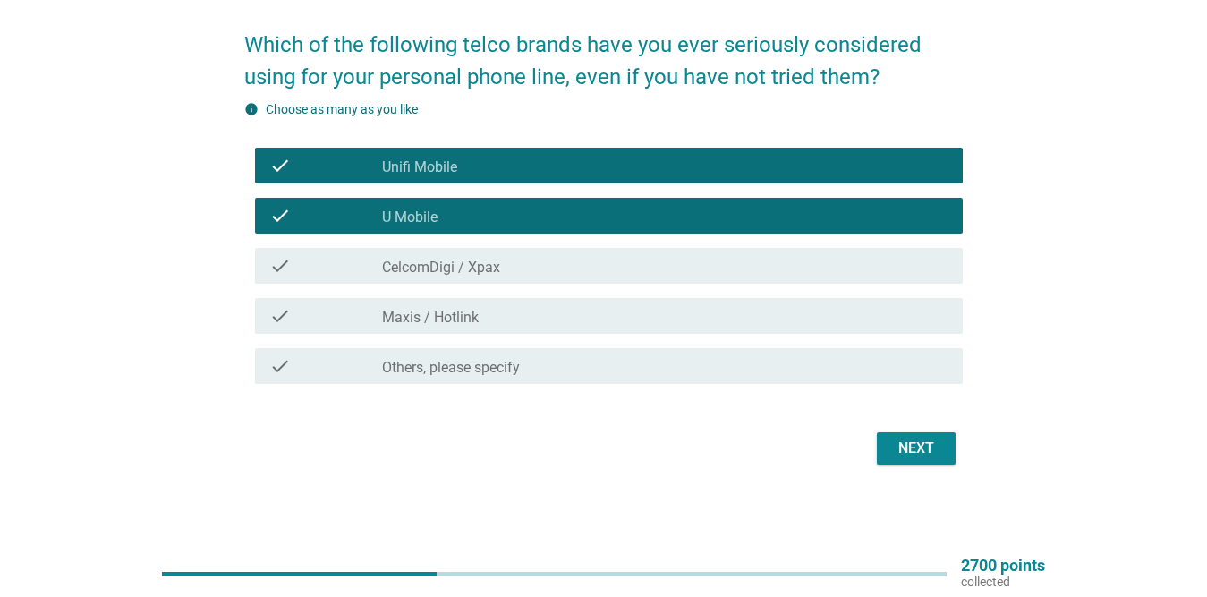
click at [515, 322] on div "check_box_outline_blank Maxis / Hotlink" at bounding box center [665, 315] width 566 height 21
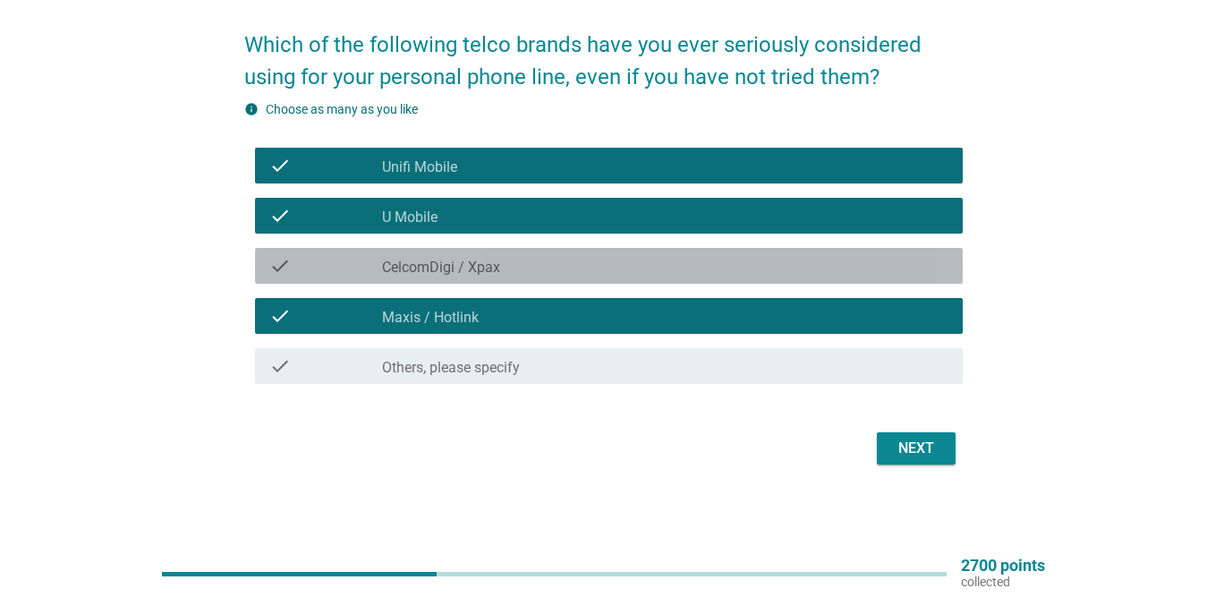
click at [526, 265] on div "check_box_outline_blank CelcomDigi / Xpax" at bounding box center [665, 265] width 566 height 21
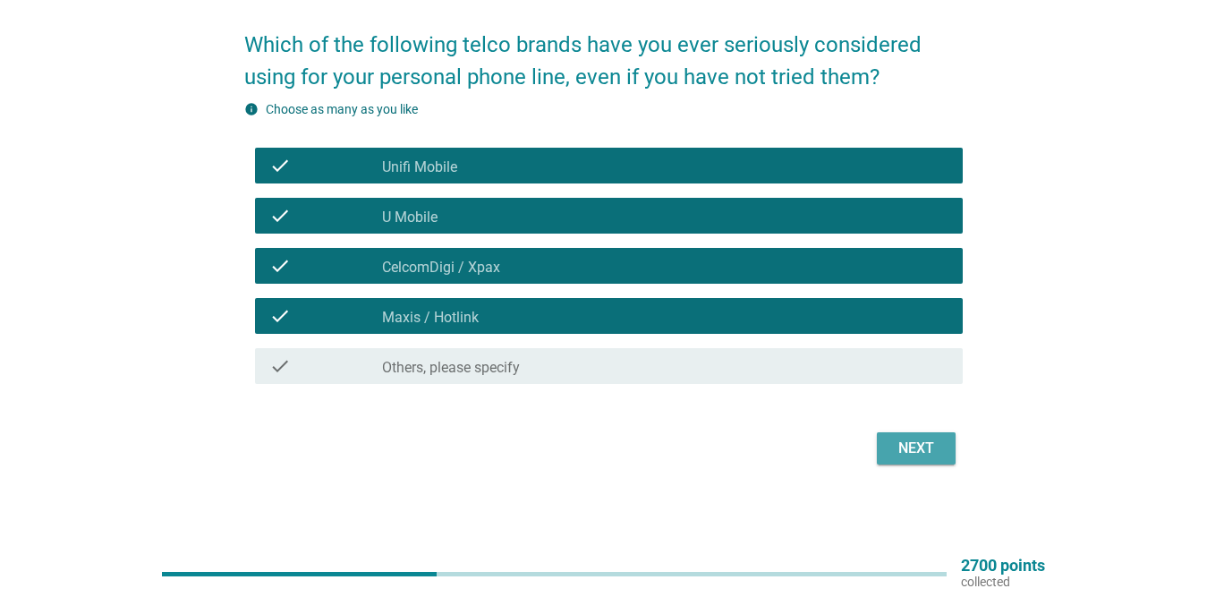
click at [936, 436] on button "Next" at bounding box center [916, 448] width 79 height 32
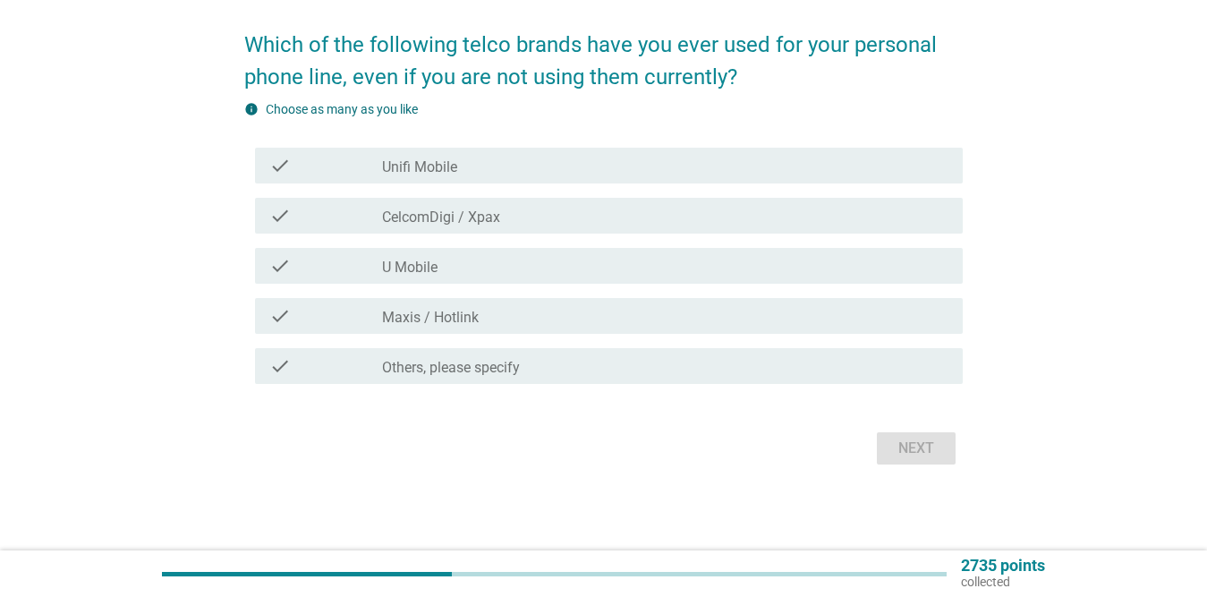
scroll to position [0, 0]
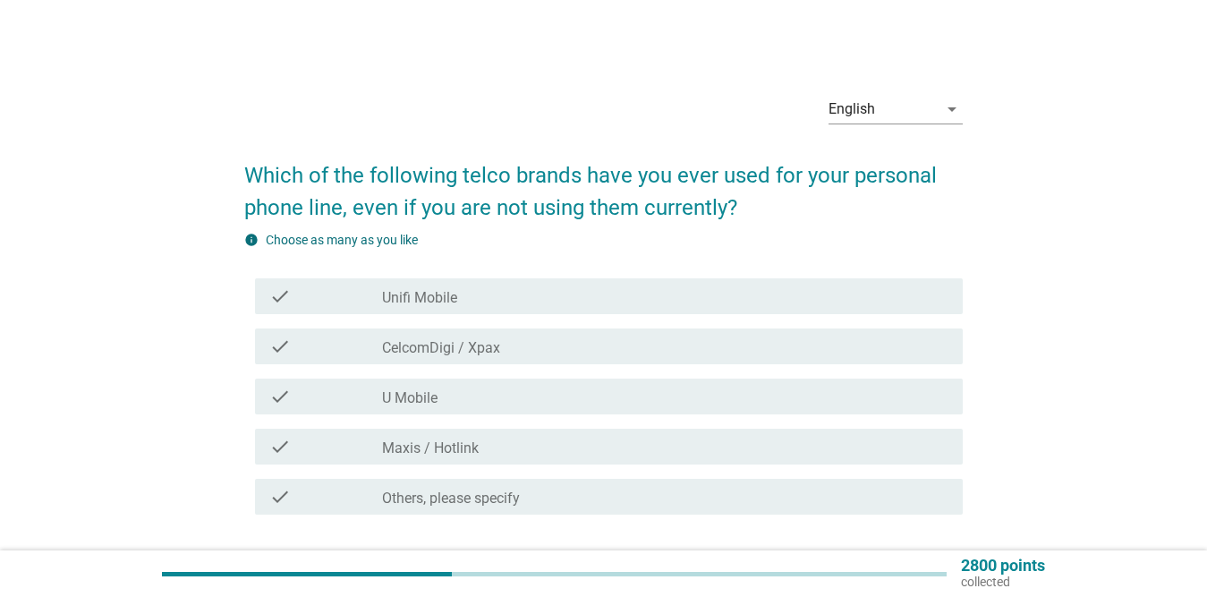
click at [441, 290] on label "Unifi Mobile" at bounding box center [419, 298] width 75 height 18
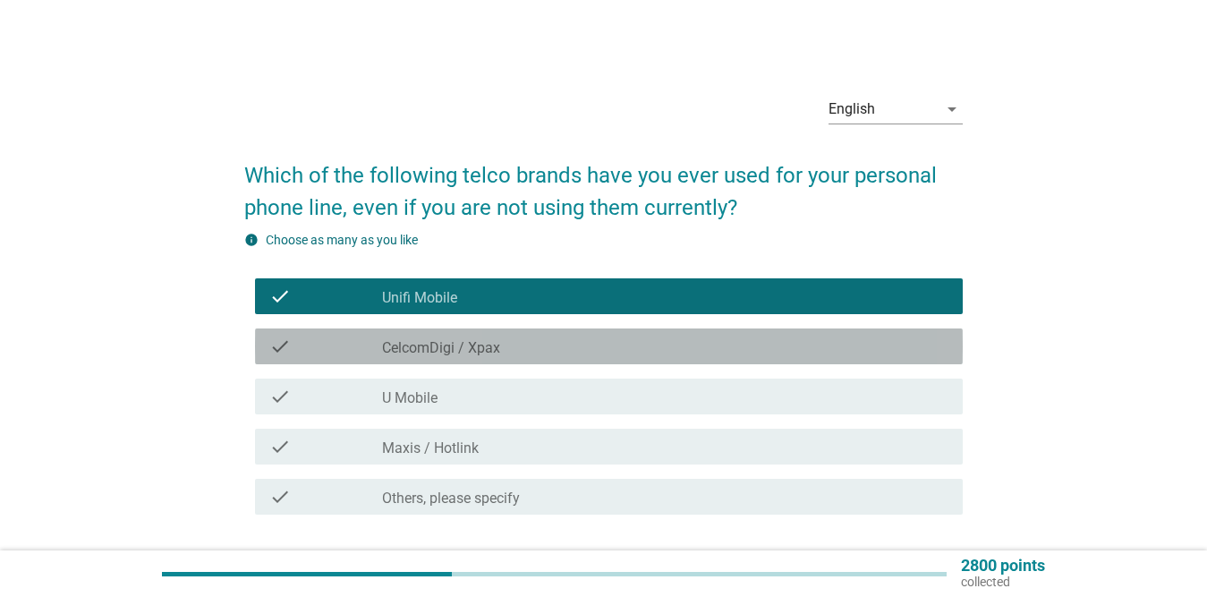
click at [452, 333] on div "check check_box CelcomDigi / Xpax" at bounding box center [609, 346] width 708 height 36
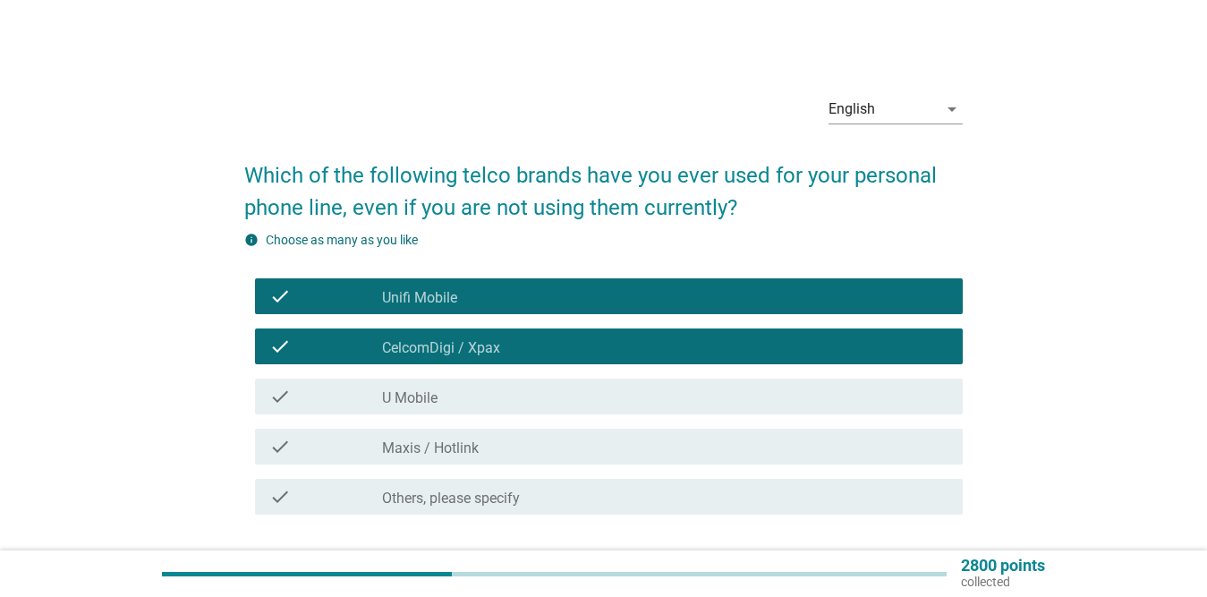
drag, startPoint x: 444, startPoint y: 395, endPoint x: 432, endPoint y: 409, distance: 18.4
click at [441, 395] on div "check_box U Mobile" at bounding box center [665, 396] width 566 height 21
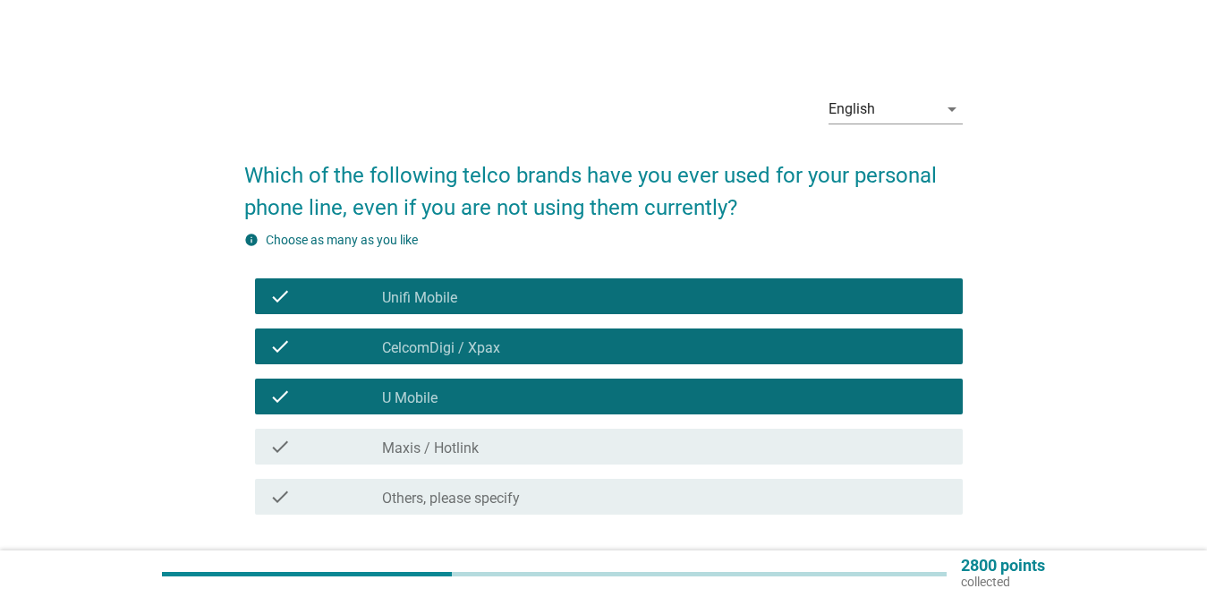
click at [407, 452] on label "Maxis / Hotlink" at bounding box center [430, 448] width 97 height 18
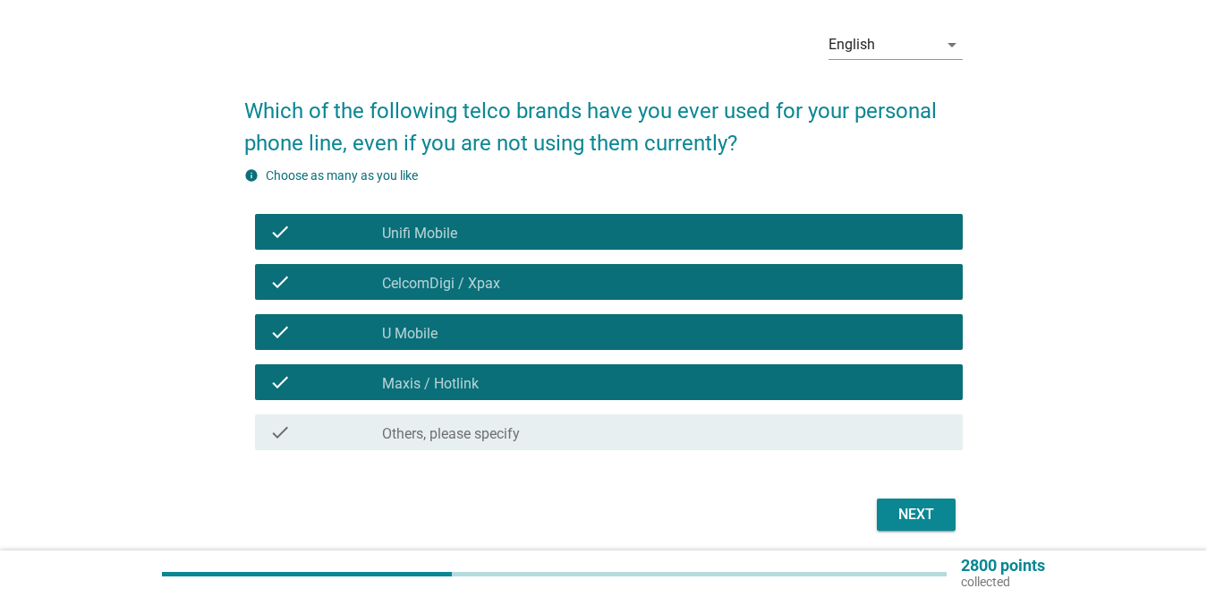
scroll to position [131, 0]
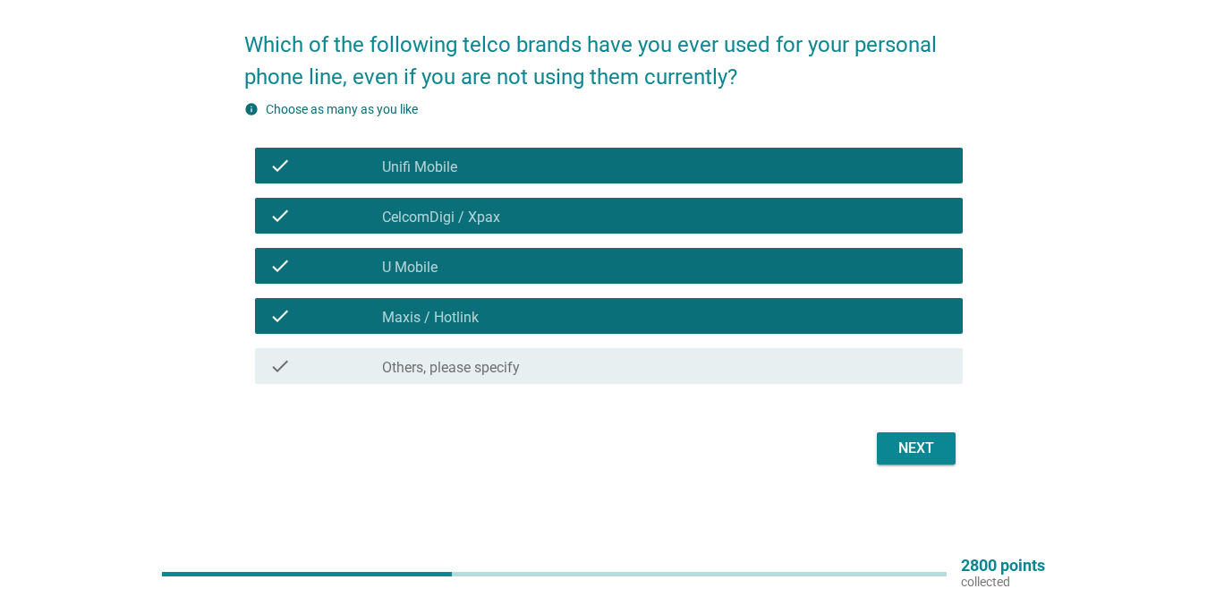
click at [933, 449] on div "Next" at bounding box center [916, 448] width 50 height 21
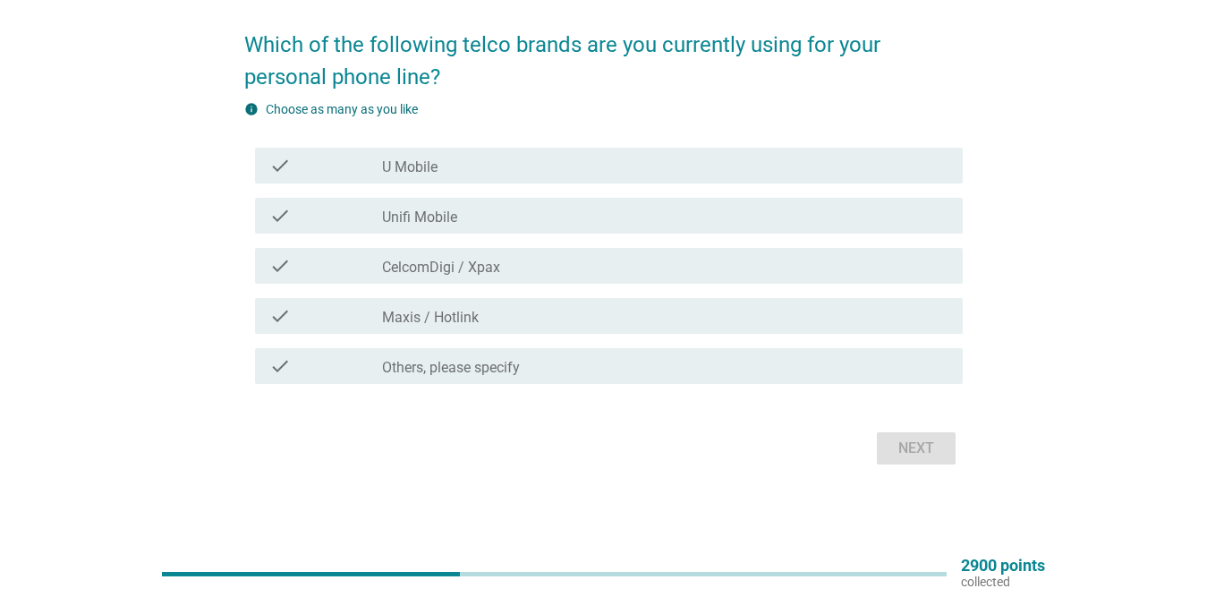
click at [462, 160] on div "check_box U Mobile" at bounding box center [665, 165] width 566 height 21
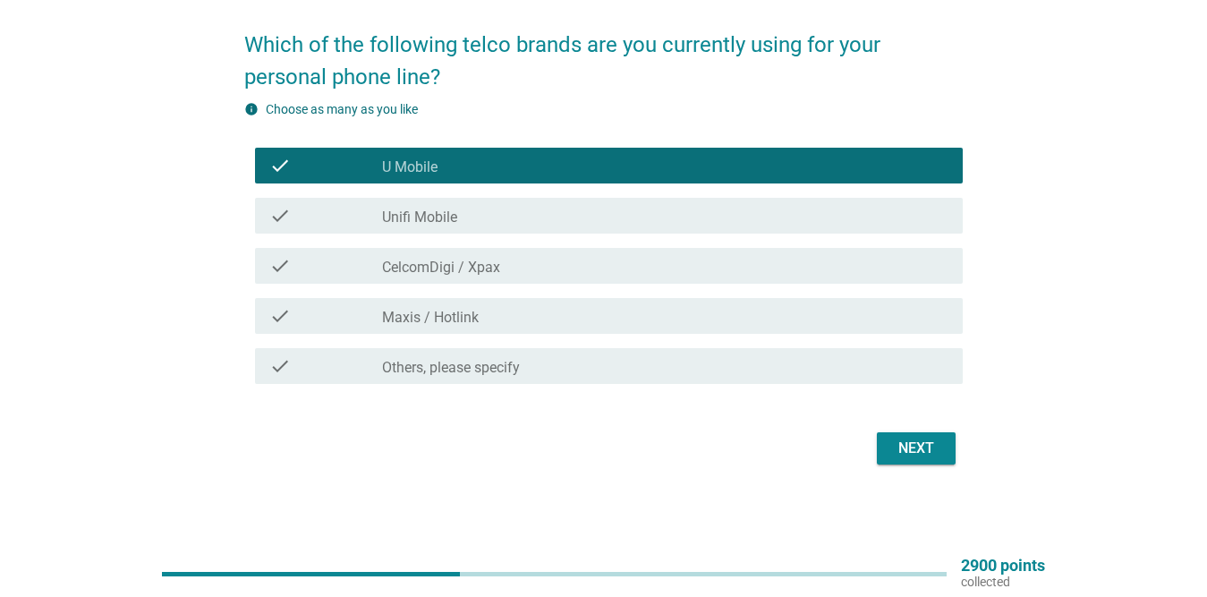
click at [502, 216] on div "check_box Unifi Mobile" at bounding box center [665, 215] width 566 height 21
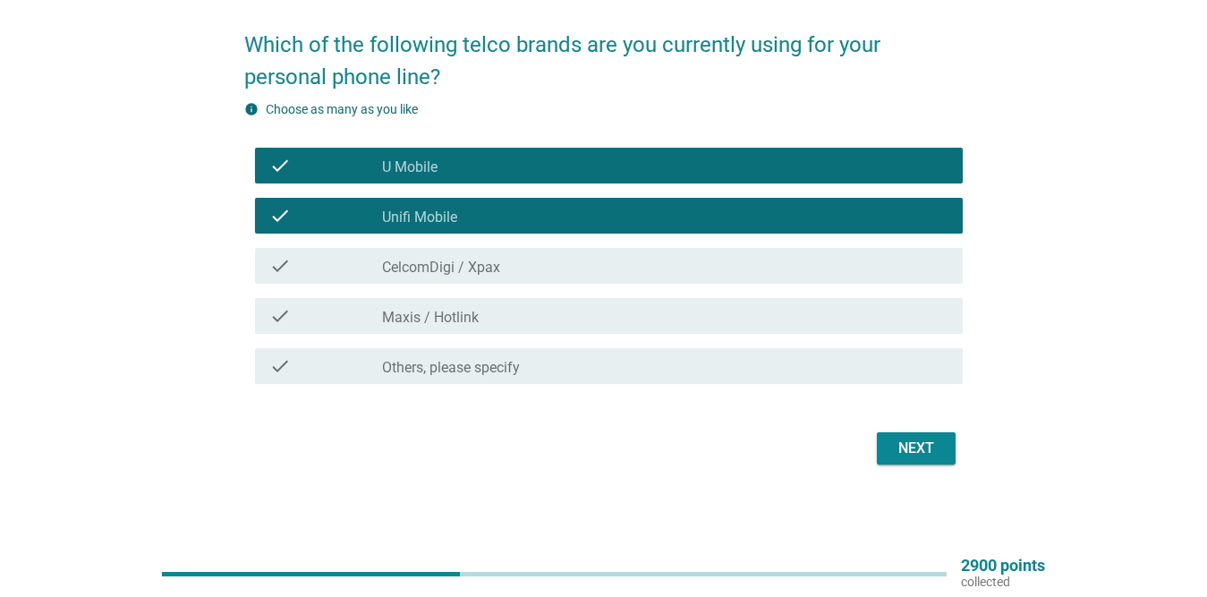
click at [502, 272] on div "check_box CelcomDigi / Xpax" at bounding box center [665, 265] width 566 height 21
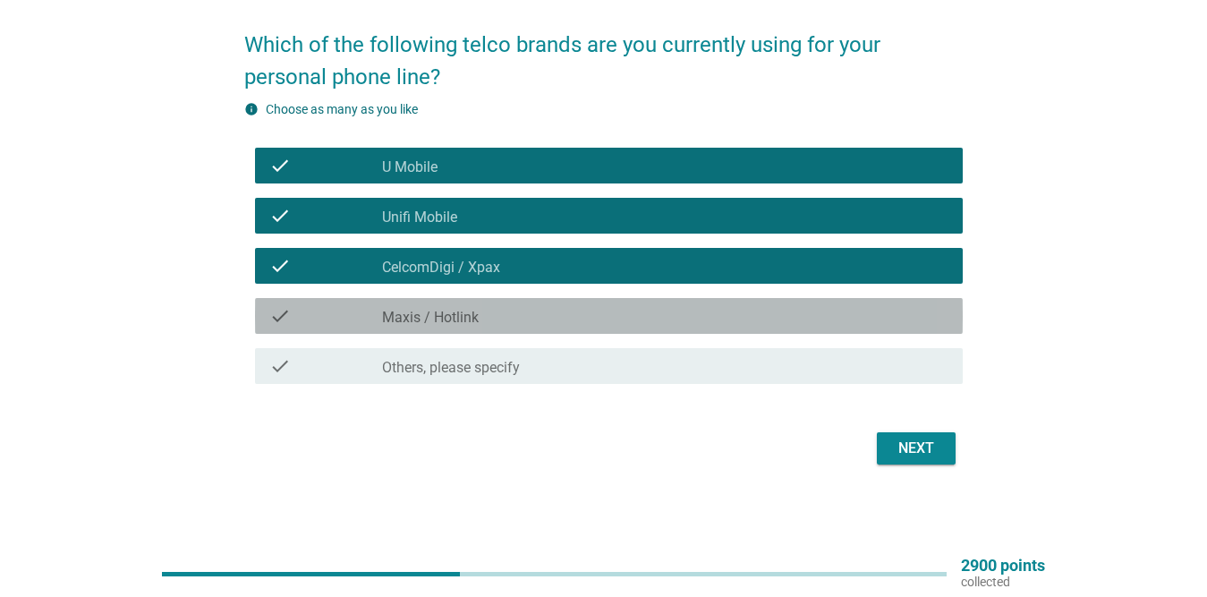
click at [500, 320] on div "check_box Maxis / Hotlink" at bounding box center [665, 315] width 566 height 21
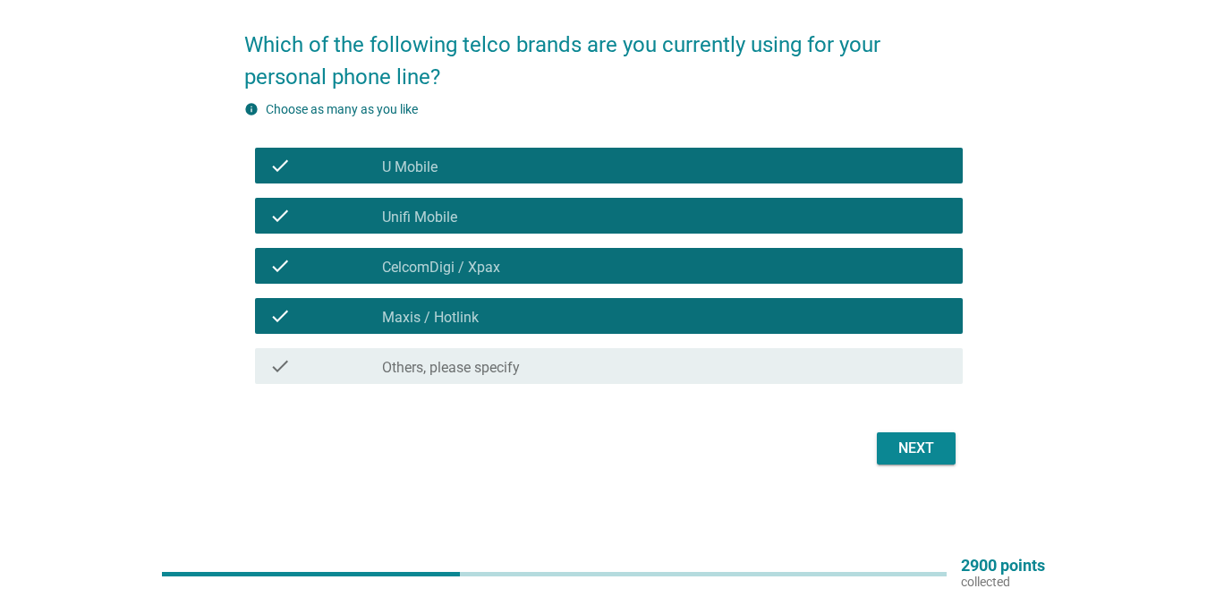
click at [915, 441] on div "Next" at bounding box center [916, 448] width 50 height 21
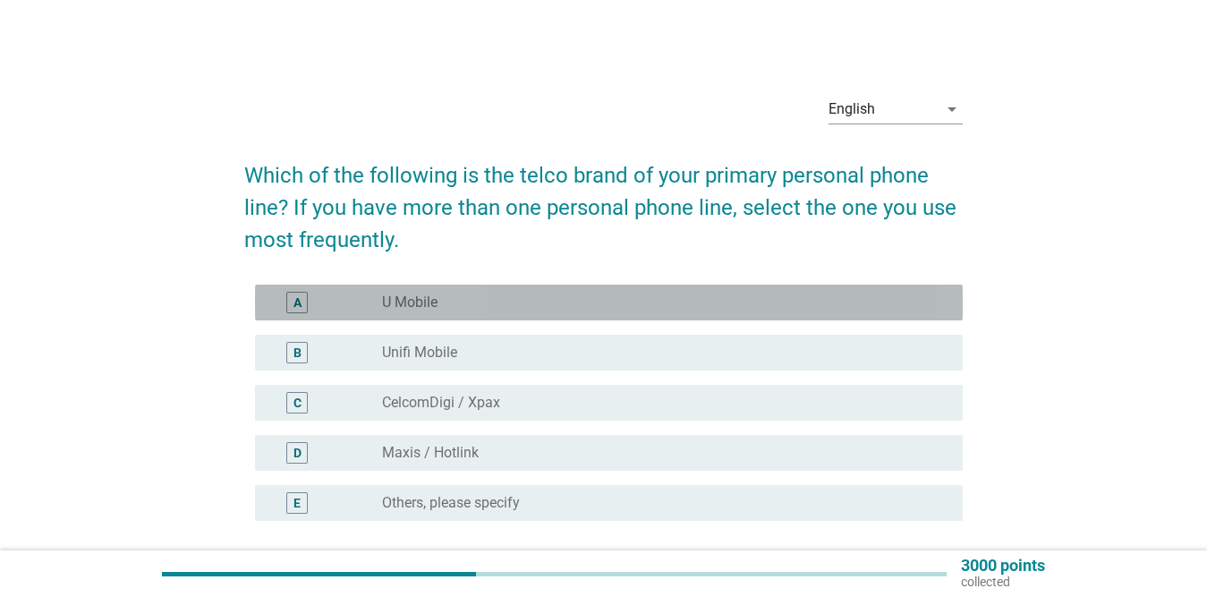
click at [463, 297] on div "radio_button_unchecked U Mobile" at bounding box center [658, 303] width 552 height 18
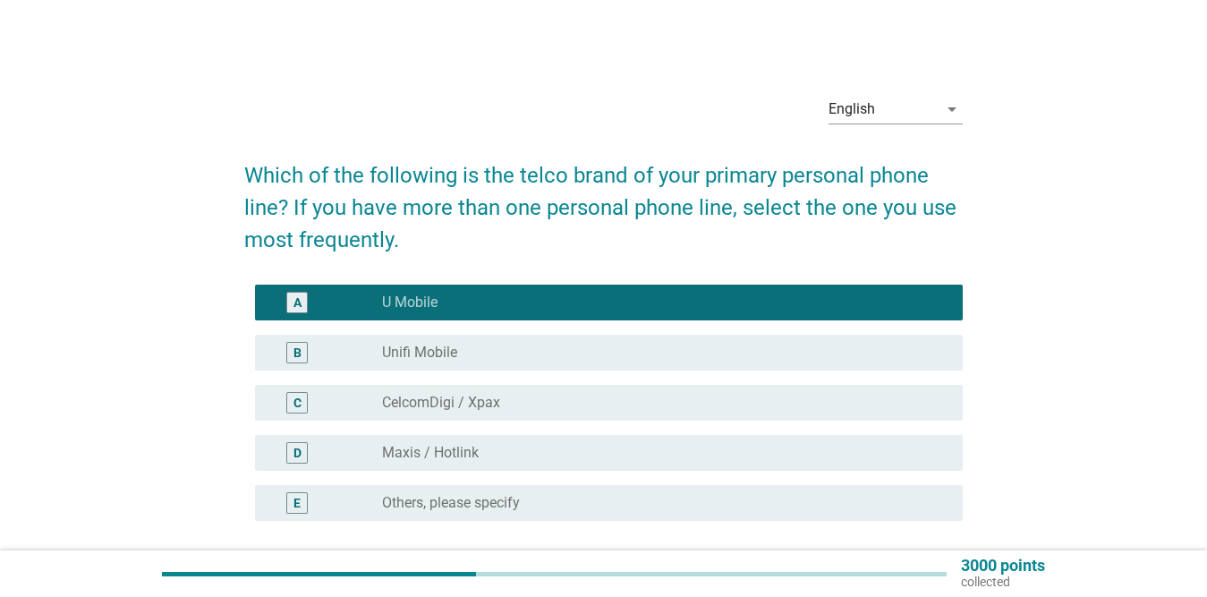
click at [472, 353] on div "radio_button_unchecked Unifi Mobile" at bounding box center [658, 353] width 552 height 18
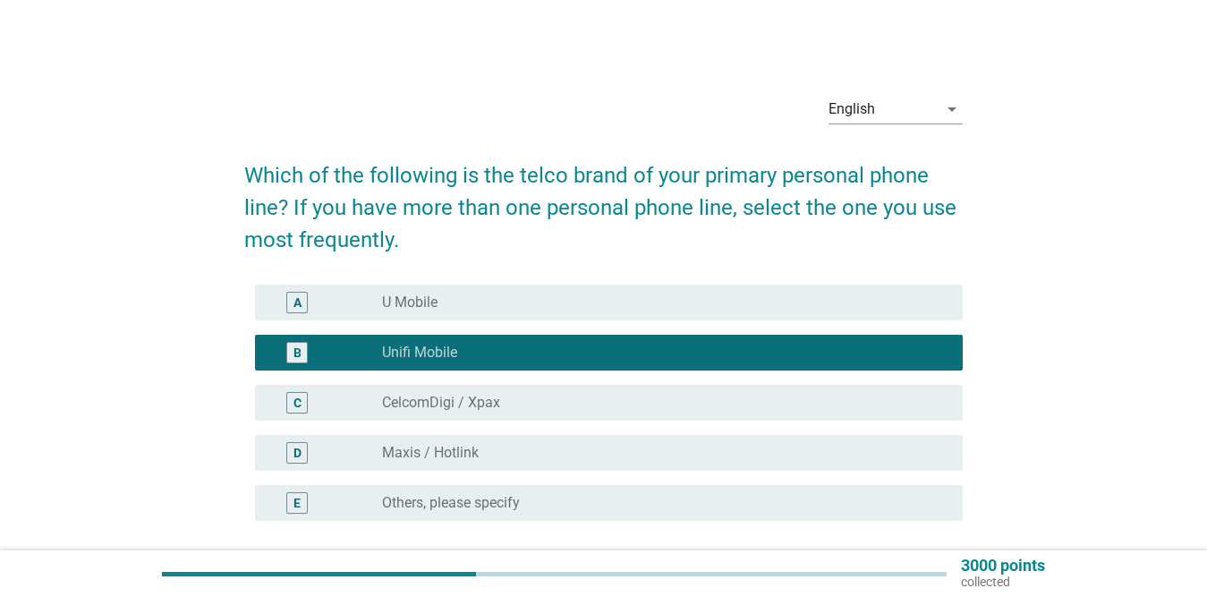
click at [472, 392] on div "radio_button_unchecked CelcomDigi / Xpax" at bounding box center [665, 402] width 566 height 21
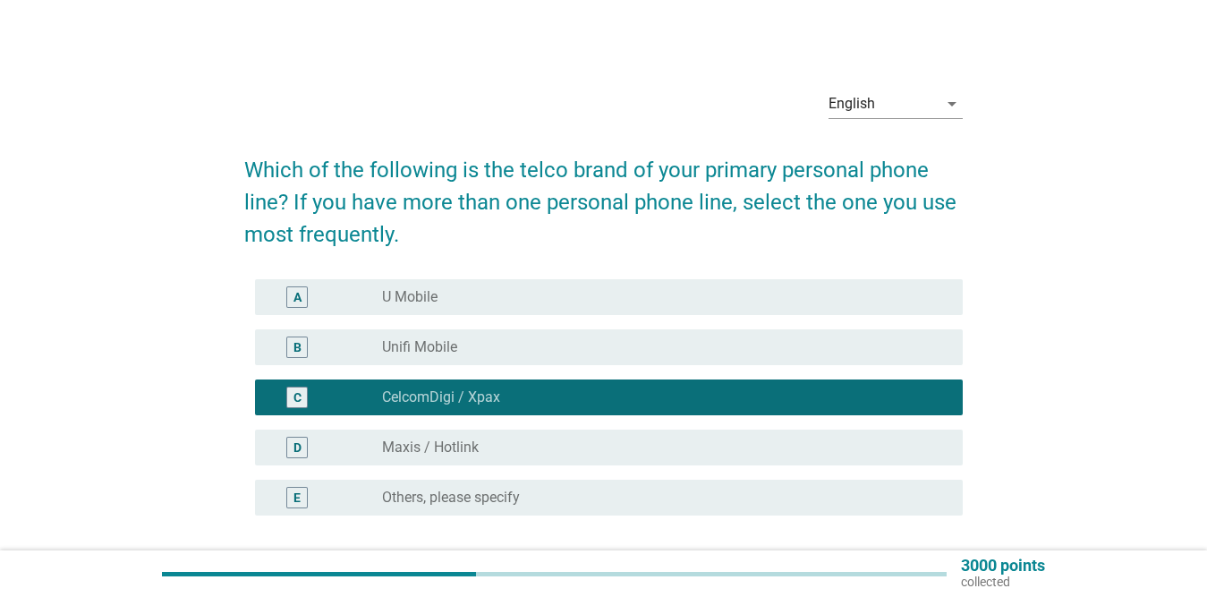
scroll to position [158, 0]
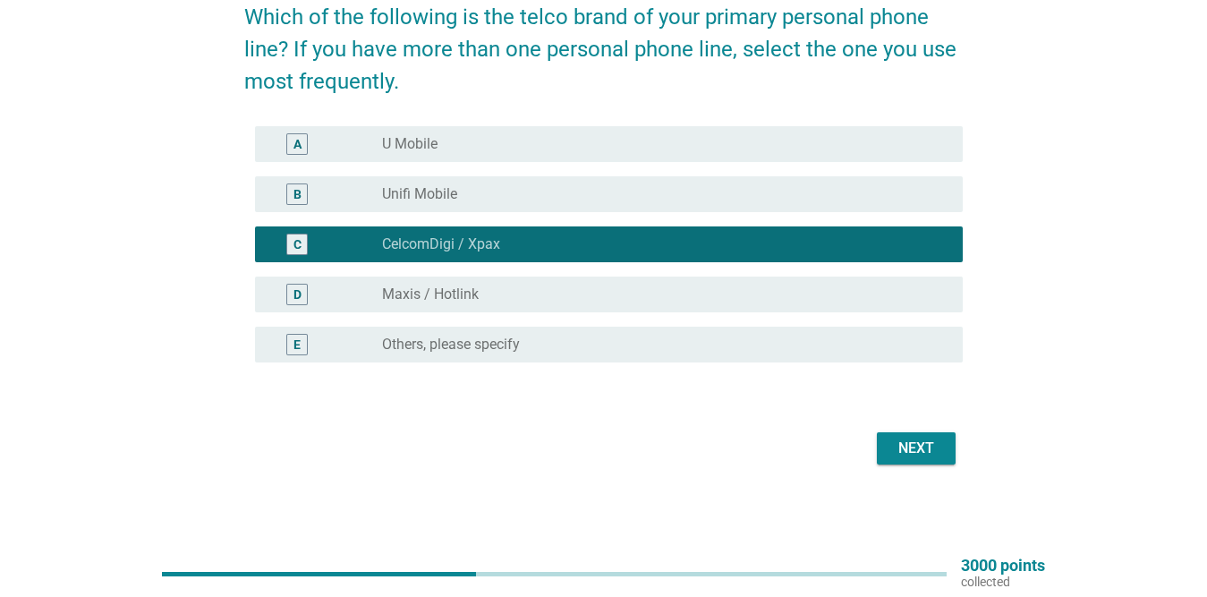
click at [900, 438] on div "Next" at bounding box center [916, 448] width 50 height 21
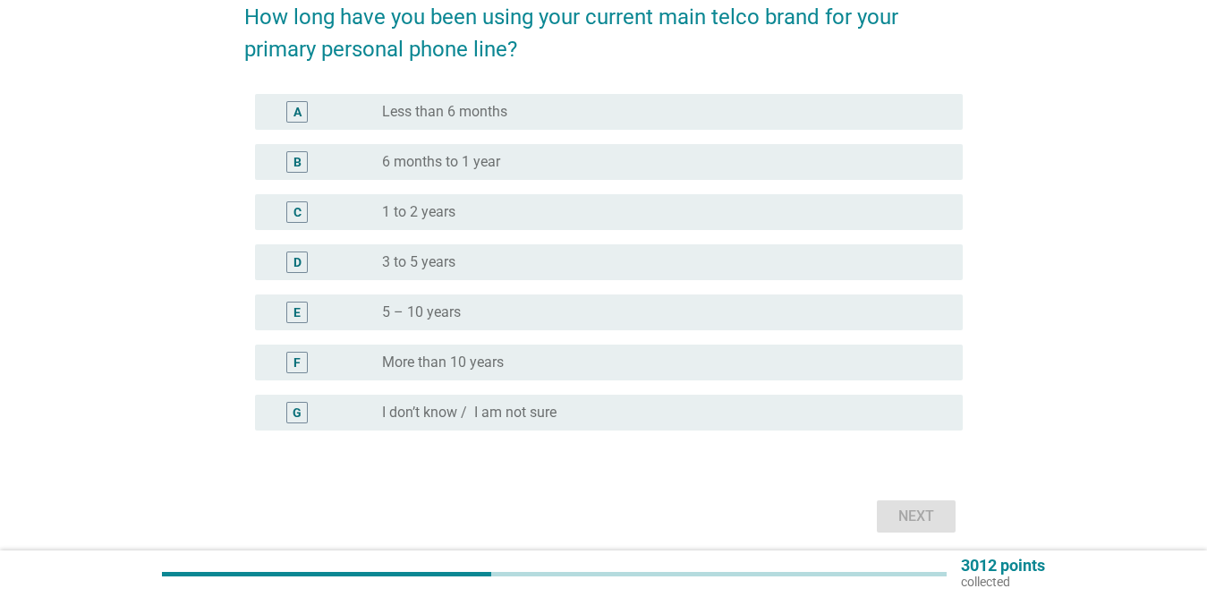
scroll to position [0, 0]
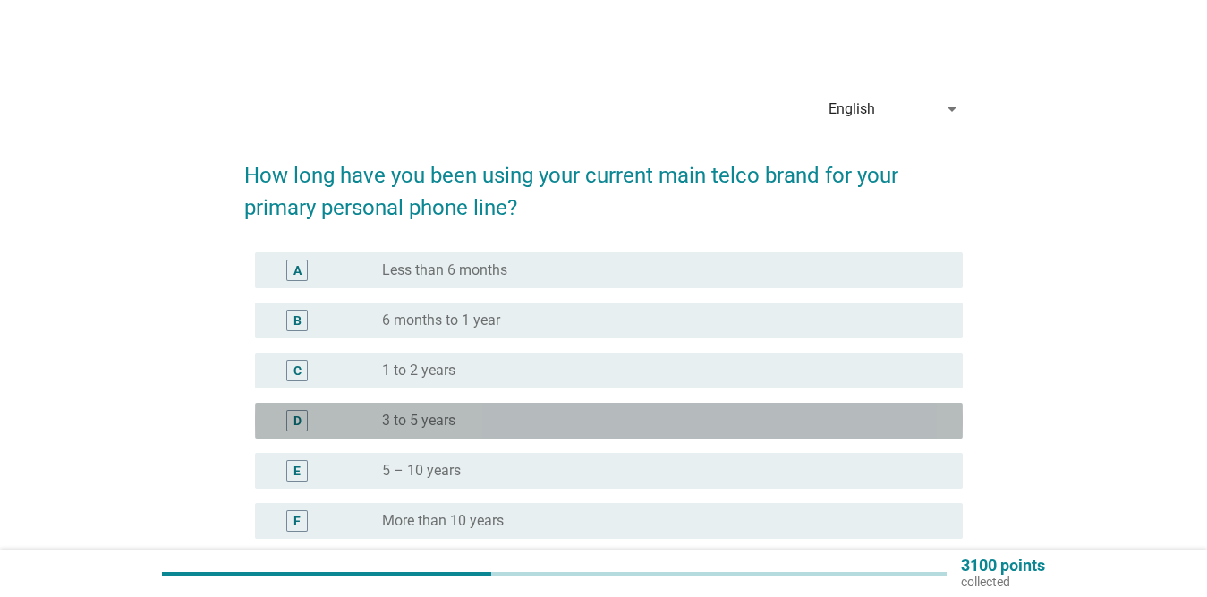
click at [464, 414] on div "radio_button_unchecked 3 to 5 years" at bounding box center [658, 421] width 552 height 18
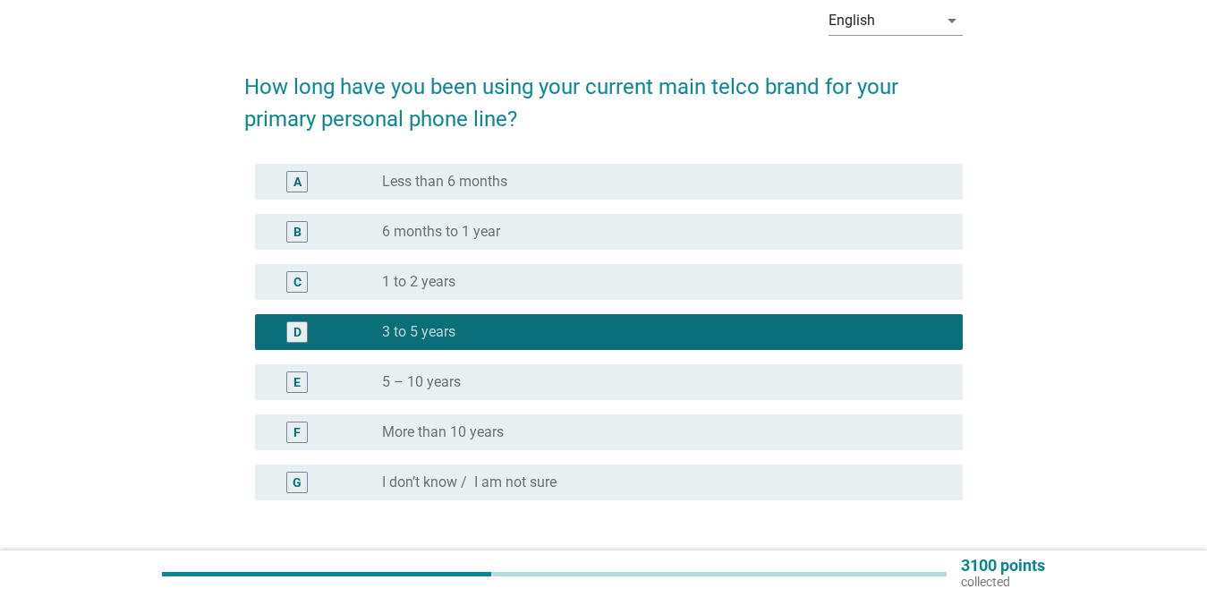
scroll to position [226, 0]
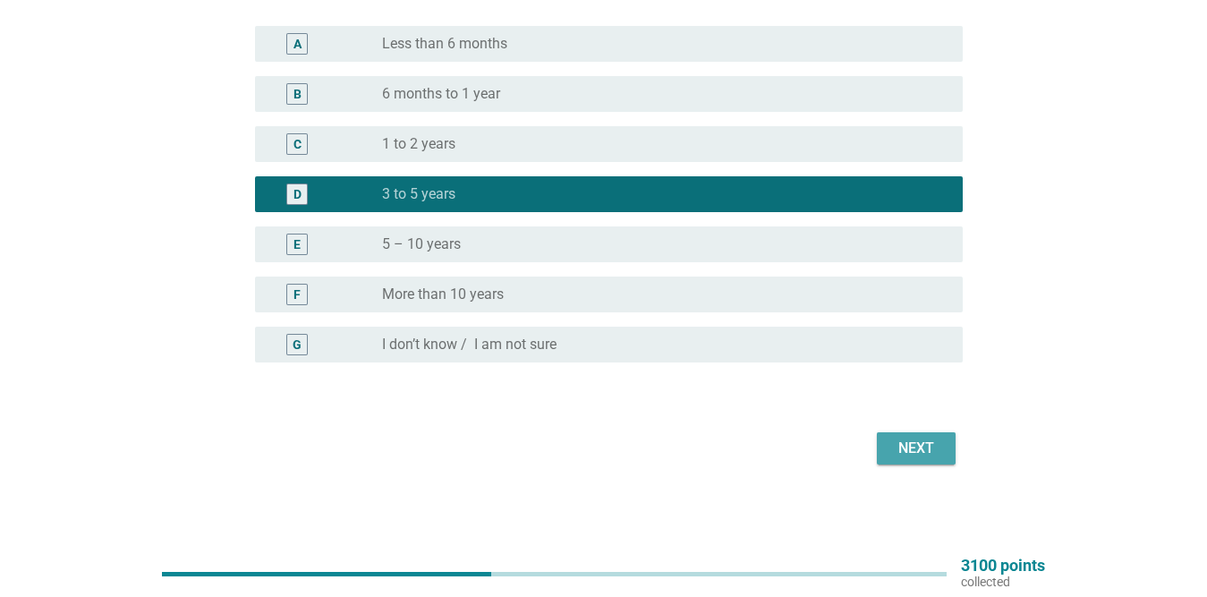
click at [906, 449] on div "Next" at bounding box center [916, 448] width 50 height 21
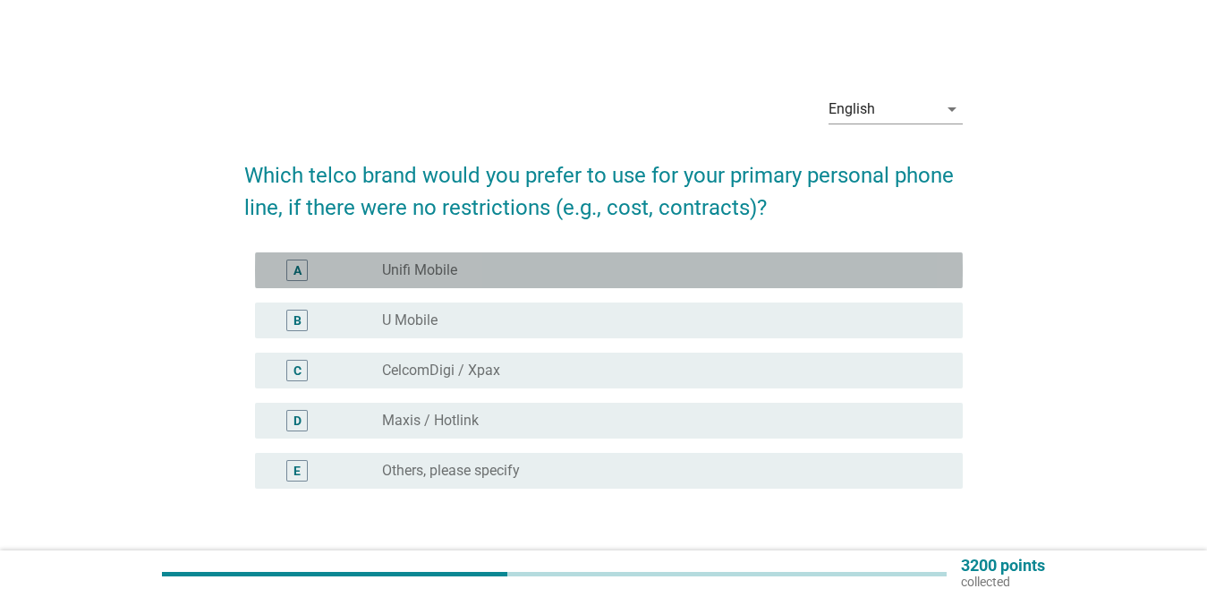
click at [483, 260] on div "radio_button_unchecked Unifi Mobile" at bounding box center [665, 270] width 566 height 21
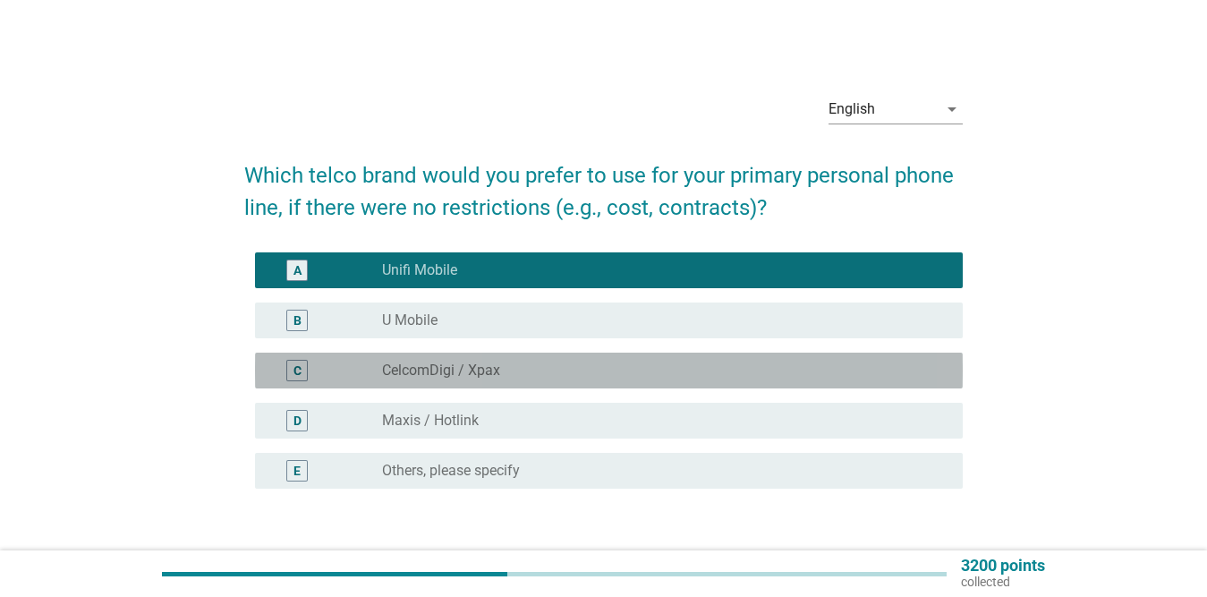
click at [460, 375] on label "CelcomDigi / Xpax" at bounding box center [441, 371] width 118 height 18
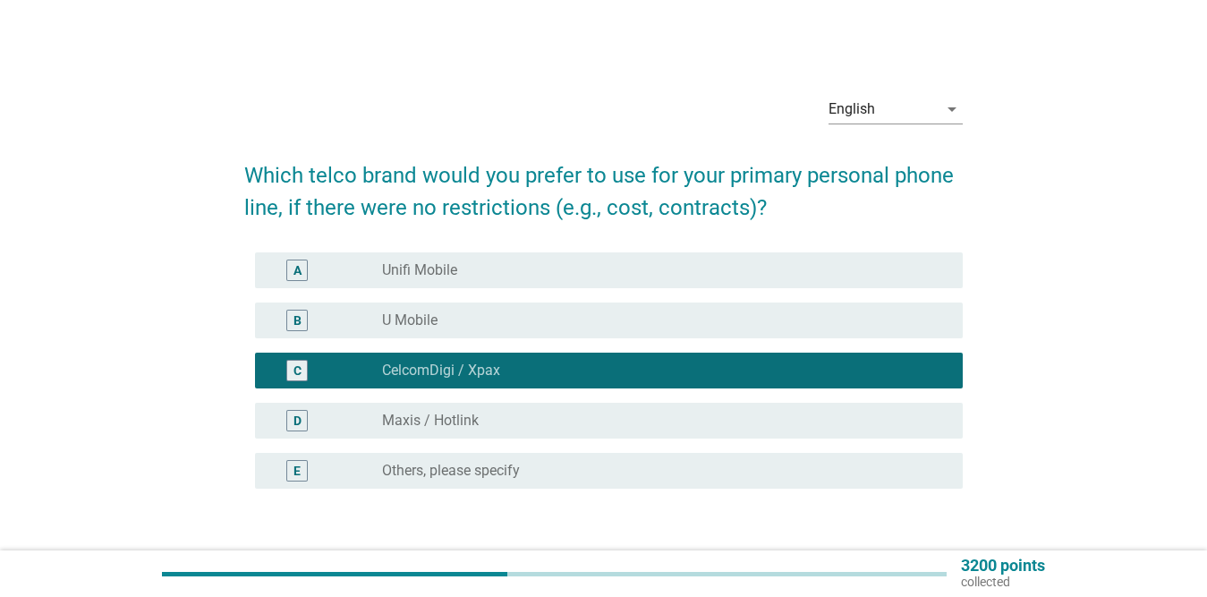
click at [518, 264] on div "radio_button_unchecked Unifi Mobile" at bounding box center [658, 270] width 552 height 18
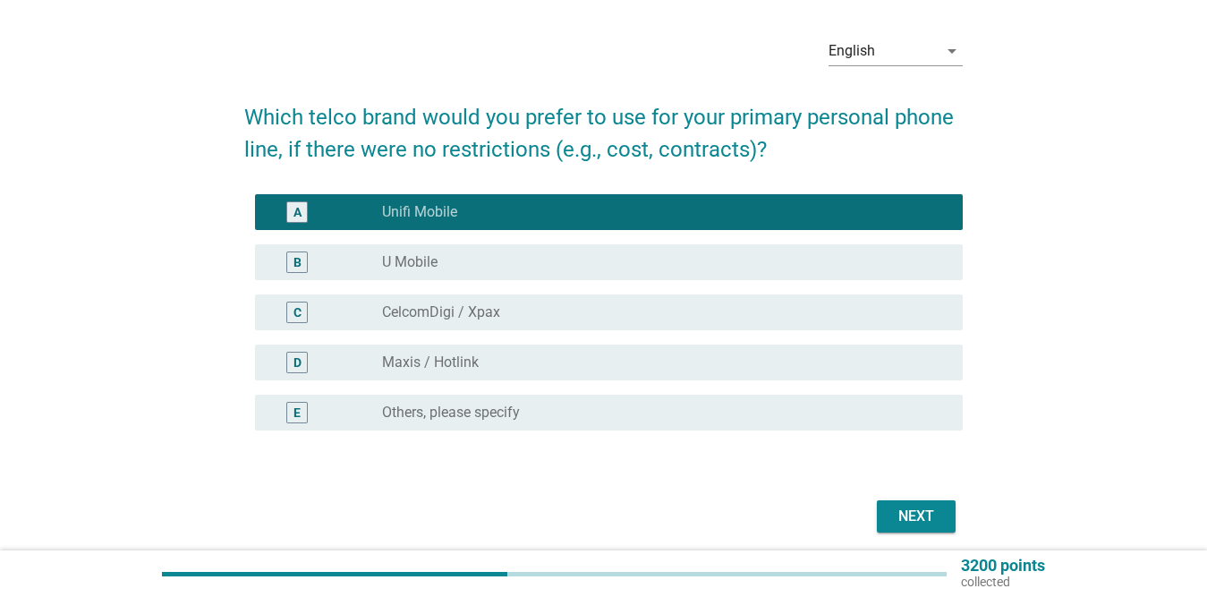
scroll to position [89, 0]
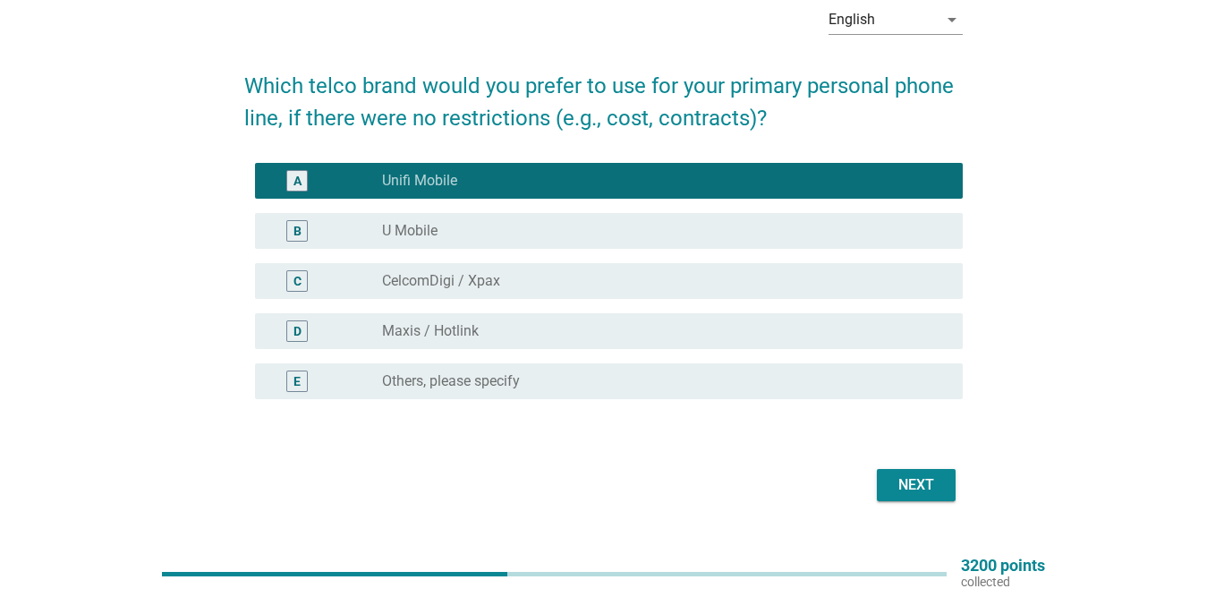
click at [514, 283] on div "radio_button_unchecked CelcomDigi / Xpax" at bounding box center [658, 281] width 552 height 18
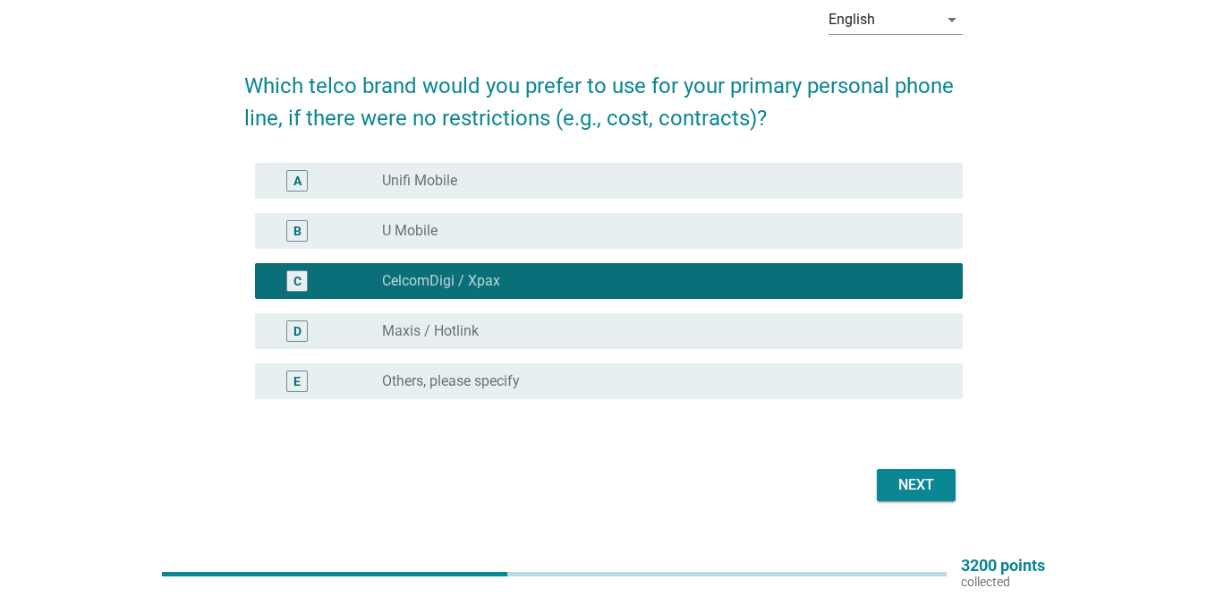
click at [907, 475] on div "Next" at bounding box center [916, 484] width 50 height 21
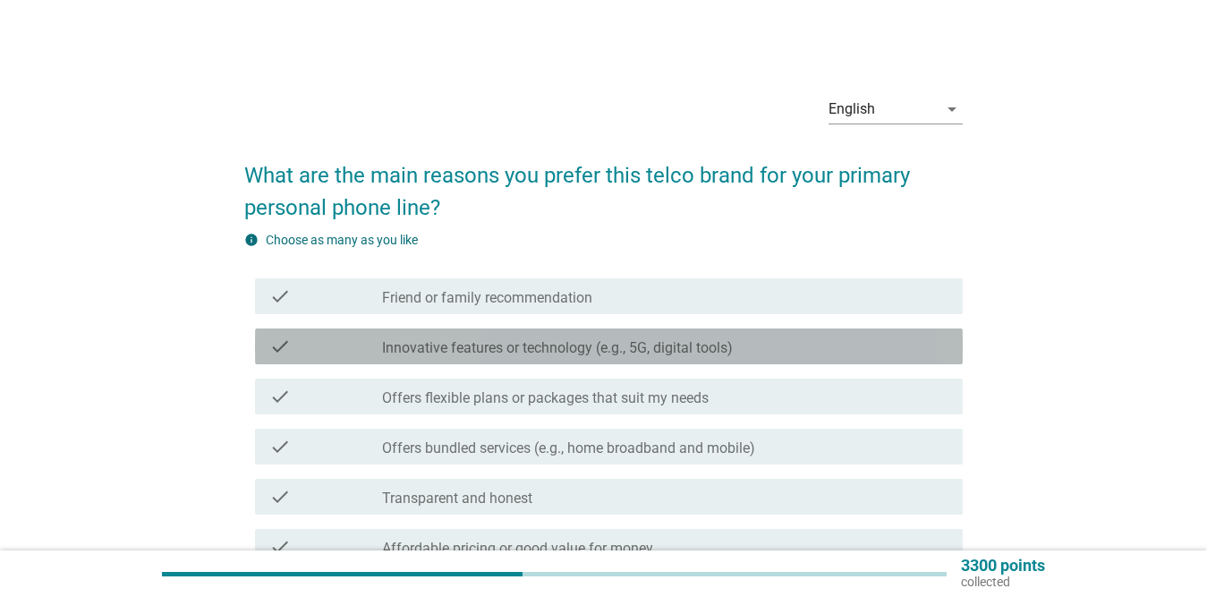
click at [753, 337] on div "check_box_outline_blank Innovative features or technology (e.g., 5G, digital to…" at bounding box center [665, 346] width 566 height 21
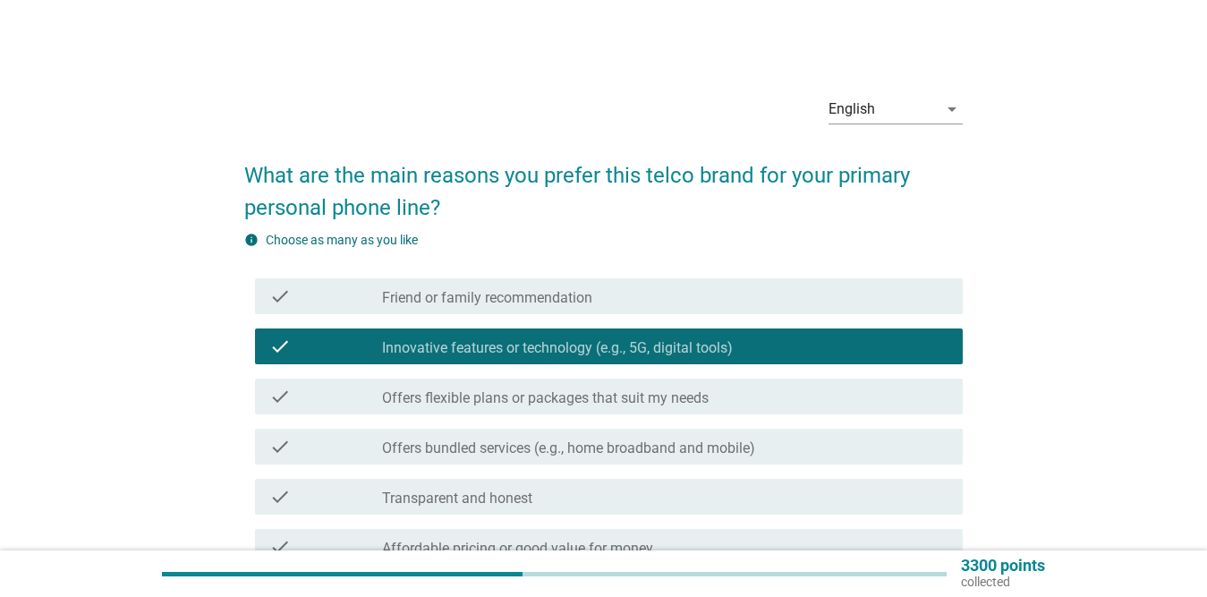
click at [742, 403] on div "check_box_outline_blank Offers flexible plans or packages that suit my needs" at bounding box center [665, 396] width 566 height 21
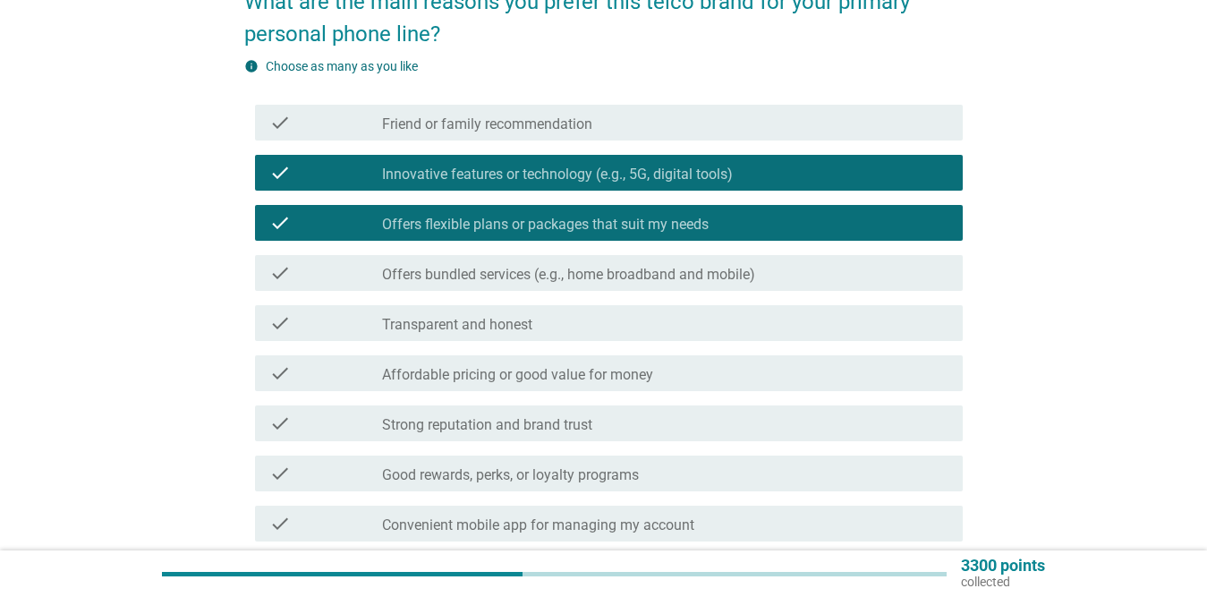
scroll to position [179, 0]
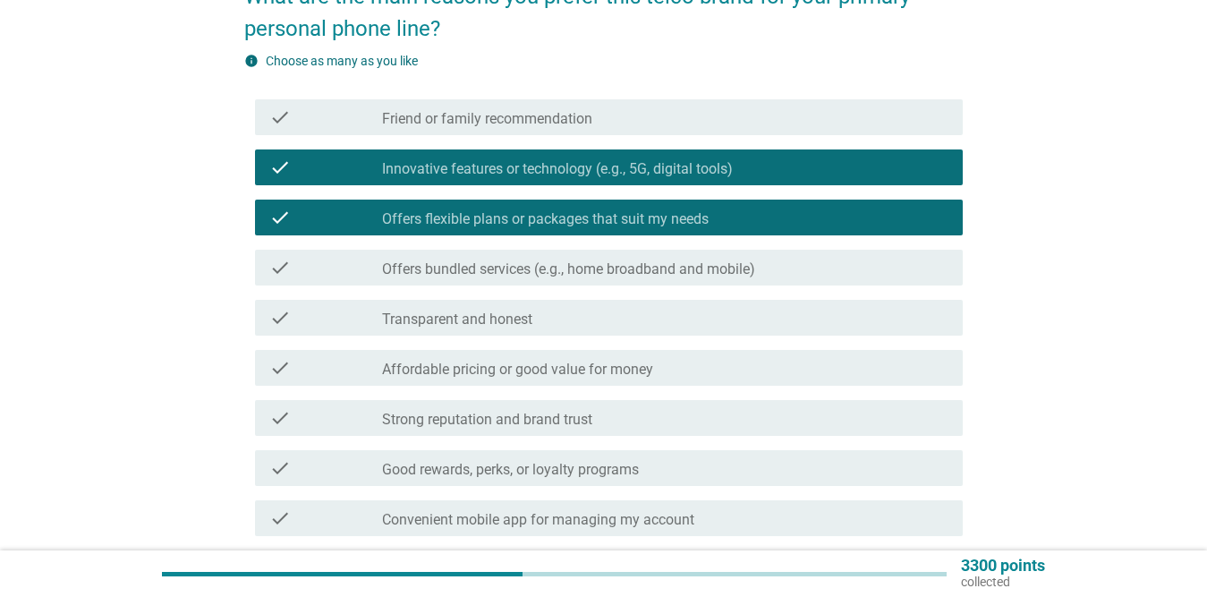
click at [678, 318] on div "check_box_outline_blank Transparent and honest" at bounding box center [665, 317] width 566 height 21
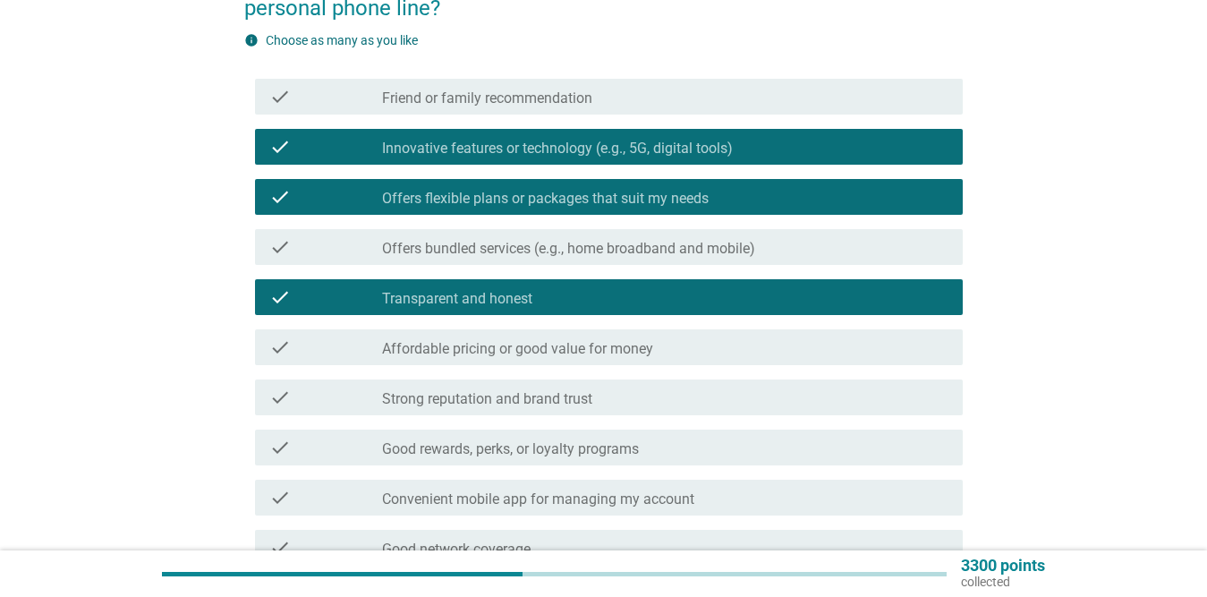
scroll to position [268, 0]
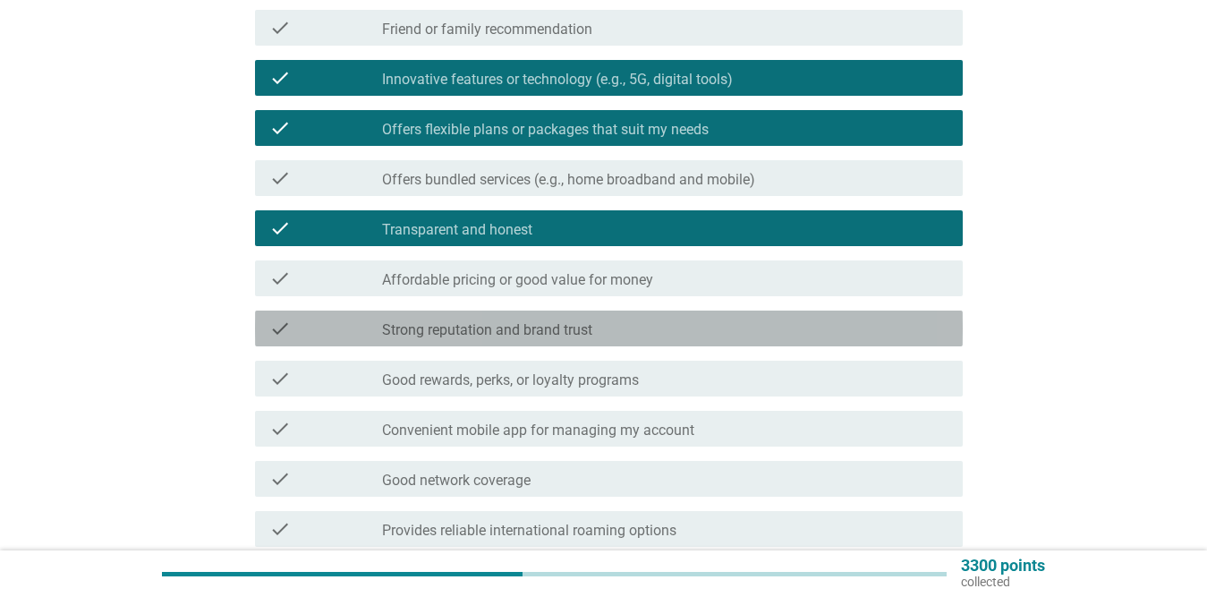
click at [709, 329] on div "check_box_outline_blank Strong reputation and brand trust" at bounding box center [665, 328] width 566 height 21
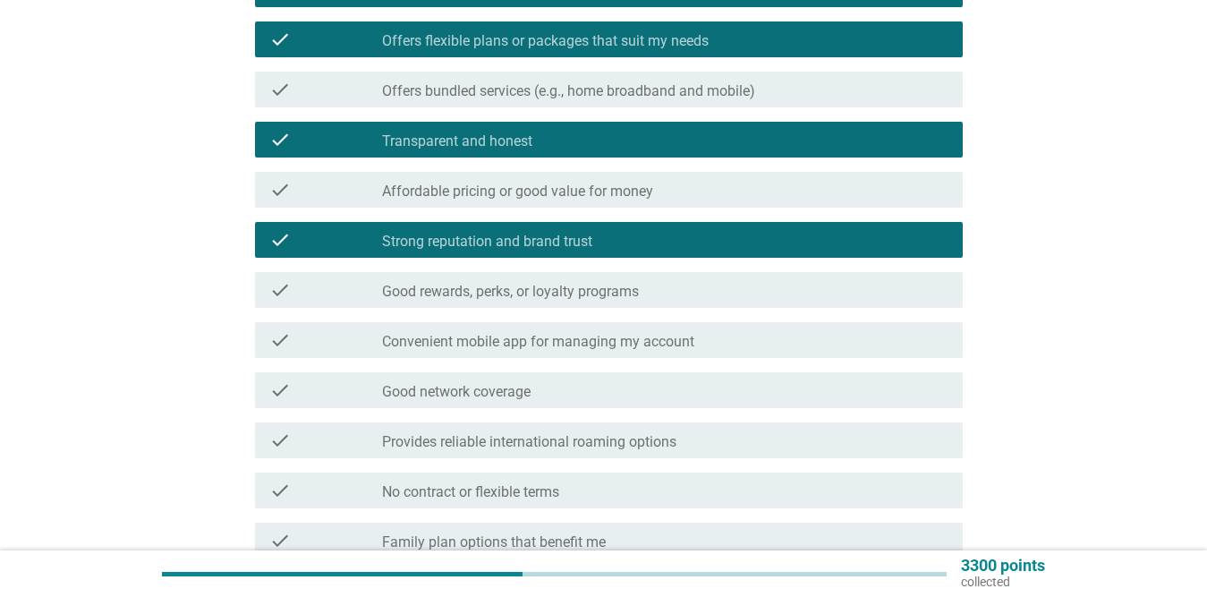
scroll to position [358, 0]
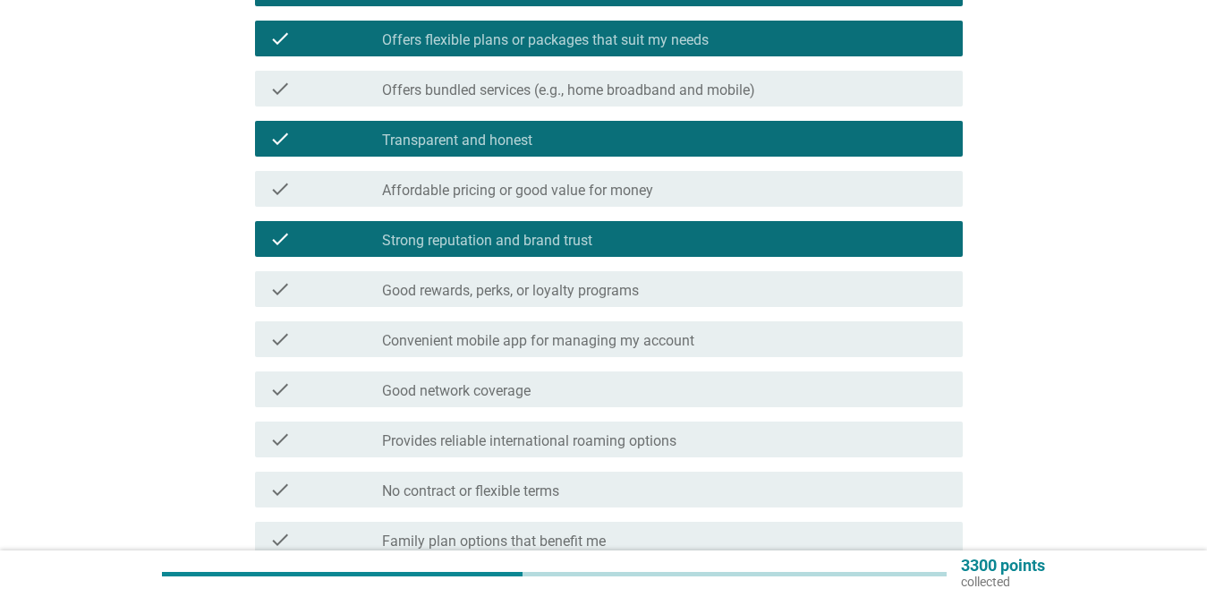
click at [697, 299] on div "check_box_outline_blank Good rewards, perks, or loyalty programs" at bounding box center [665, 288] width 566 height 21
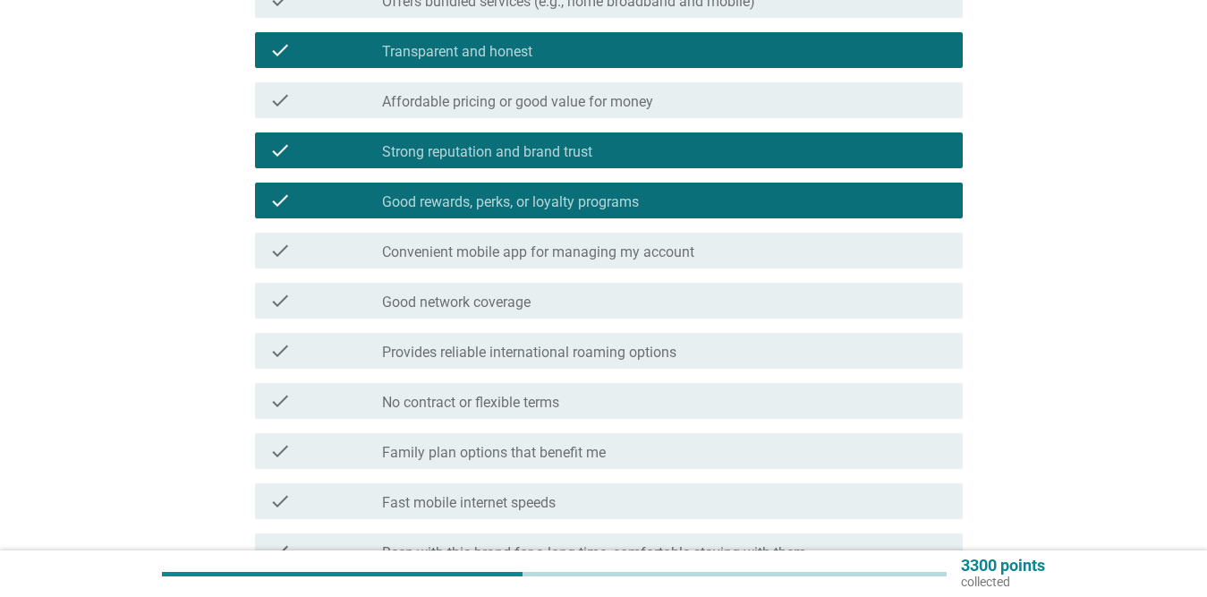
scroll to position [447, 0]
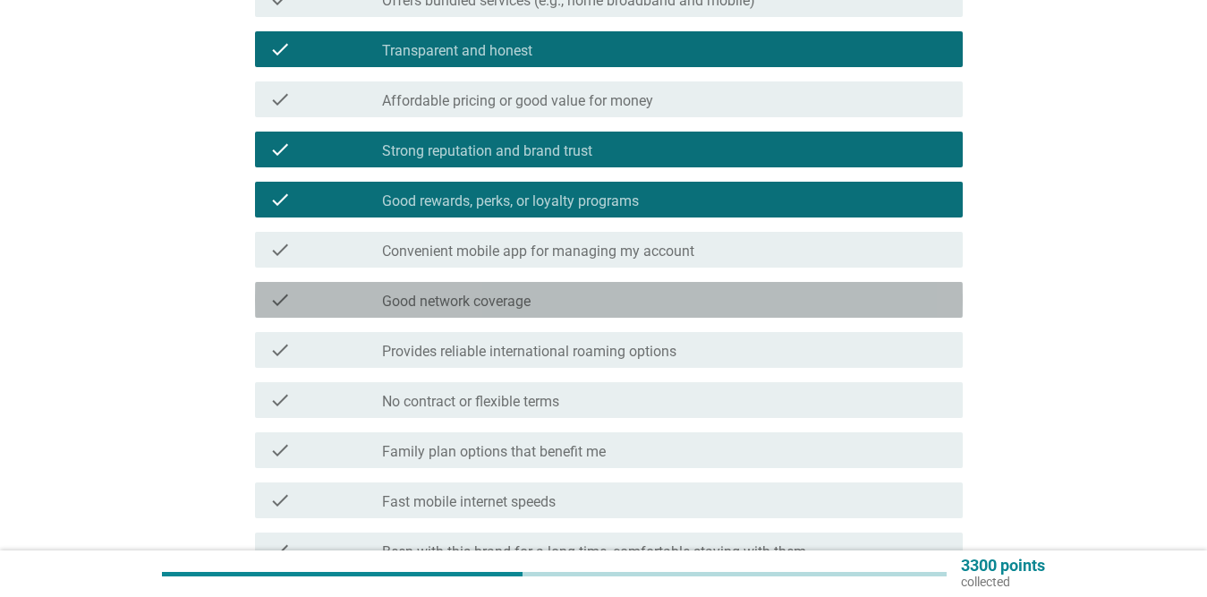
click at [575, 292] on div "check_box_outline_blank Good network coverage" at bounding box center [665, 299] width 566 height 21
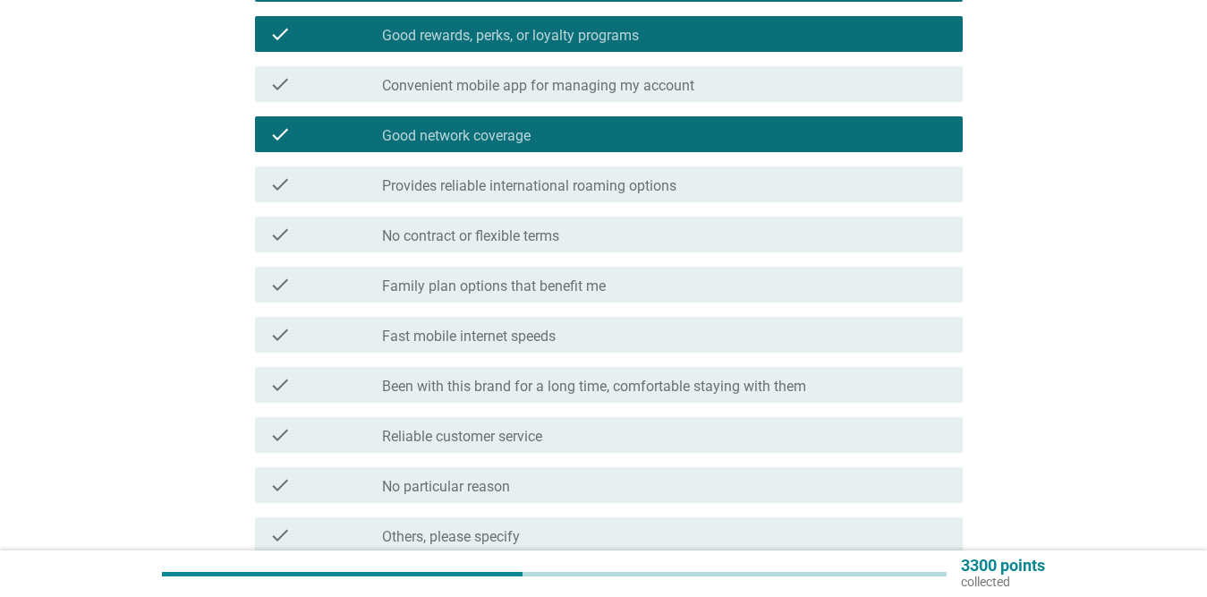
scroll to position [626, 0]
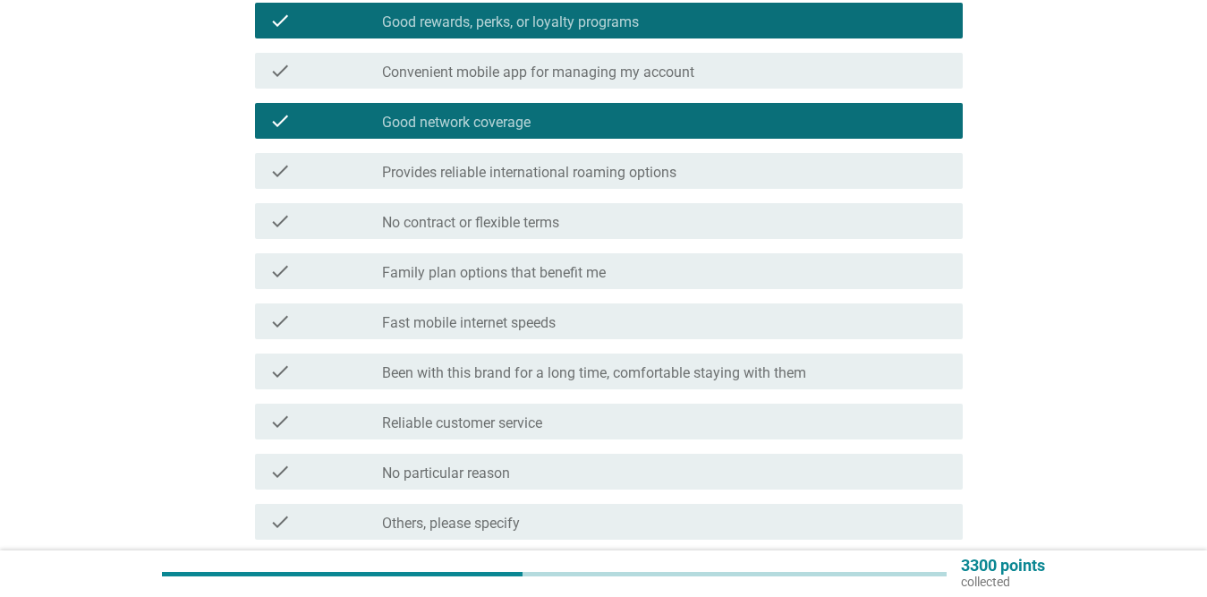
click at [755, 169] on div "check_box_outline_blank Provides reliable international roaming options" at bounding box center [665, 170] width 566 height 21
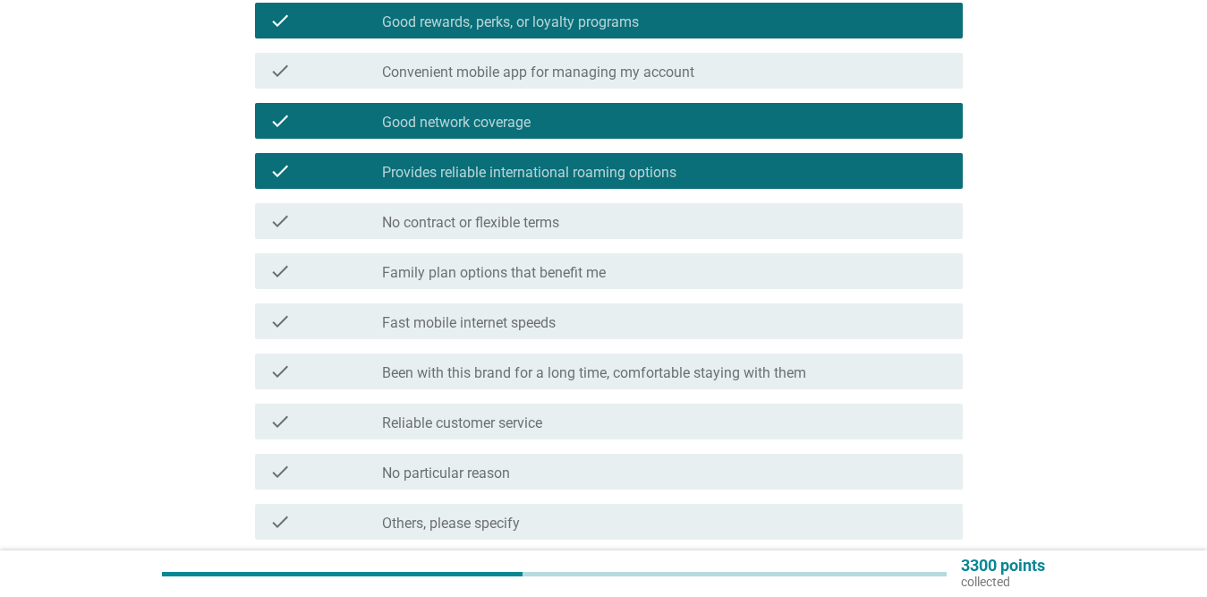
click at [608, 223] on div "check_box_outline_blank No contract or flexible terms" at bounding box center [665, 220] width 566 height 21
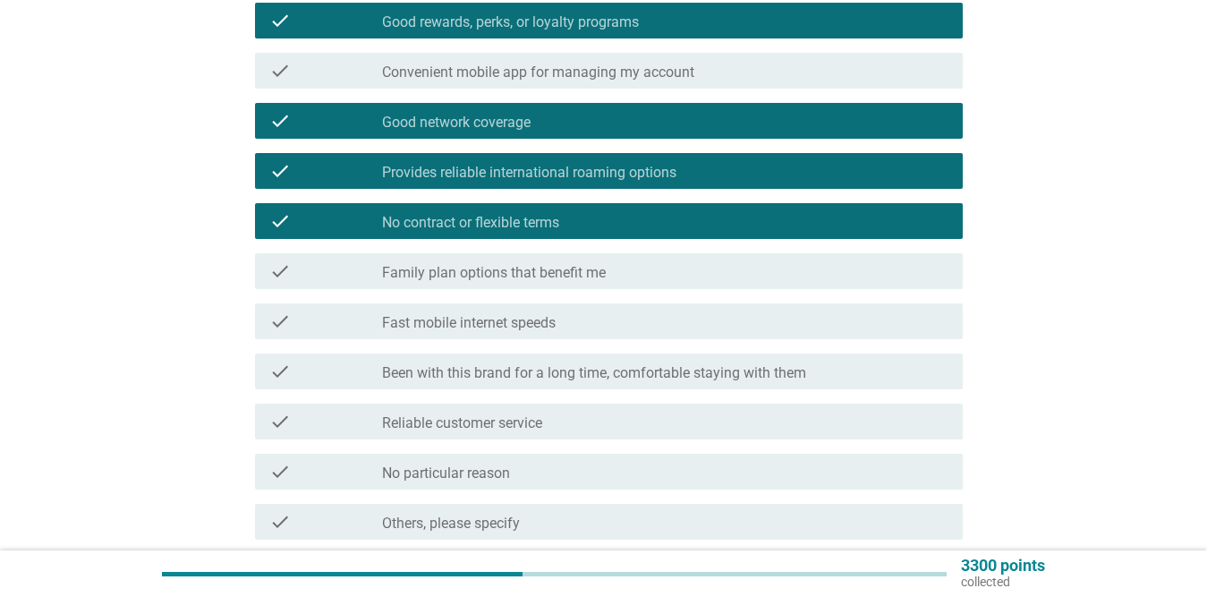
click at [626, 267] on div "check_box_outline_blank Family plan options that benefit me" at bounding box center [665, 270] width 566 height 21
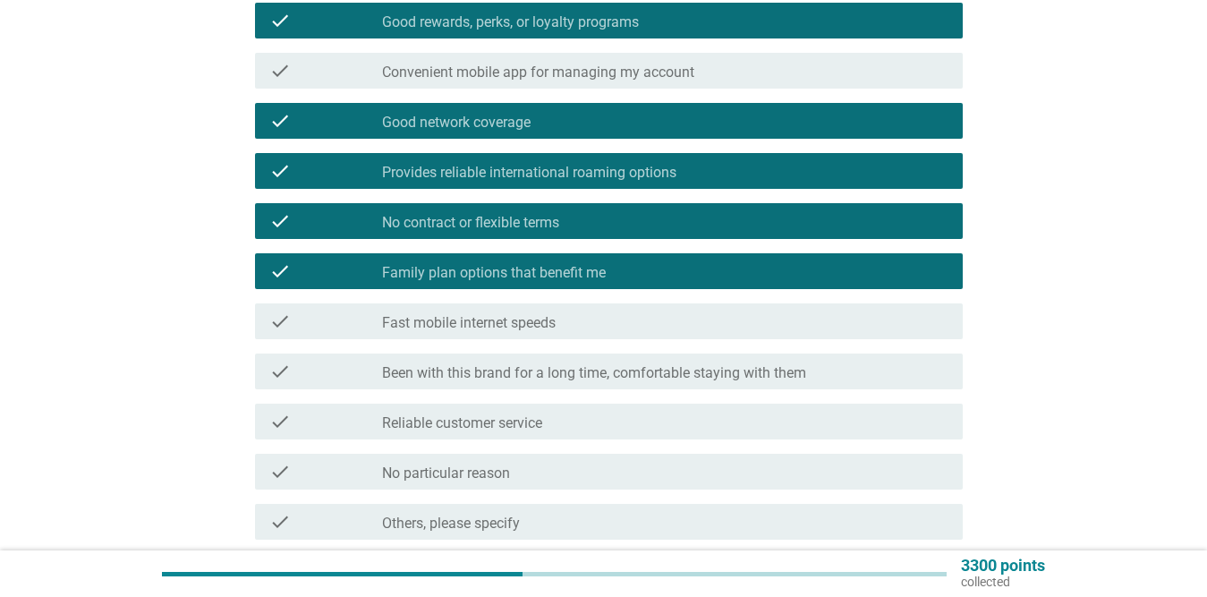
click at [607, 324] on div "check_box_outline_blank Fast mobile internet speeds" at bounding box center [665, 321] width 566 height 21
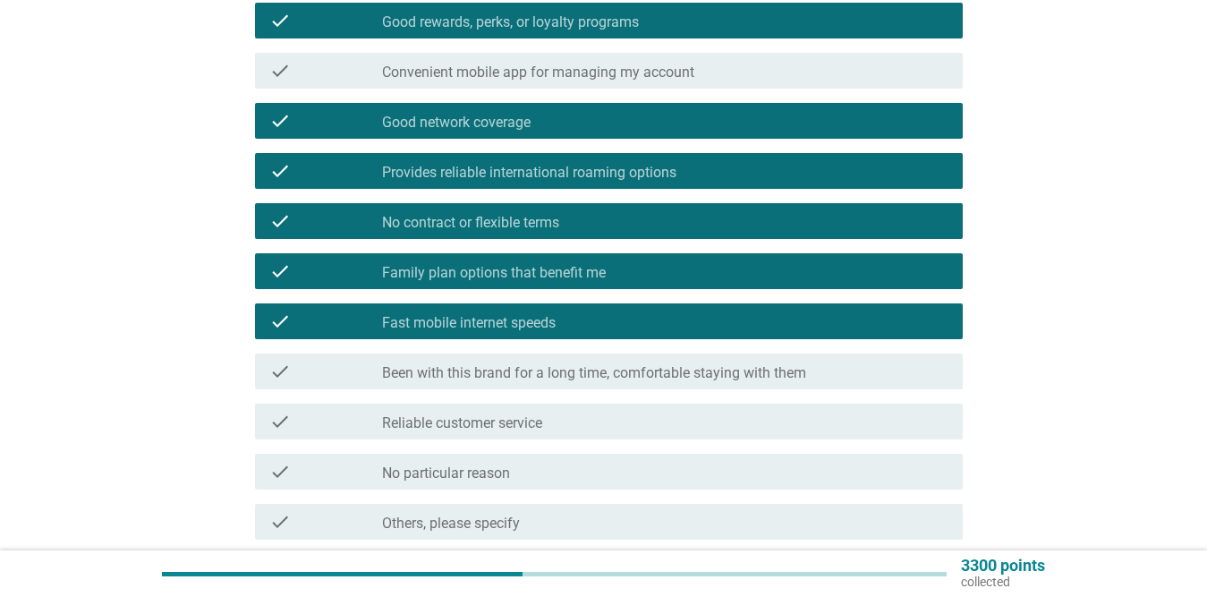
scroll to position [716, 0]
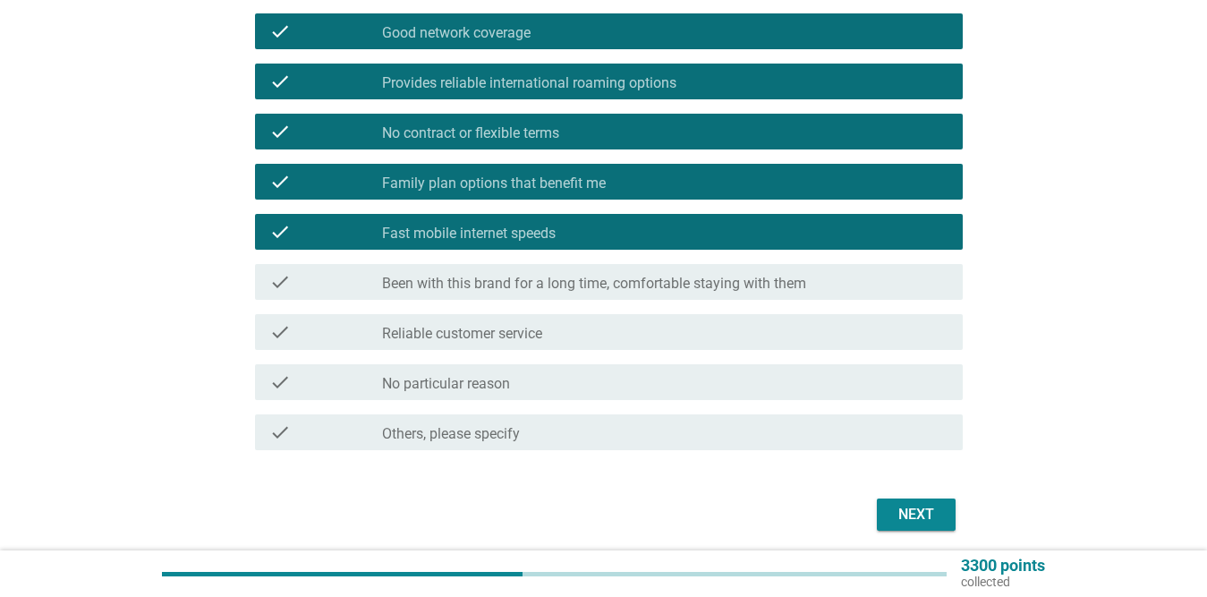
click at [587, 327] on div "check_box_outline_blank Reliable customer service" at bounding box center [665, 331] width 566 height 21
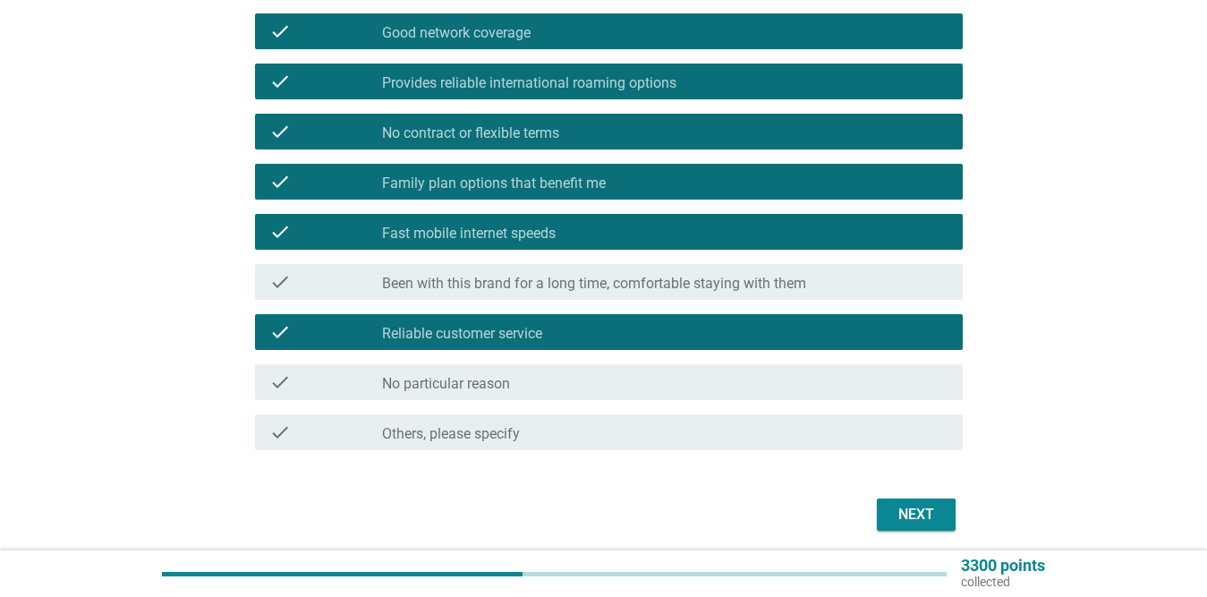
click at [602, 279] on label "Been with this brand for a long time, comfortable staying with them" at bounding box center [594, 284] width 424 height 18
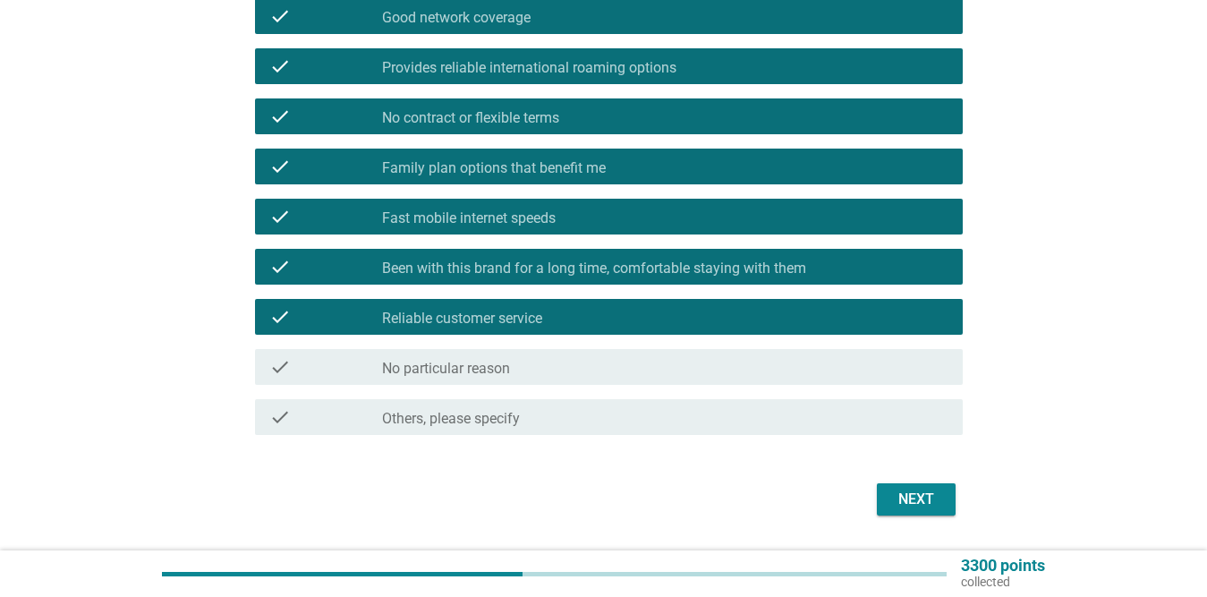
scroll to position [782, 0]
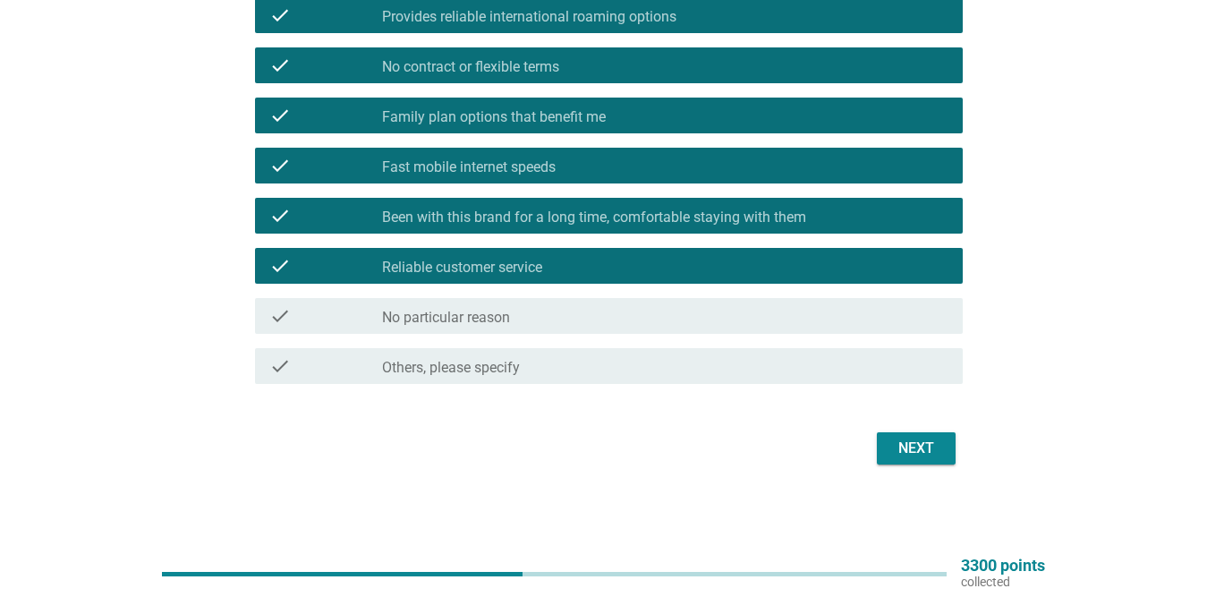
click at [932, 448] on div "Next" at bounding box center [916, 448] width 50 height 21
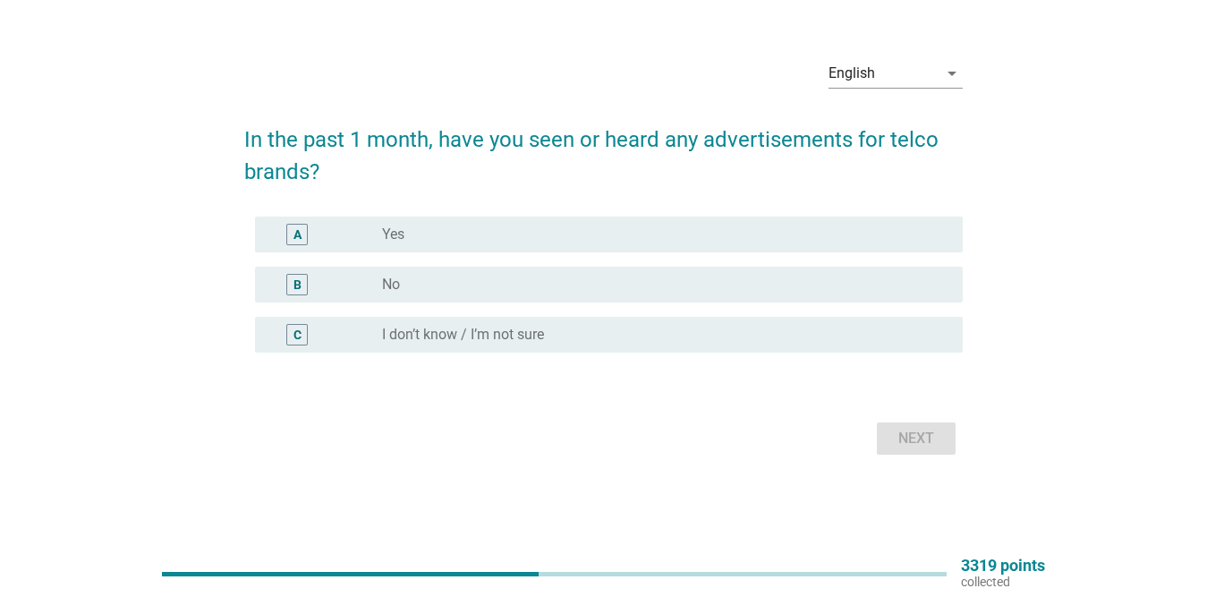
scroll to position [0, 0]
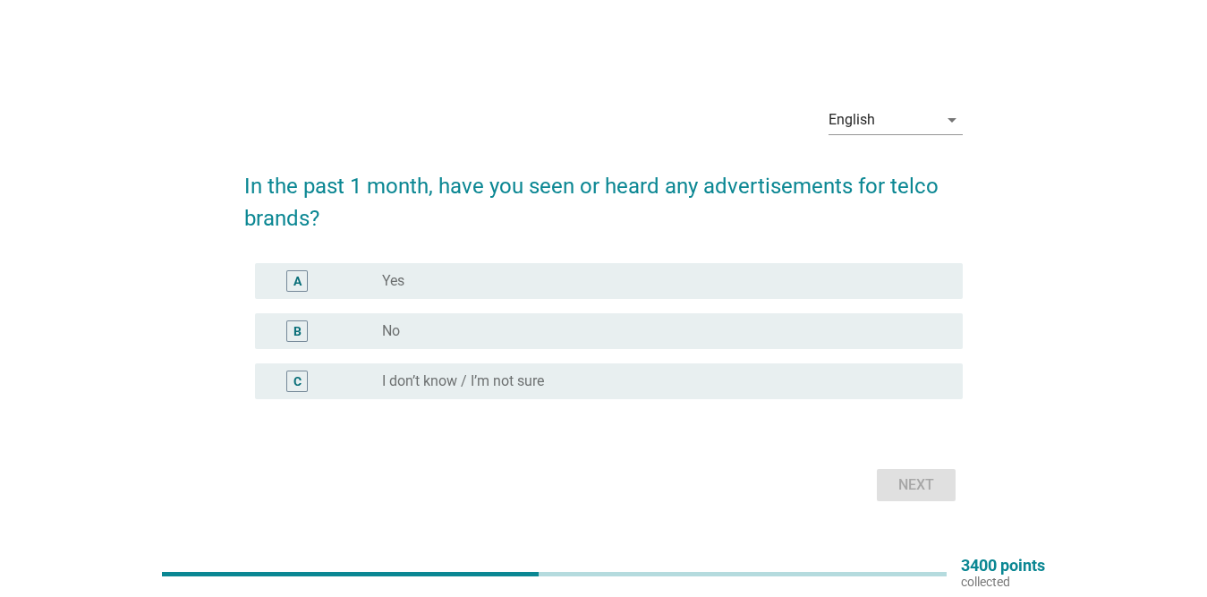
click at [506, 279] on div "radio_button_unchecked Yes" at bounding box center [658, 281] width 552 height 18
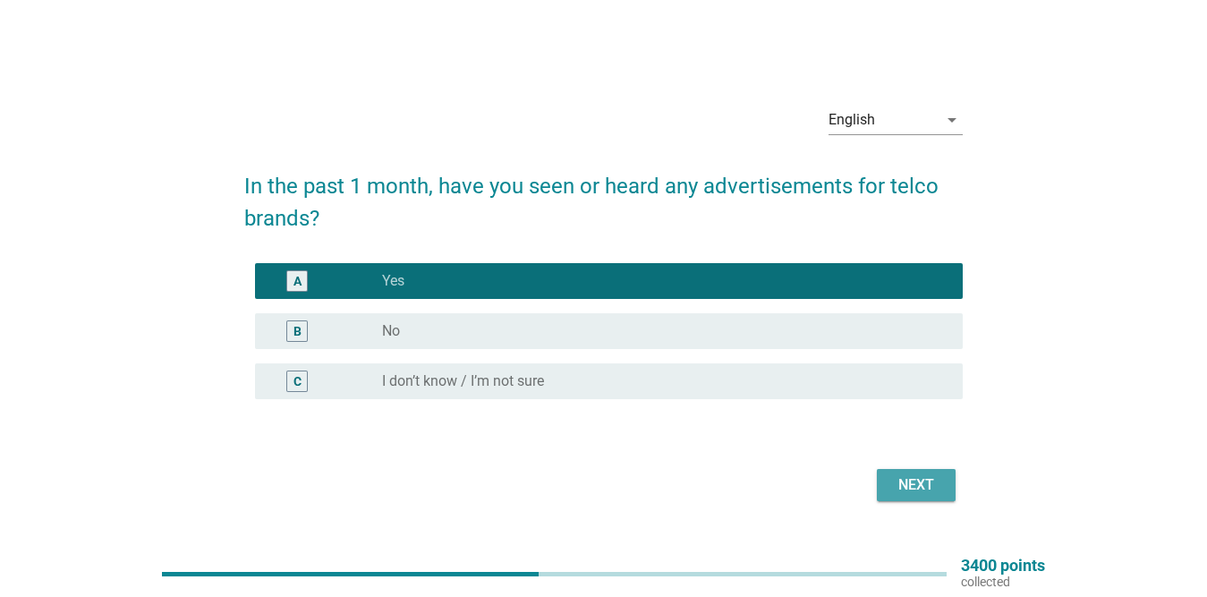
click at [911, 491] on div "Next" at bounding box center [916, 484] width 50 height 21
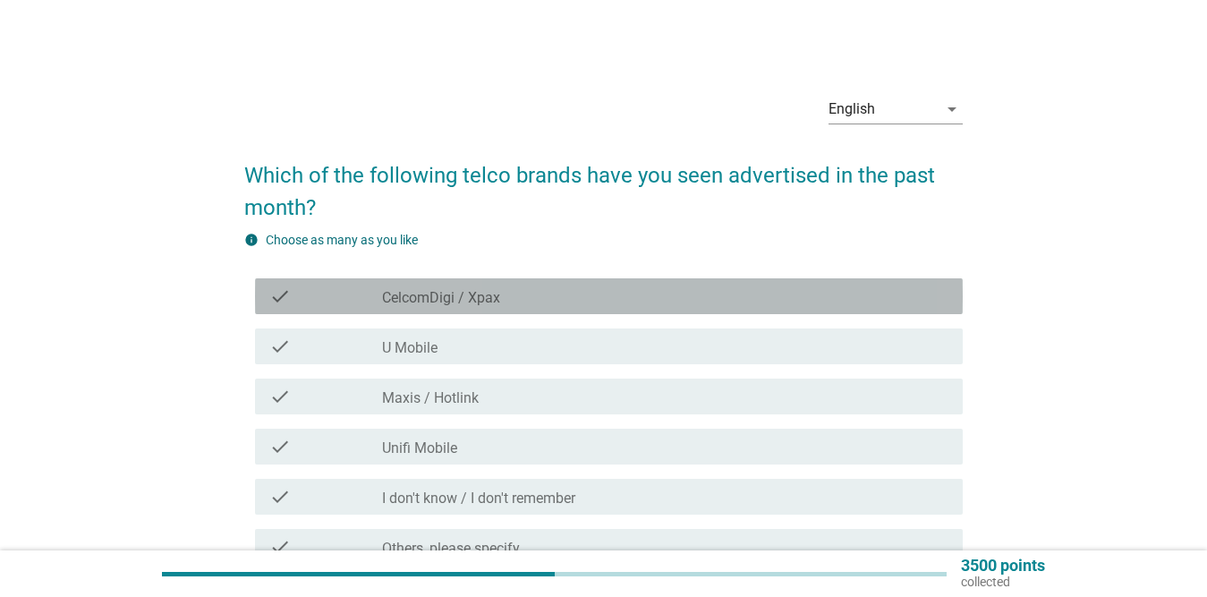
click at [533, 288] on div "check_box_outline_blank CelcomDigi / Xpax" at bounding box center [665, 295] width 566 height 21
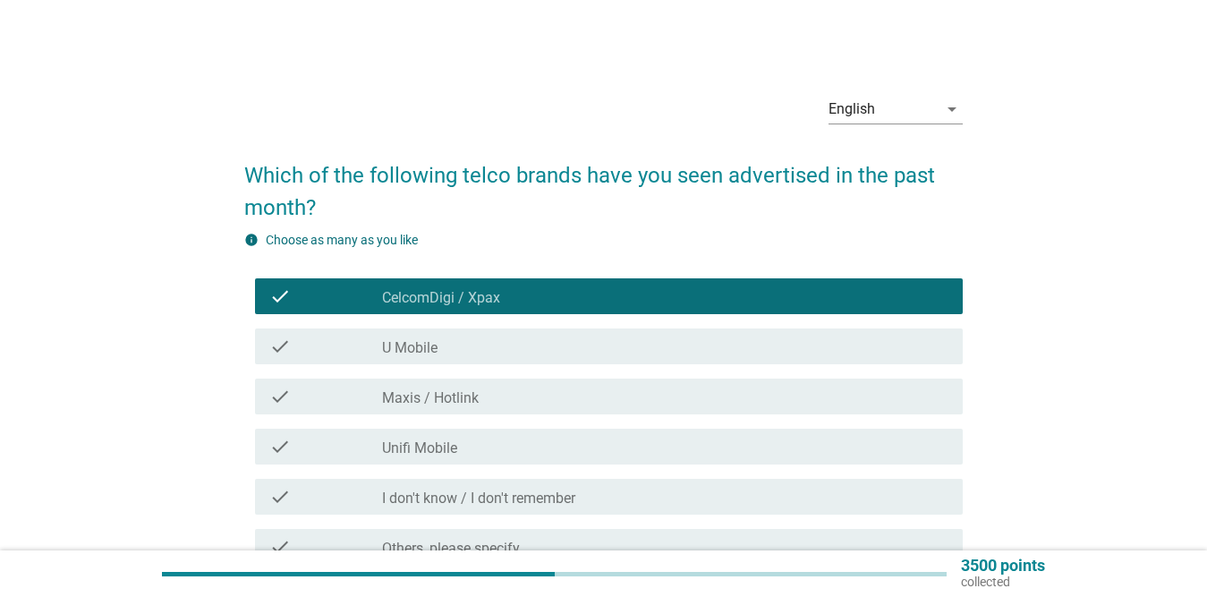
click at [525, 339] on div "check_box_outline_blank U Mobile" at bounding box center [665, 346] width 566 height 21
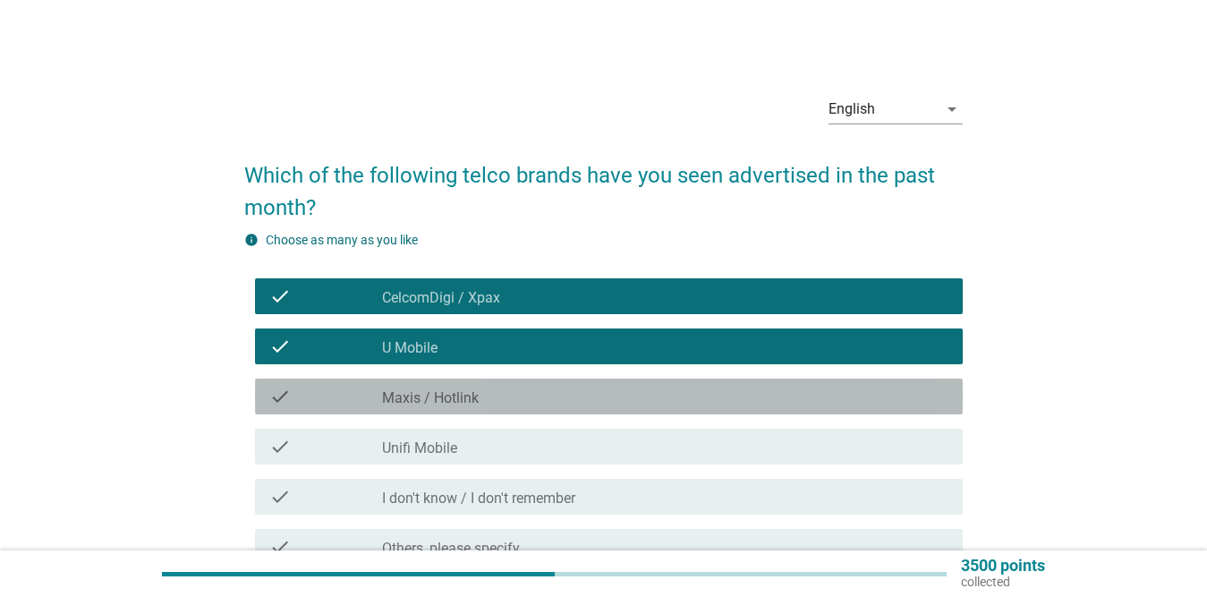
click at [524, 388] on div "check_box_outline_blank Maxis / Hotlink" at bounding box center [665, 396] width 566 height 21
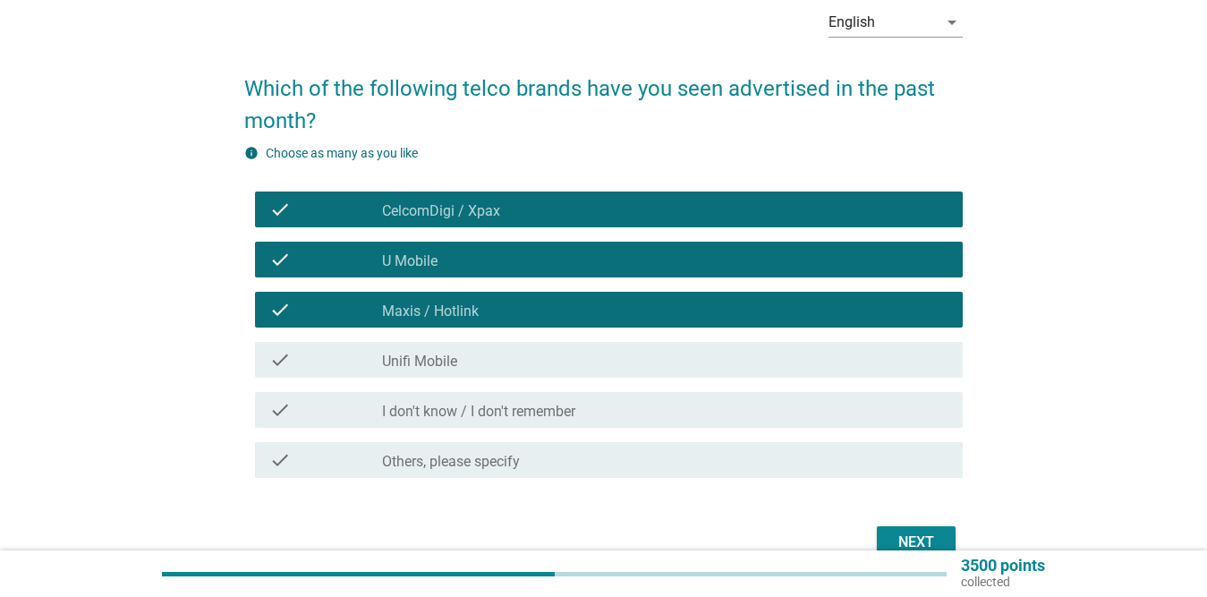
scroll to position [179, 0]
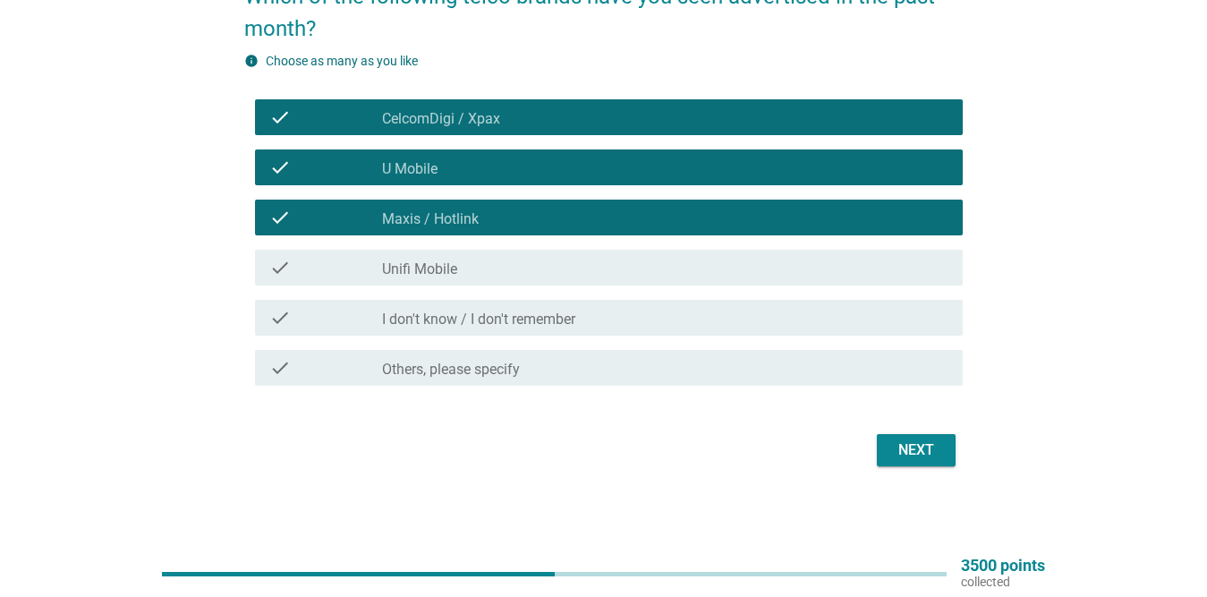
click at [546, 267] on div "check_box_outline_blank Unifi Mobile" at bounding box center [665, 267] width 566 height 21
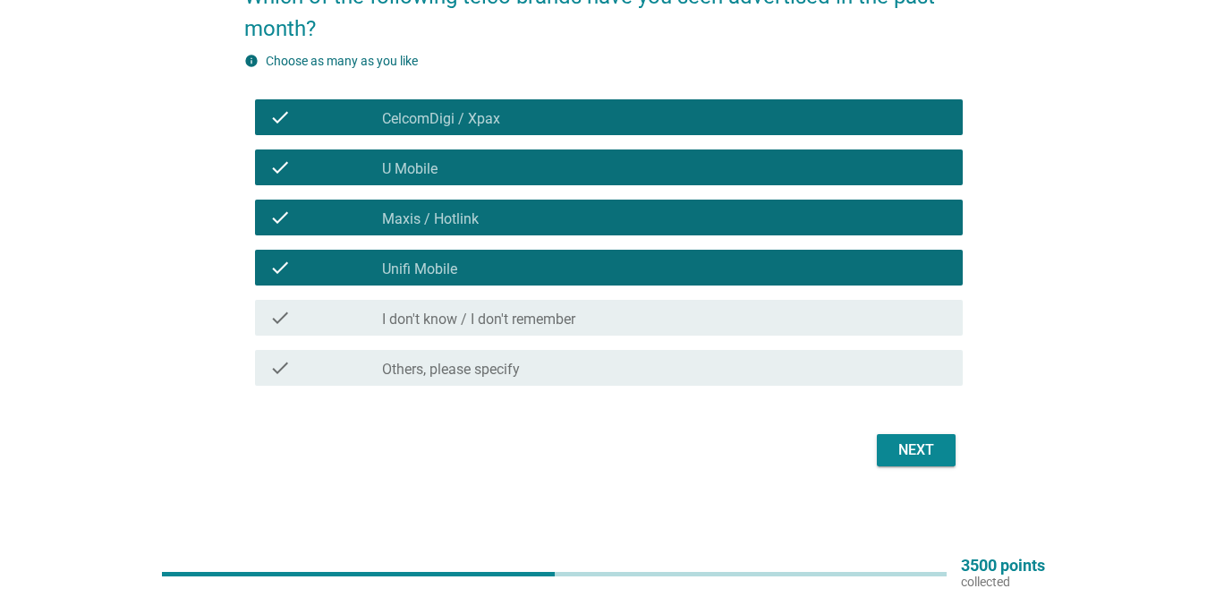
click at [916, 457] on div "Next" at bounding box center [916, 449] width 50 height 21
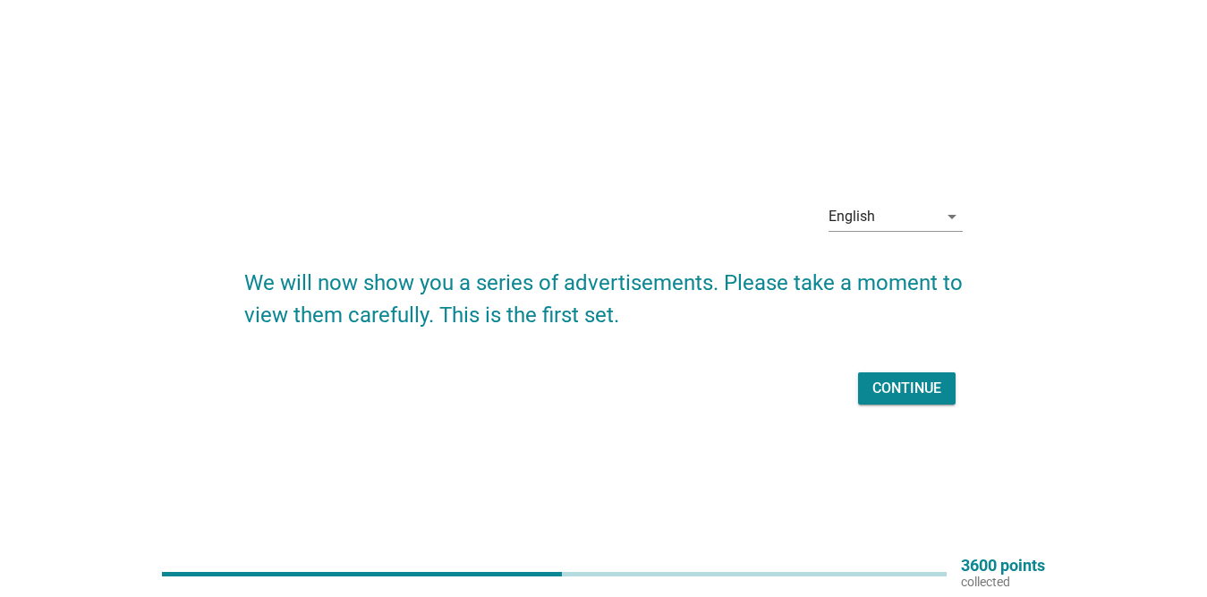
click at [923, 393] on div "Continue" at bounding box center [907, 388] width 69 height 21
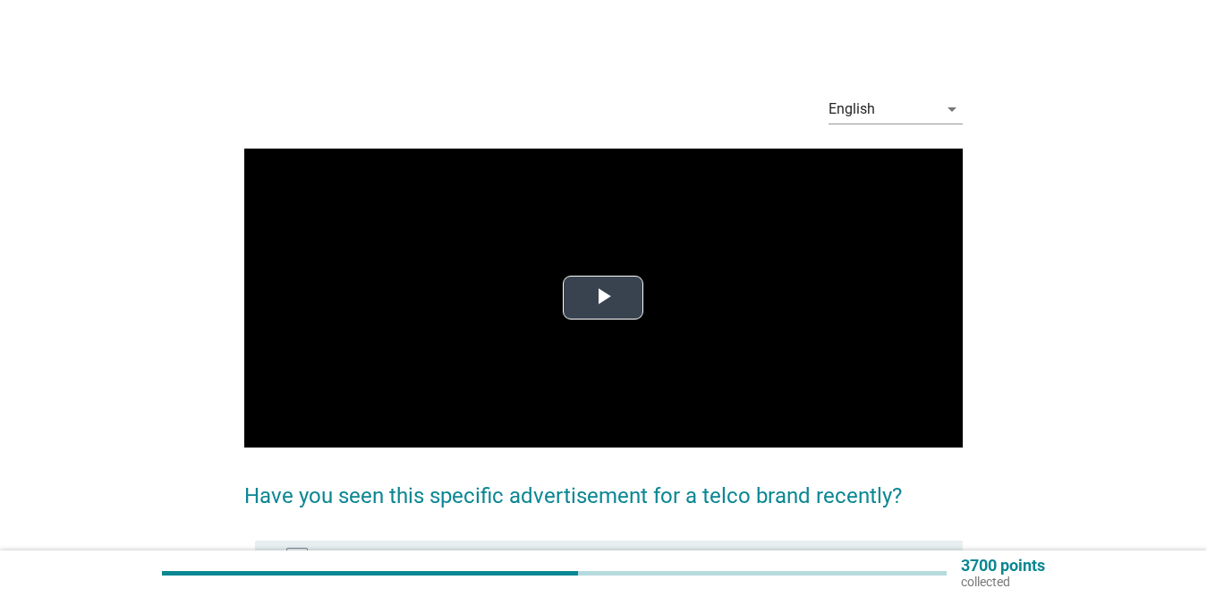
click at [603, 298] on span "Video Player" at bounding box center [603, 298] width 0 height 0
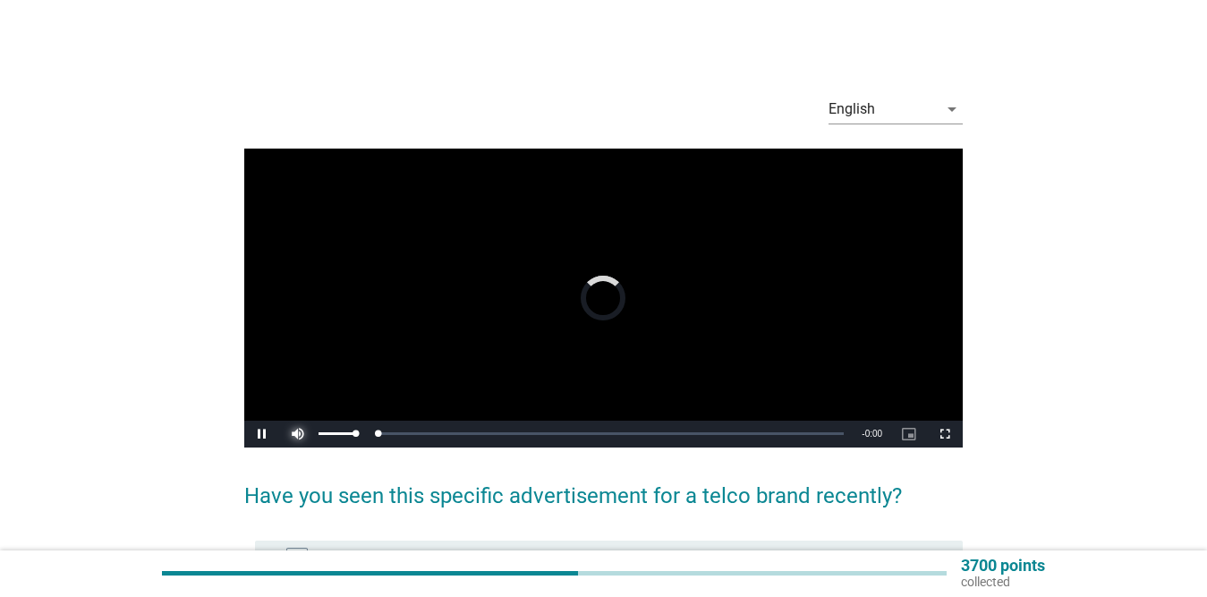
click at [294, 434] on span "Video Player" at bounding box center [298, 434] width 36 height 0
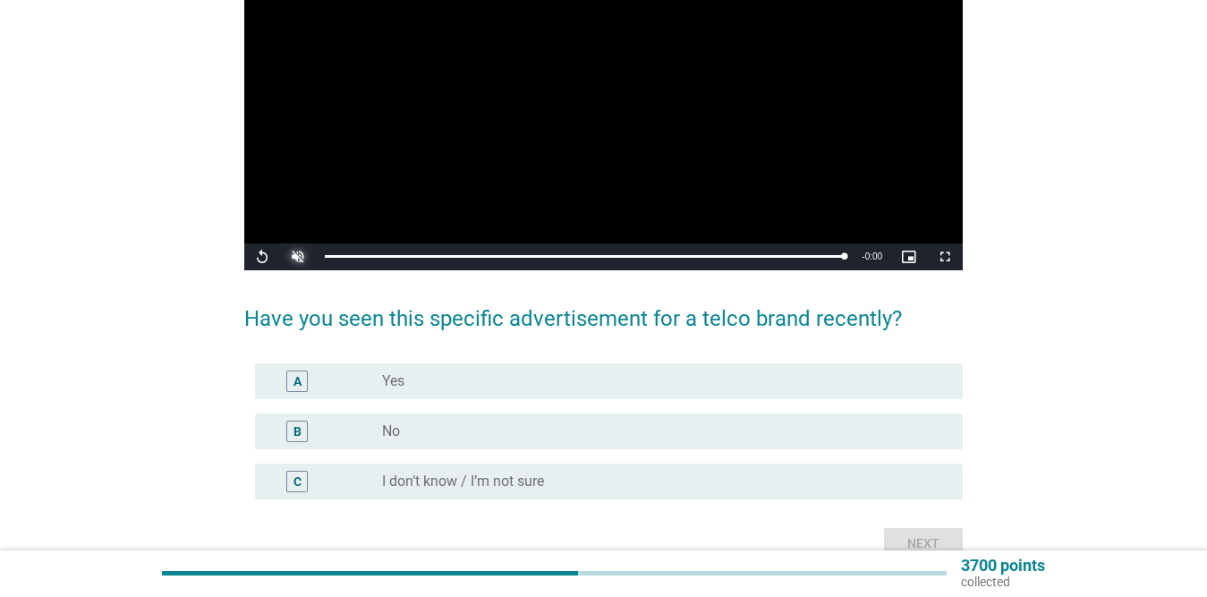
scroll to position [179, 0]
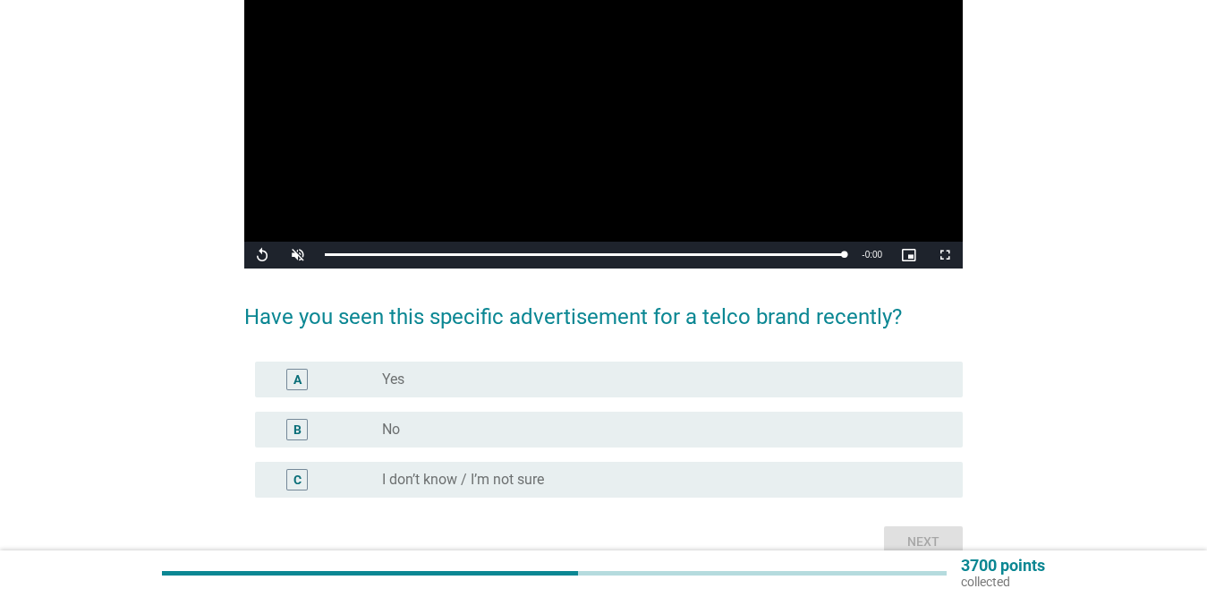
click at [454, 362] on div "A radio_button_unchecked Yes" at bounding box center [609, 380] width 708 height 36
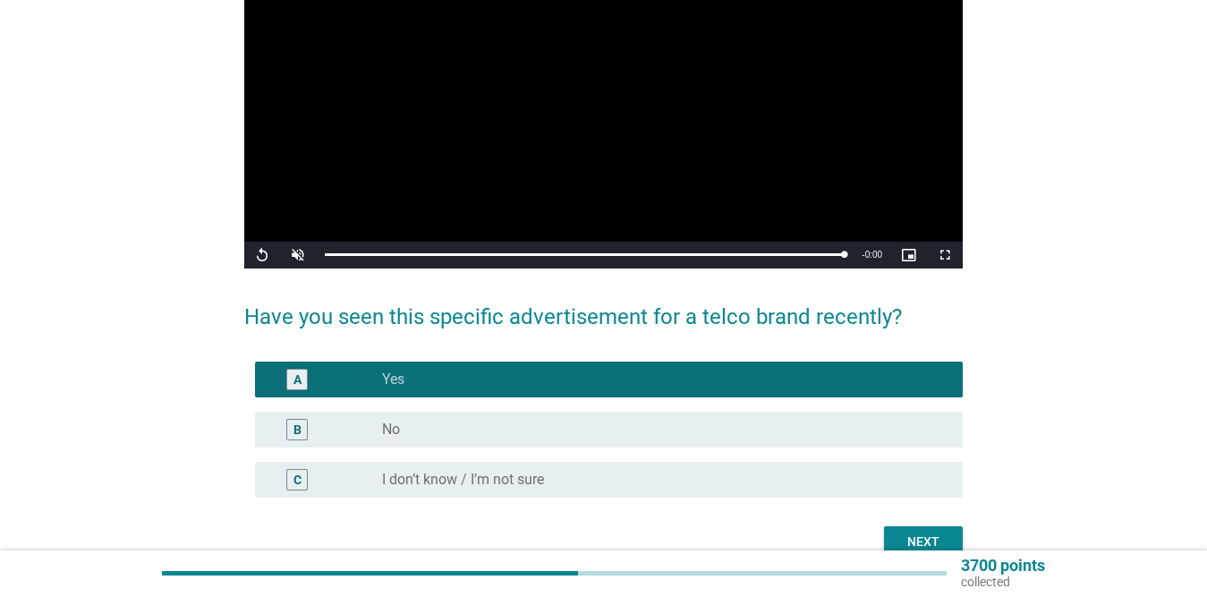
scroll to position [268, 0]
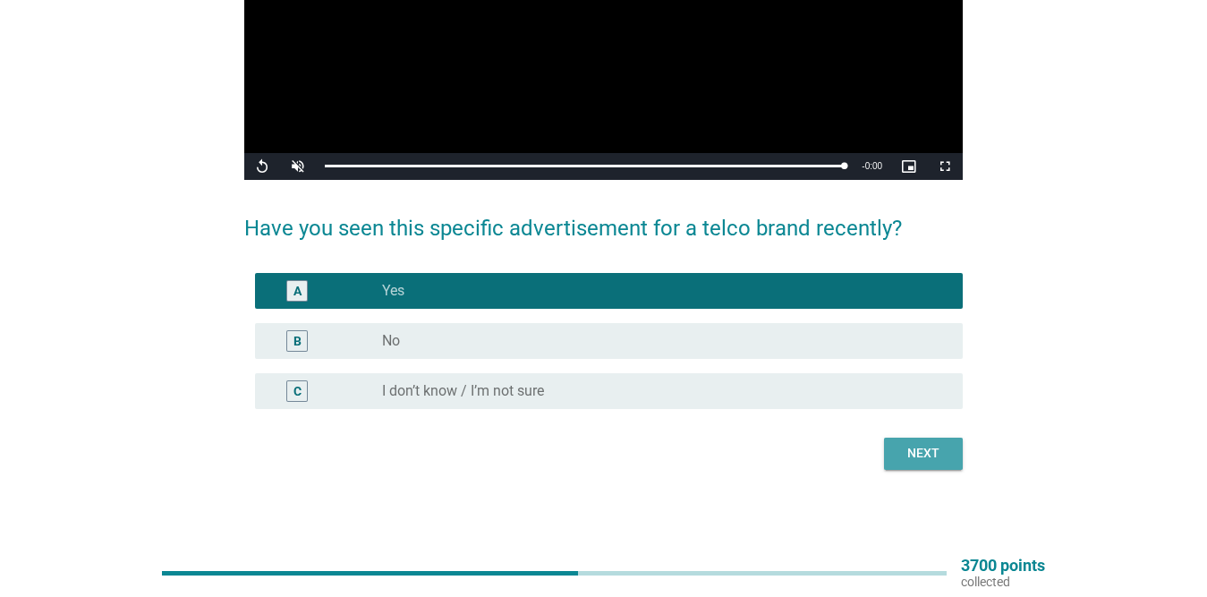
click at [941, 456] on div "Next" at bounding box center [923, 453] width 50 height 19
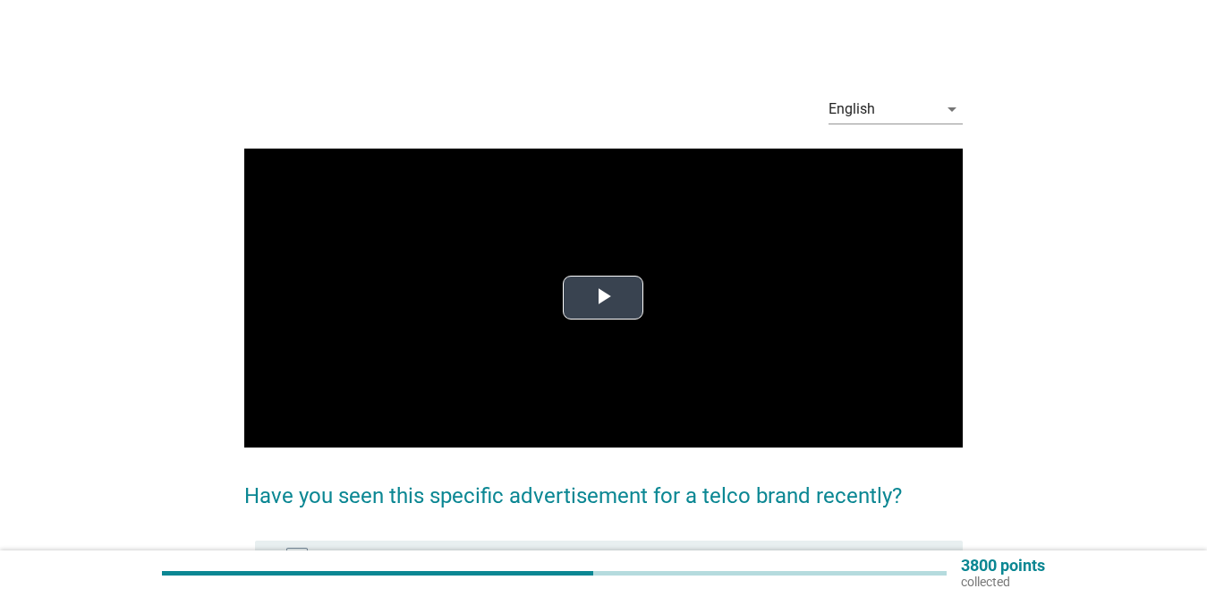
click at [603, 298] on span "Video Player" at bounding box center [603, 298] width 0 height 0
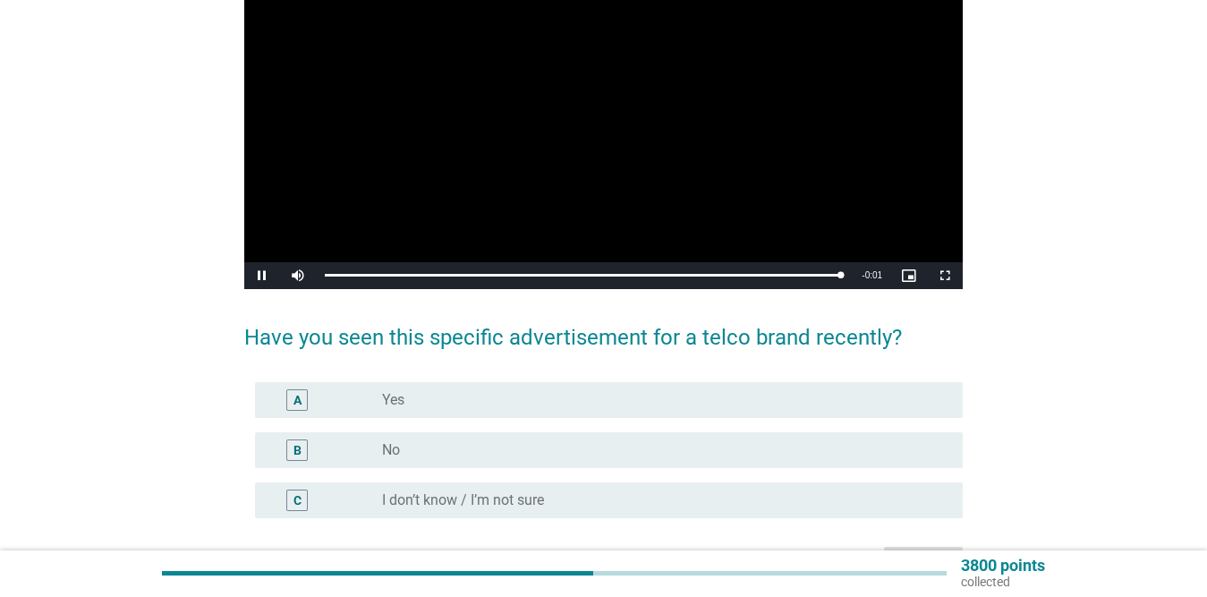
scroll to position [179, 0]
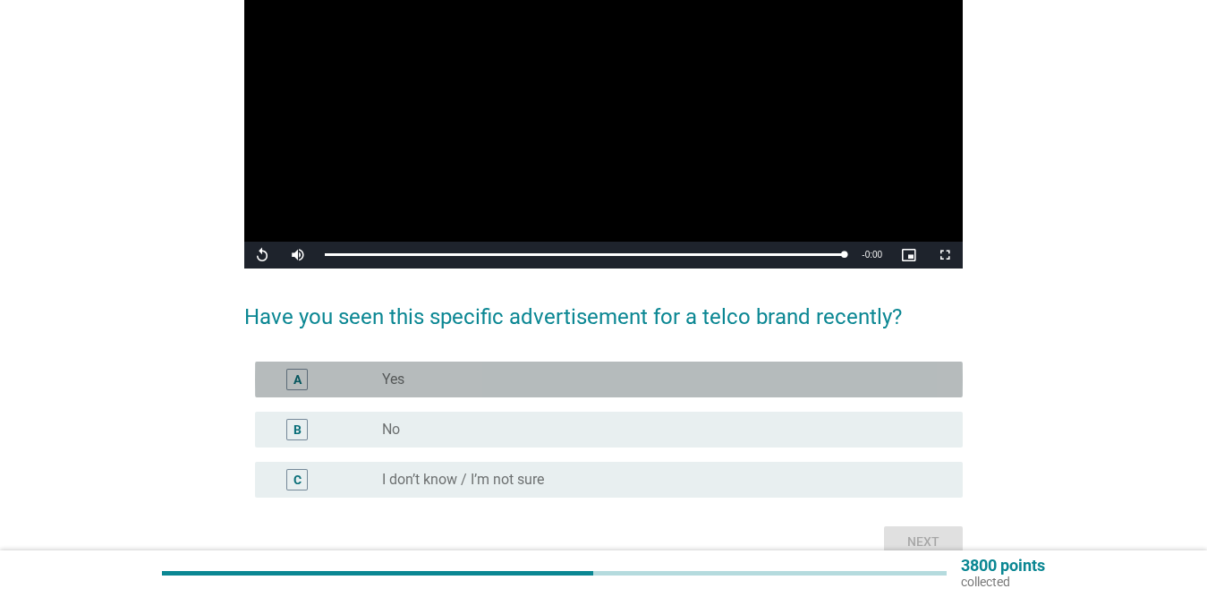
click at [577, 365] on div "A radio_button_unchecked Yes" at bounding box center [609, 380] width 708 height 36
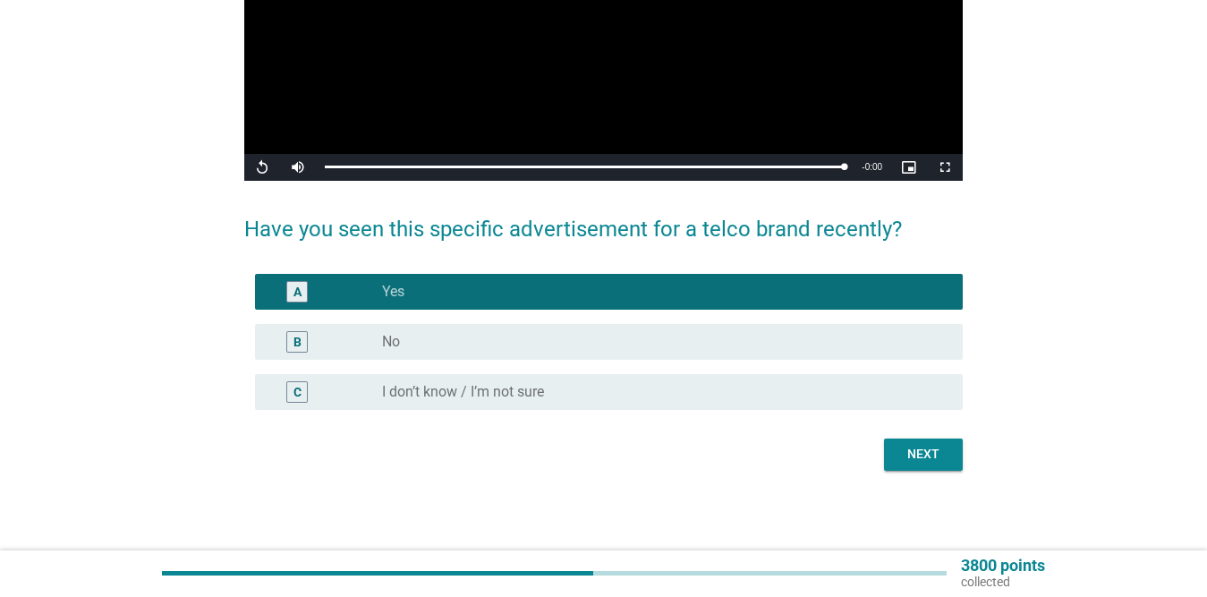
scroll to position [268, 0]
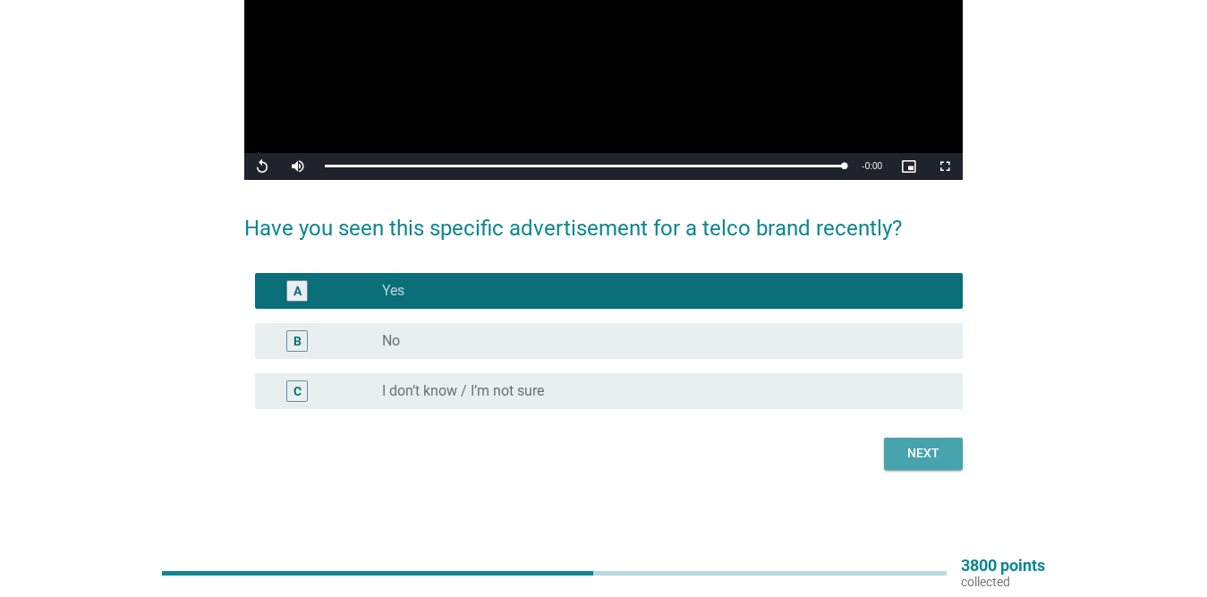
click at [910, 456] on div "Next" at bounding box center [923, 453] width 50 height 19
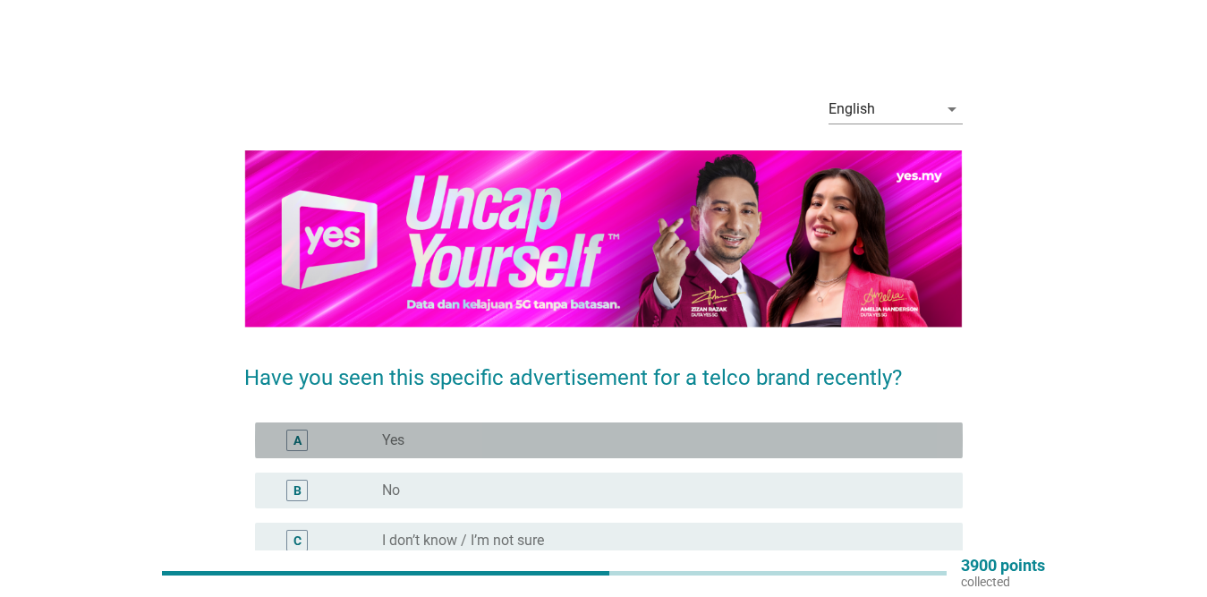
click at [464, 434] on div "radio_button_unchecked Yes" at bounding box center [658, 440] width 552 height 18
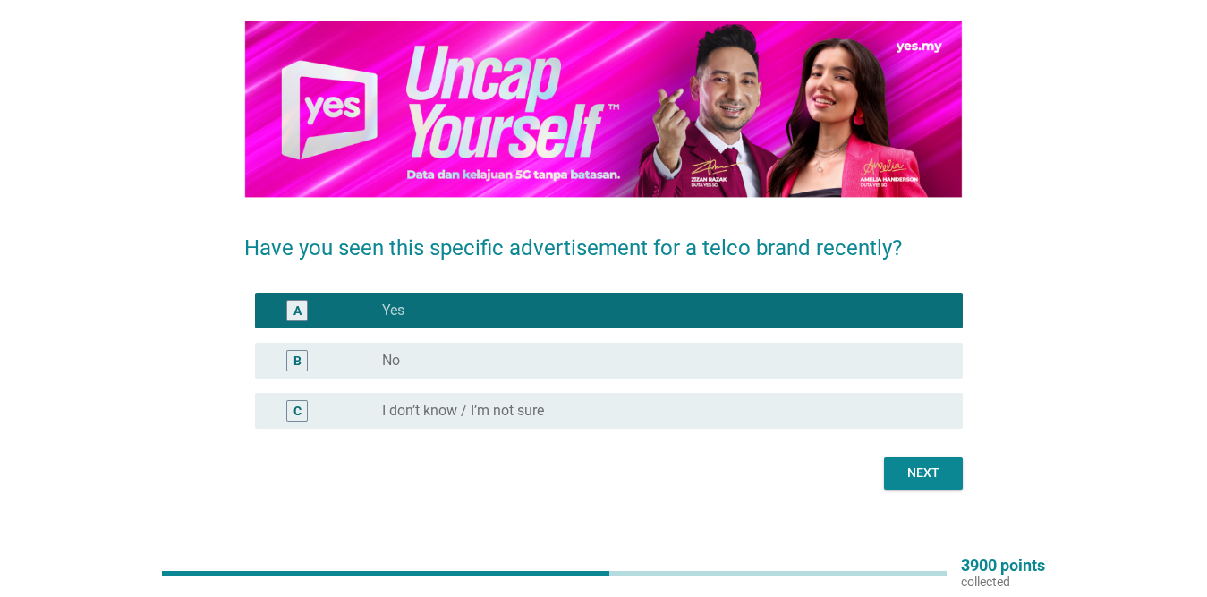
scroll to position [149, 0]
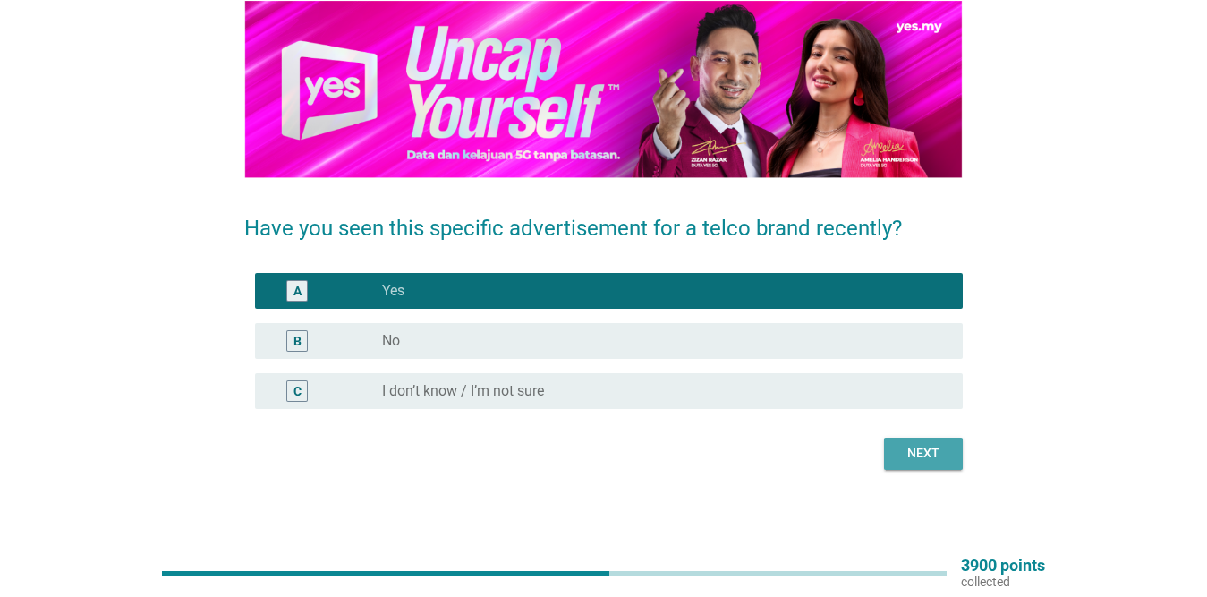
click at [921, 448] on div "Next" at bounding box center [923, 453] width 50 height 19
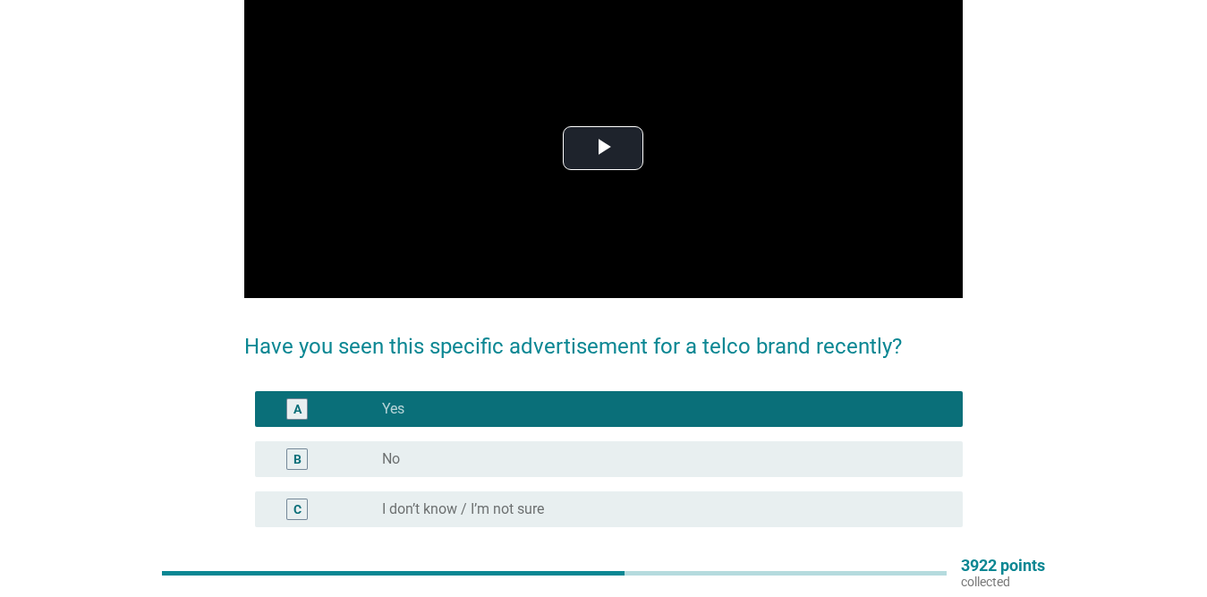
scroll to position [0, 0]
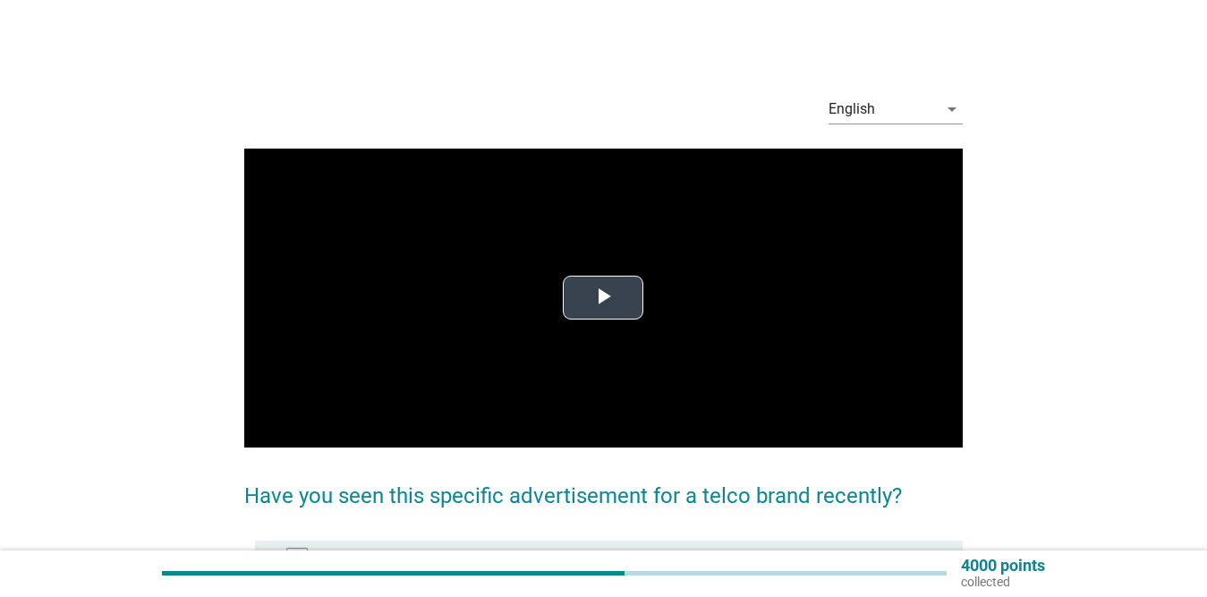
click at [603, 298] on span "Video Player" at bounding box center [603, 298] width 0 height 0
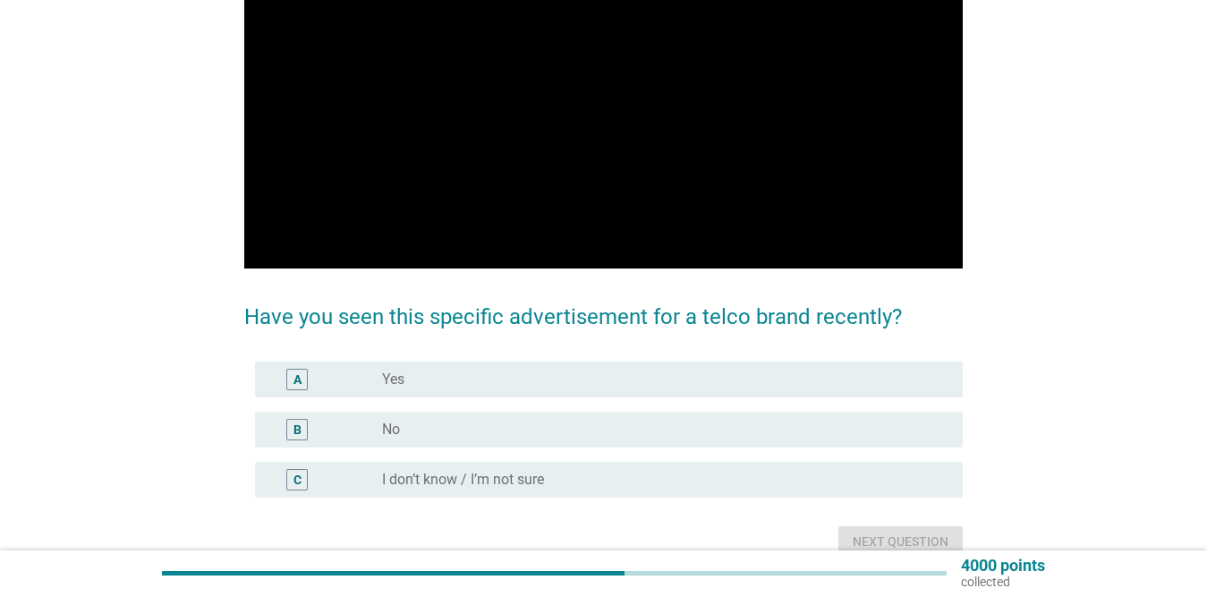
scroll to position [89, 0]
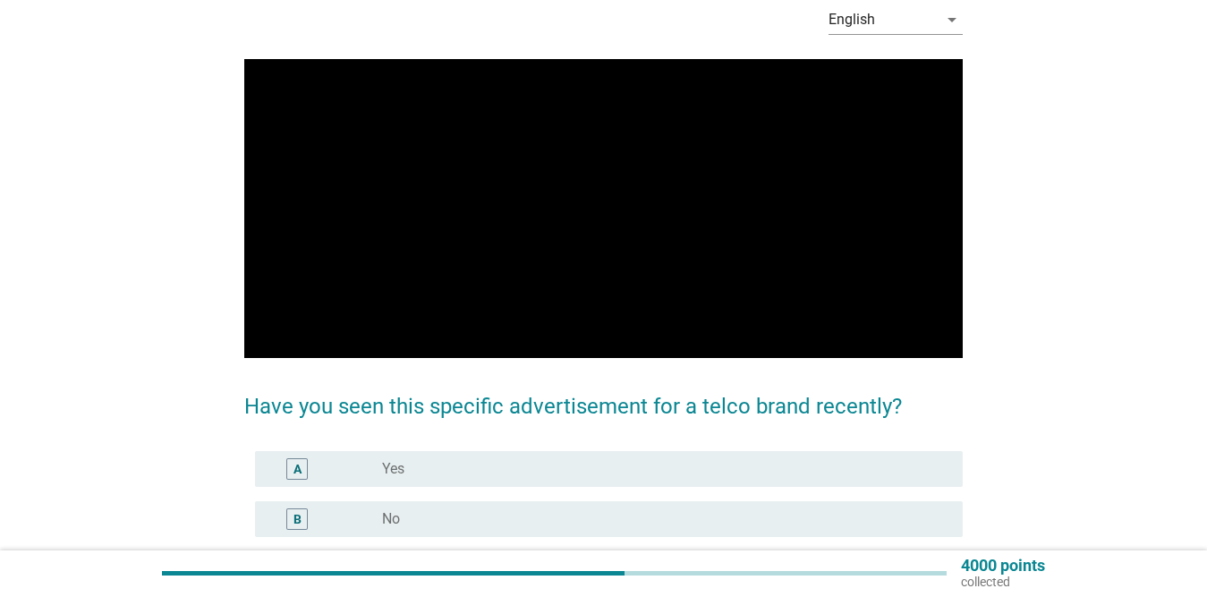
click at [590, 451] on div "A radio_button_unchecked Yes" at bounding box center [609, 469] width 708 height 36
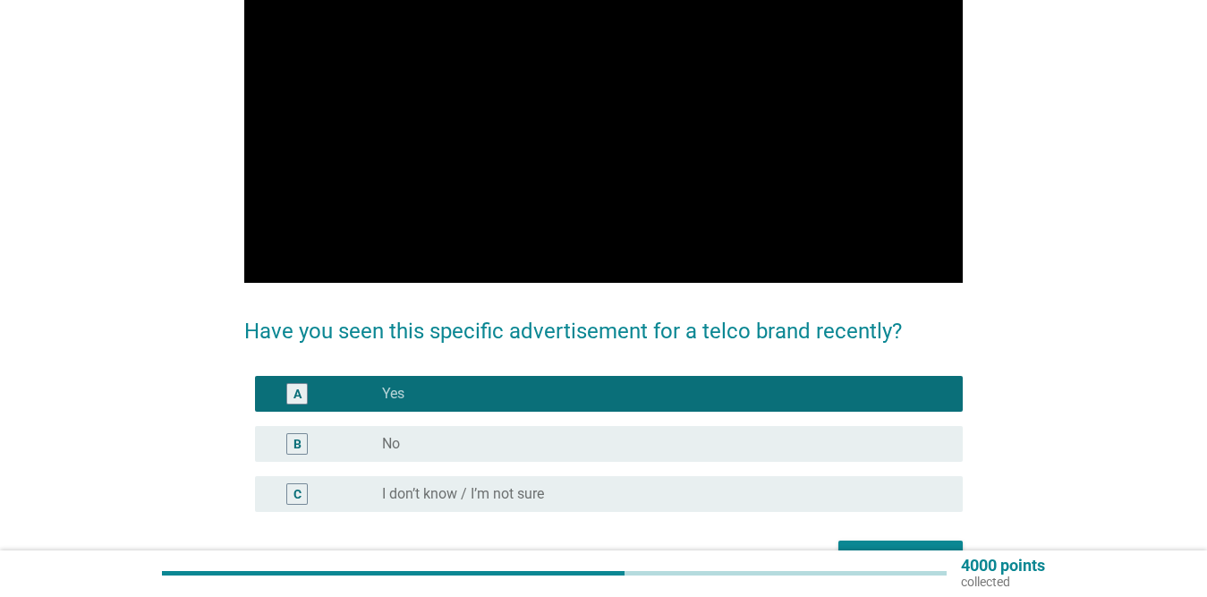
scroll to position [268, 0]
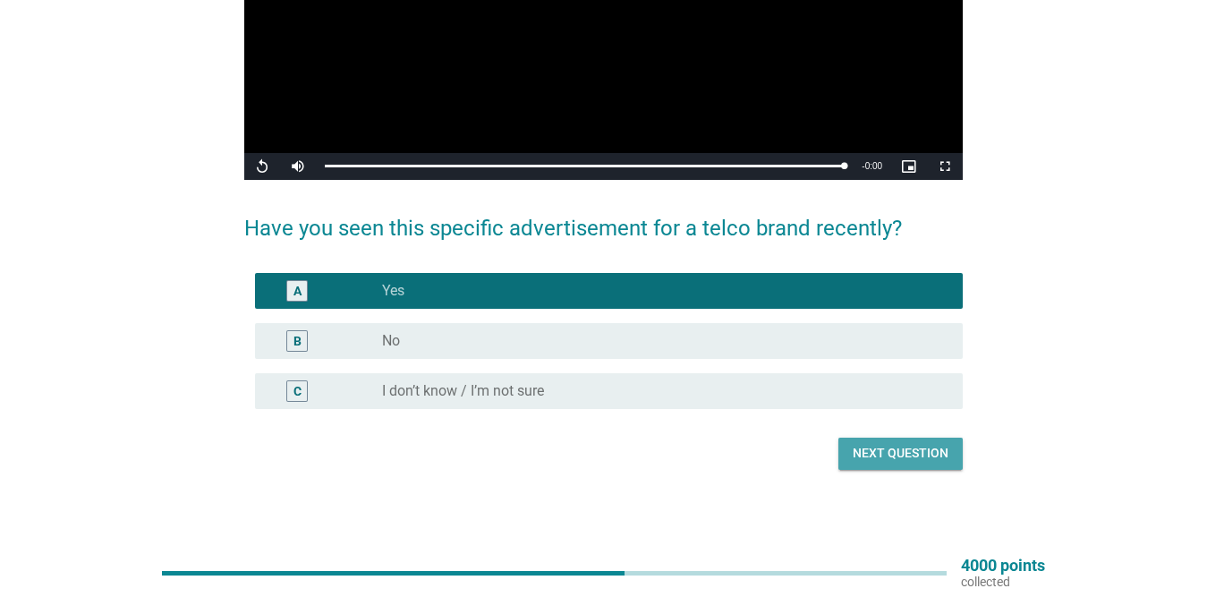
click at [939, 451] on div "Next question" at bounding box center [901, 453] width 96 height 19
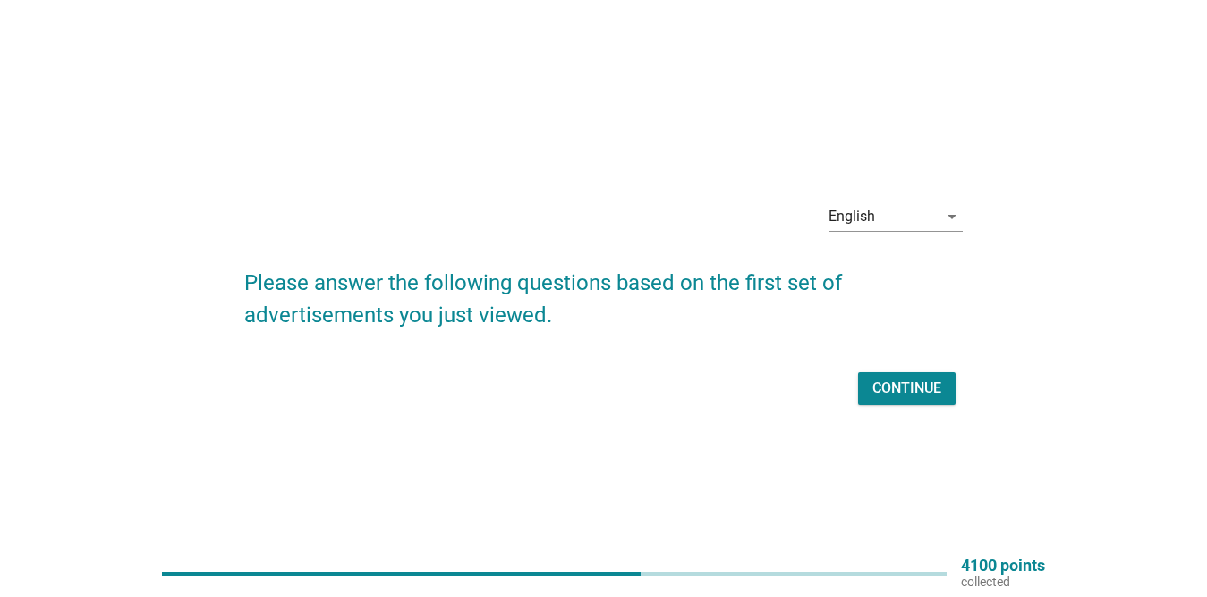
click at [907, 387] on div "Continue" at bounding box center [907, 388] width 69 height 21
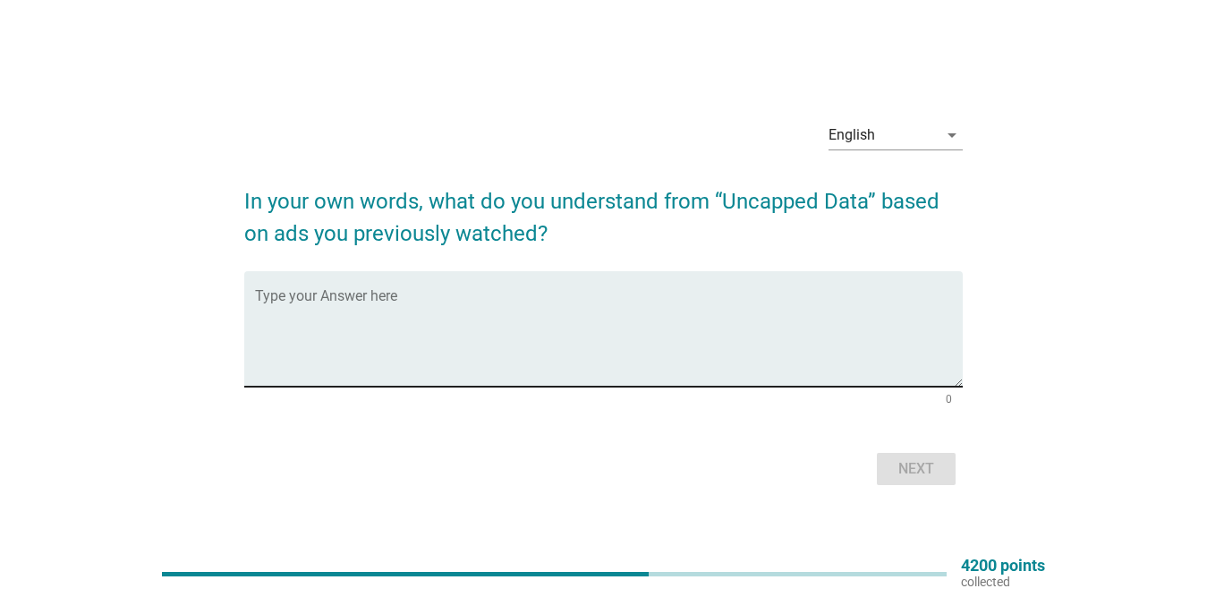
click at [379, 288] on div "Type your Answer here" at bounding box center [609, 328] width 708 height 115
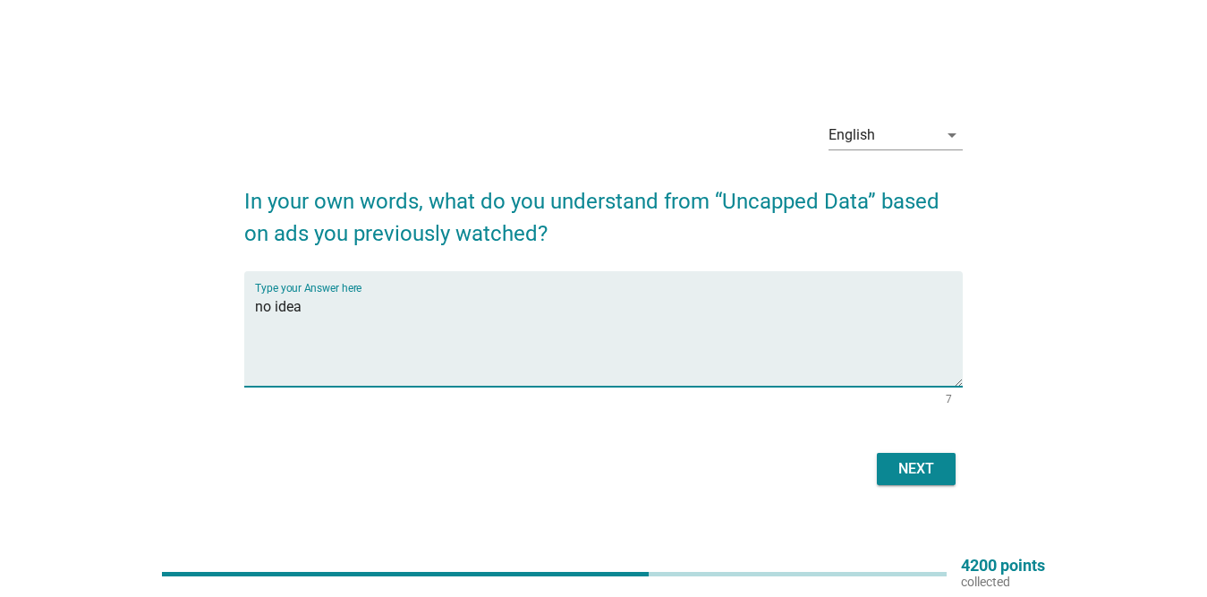
type textarea "no idea"
click at [891, 469] on div "Next" at bounding box center [916, 468] width 50 height 21
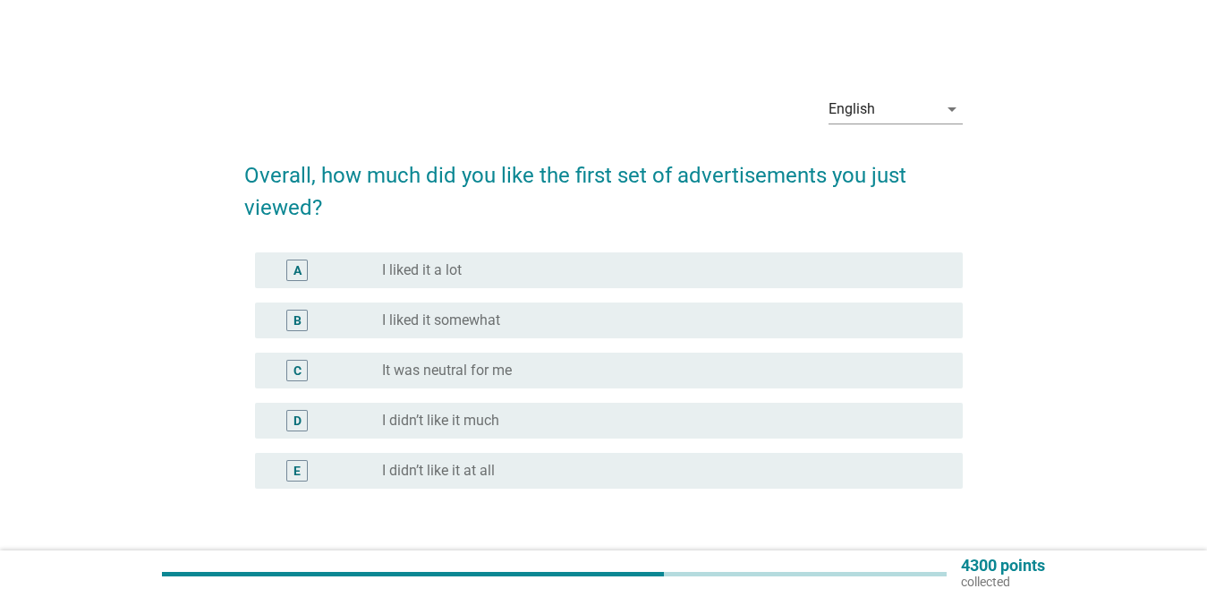
click at [524, 277] on div "radio_button_unchecked I liked it a lot" at bounding box center [658, 270] width 552 height 18
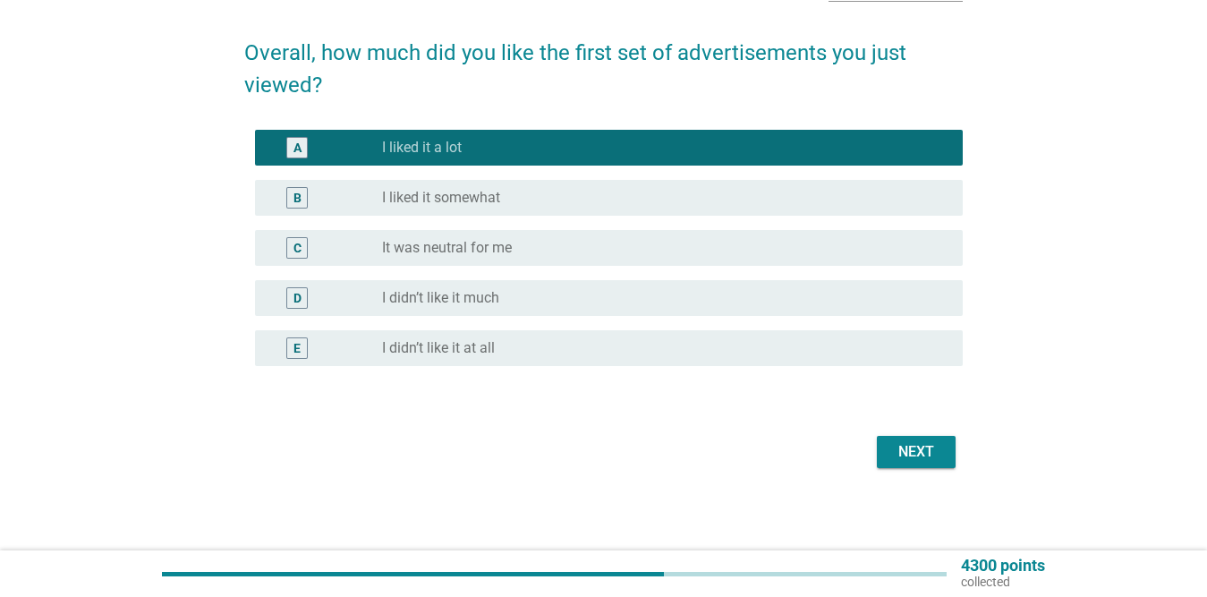
scroll to position [126, 0]
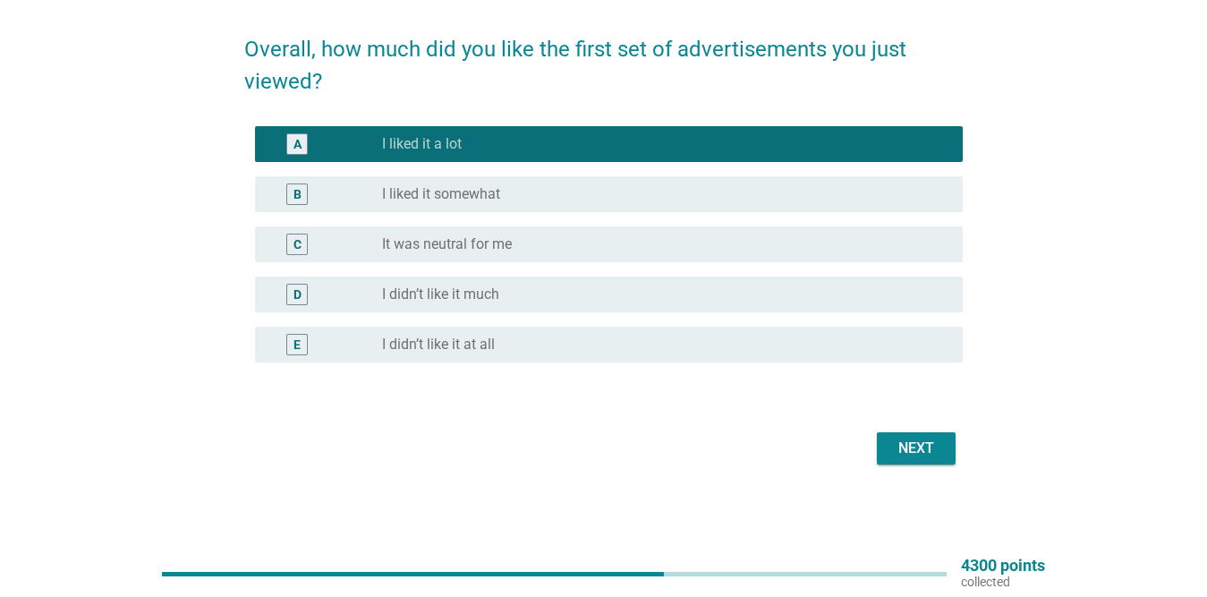
click at [933, 443] on div "Next" at bounding box center [916, 448] width 50 height 21
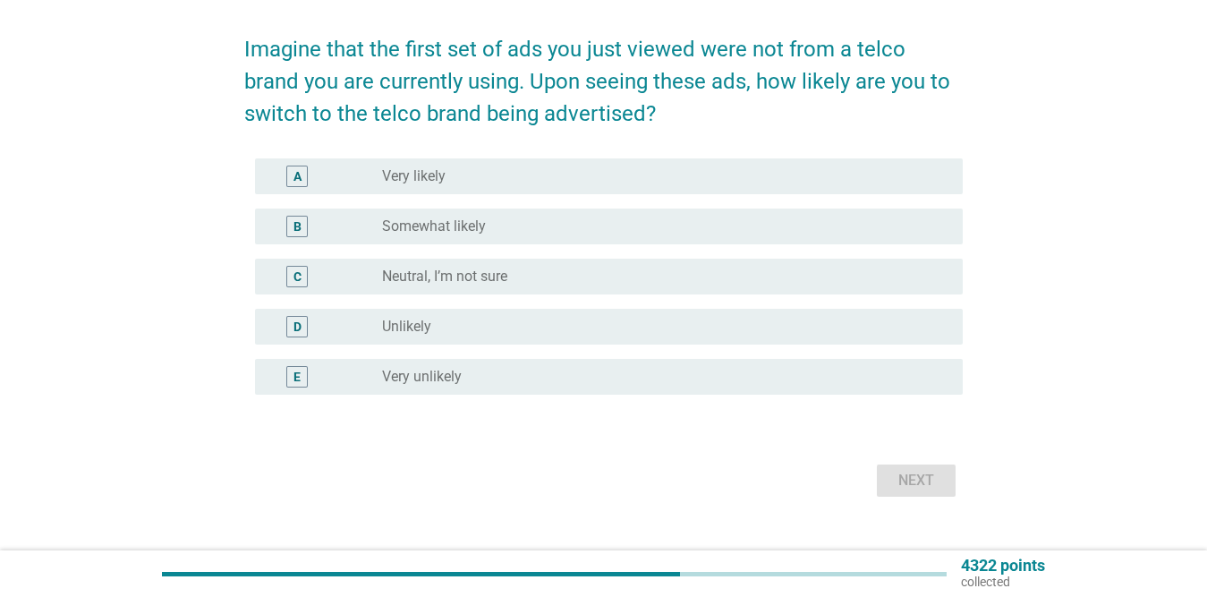
scroll to position [0, 0]
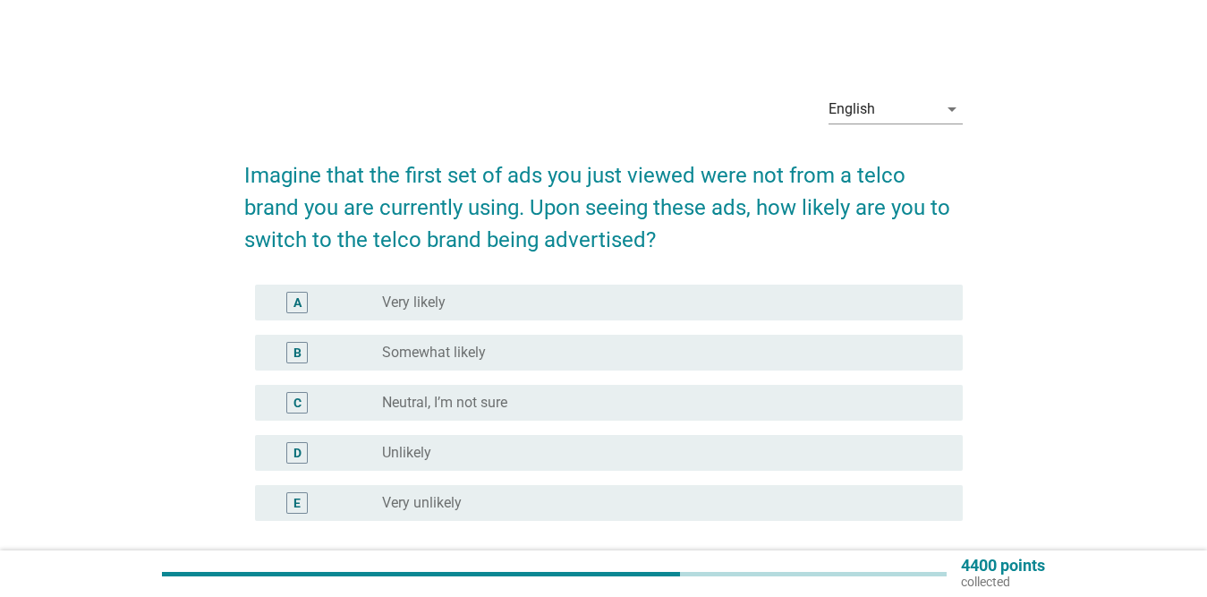
click at [414, 344] on label "Somewhat likely" at bounding box center [434, 353] width 104 height 18
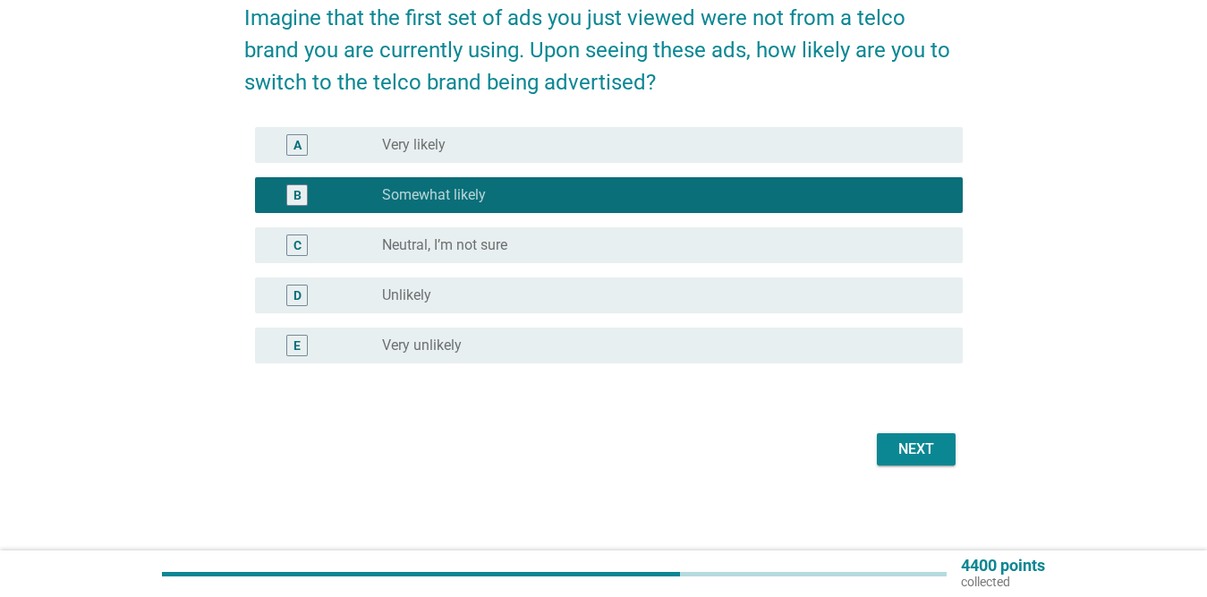
scroll to position [158, 0]
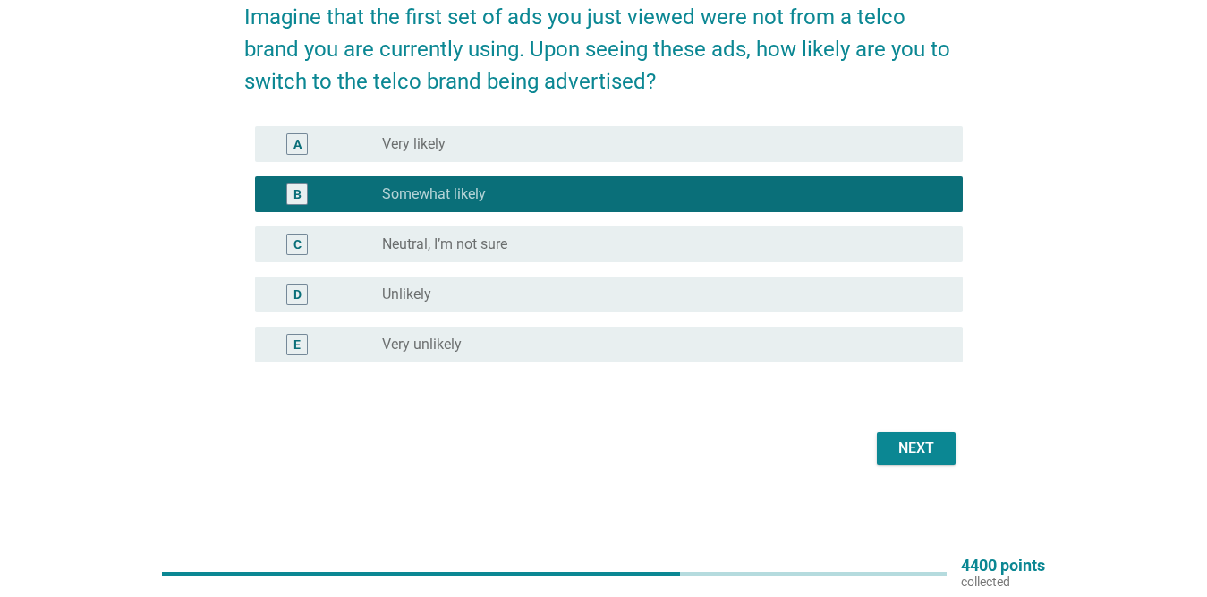
click at [924, 445] on div "Next" at bounding box center [916, 448] width 50 height 21
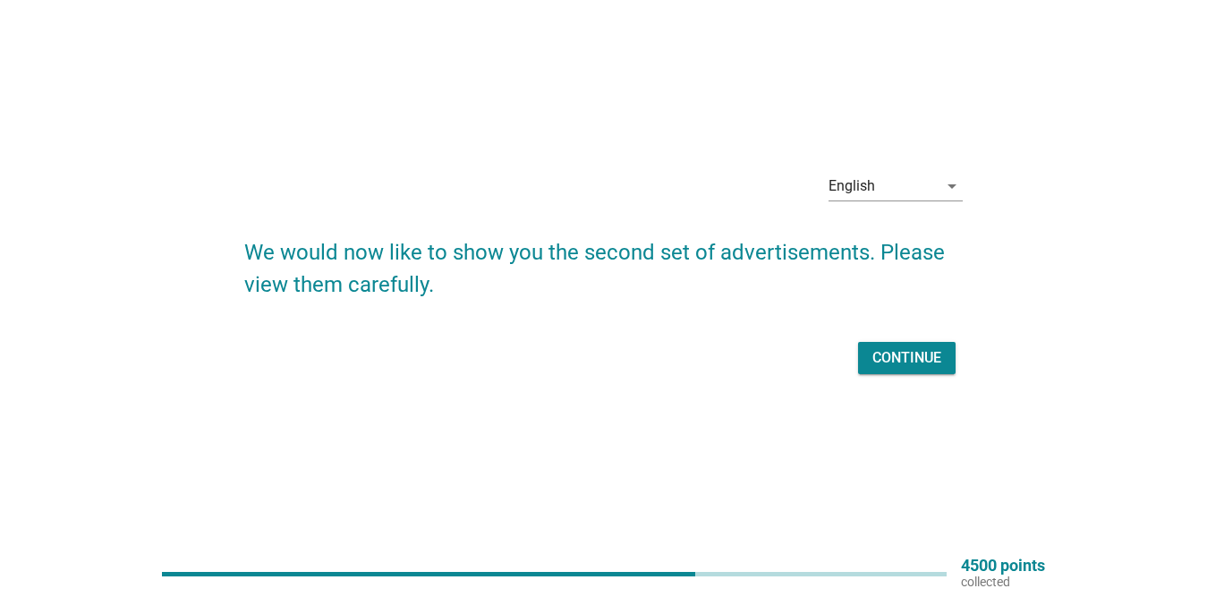
scroll to position [47, 0]
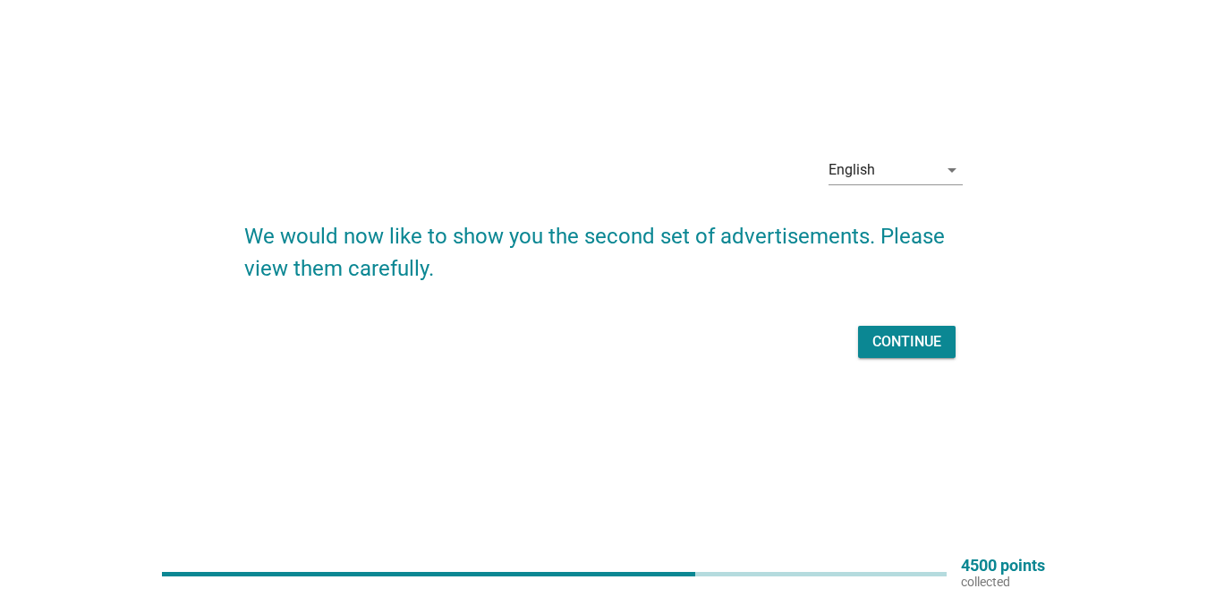
click at [893, 340] on div "Continue" at bounding box center [907, 341] width 69 height 21
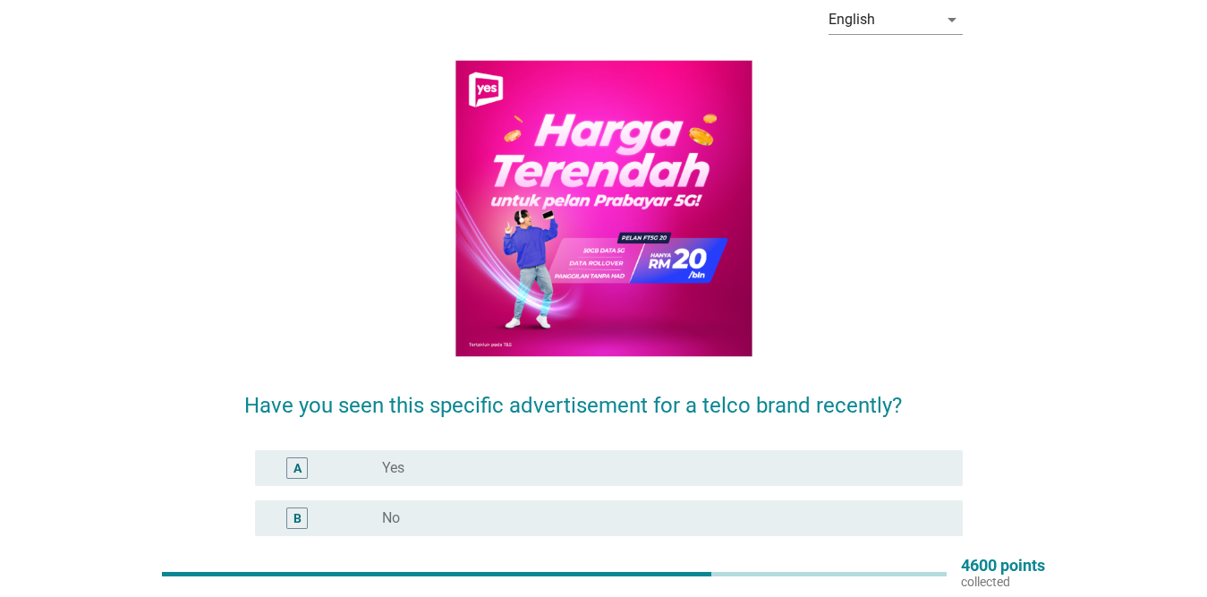
scroll to position [179, 0]
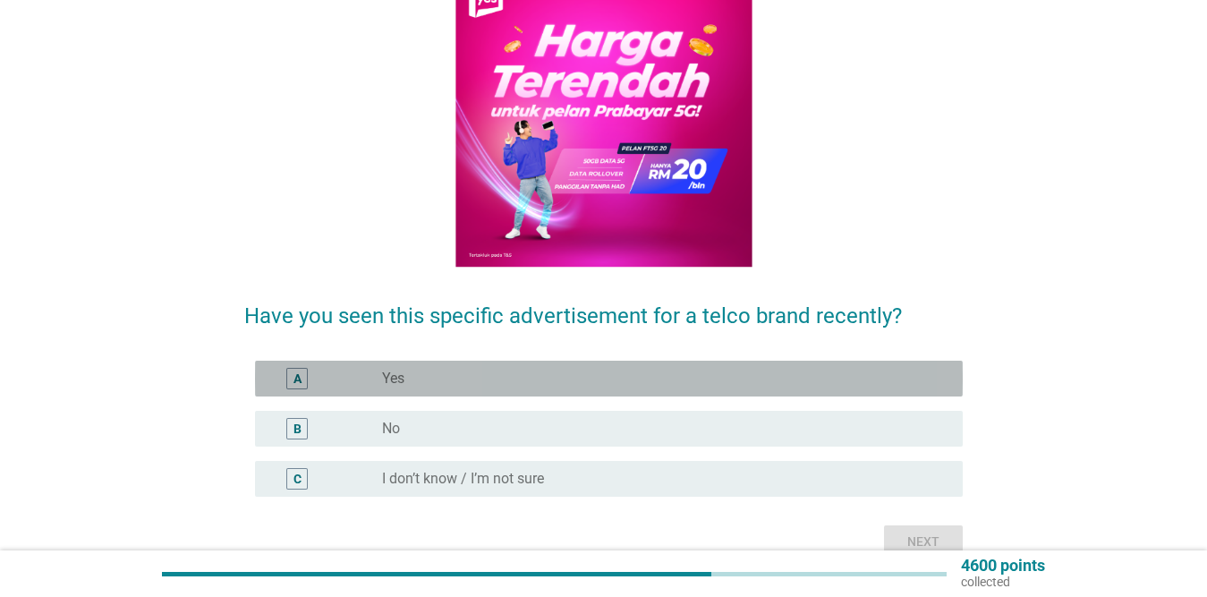
click at [634, 381] on div "radio_button_unchecked Yes" at bounding box center [658, 379] width 552 height 18
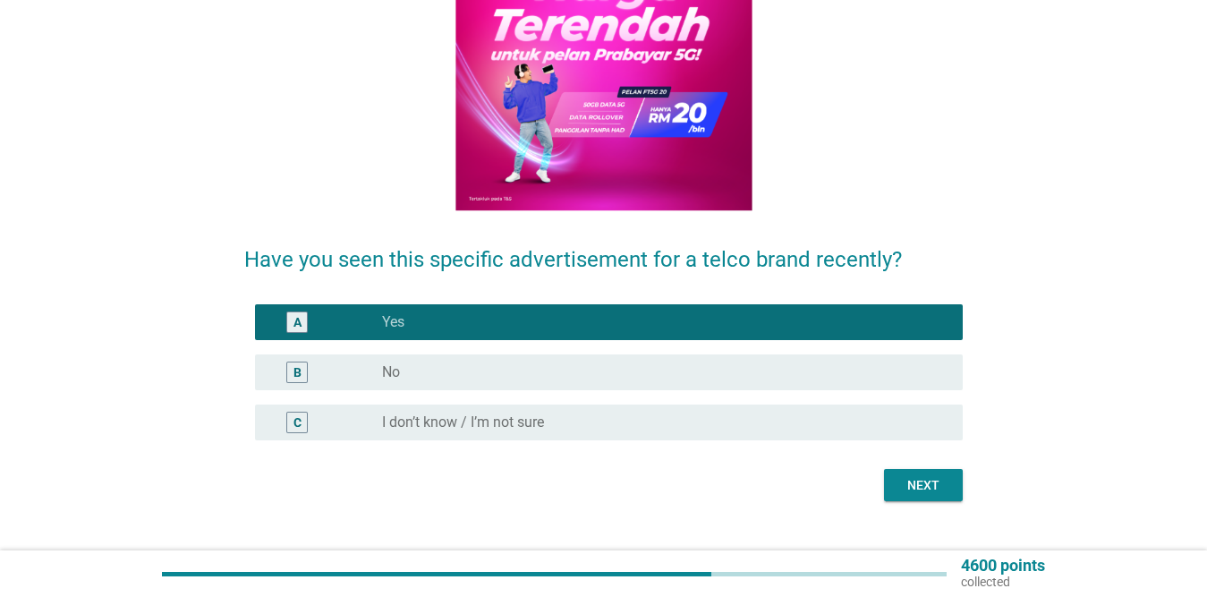
scroll to position [267, 0]
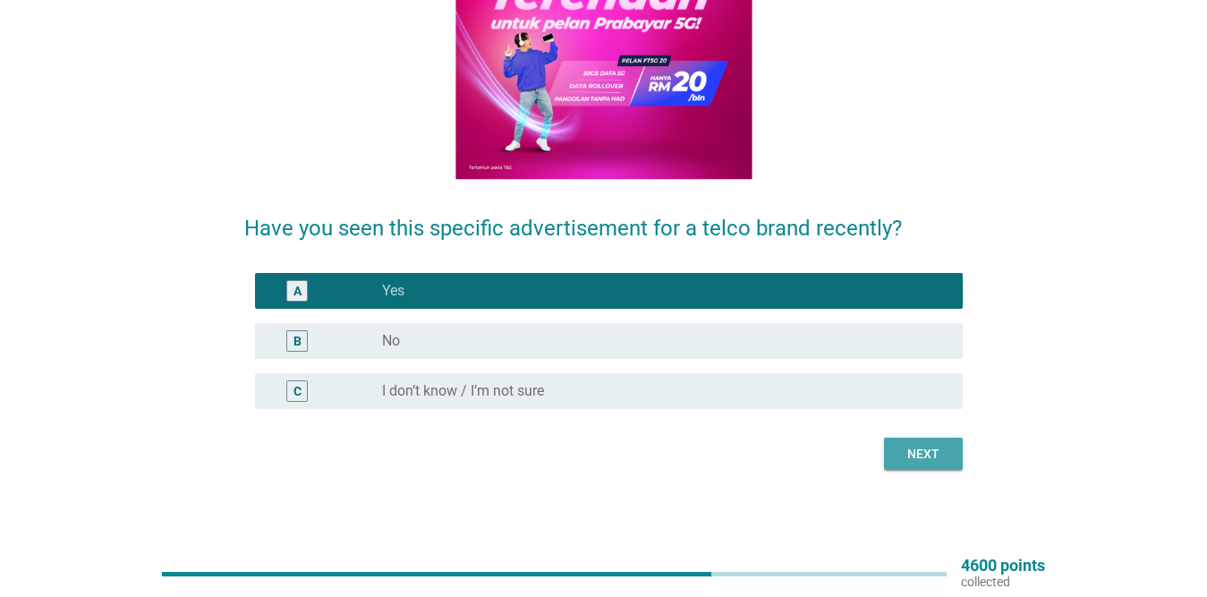
click at [915, 438] on button "Next" at bounding box center [923, 454] width 79 height 32
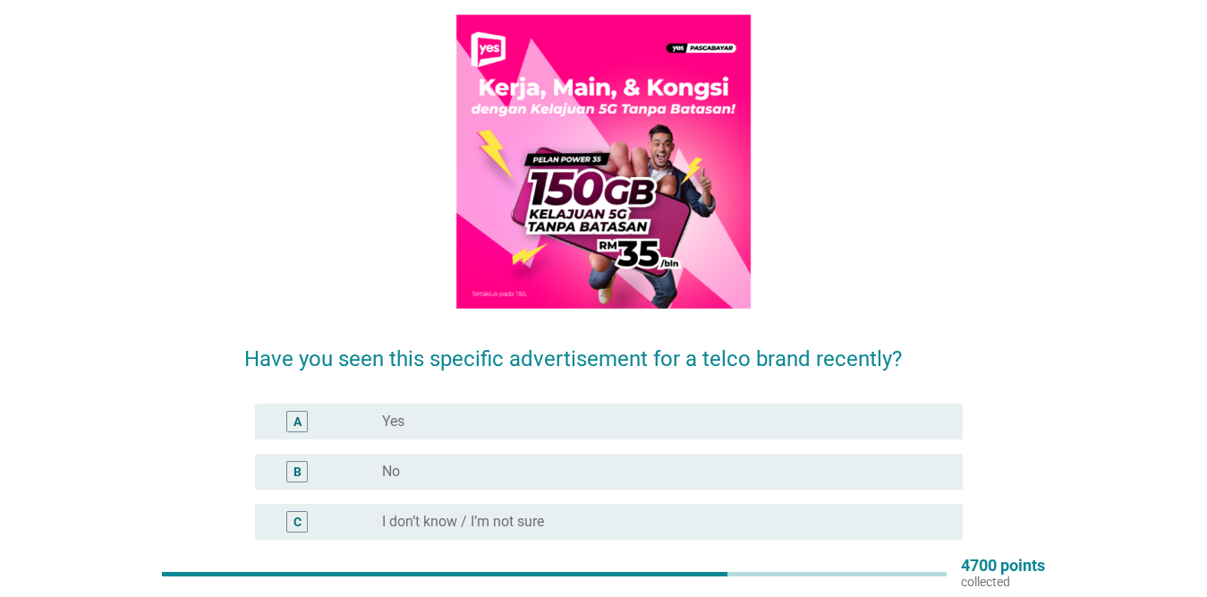
scroll to position [179, 0]
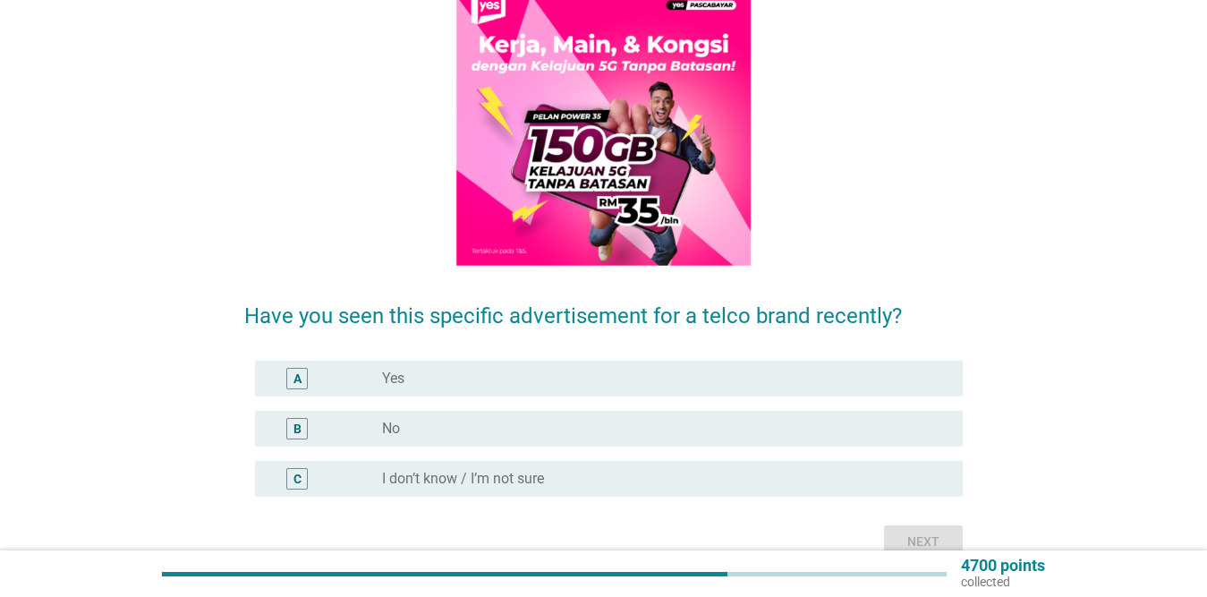
click at [600, 384] on div "radio_button_unchecked Yes" at bounding box center [658, 379] width 552 height 18
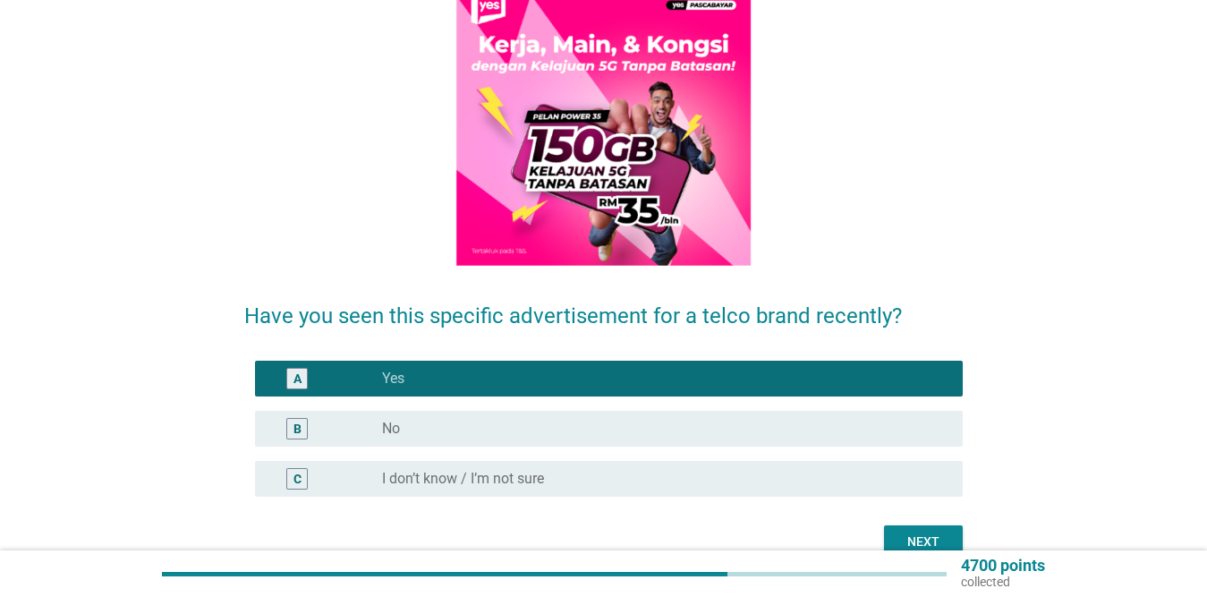
scroll to position [267, 0]
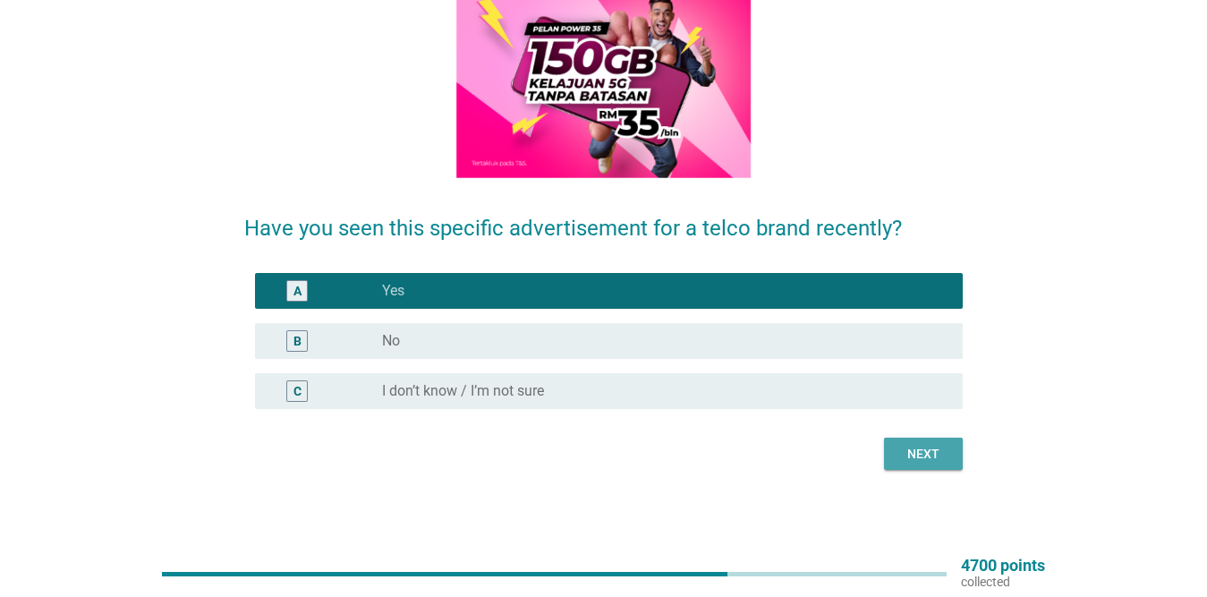
click at [916, 446] on div "Next" at bounding box center [923, 454] width 50 height 19
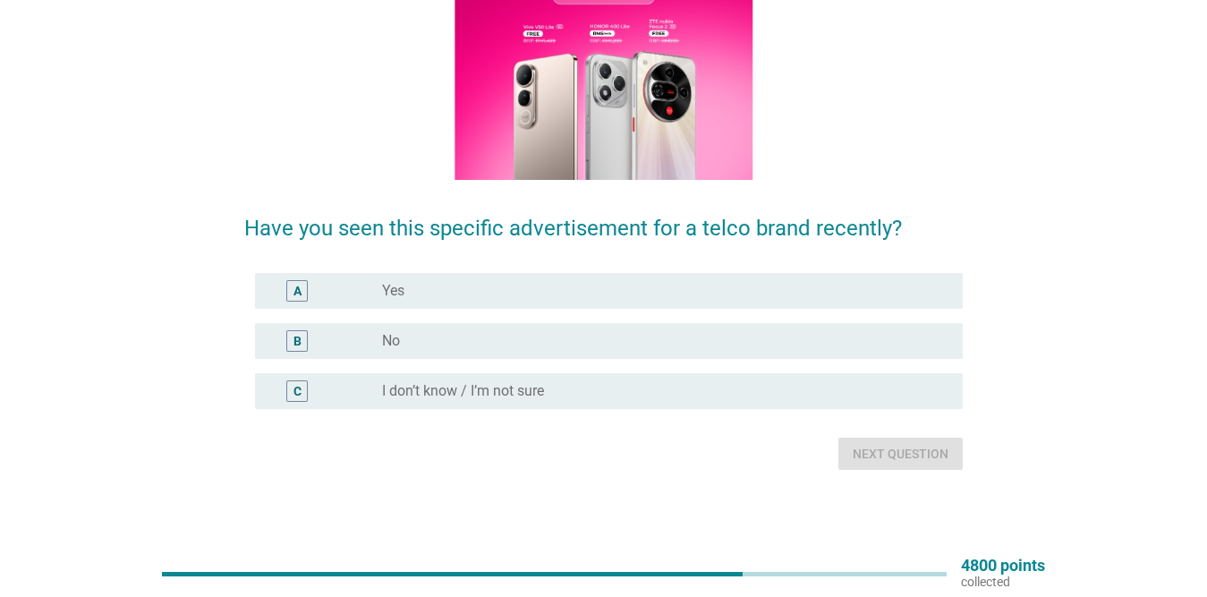
click at [519, 297] on div "radio_button_unchecked Yes" at bounding box center [658, 291] width 552 height 18
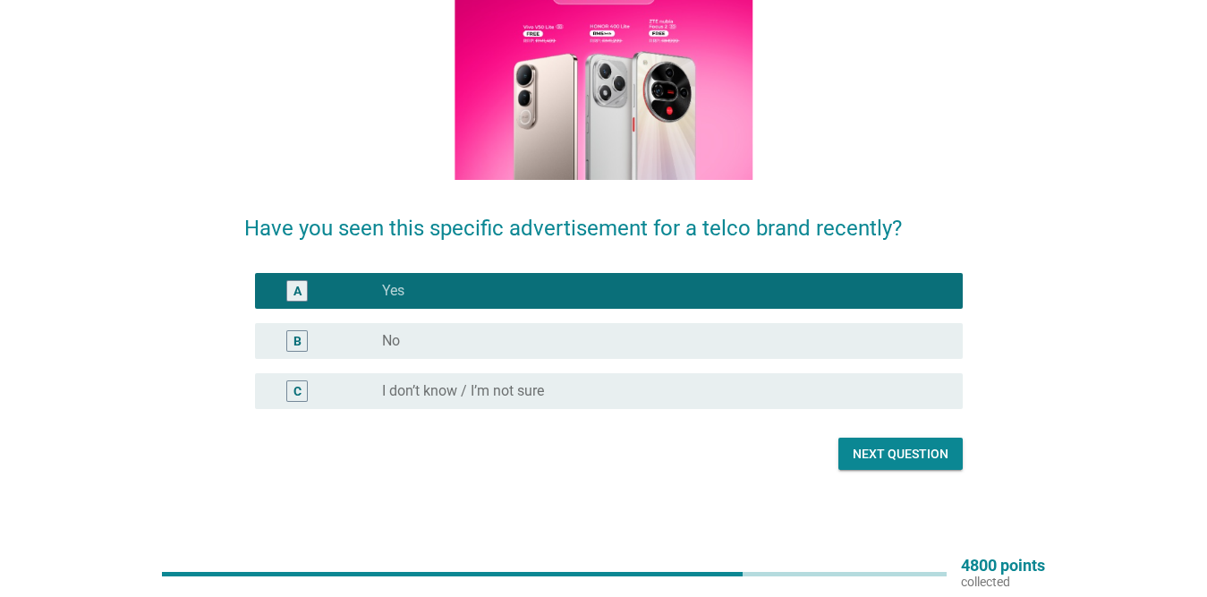
click at [927, 477] on div "English arrow_drop_down Have you seen this specific advertisement for a telco b…" at bounding box center [603, 142] width 747 height 685
click at [875, 455] on div "Next question" at bounding box center [901, 454] width 96 height 19
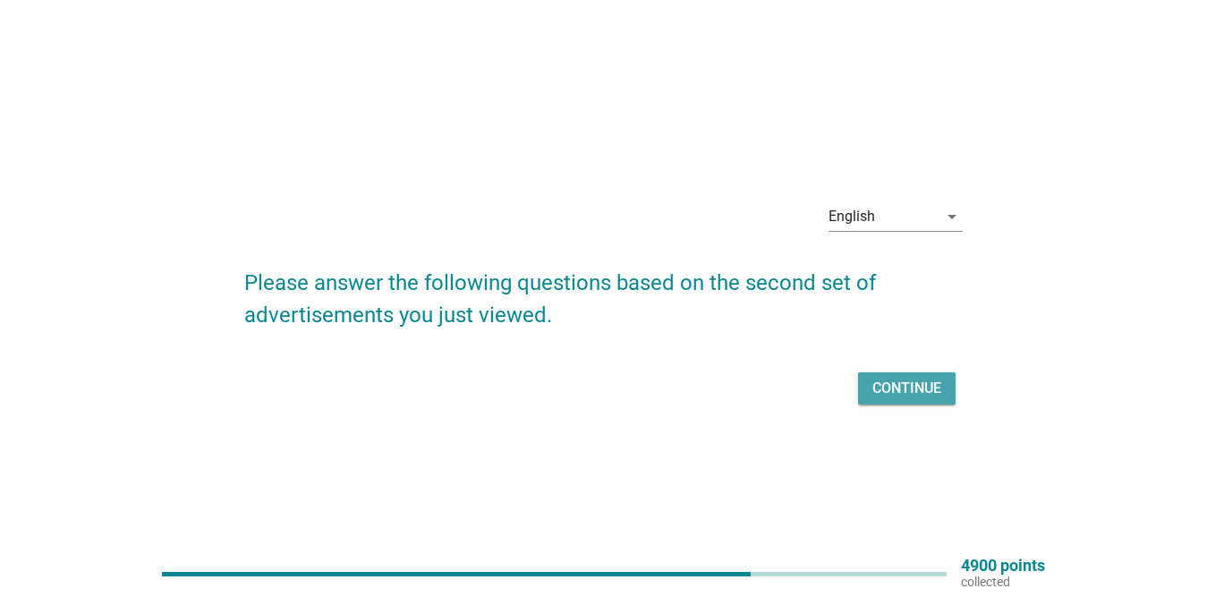
click at [925, 388] on div "Continue" at bounding box center [907, 388] width 69 height 21
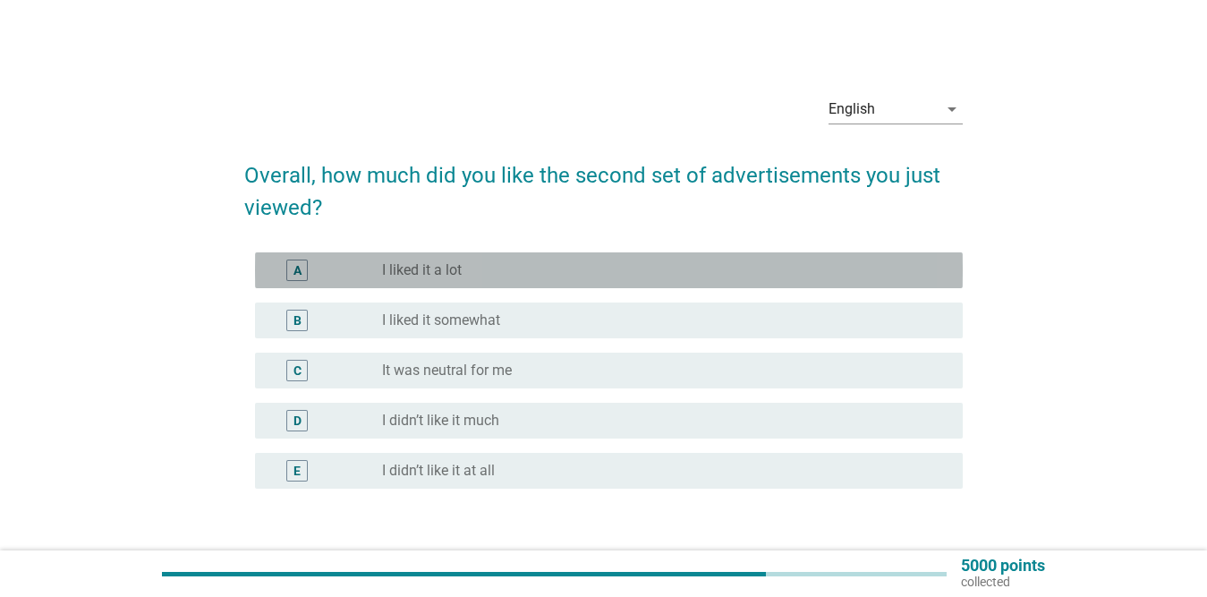
click at [484, 271] on div "radio_button_unchecked I liked it a lot" at bounding box center [658, 270] width 552 height 18
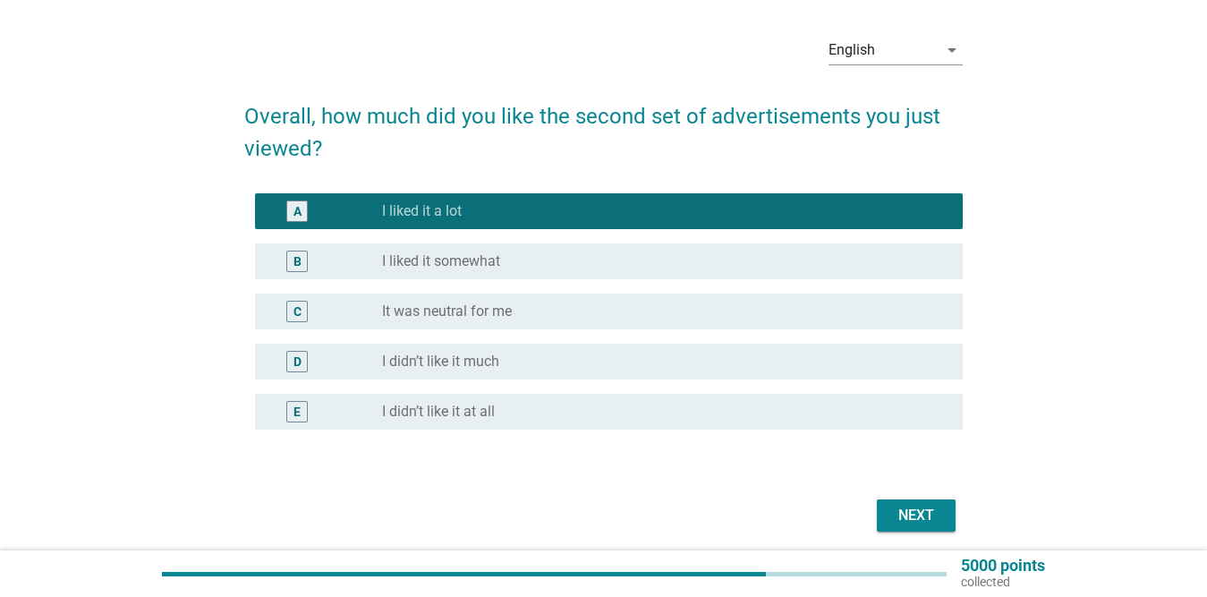
scroll to position [126, 0]
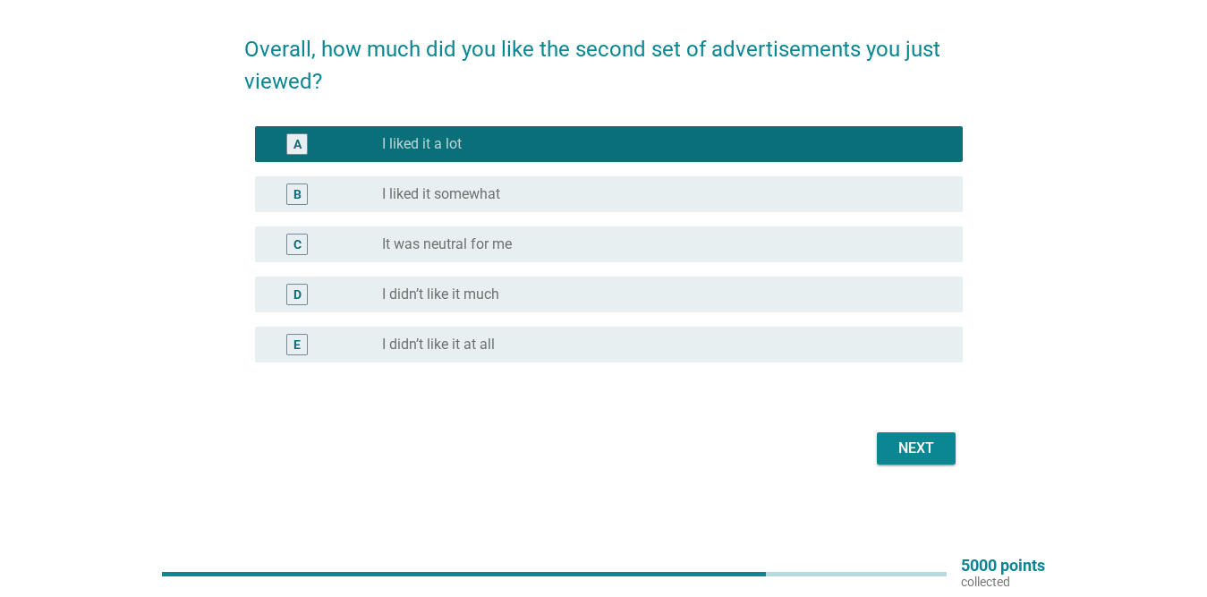
click at [886, 446] on button "Next" at bounding box center [916, 448] width 79 height 32
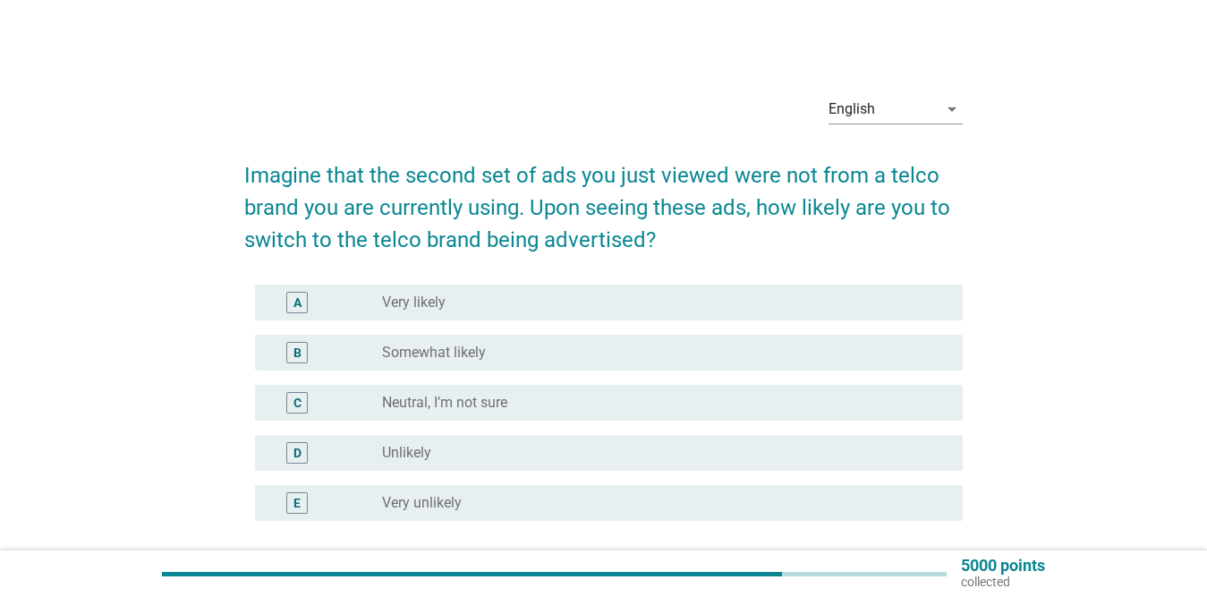
click at [560, 299] on div "radio_button_unchecked Very likely" at bounding box center [658, 303] width 552 height 18
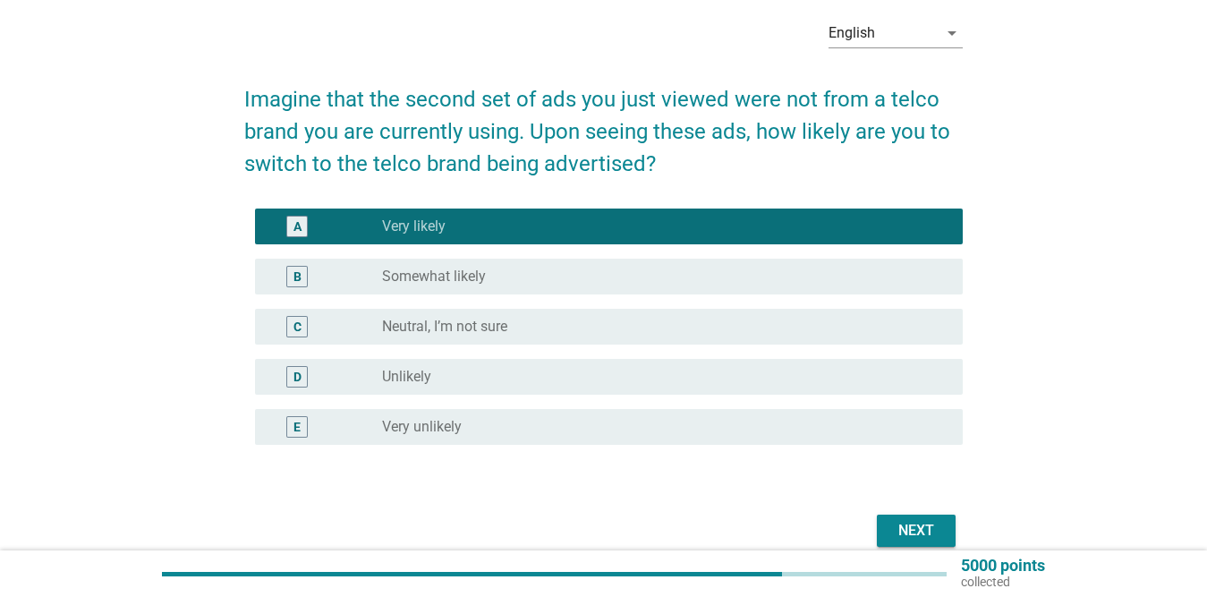
scroll to position [158, 0]
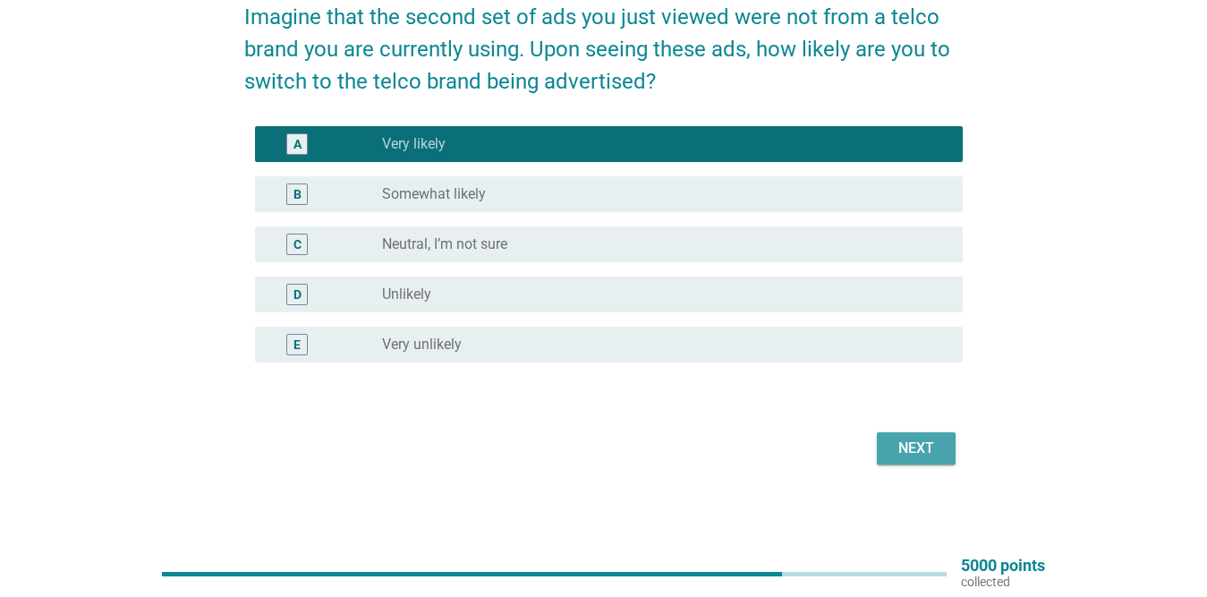
click at [890, 447] on button "Next" at bounding box center [916, 448] width 79 height 32
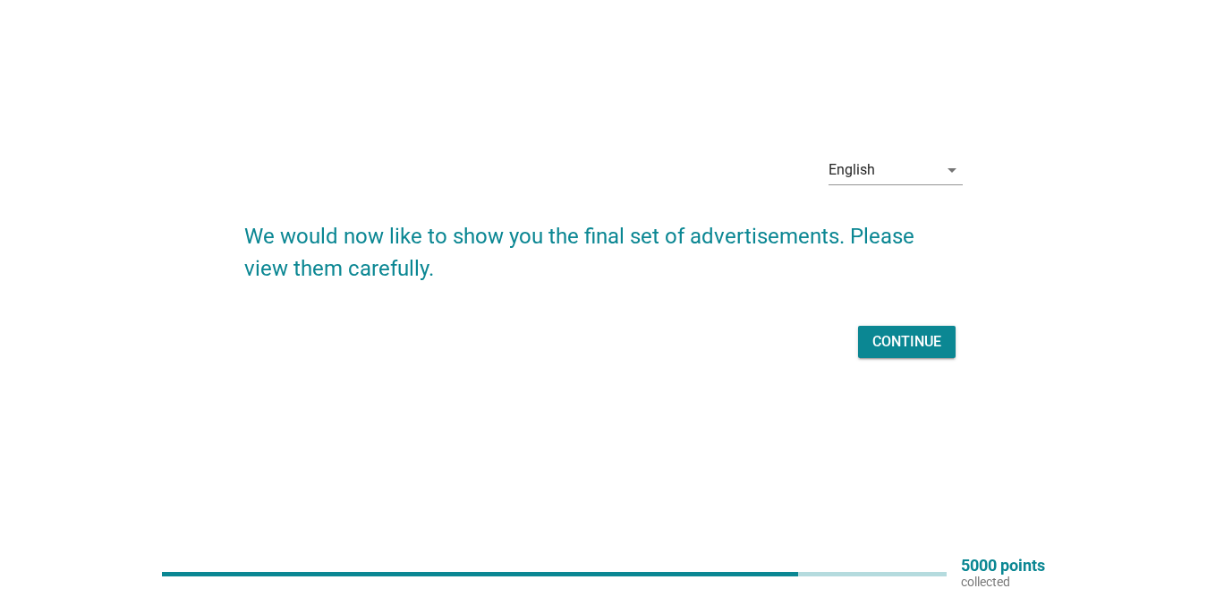
scroll to position [0, 0]
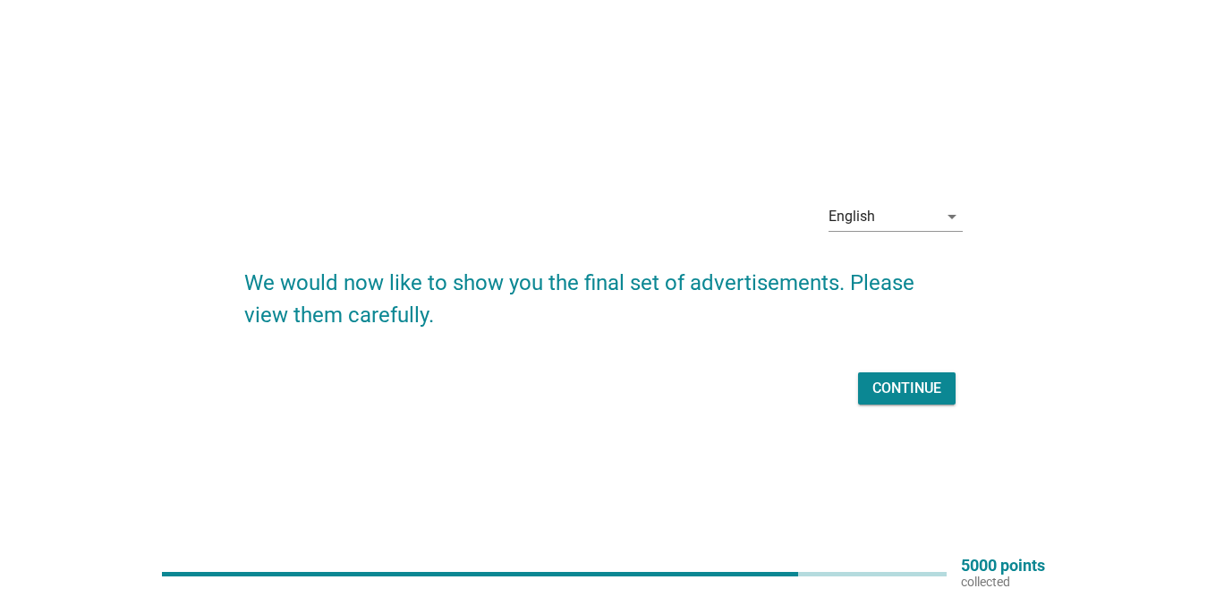
click at [896, 384] on div "Continue" at bounding box center [907, 388] width 69 height 21
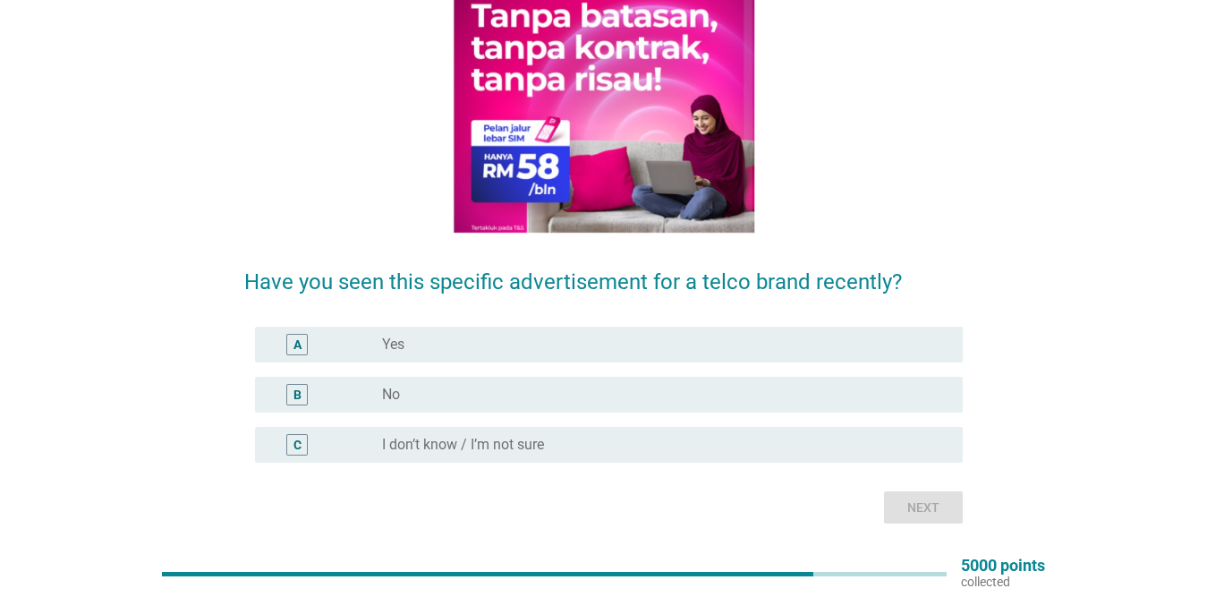
scroll to position [267, 0]
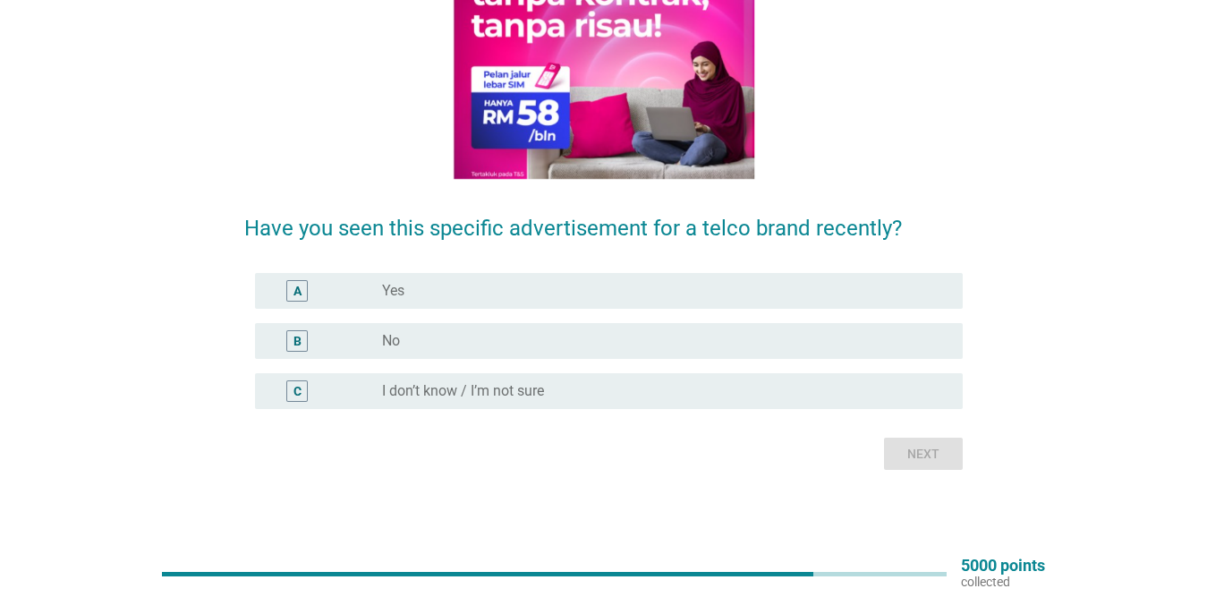
click at [628, 290] on div "radio_button_unchecked Yes" at bounding box center [658, 291] width 552 height 18
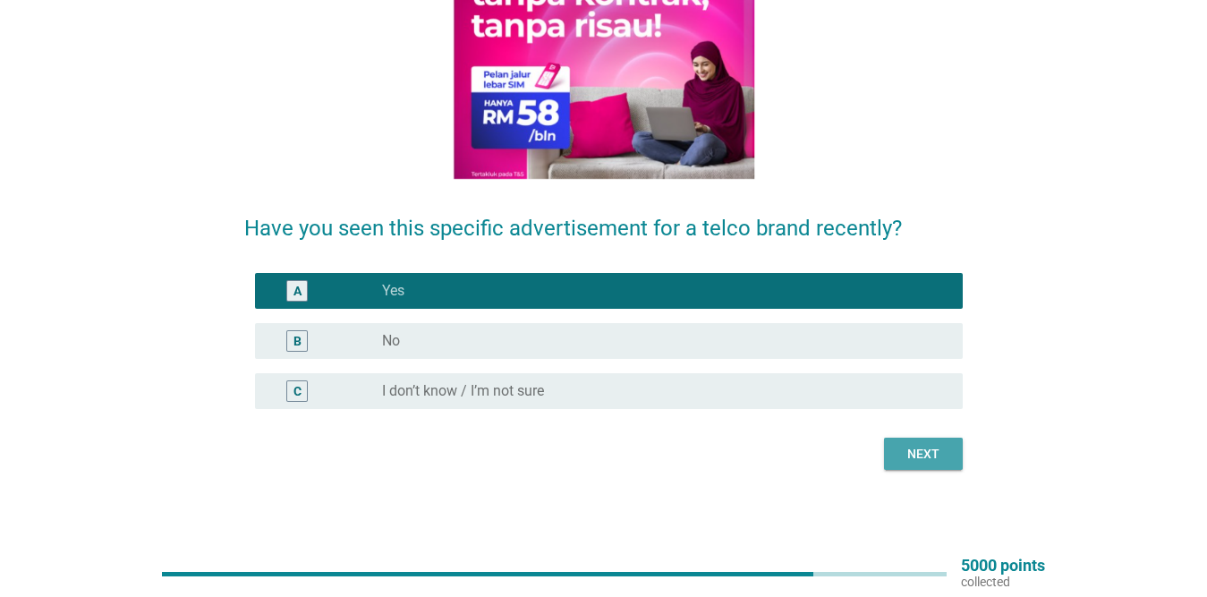
click at [922, 459] on div "Next" at bounding box center [923, 454] width 50 height 19
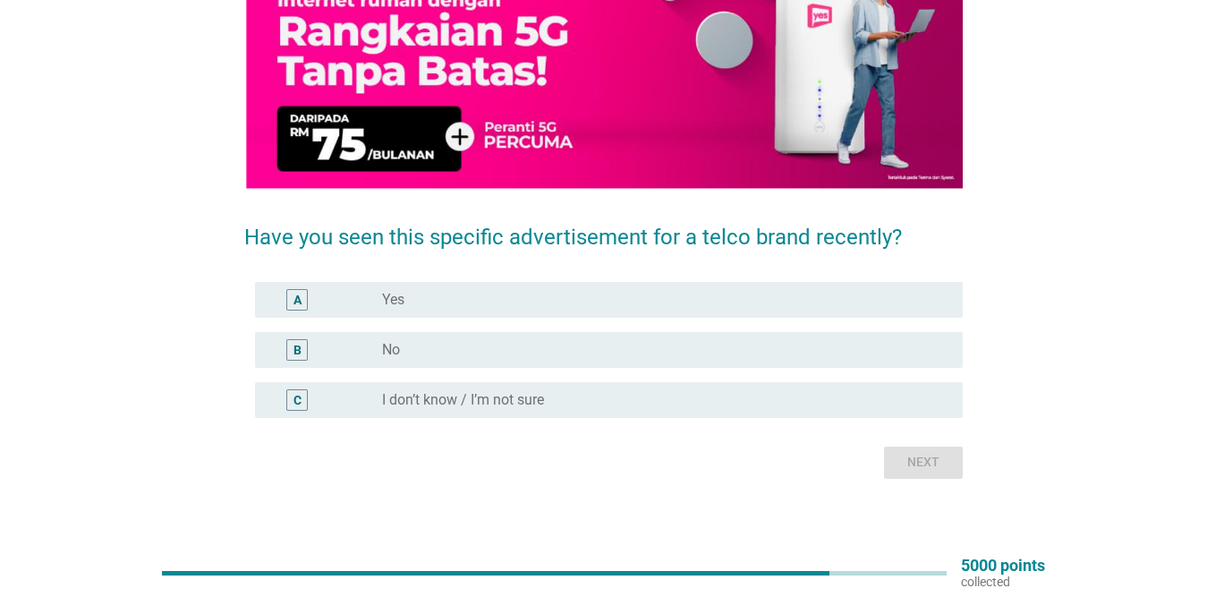
scroll to position [247, 0]
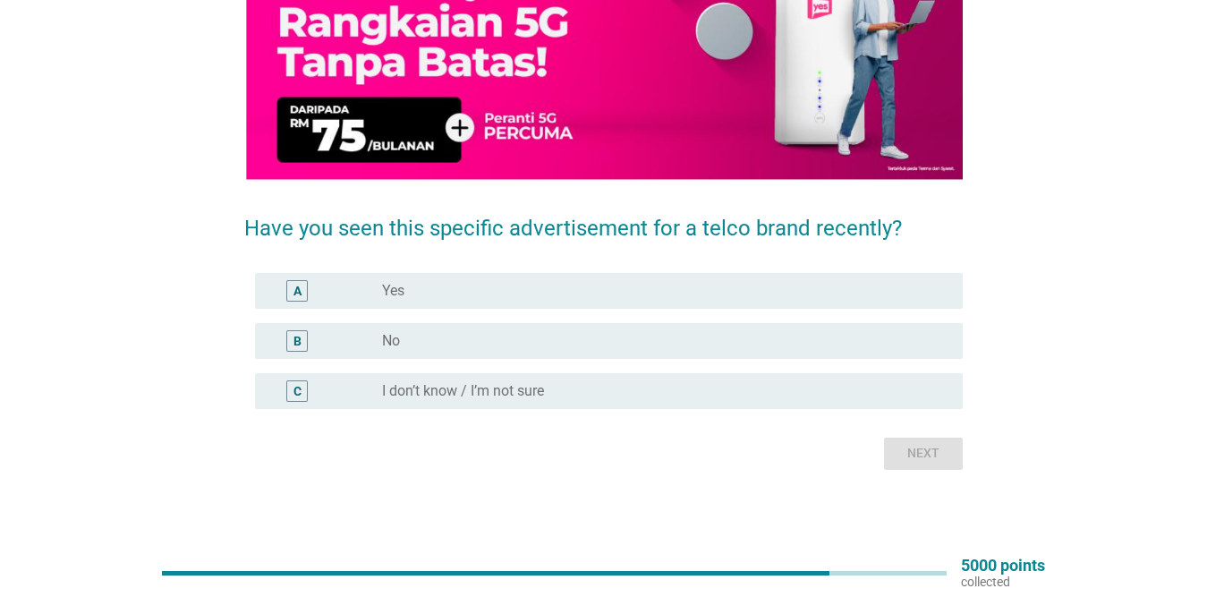
click at [606, 294] on div "radio_button_unchecked Yes" at bounding box center [658, 291] width 552 height 18
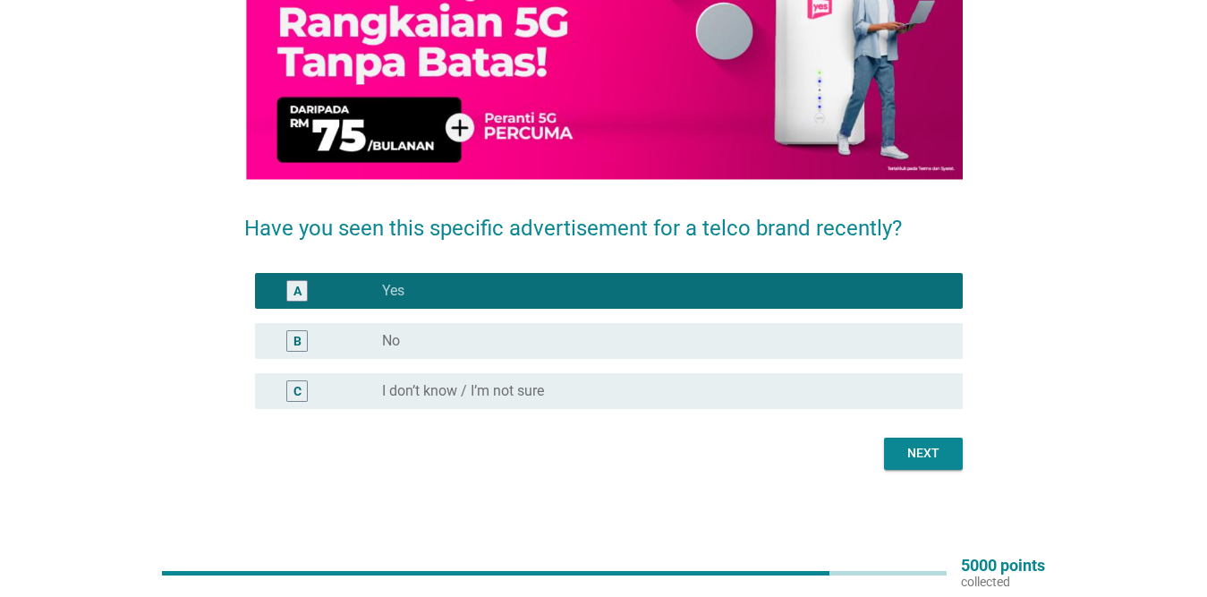
click at [929, 449] on div "Next" at bounding box center [923, 453] width 50 height 19
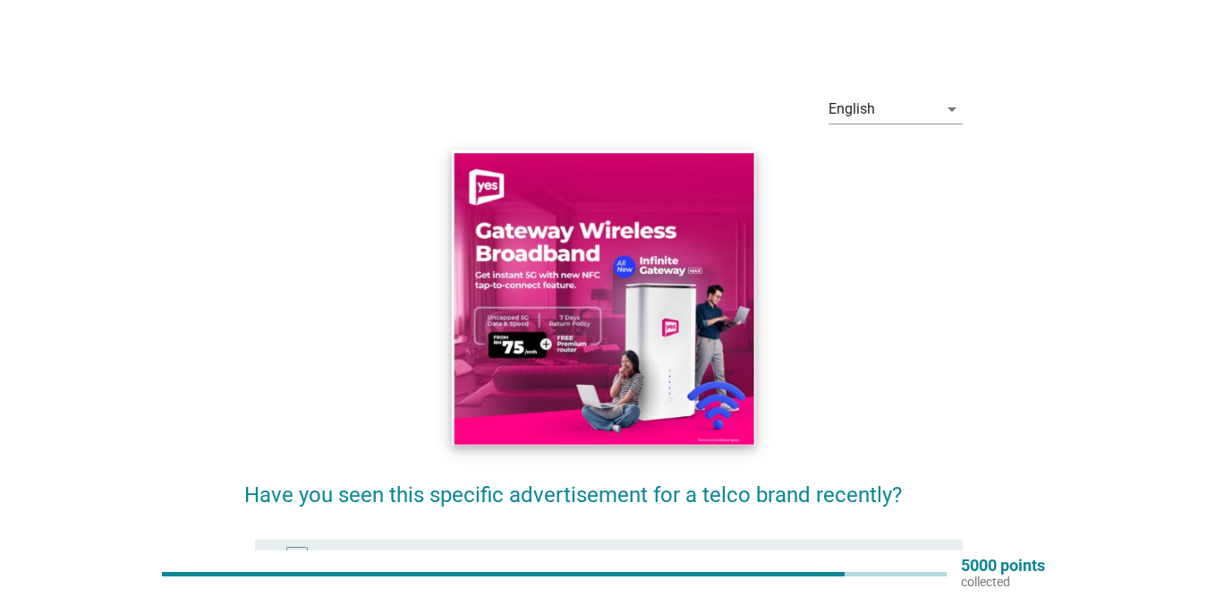
scroll to position [267, 0]
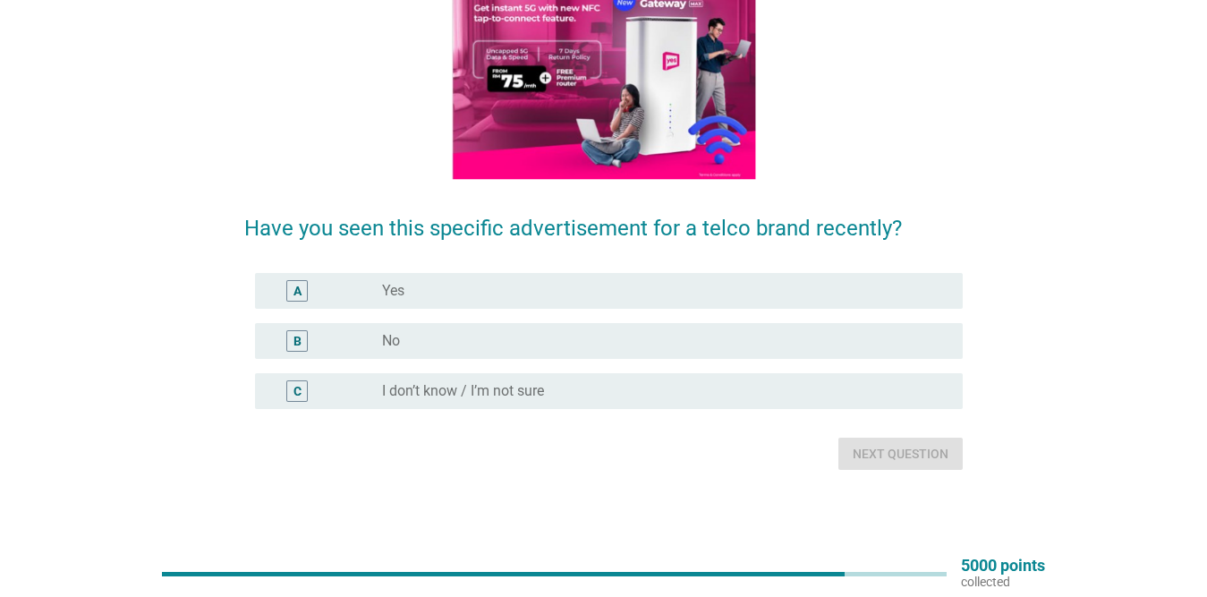
click at [493, 294] on div "radio_button_unchecked Yes" at bounding box center [658, 291] width 552 height 18
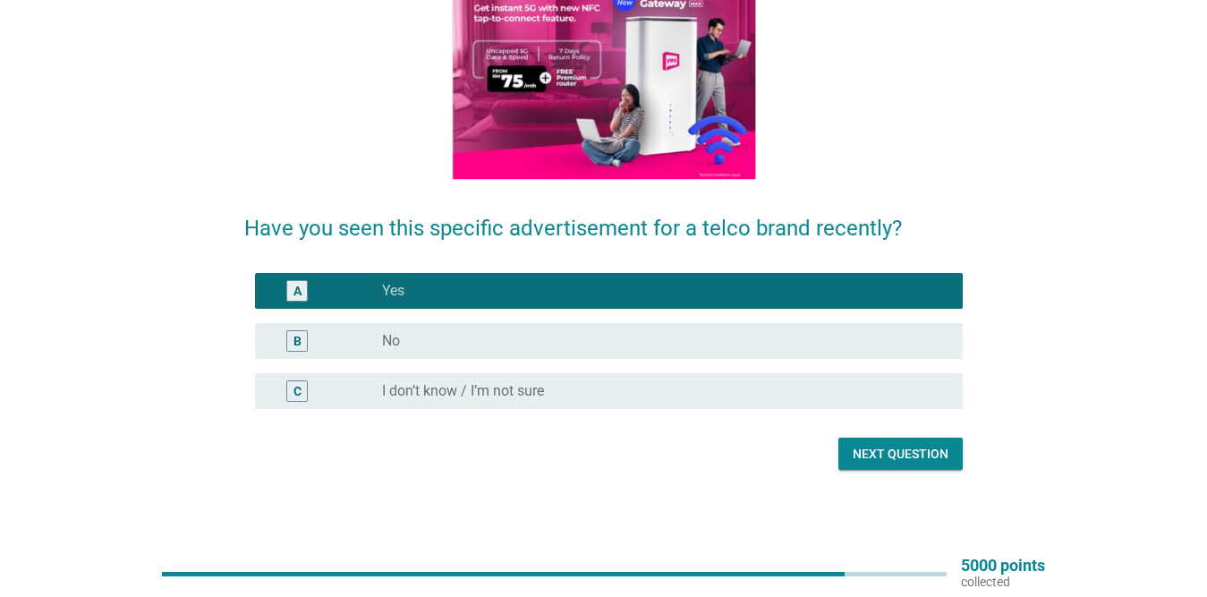
click at [883, 463] on div "Next question" at bounding box center [901, 454] width 96 height 19
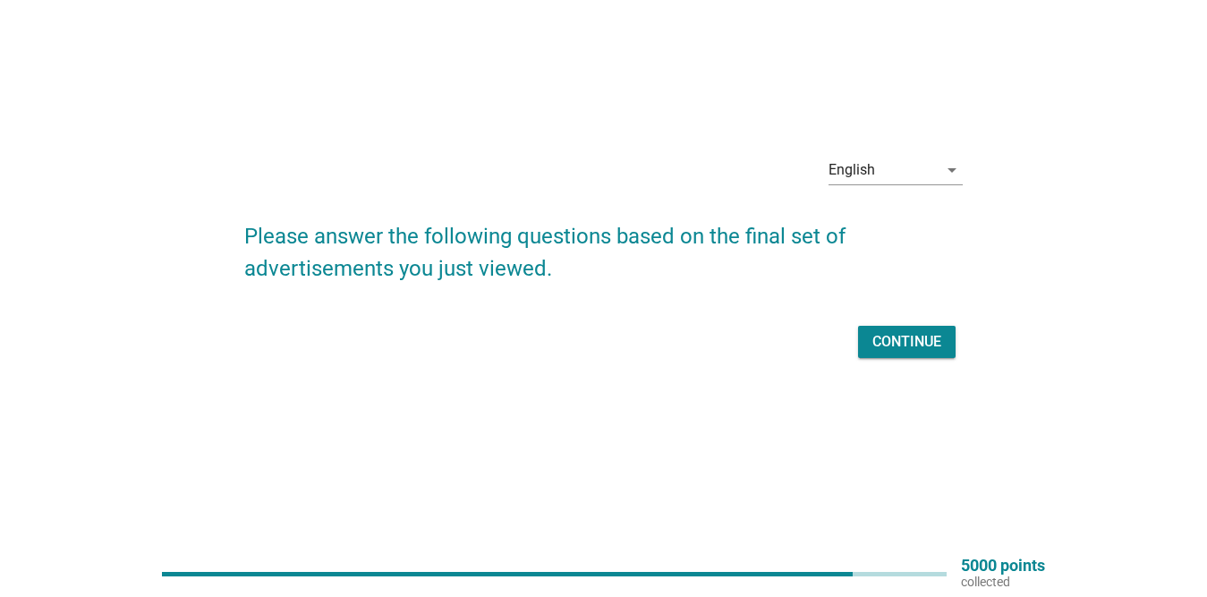
scroll to position [0, 0]
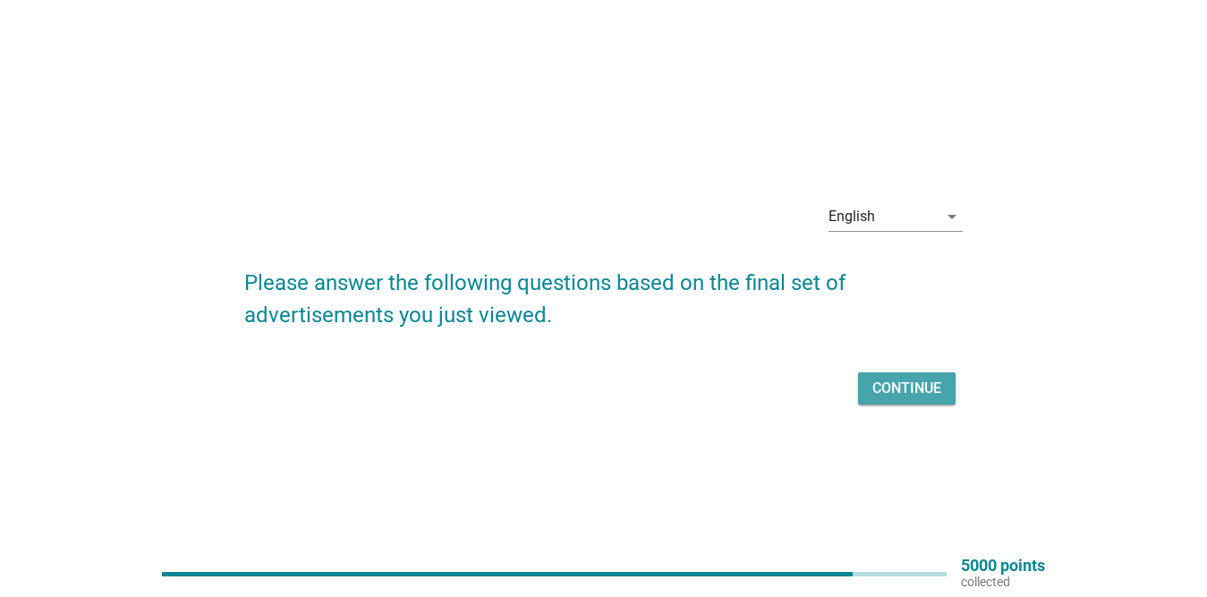
click at [913, 387] on div "Continue" at bounding box center [907, 388] width 69 height 21
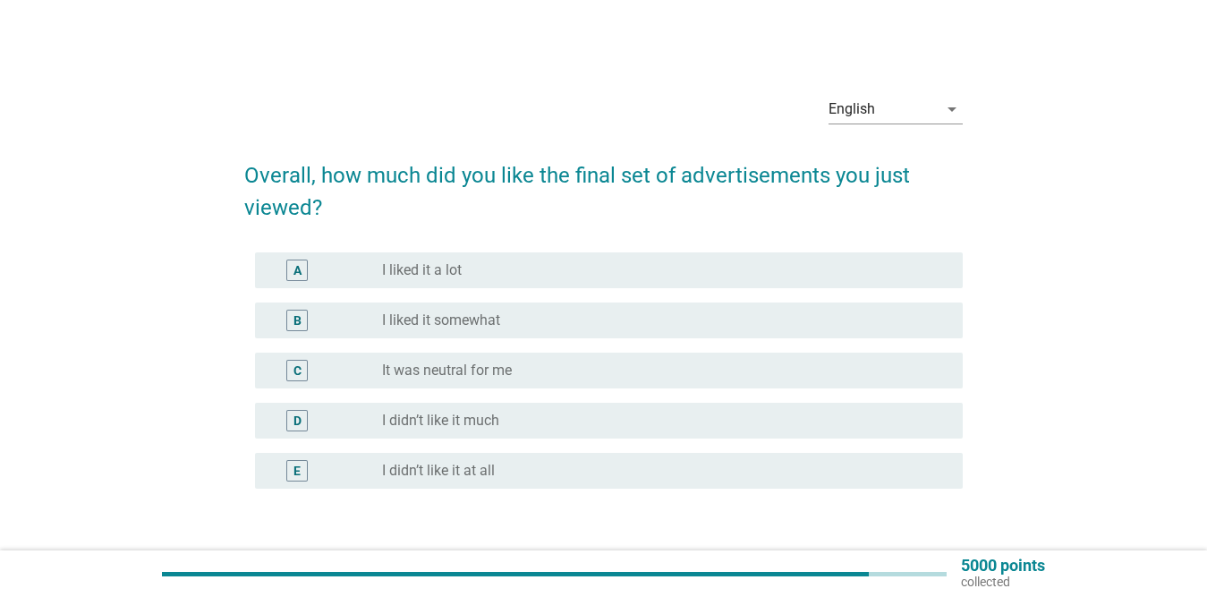
click at [483, 278] on div "radio_button_unchecked I liked it a lot" at bounding box center [658, 270] width 552 height 18
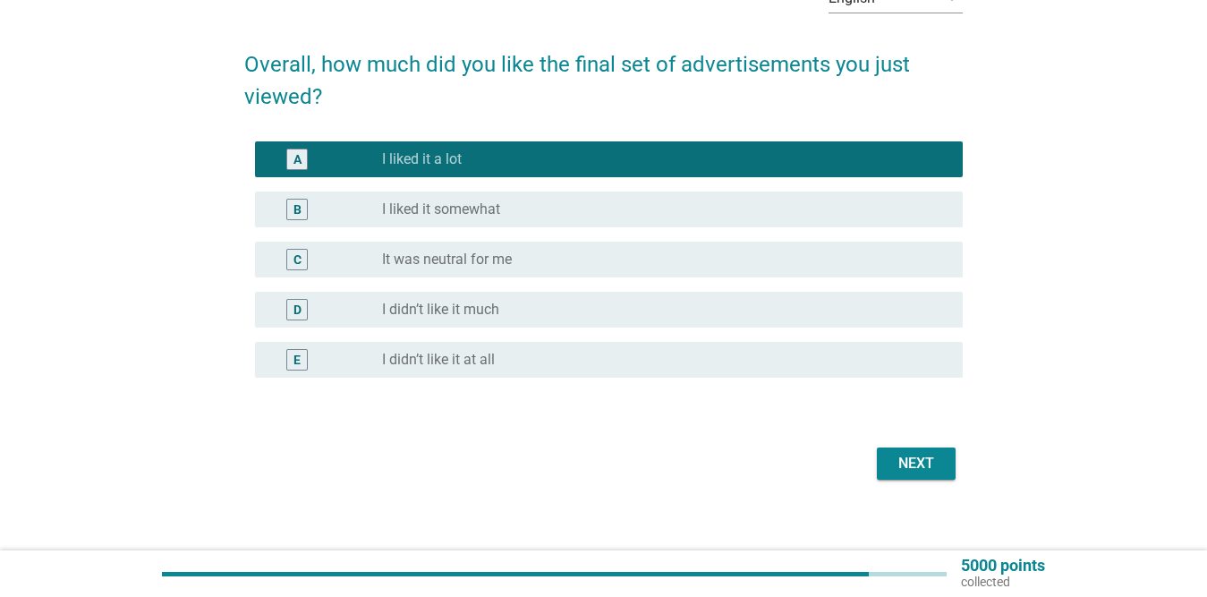
scroll to position [126, 0]
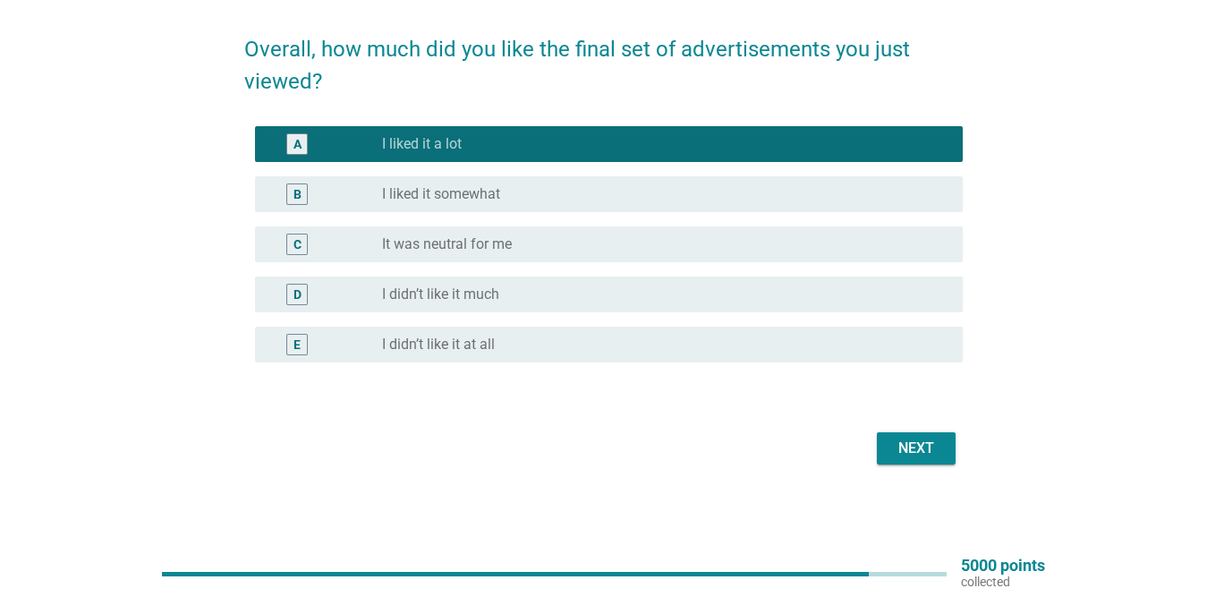
click at [919, 440] on div "Next" at bounding box center [916, 448] width 50 height 21
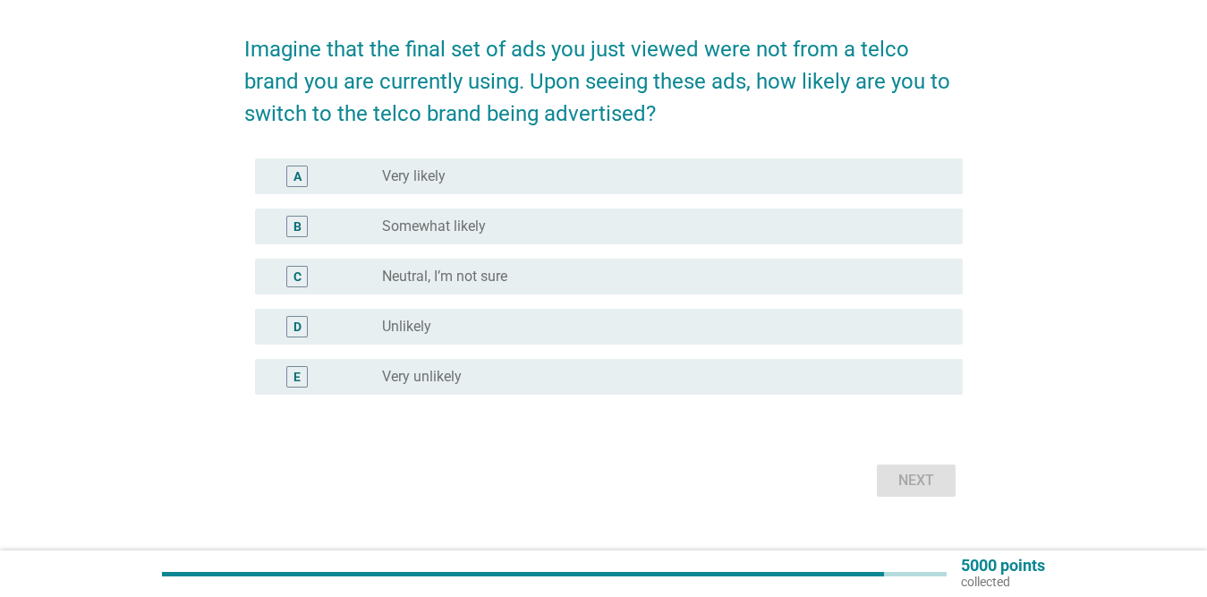
scroll to position [0, 0]
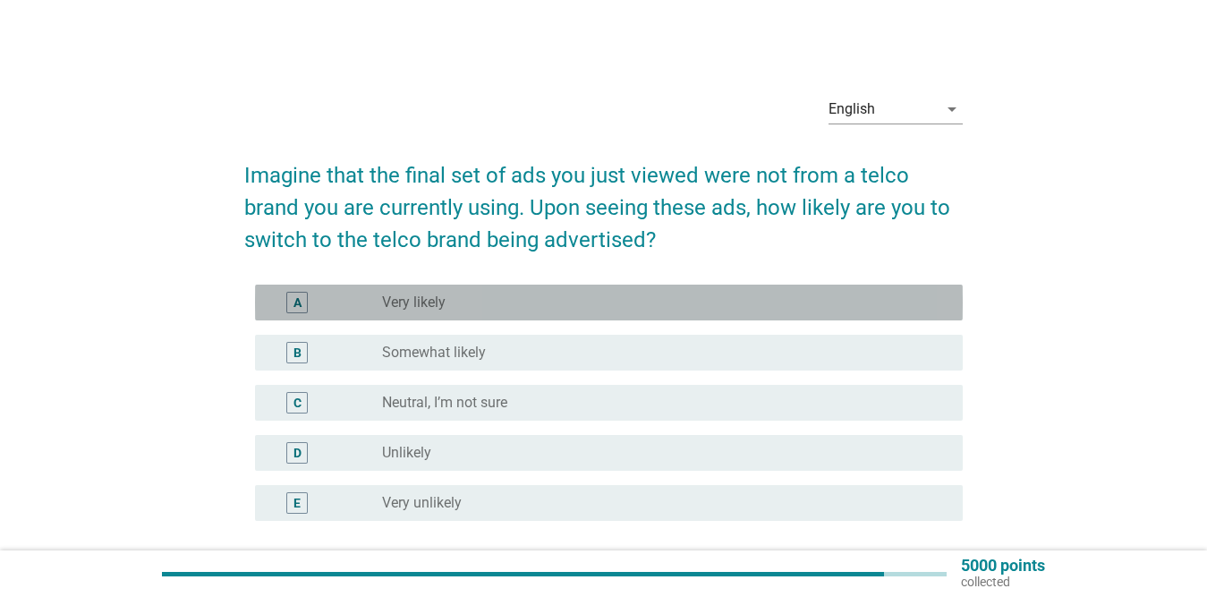
click at [549, 312] on div "radio_button_unchecked Very likely" at bounding box center [665, 302] width 566 height 21
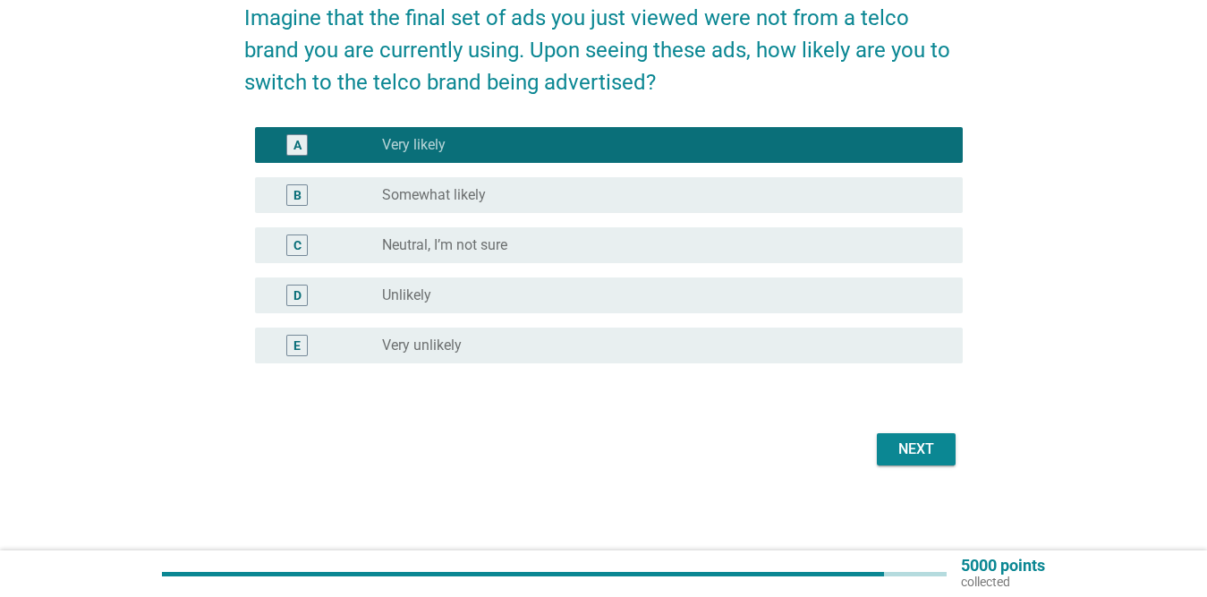
scroll to position [158, 0]
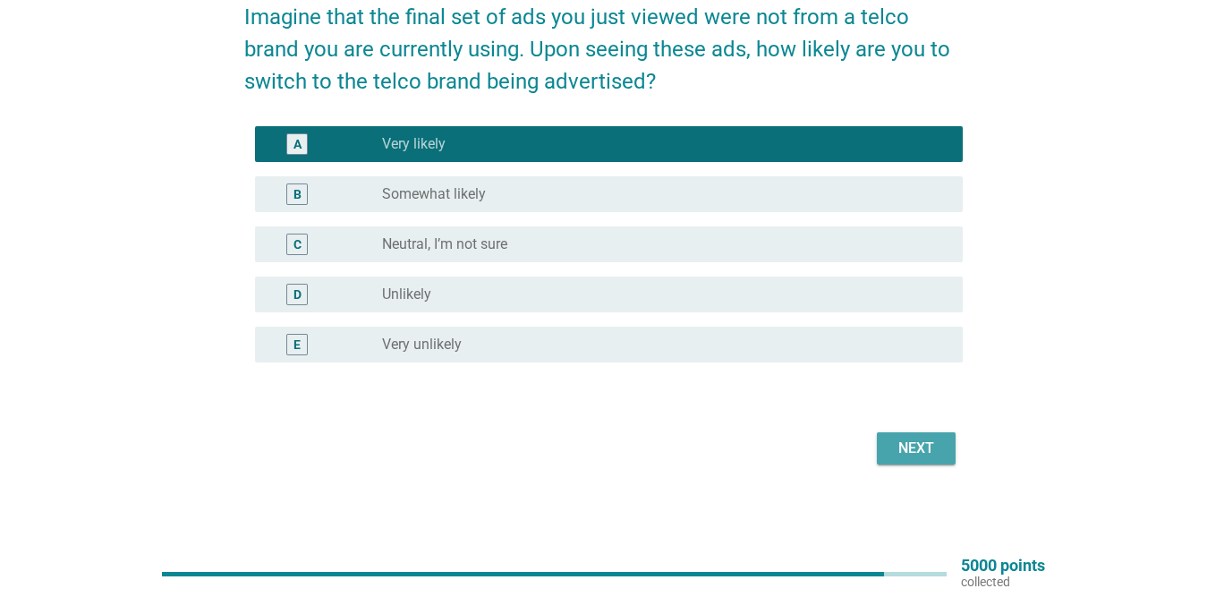
click at [904, 444] on div "Next" at bounding box center [916, 448] width 50 height 21
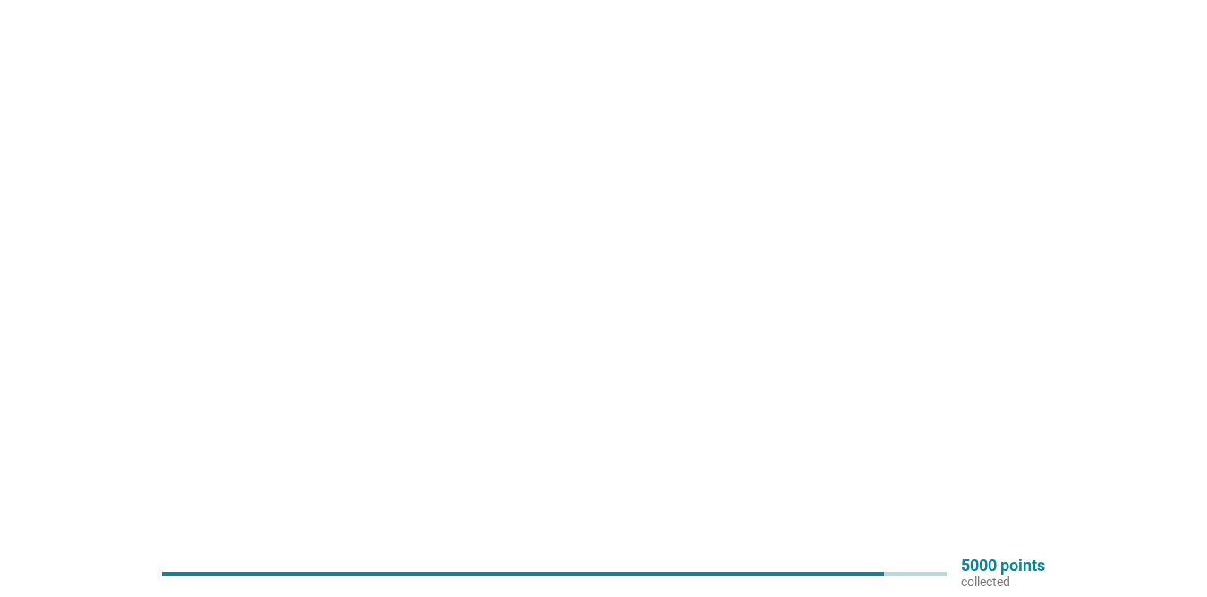
scroll to position [0, 0]
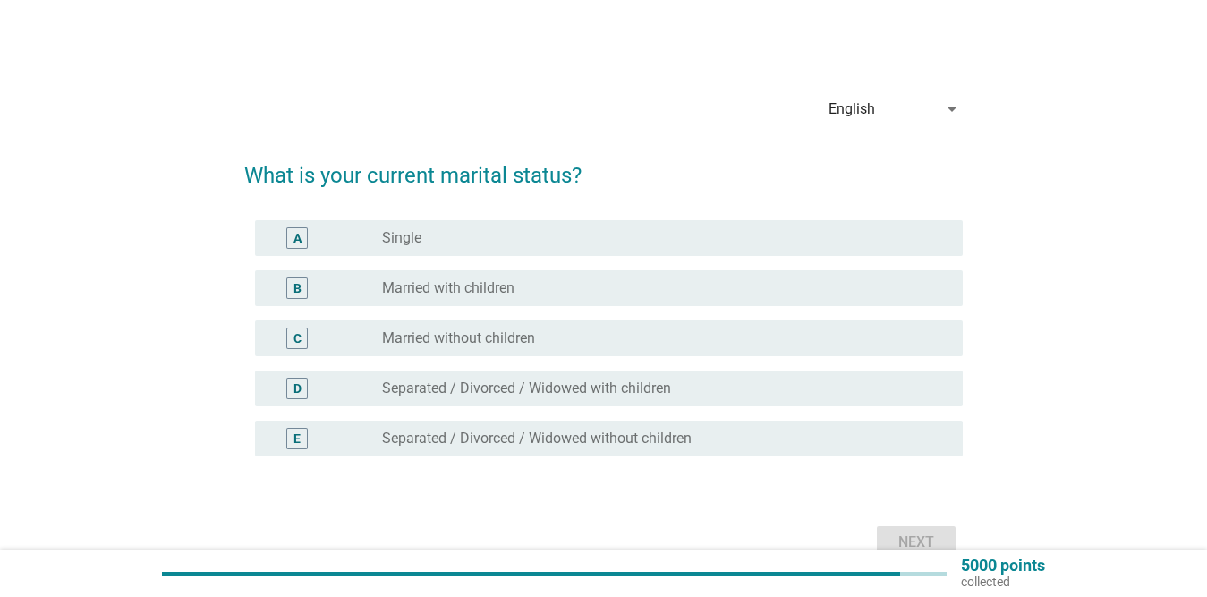
click at [422, 395] on label "Separated / Divorced / Widowed with children" at bounding box center [526, 388] width 289 height 18
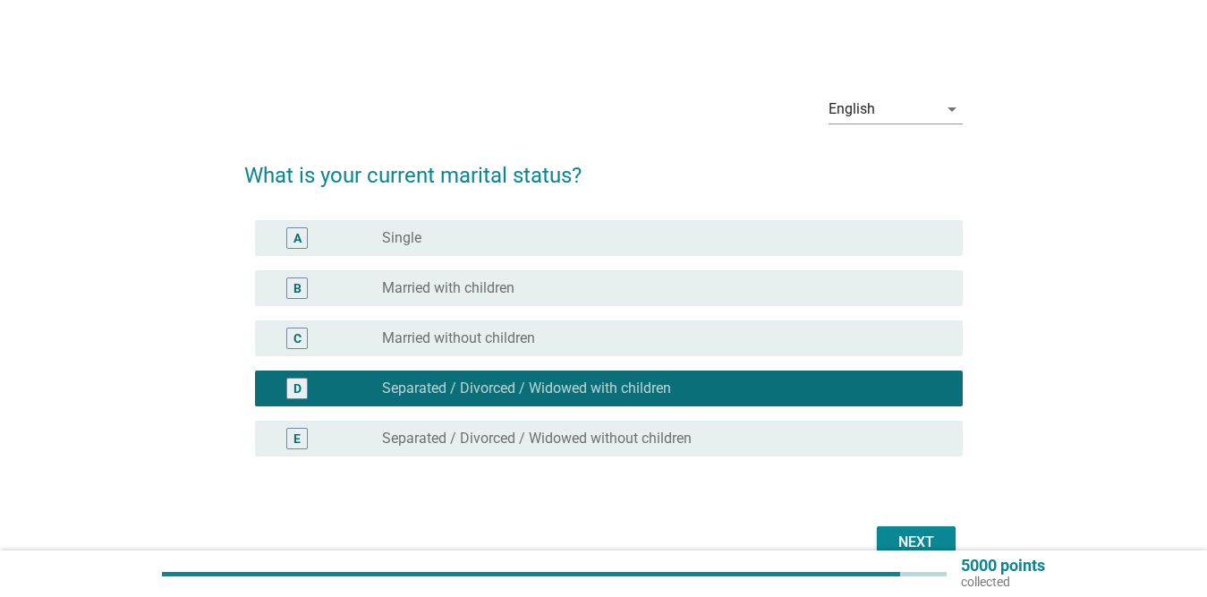
click at [934, 538] on div "Next" at bounding box center [916, 542] width 50 height 21
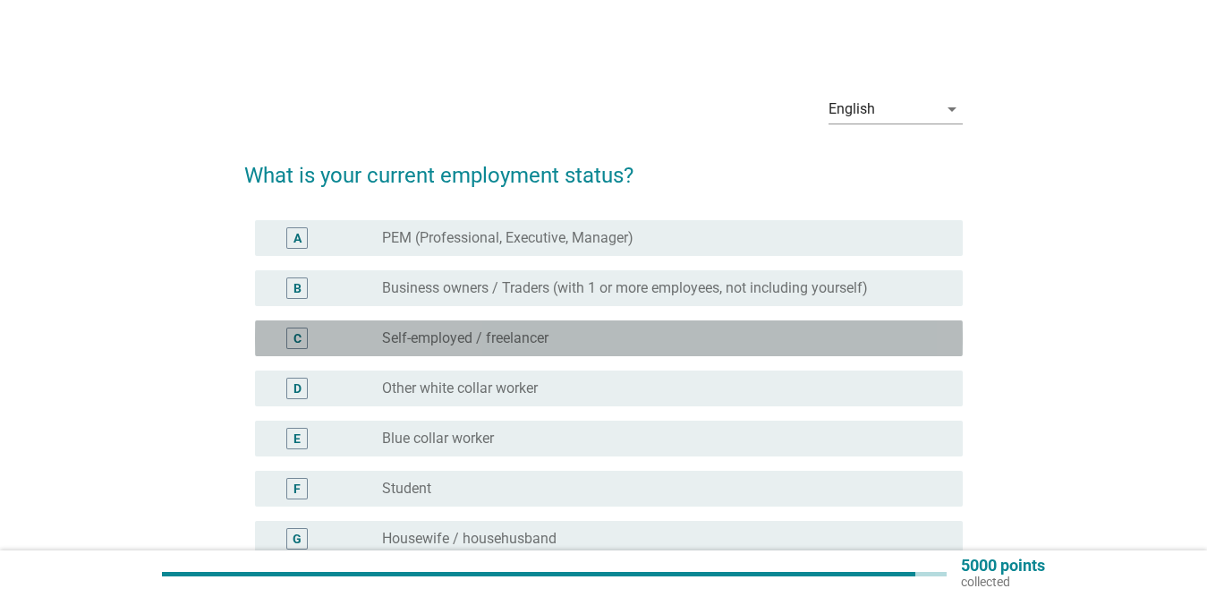
click at [531, 338] on label "Self-employed / freelancer" at bounding box center [465, 338] width 166 height 18
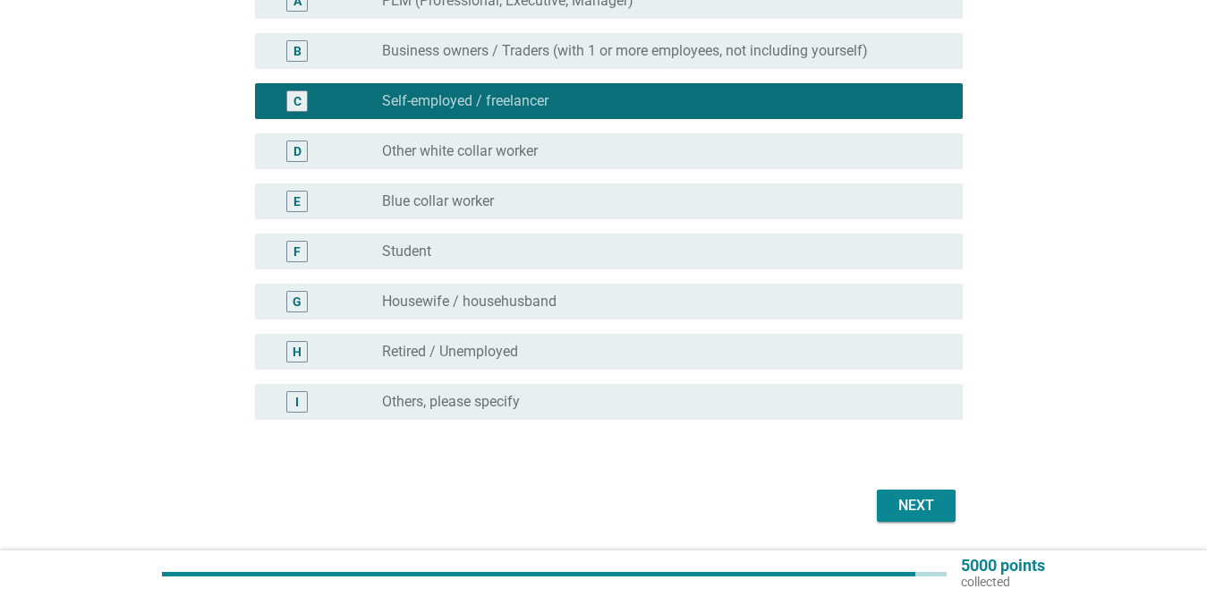
scroll to position [268, 0]
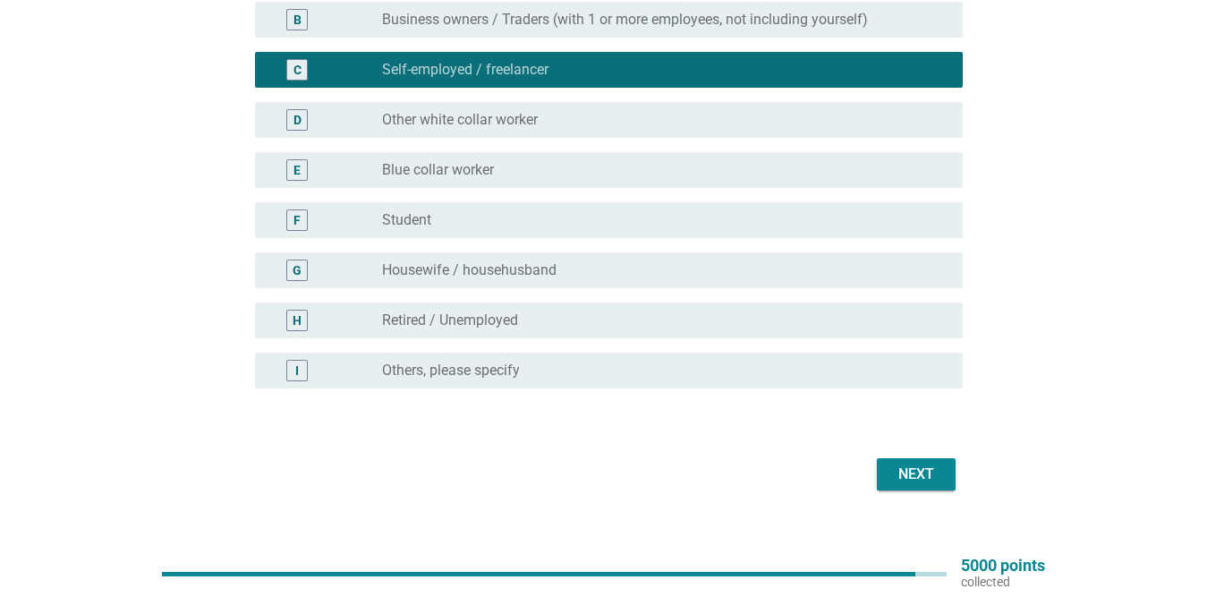
click at [935, 483] on div "Next" at bounding box center [916, 474] width 50 height 21
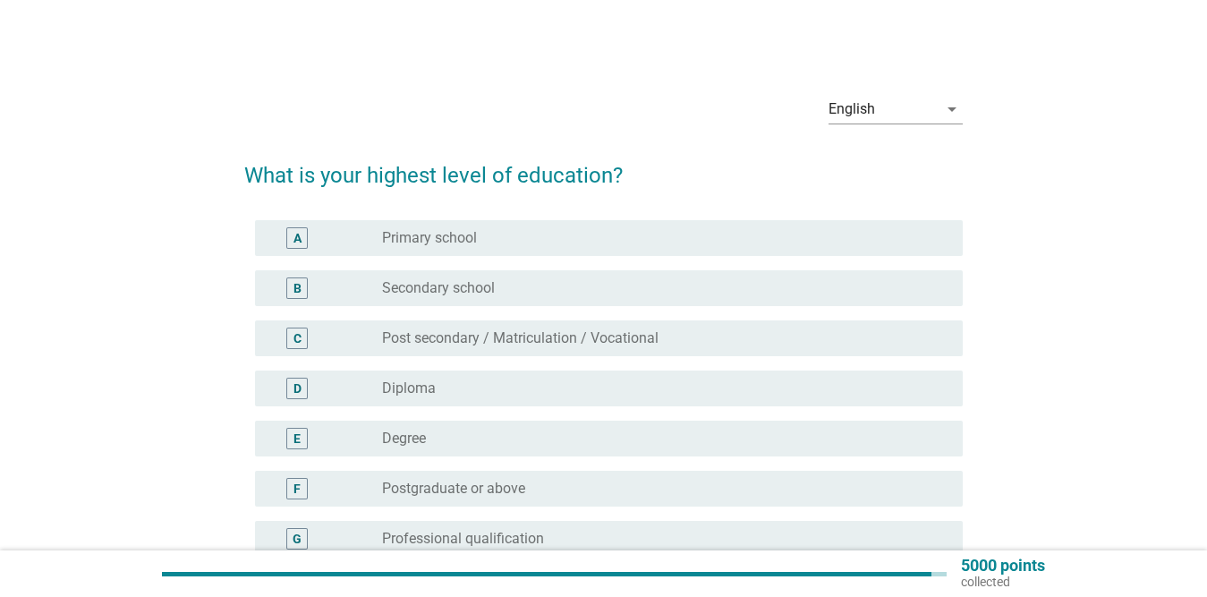
click at [452, 435] on div "radio_button_unchecked Degree" at bounding box center [658, 439] width 552 height 18
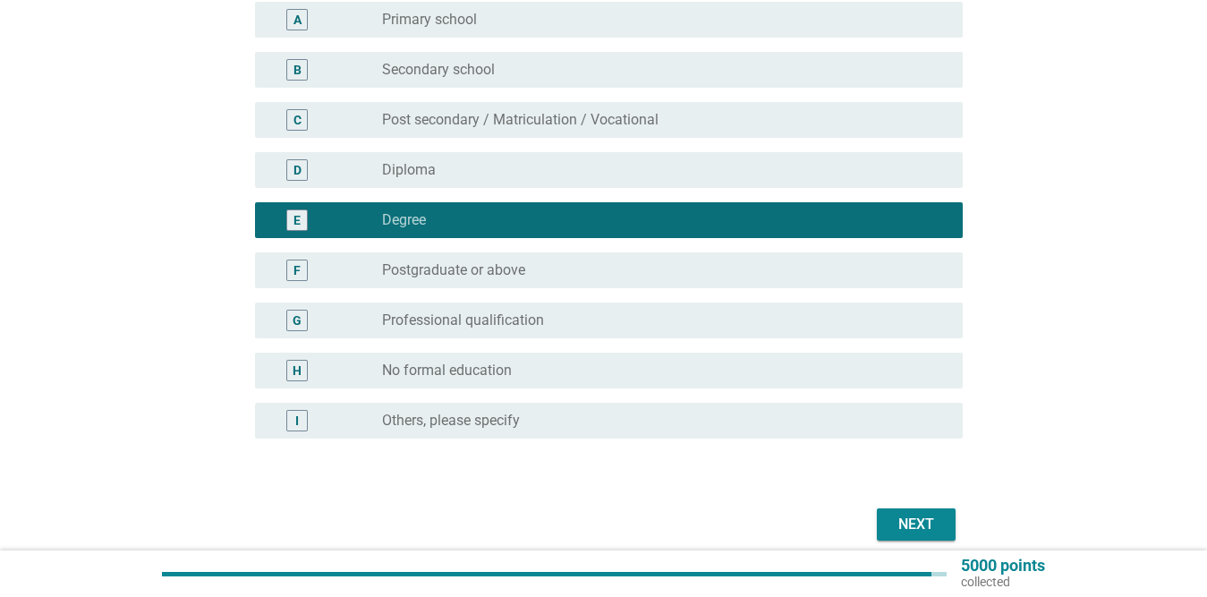
scroll to position [268, 0]
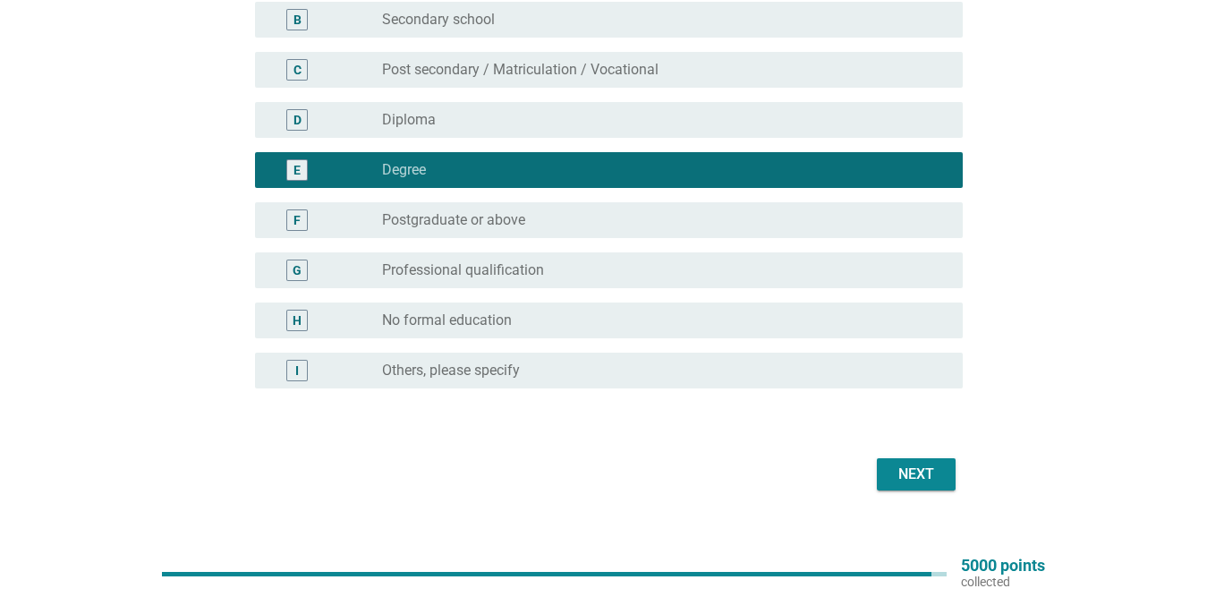
click at [930, 474] on div "Next" at bounding box center [916, 474] width 50 height 21
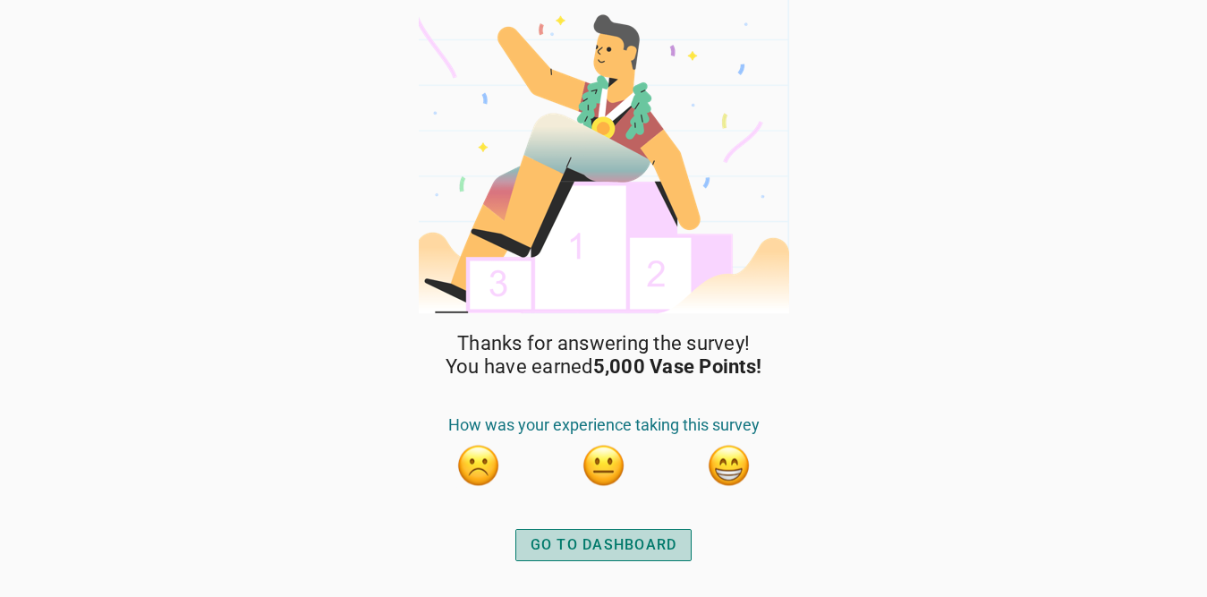
click at [611, 545] on div "GO TO DASHBOARD" at bounding box center [604, 544] width 147 height 21
